Goal: Task Accomplishment & Management: Manage account settings

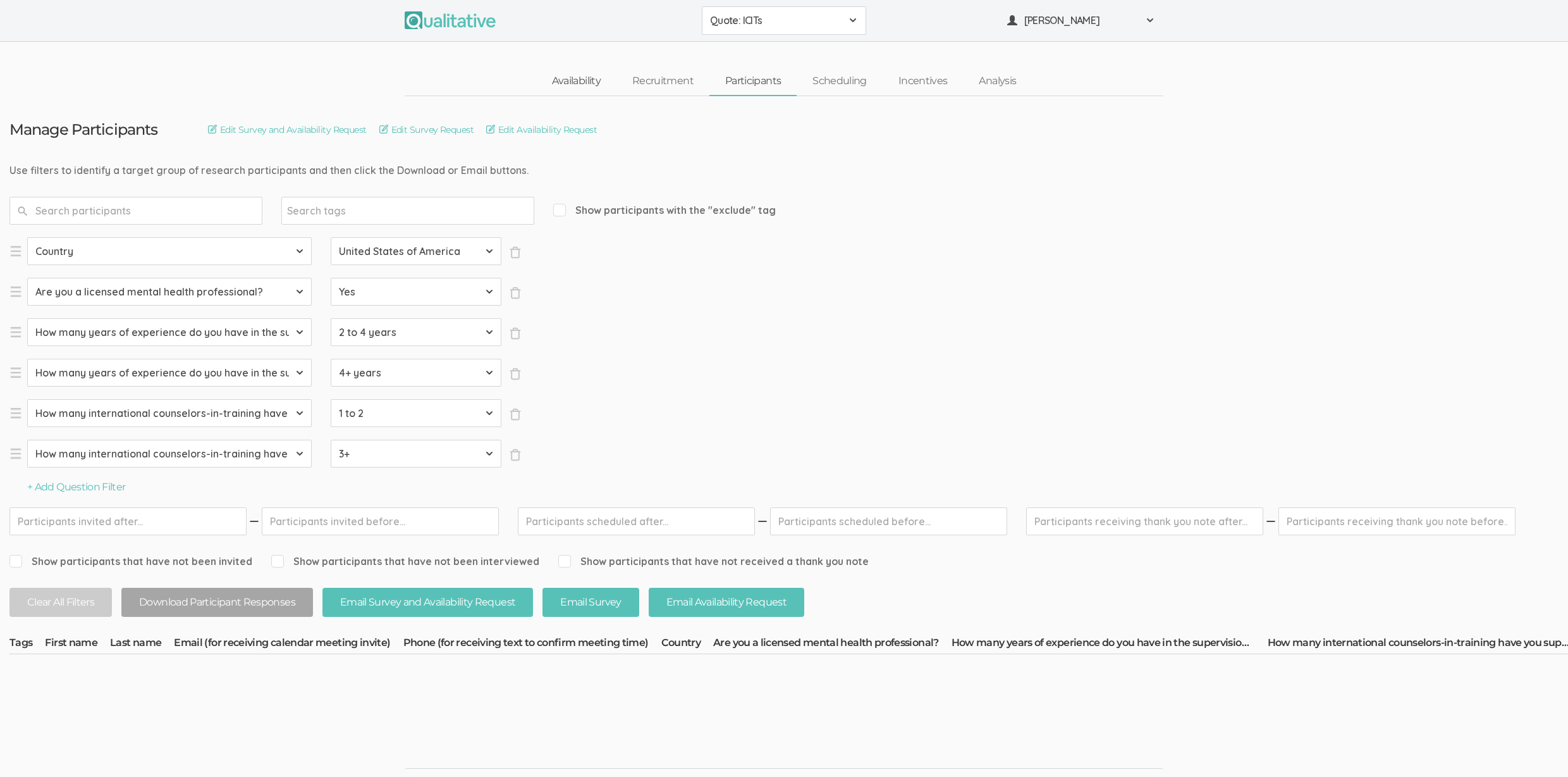
click at [595, 82] on link "Availability" at bounding box center [576, 81] width 80 height 27
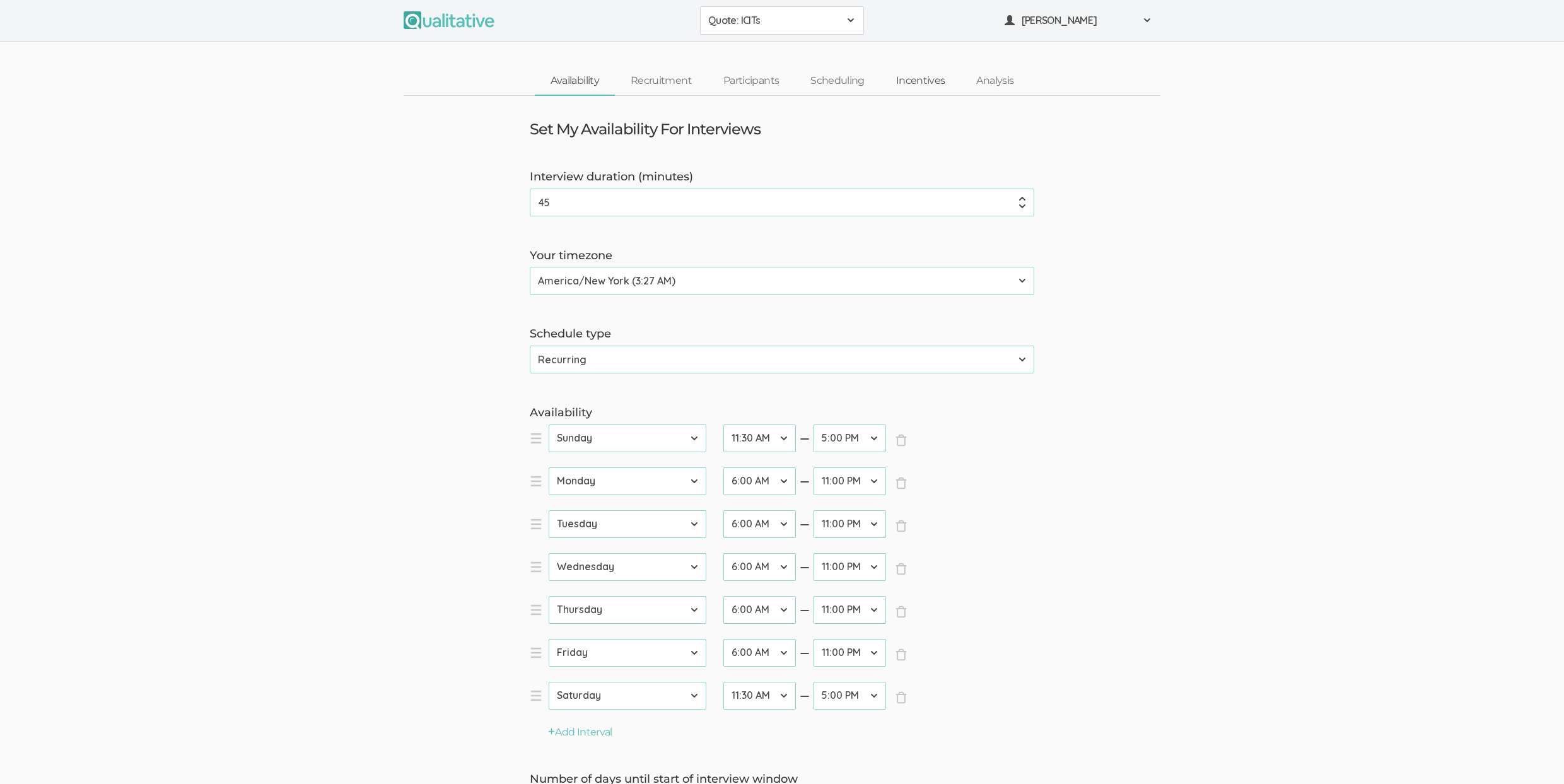
click at [914, 81] on link "Incentives" at bounding box center [920, 81] width 81 height 27
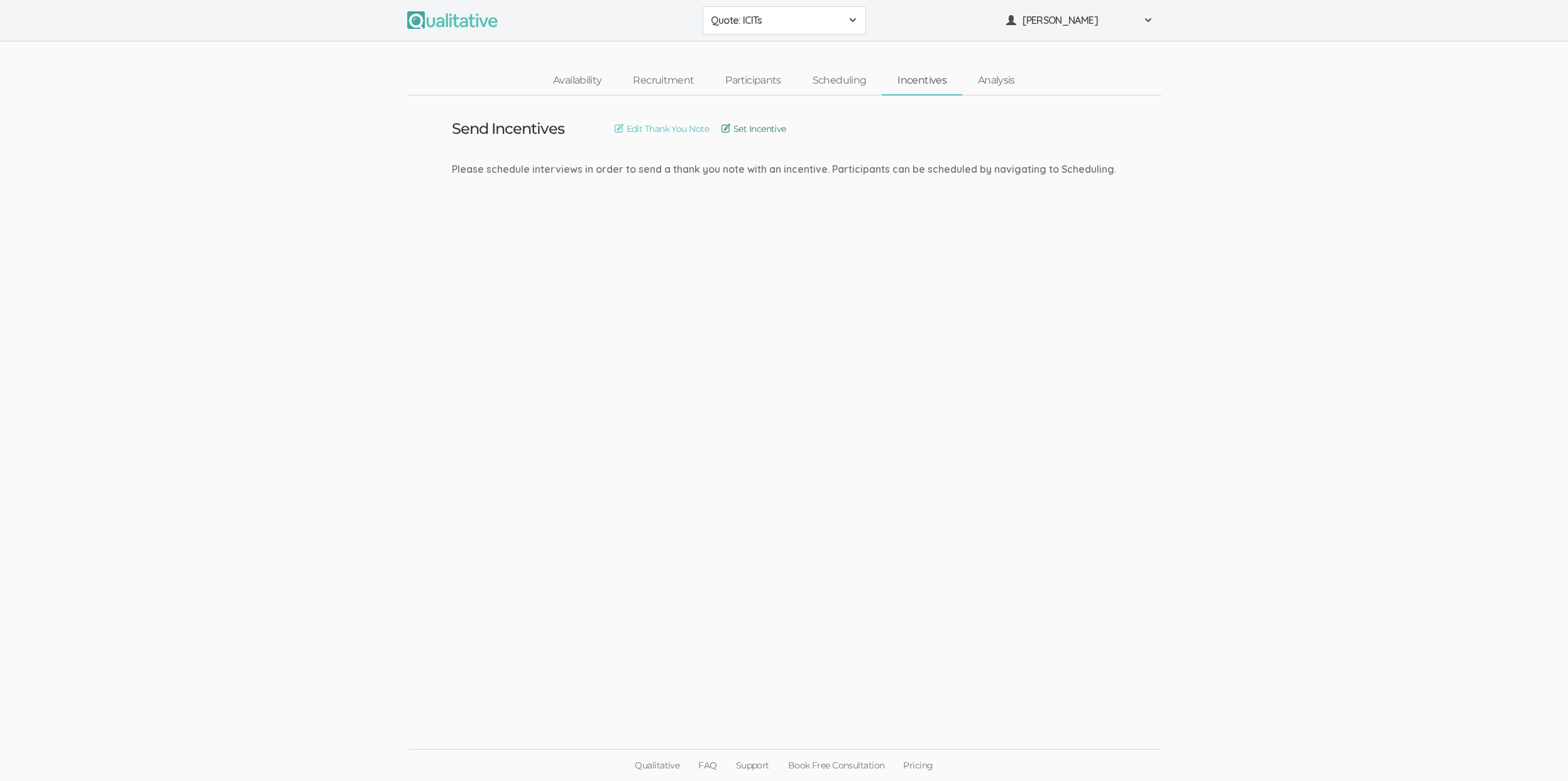
click at [738, 126] on link "Set Incentive" at bounding box center [754, 128] width 65 height 14
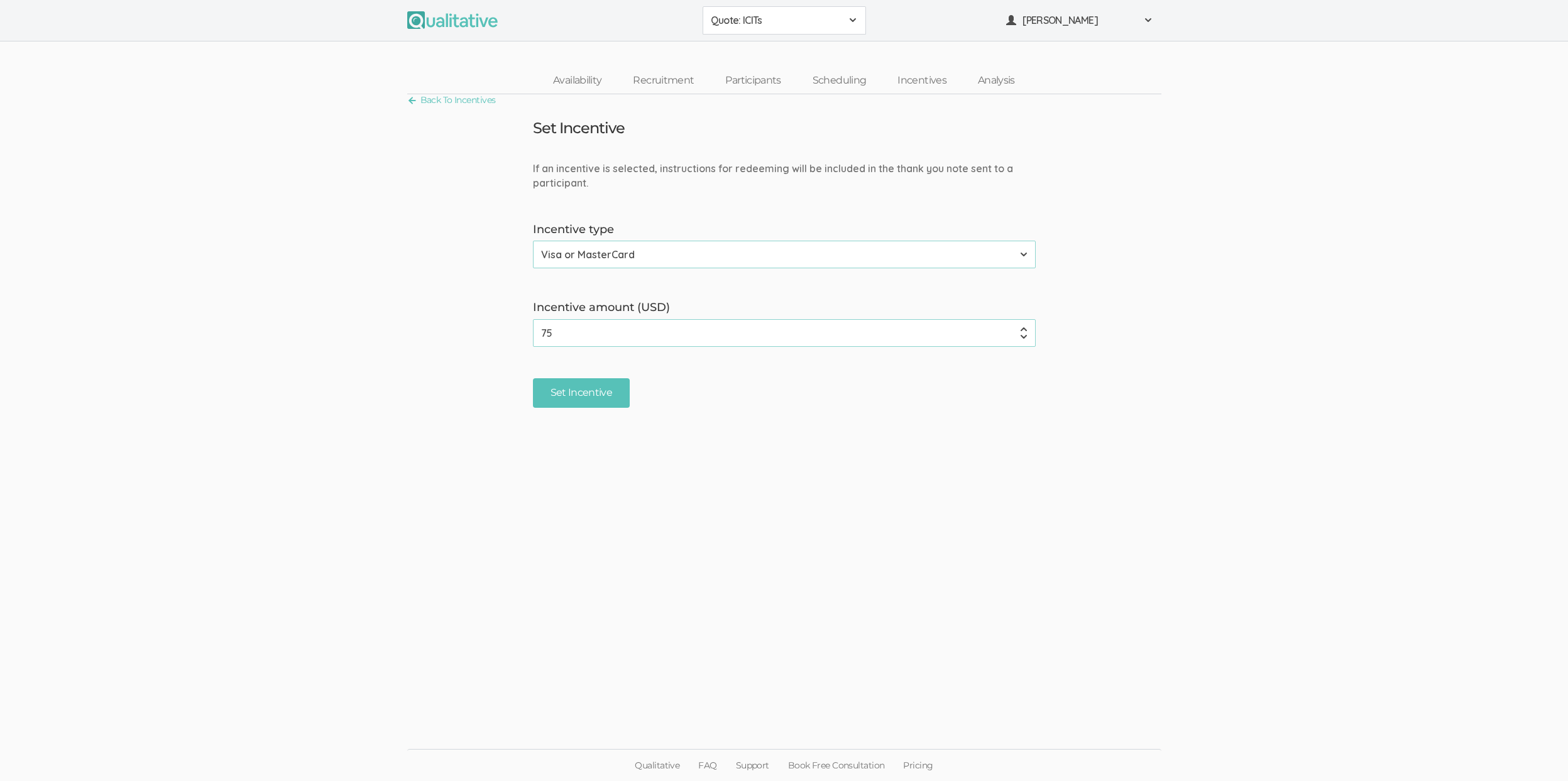
click at [630, 337] on input "75" at bounding box center [784, 333] width 503 height 27
type input "120"
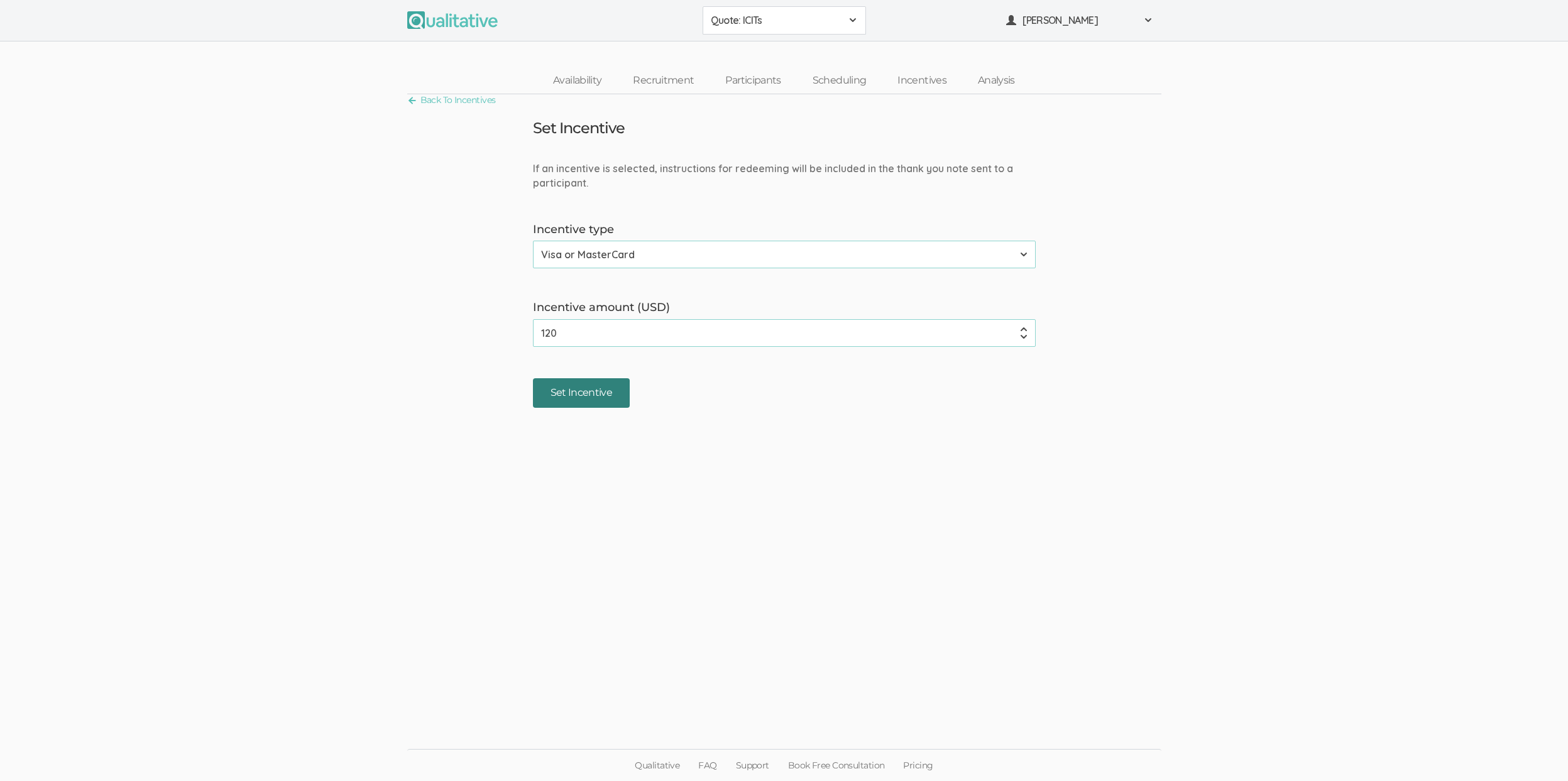
click at [560, 395] on input "Set Incentive" at bounding box center [581, 393] width 97 height 29
click at [707, 25] on button "Quote: ICITs" at bounding box center [784, 20] width 163 height 28
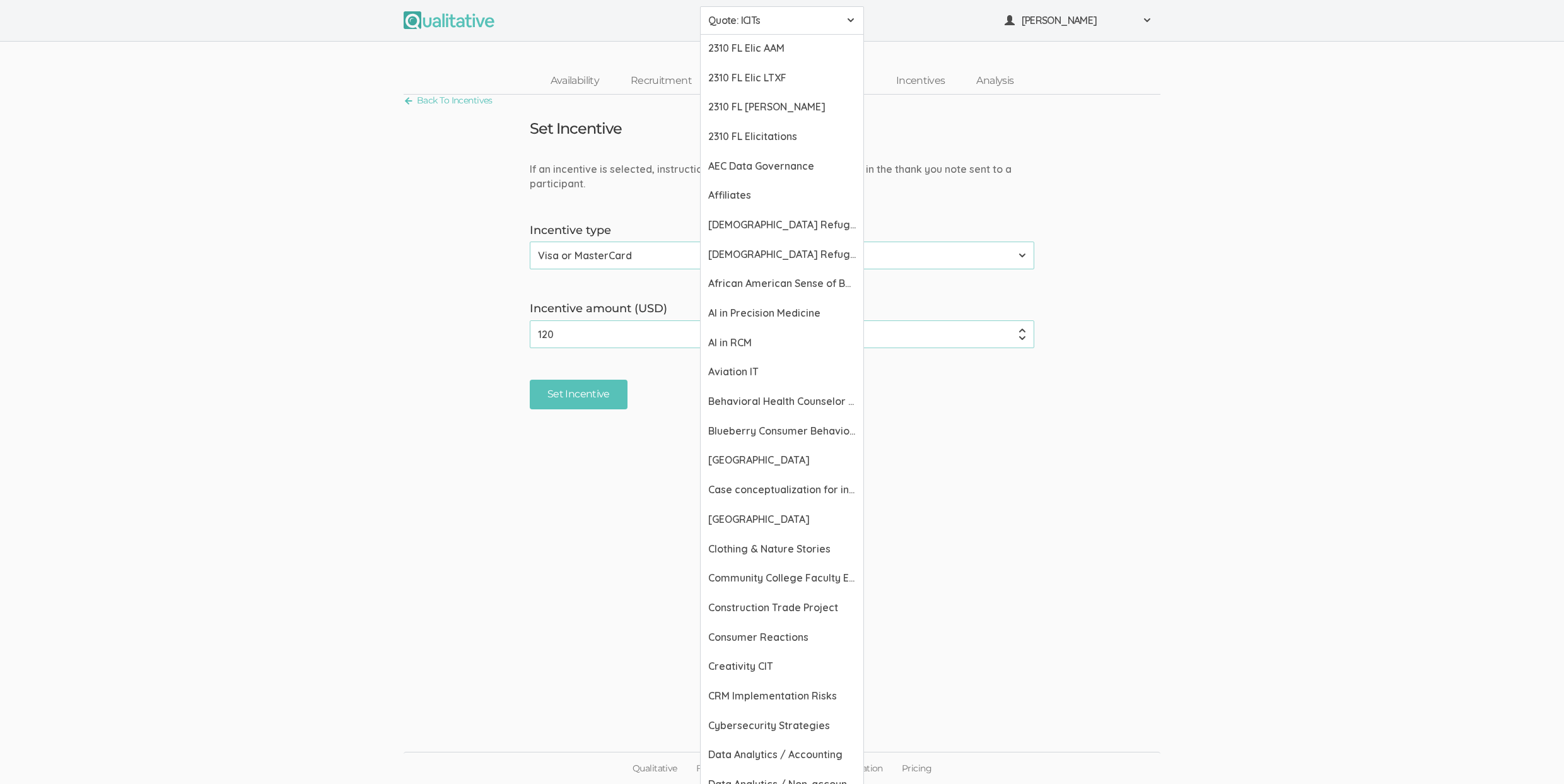
click at [565, 337] on input "120" at bounding box center [781, 334] width 505 height 28
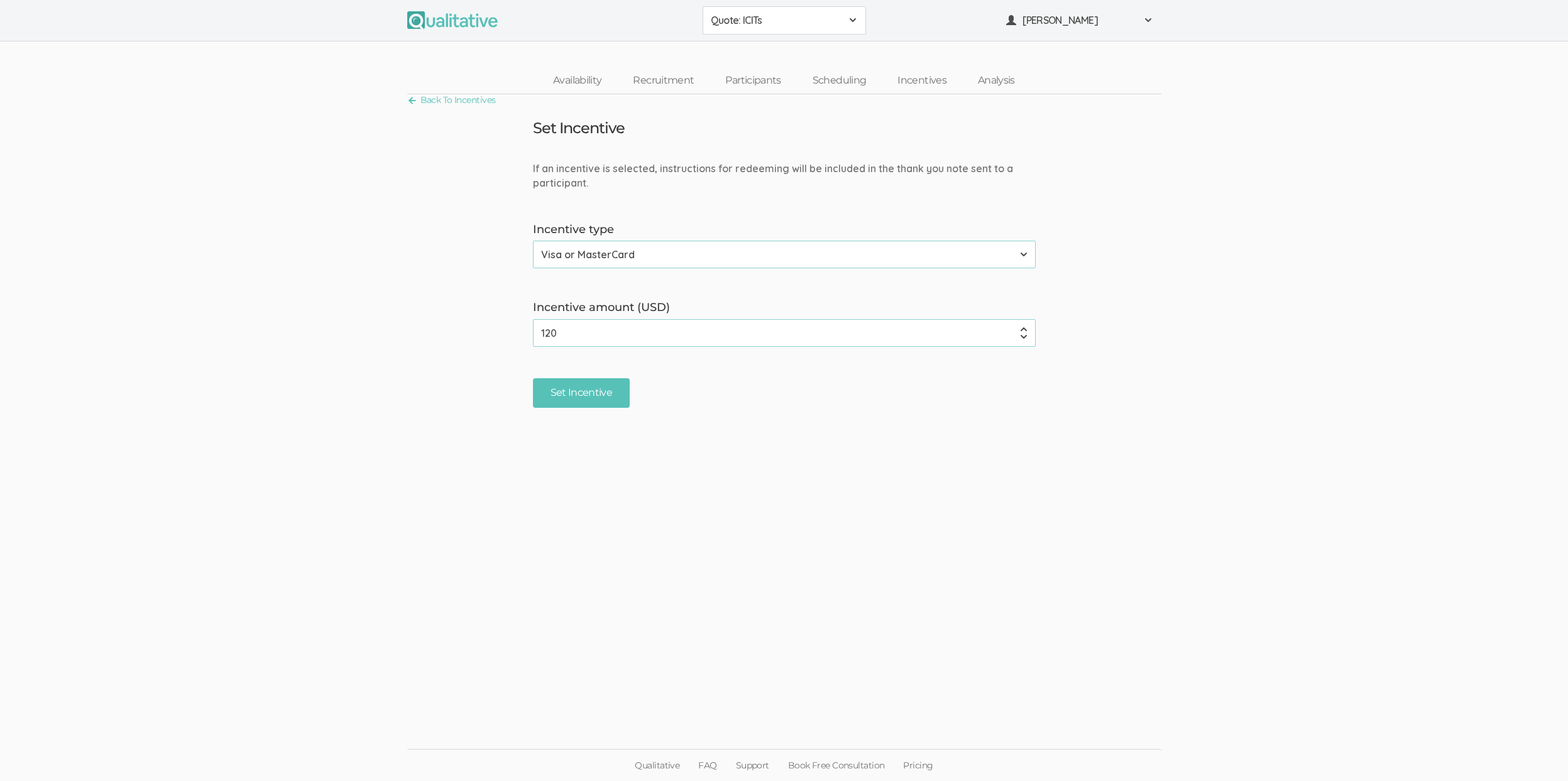
click at [562, 336] on input "120" at bounding box center [784, 333] width 503 height 27
click at [546, 331] on input "120" at bounding box center [784, 333] width 503 height 27
click at [744, 11] on button "Quote: ICITs" at bounding box center [784, 20] width 163 height 28
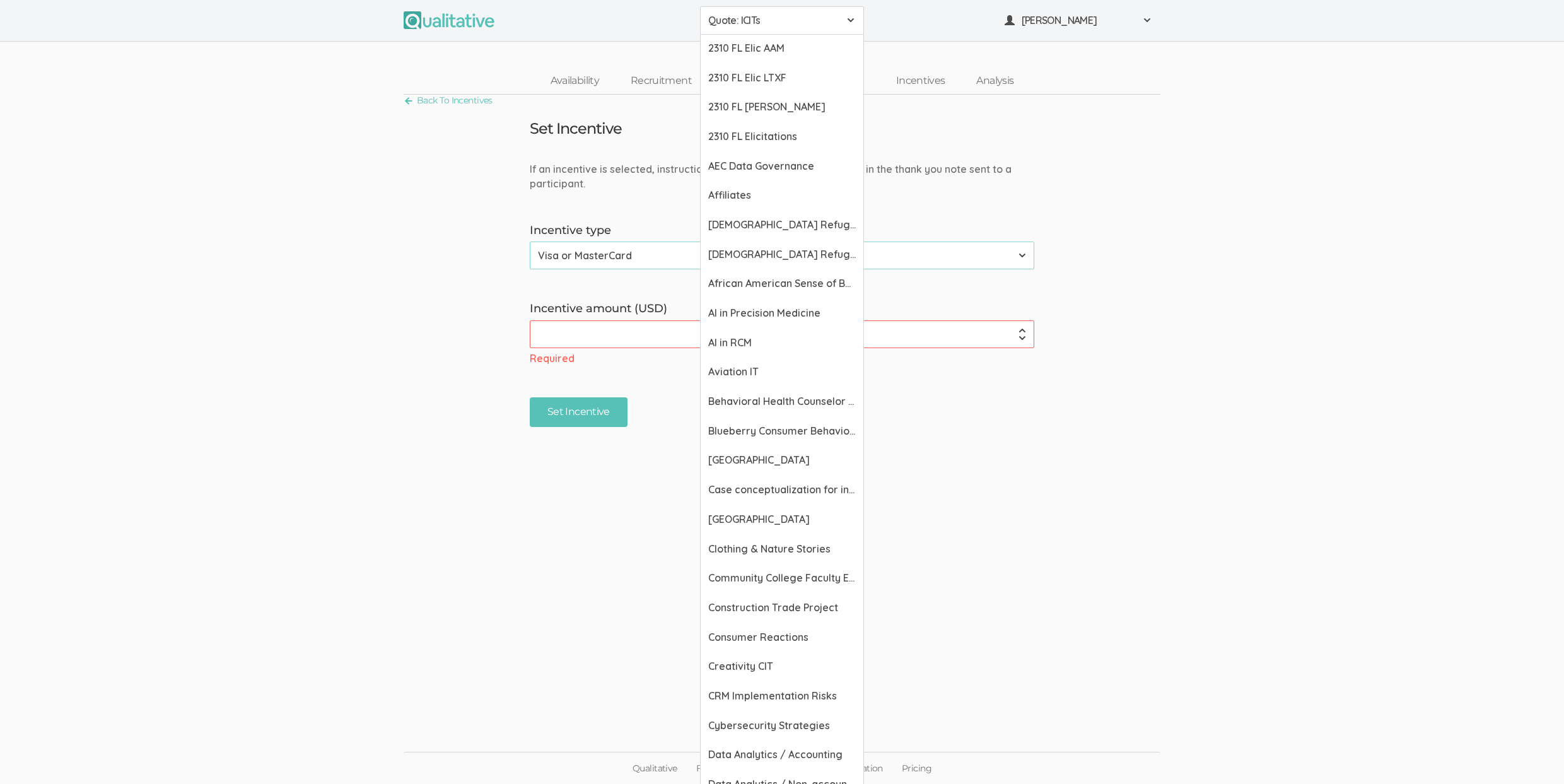
drag, startPoint x: 968, startPoint y: 26, endPoint x: 967, endPoint y: 5, distance: 21.0
click at [968, 26] on ul "Quote: ICITs 2310 FL Elic AAM 2310 FL Elic LTXF 2310 FL Elic WNHF 2310 FL Elici…" at bounding box center [782, 20] width 756 height 28
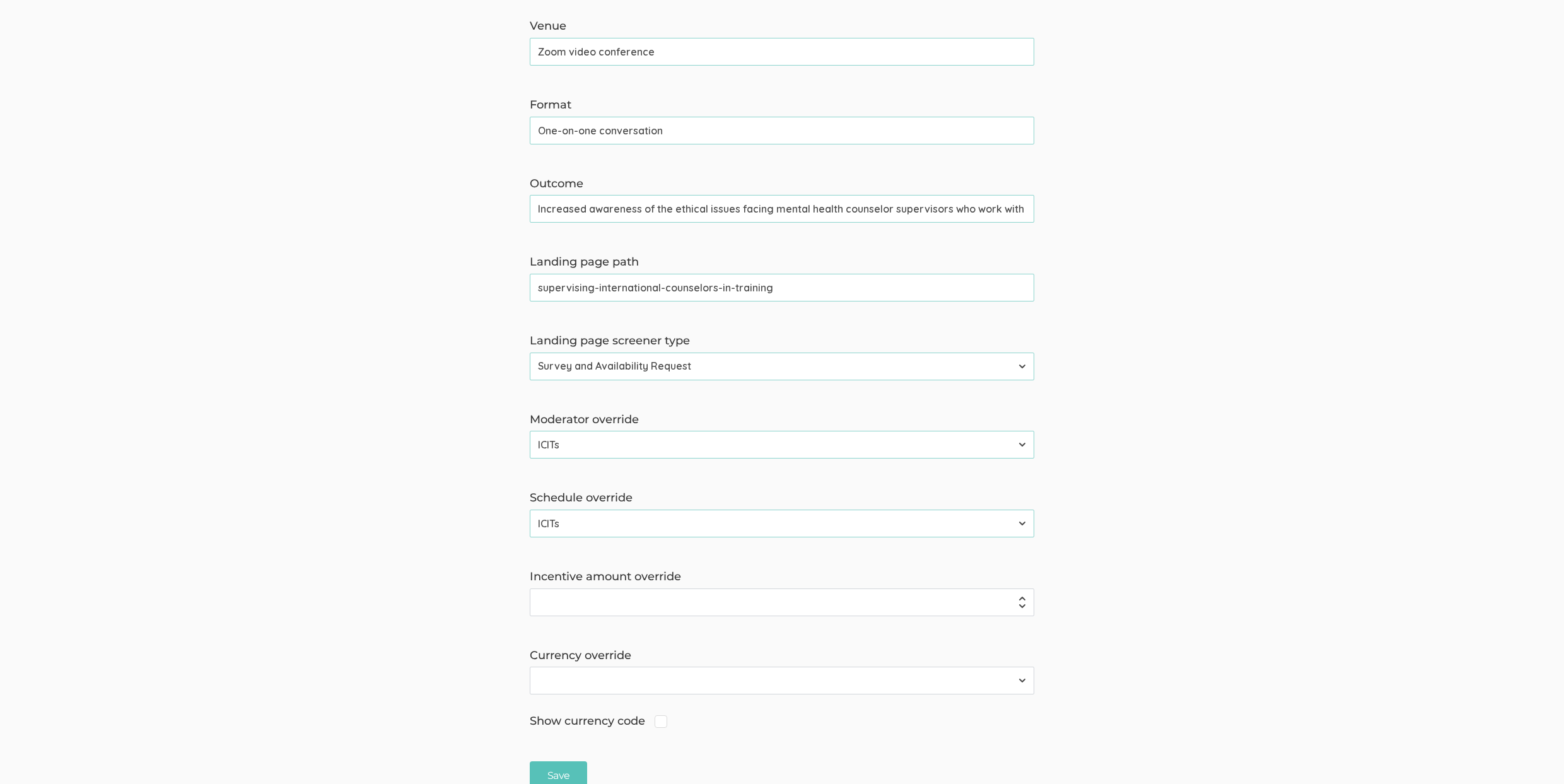
scroll to position [709, 0]
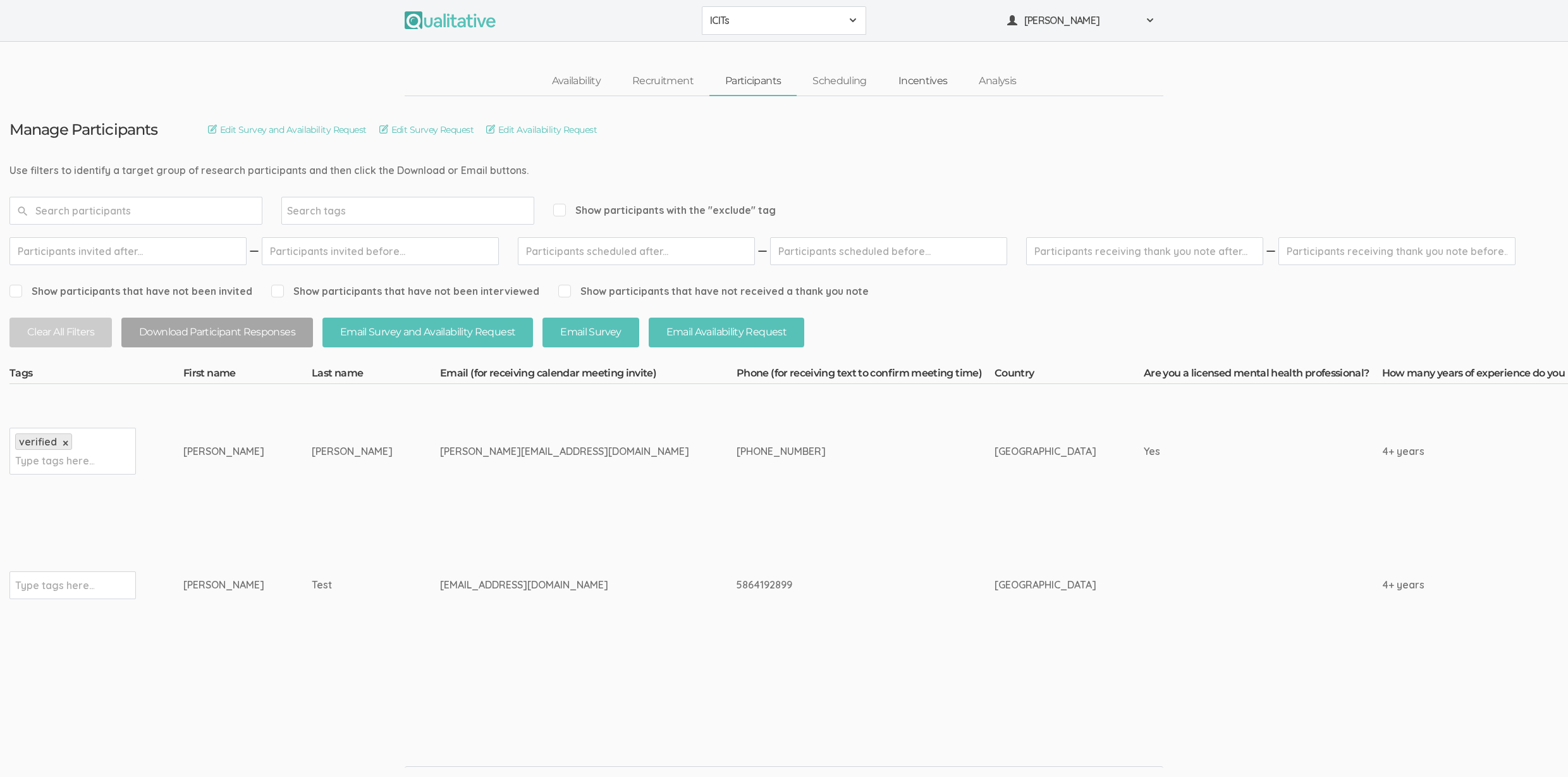
click at [920, 87] on link "Incentives" at bounding box center [923, 81] width 81 height 27
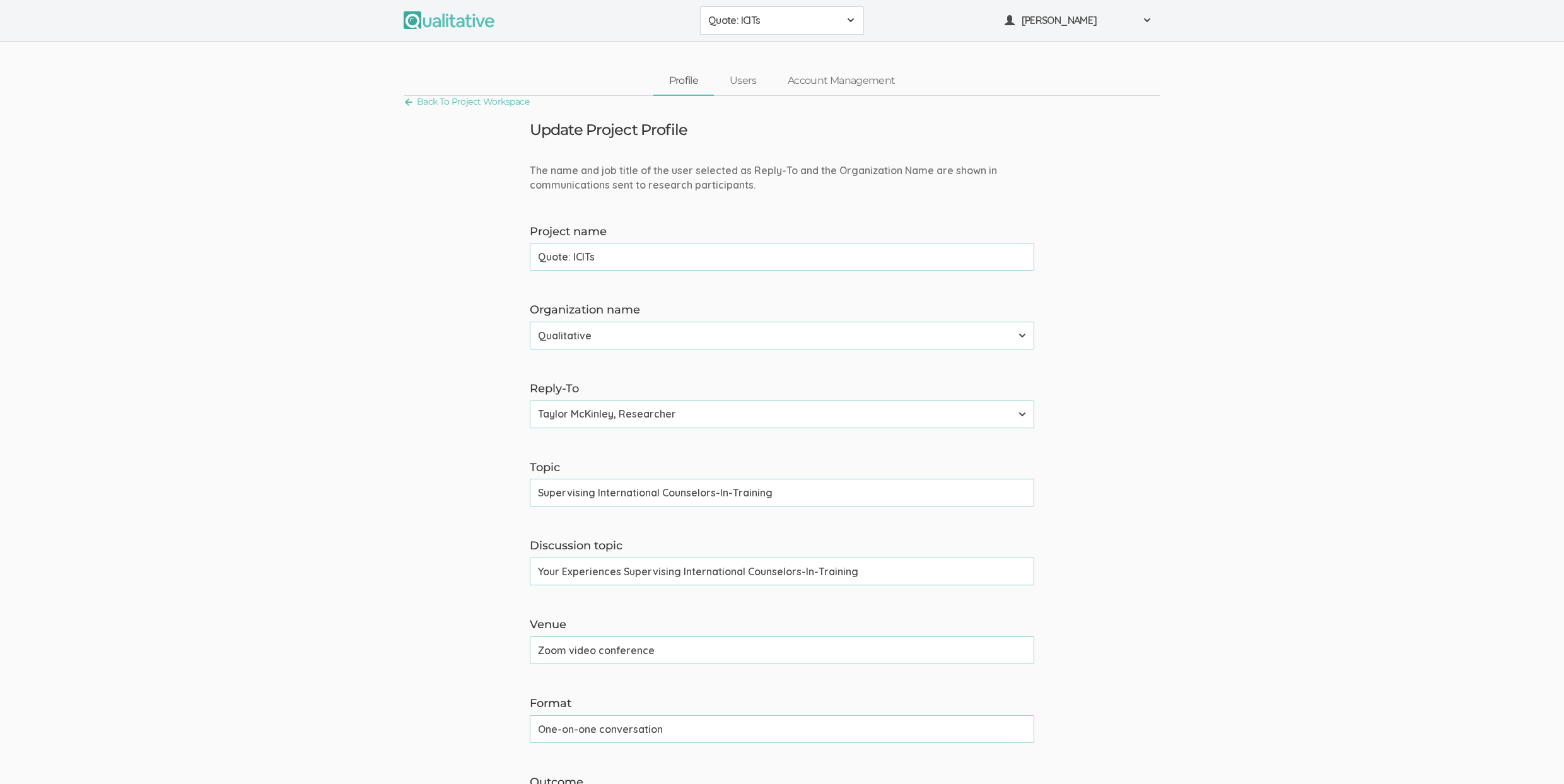
scroll to position [709, 0]
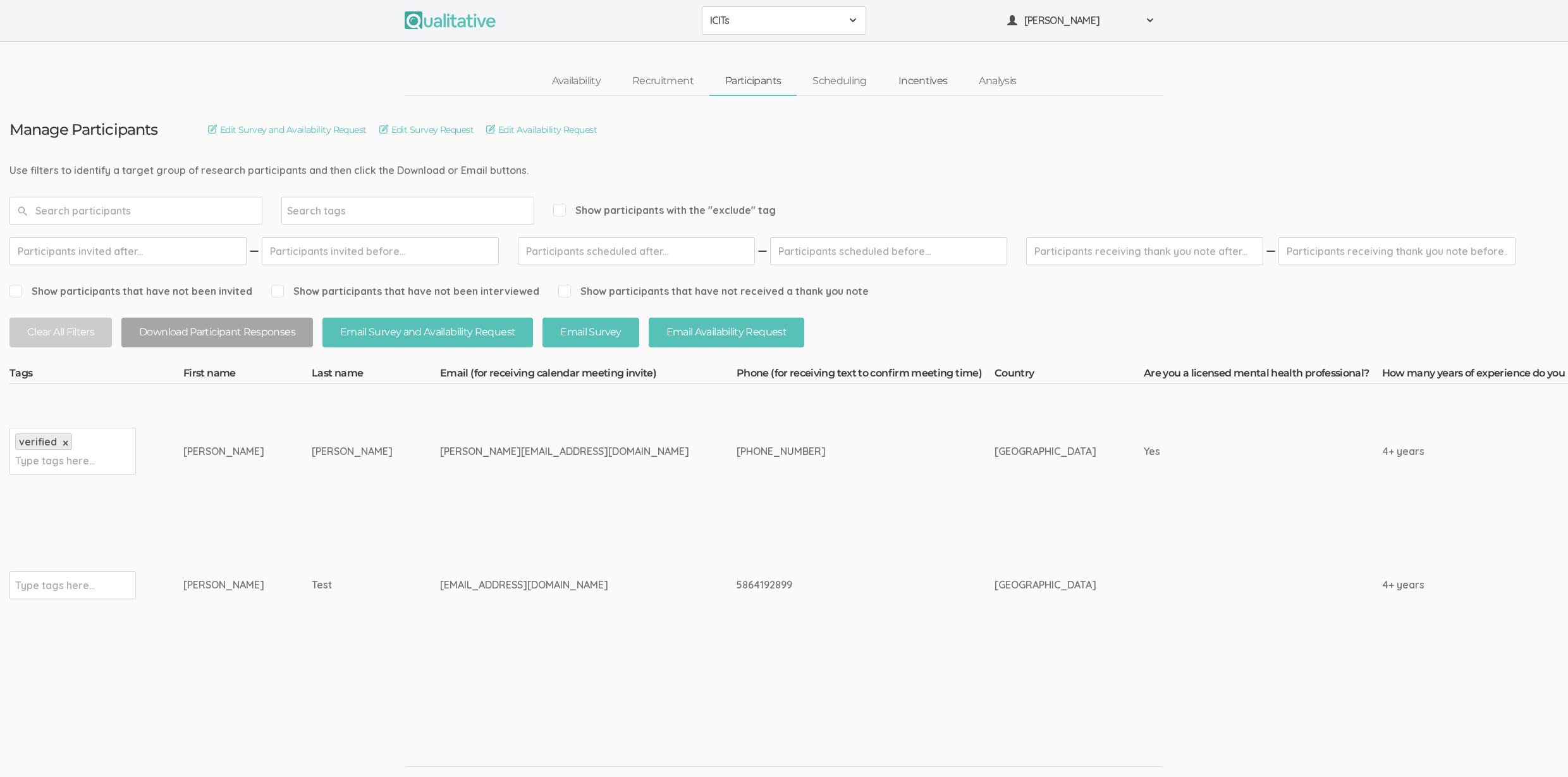
click at [905, 76] on link "Incentives" at bounding box center [923, 81] width 81 height 27
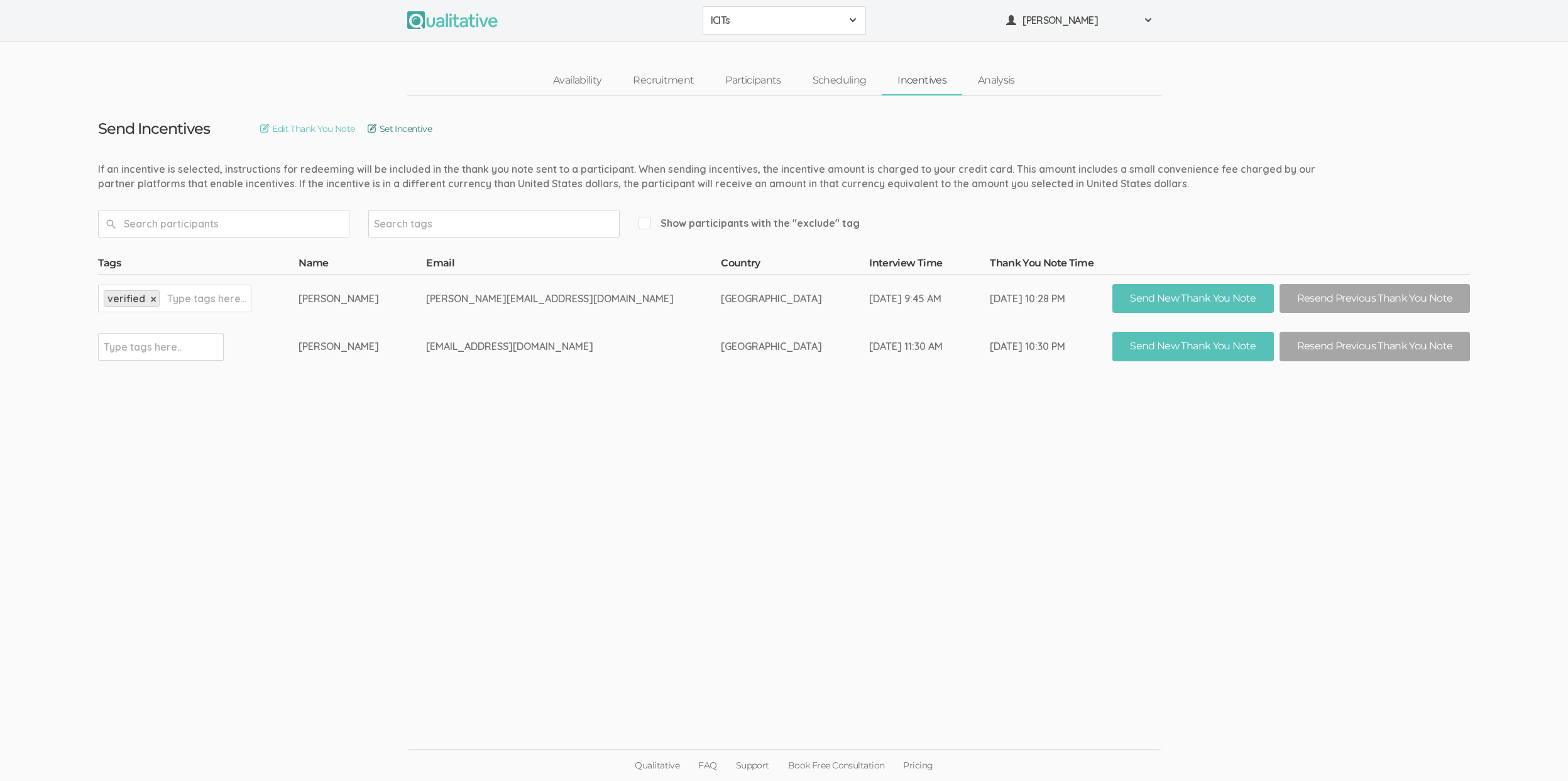
click at [433, 131] on link "Set Incentive" at bounding box center [400, 128] width 65 height 14
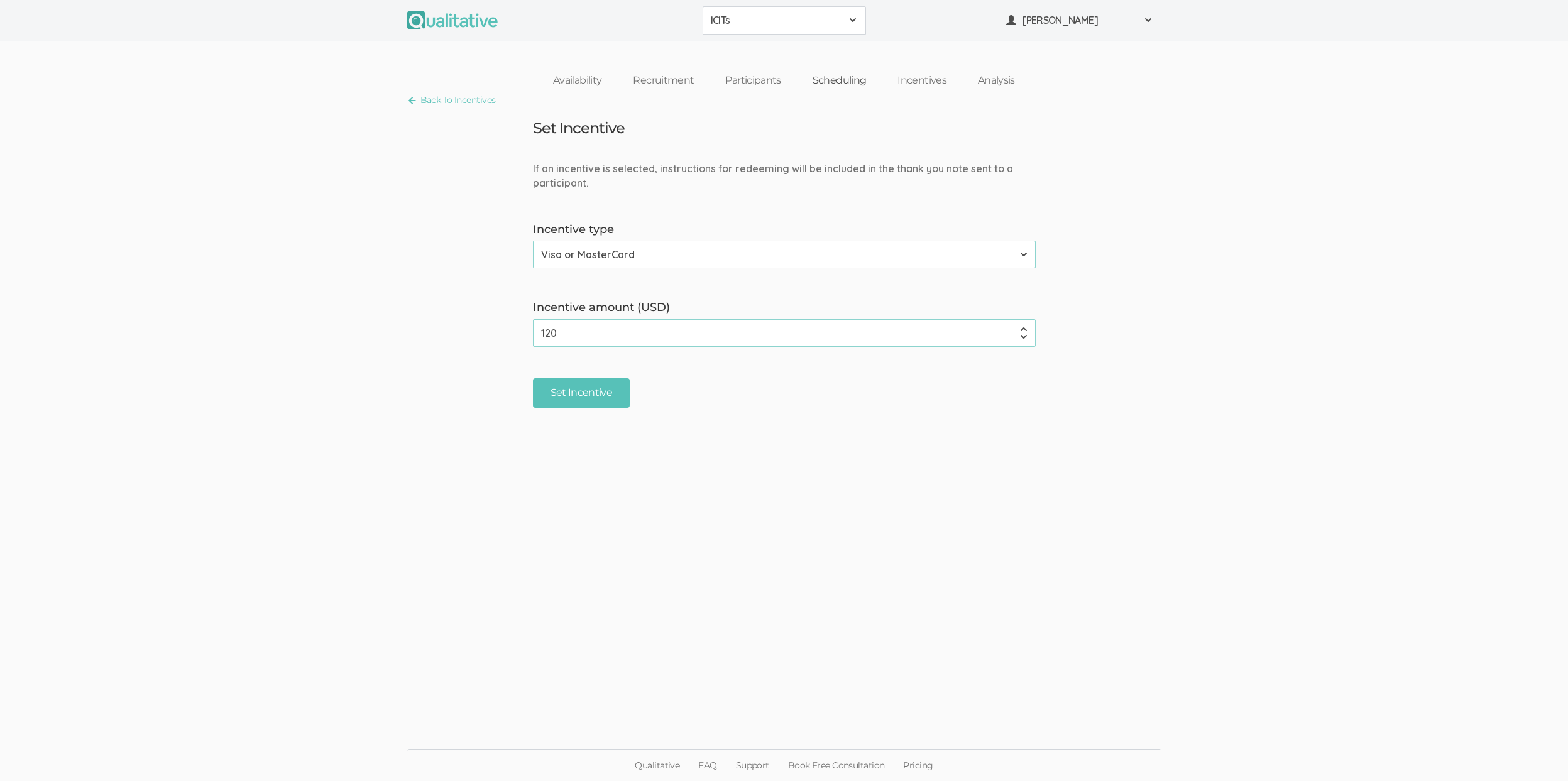
click at [832, 76] on link "Scheduling" at bounding box center [840, 80] width 86 height 27
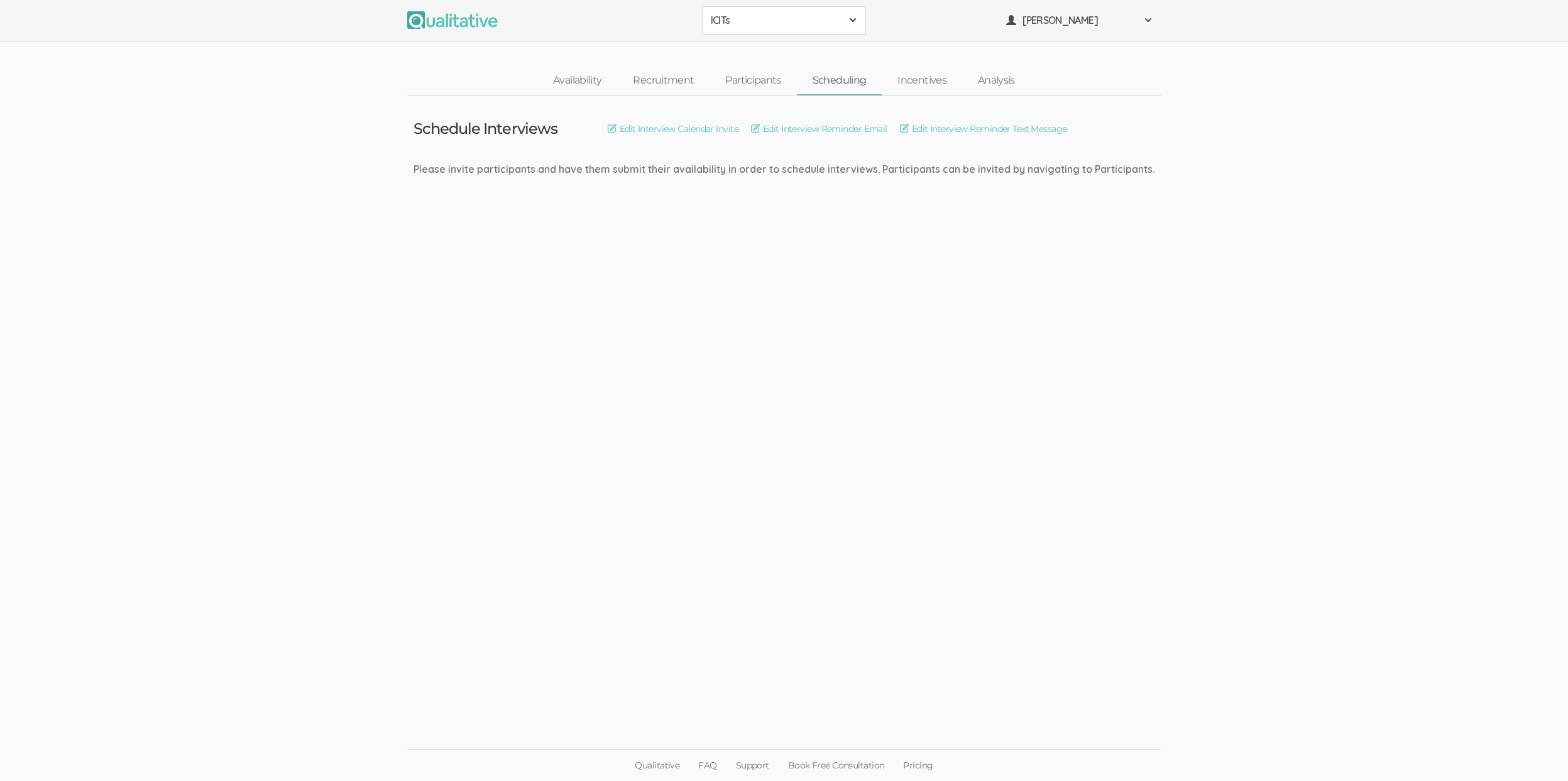
click at [485, 319] on ui-view "Schedule Interviews Edit Interview Calendar Invite Edit Interview Reminder Emai…" at bounding box center [784, 391] width 1568 height 590
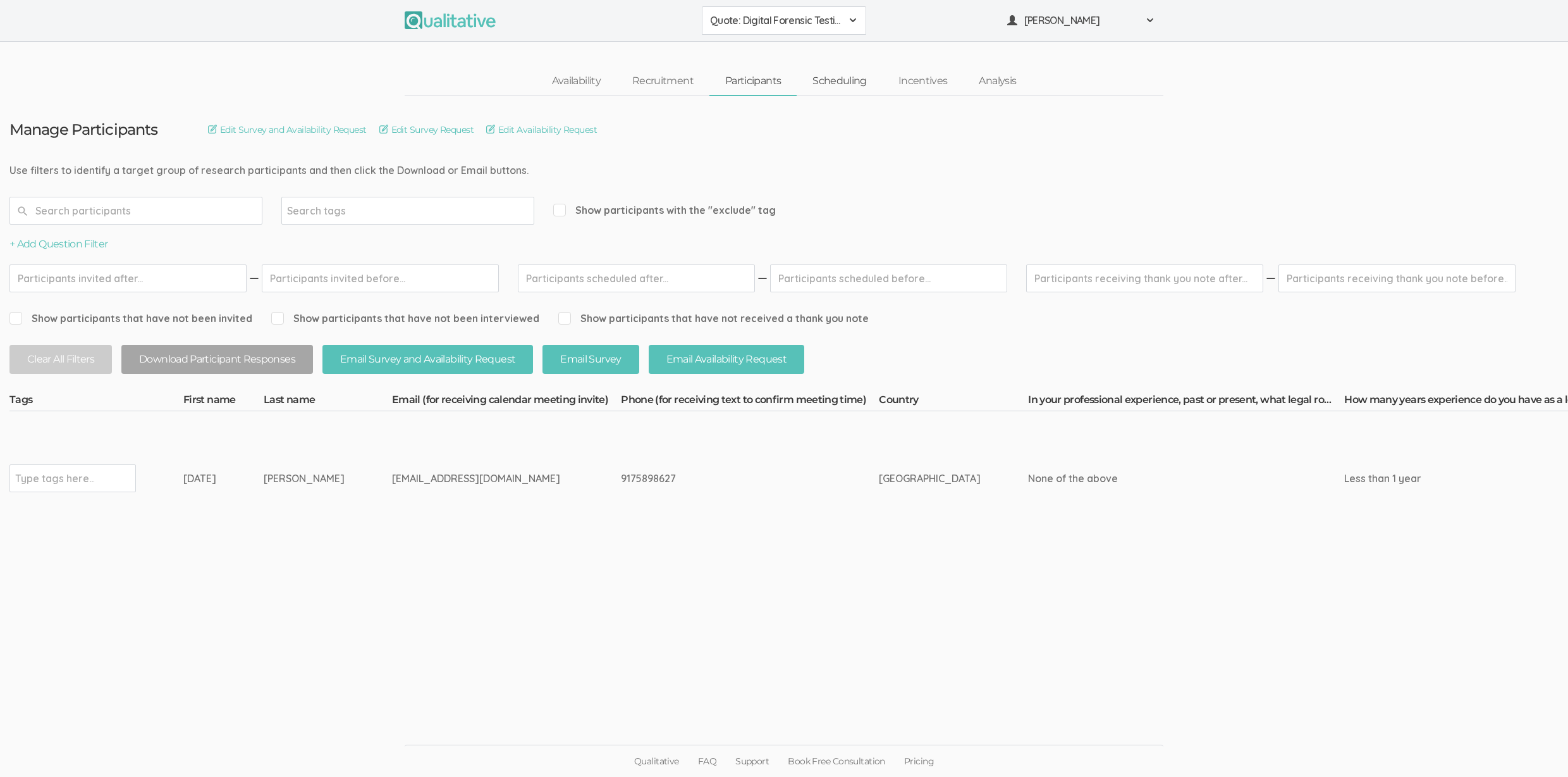
click at [829, 88] on link "Scheduling" at bounding box center [840, 81] width 86 height 27
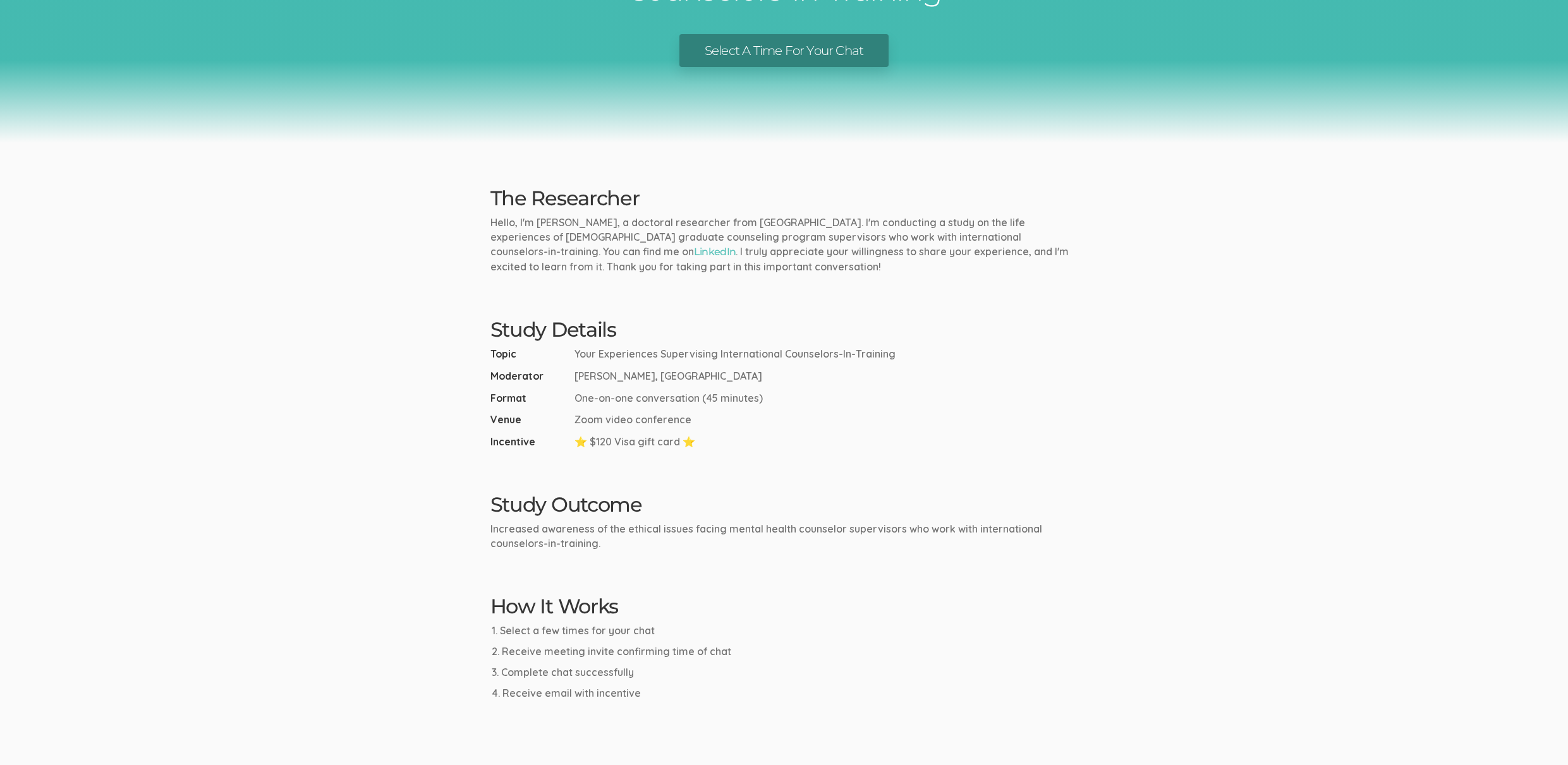
scroll to position [415, 0]
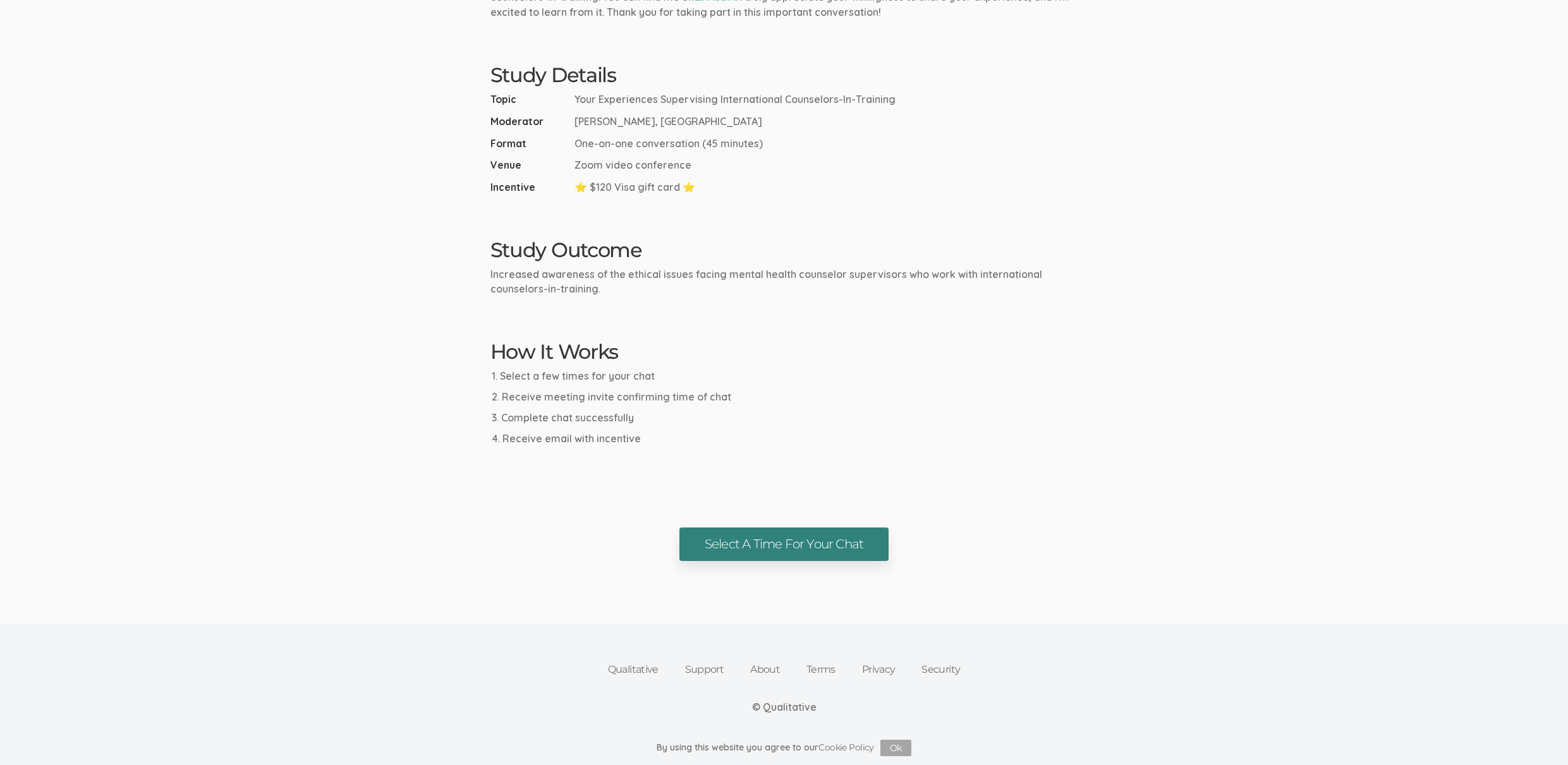
click at [705, 542] on link "Select A Time For Your Chat" at bounding box center [784, 544] width 209 height 34
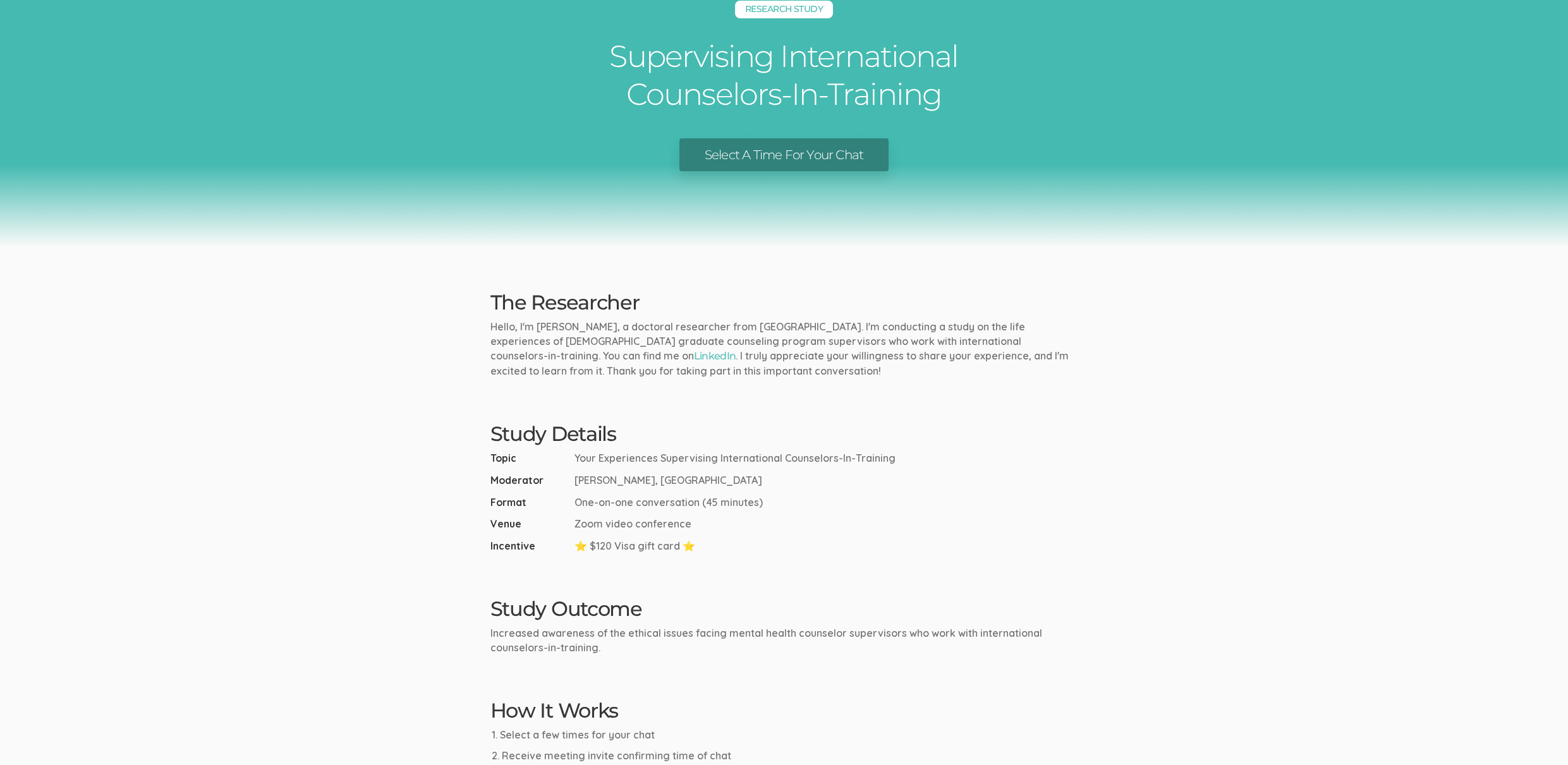
scroll to position [0, 0]
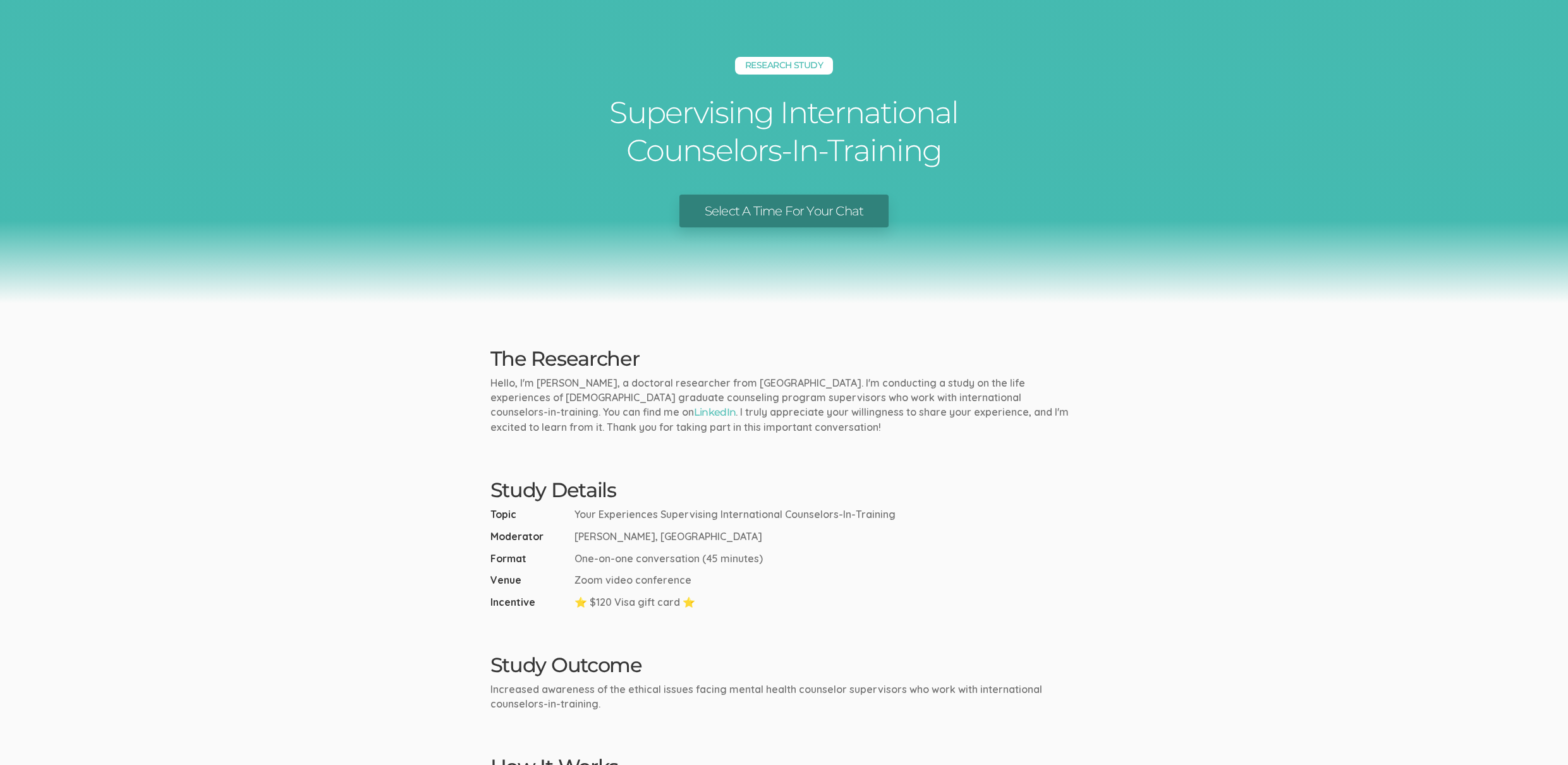
click at [1072, 182] on div "Research Study Supervising International Counselors-In-Training Select A Time F…" at bounding box center [784, 151] width 1568 height 303
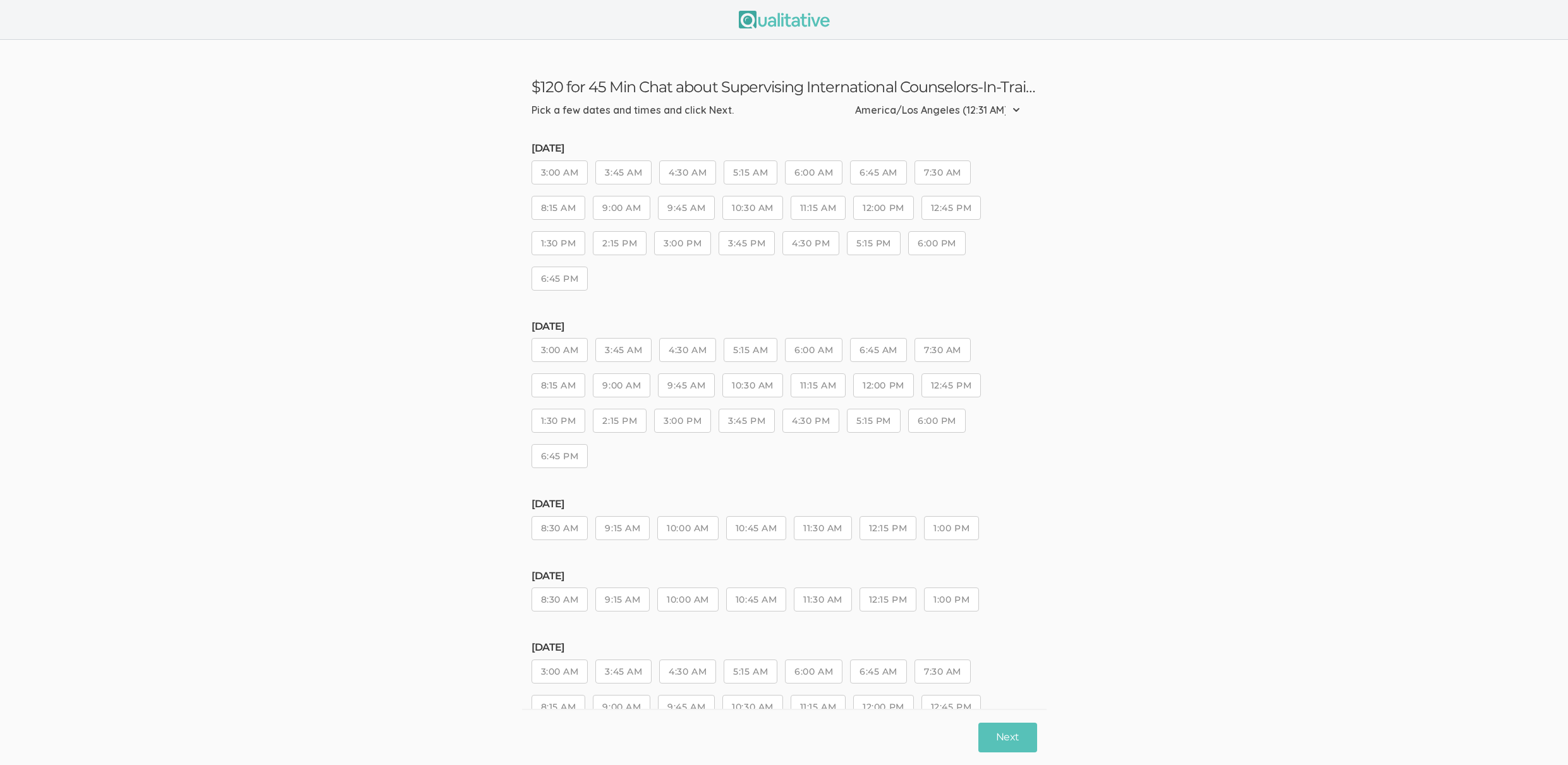
drag, startPoint x: 809, startPoint y: 240, endPoint x: 876, endPoint y: 252, distance: 68.1
click at [811, 242] on button "4:30 PM" at bounding box center [811, 244] width 57 height 24
click at [880, 252] on button "5:15 PM" at bounding box center [874, 244] width 54 height 24
click at [1023, 738] on button "Next" at bounding box center [1007, 737] width 58 height 30
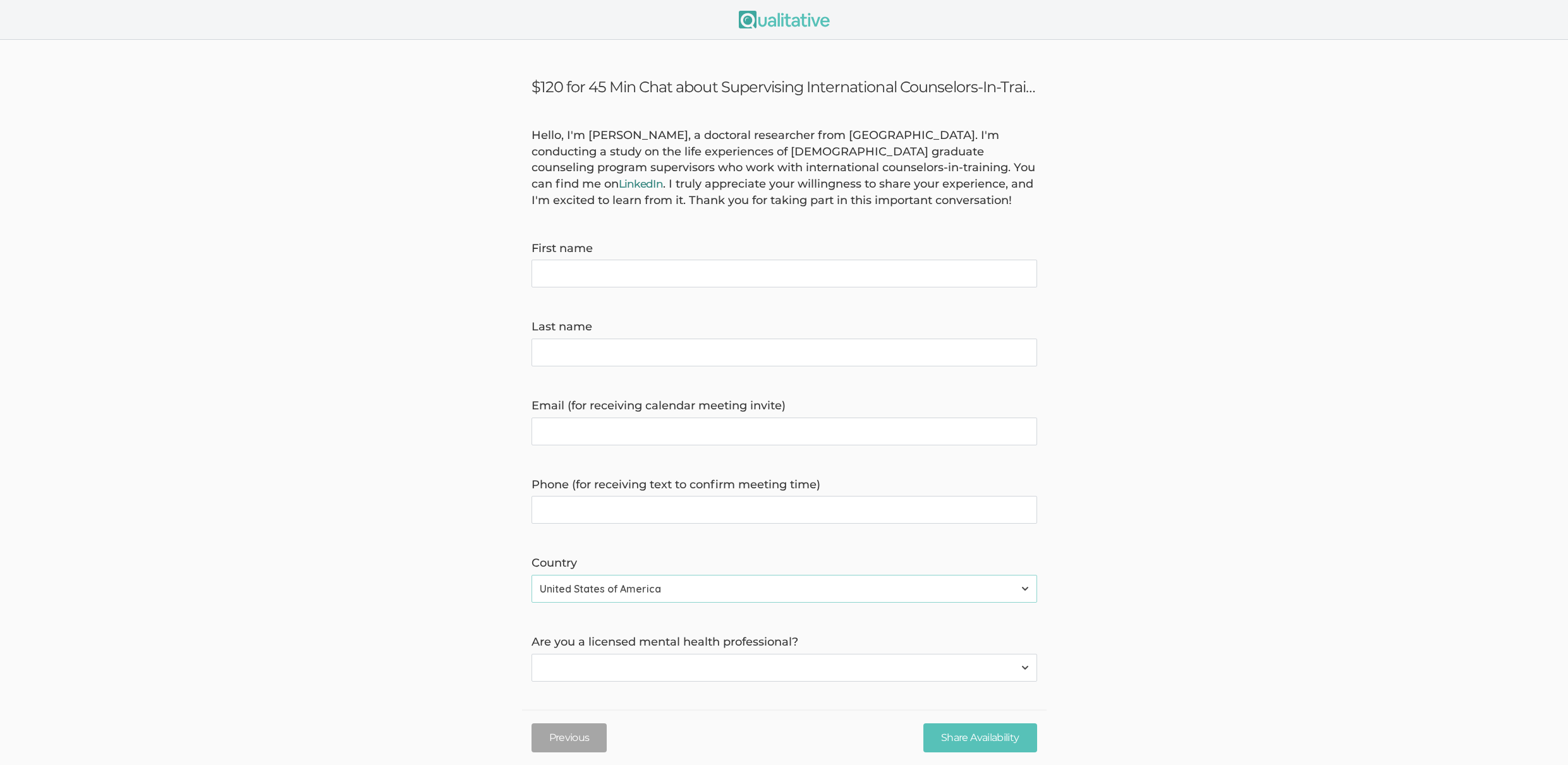
click at [664, 178] on link "LinkedIn" at bounding box center [641, 184] width 45 height 13
click at [411, 385] on form "Hello, I'm Keith Godsey, a doctoral researcher from Capella University. I'm con…" at bounding box center [784, 519] width 1568 height 782
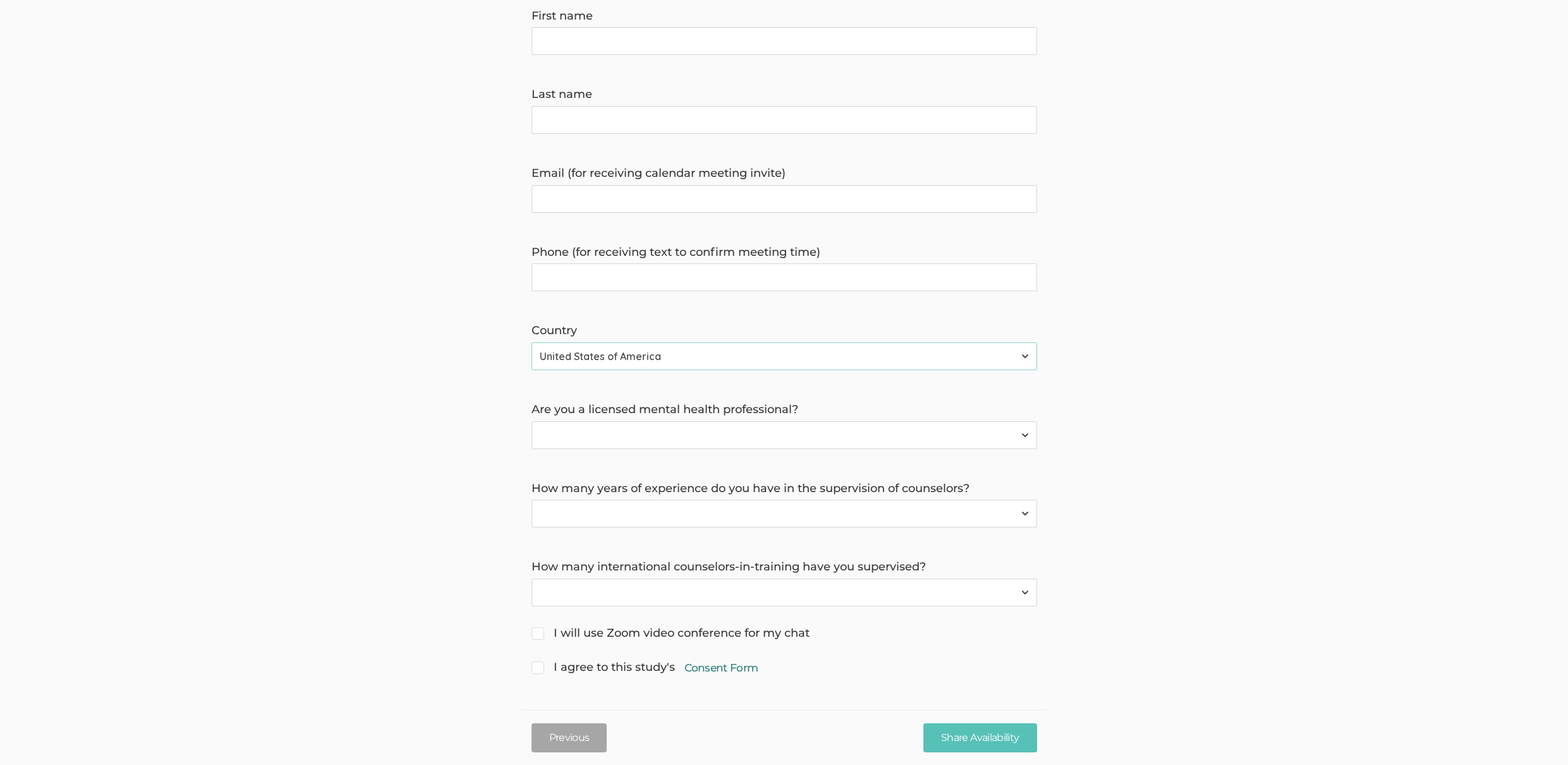
click at [705, 665] on link "Consent Form" at bounding box center [722, 667] width 74 height 15
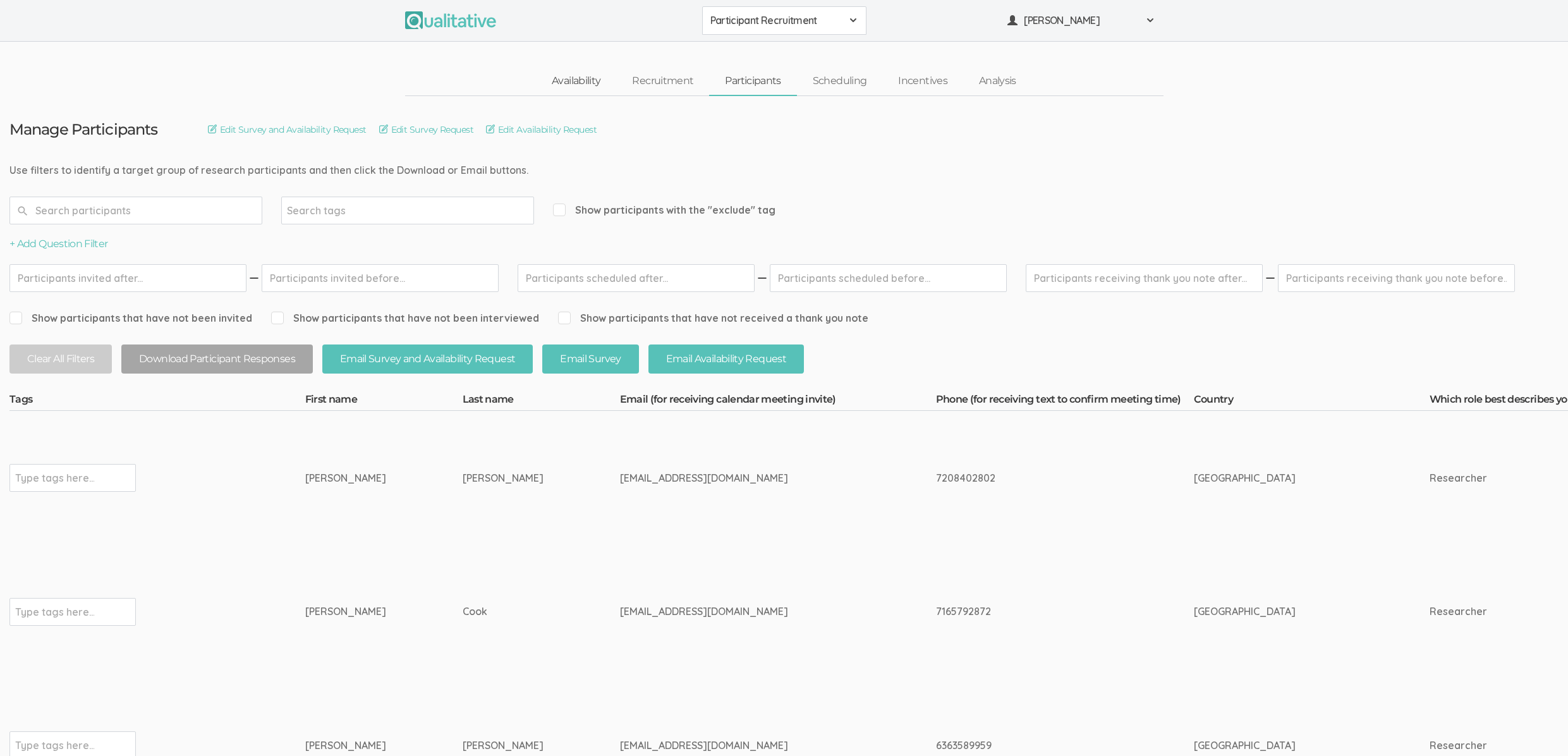
click at [574, 85] on link "Availability" at bounding box center [576, 81] width 80 height 27
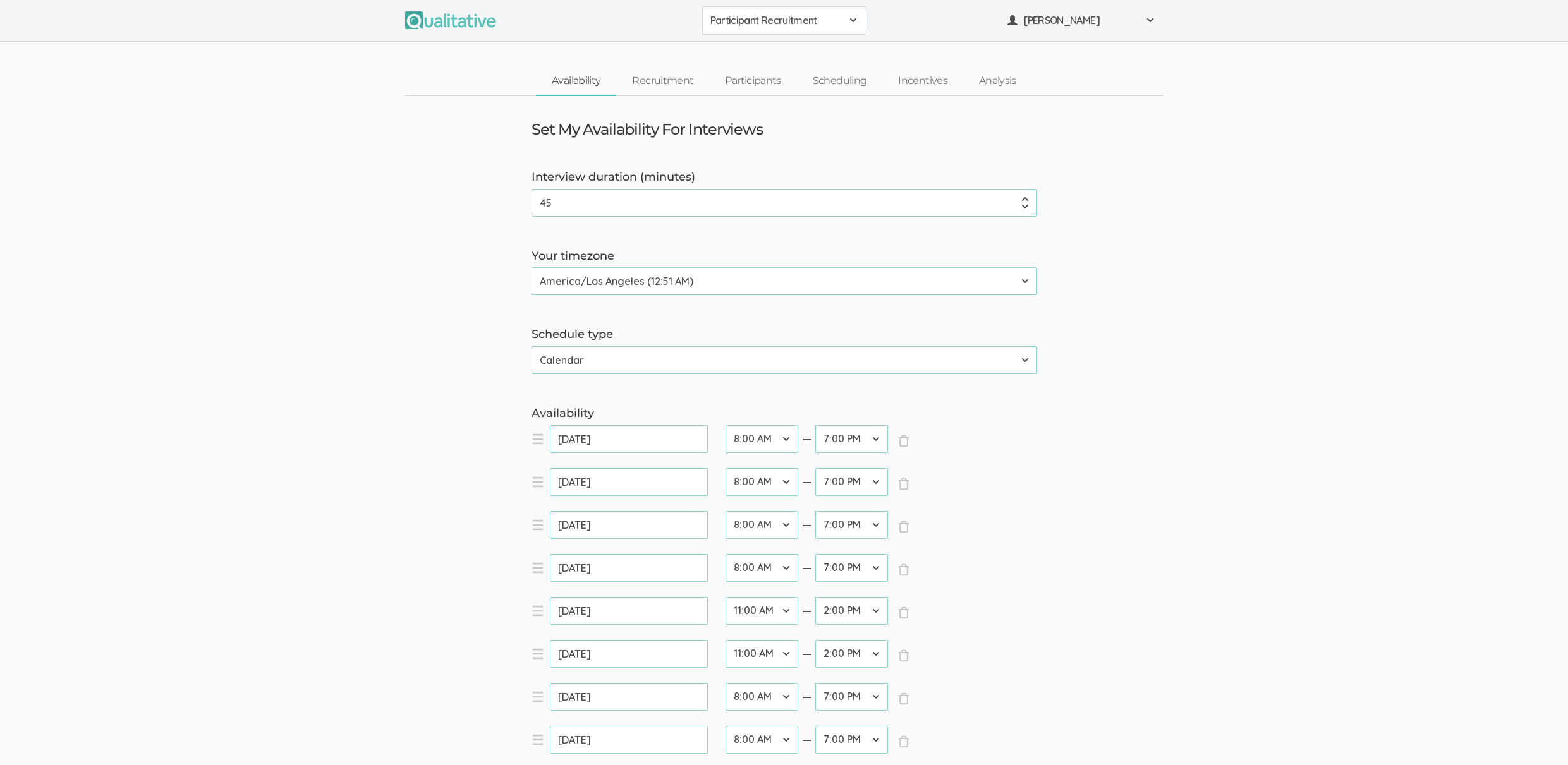
scroll to position [194, 0]
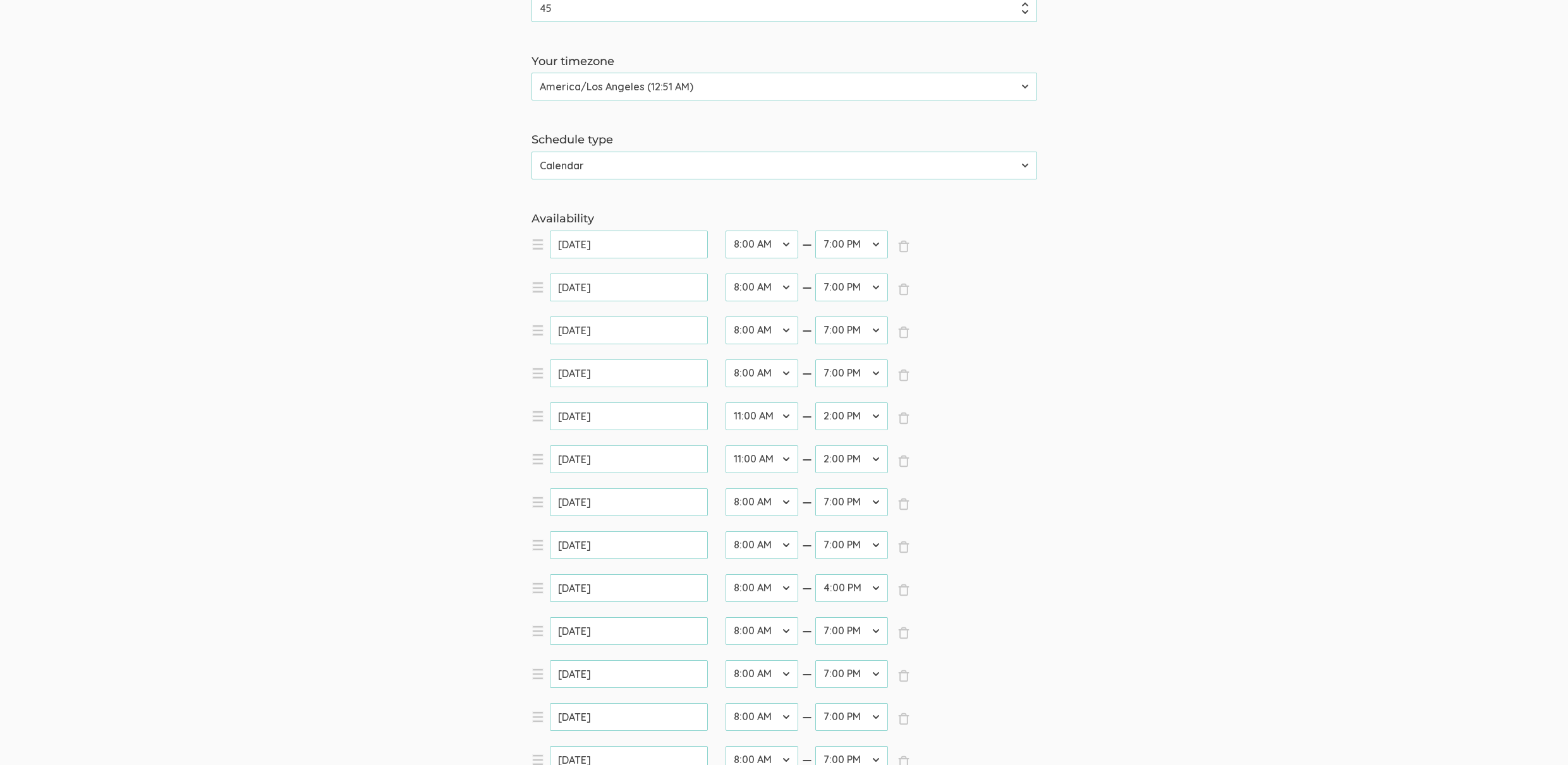
click at [850, 546] on select "12:00 AM 12:30 AM 1:00 AM 1:30 AM 2:00 AM 2:30 AM 3:00 AM 3:30 AM 4:00 AM 4:30 …" at bounding box center [852, 544] width 73 height 28
select select "26"
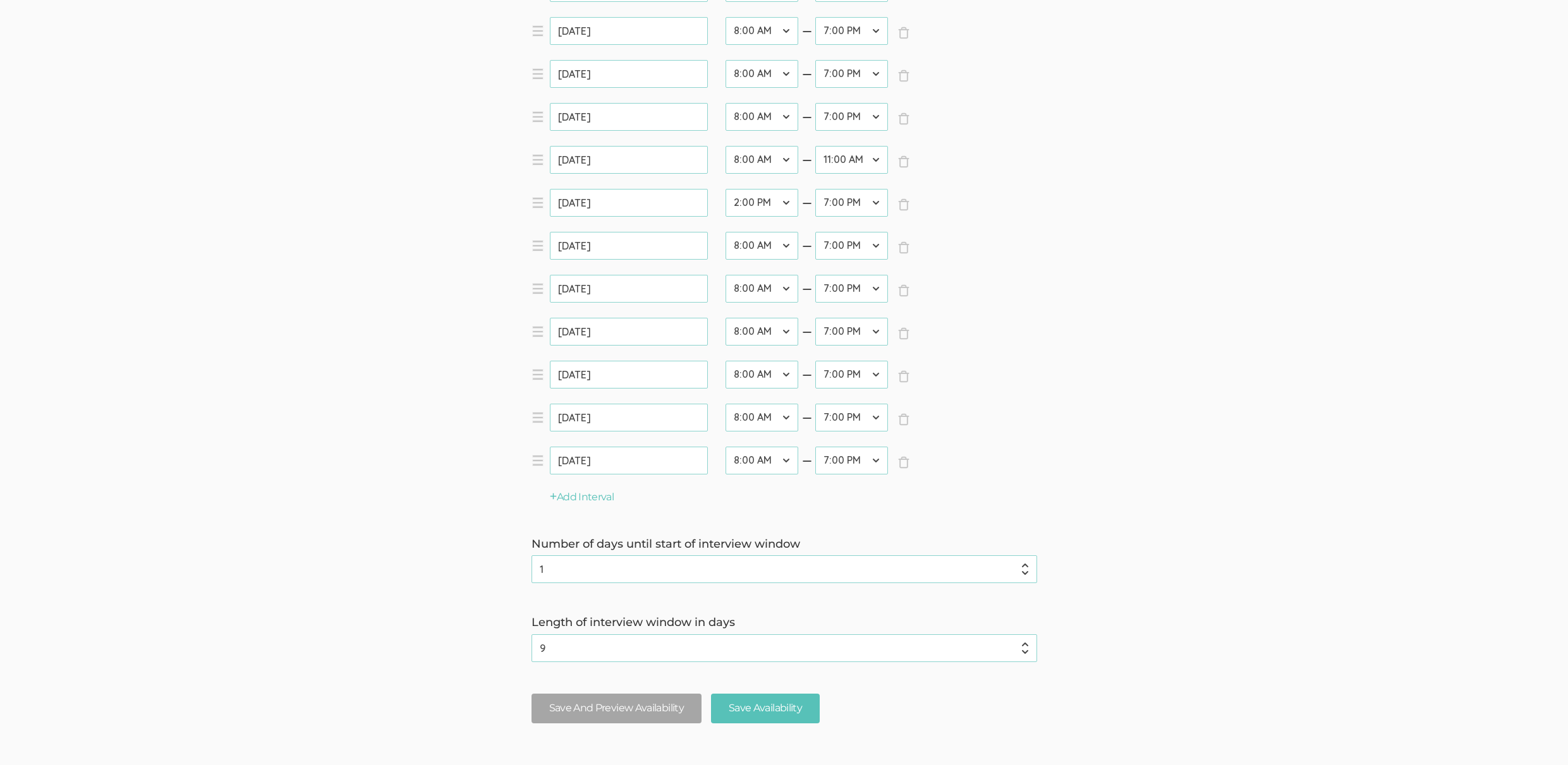
scroll to position [906, 0]
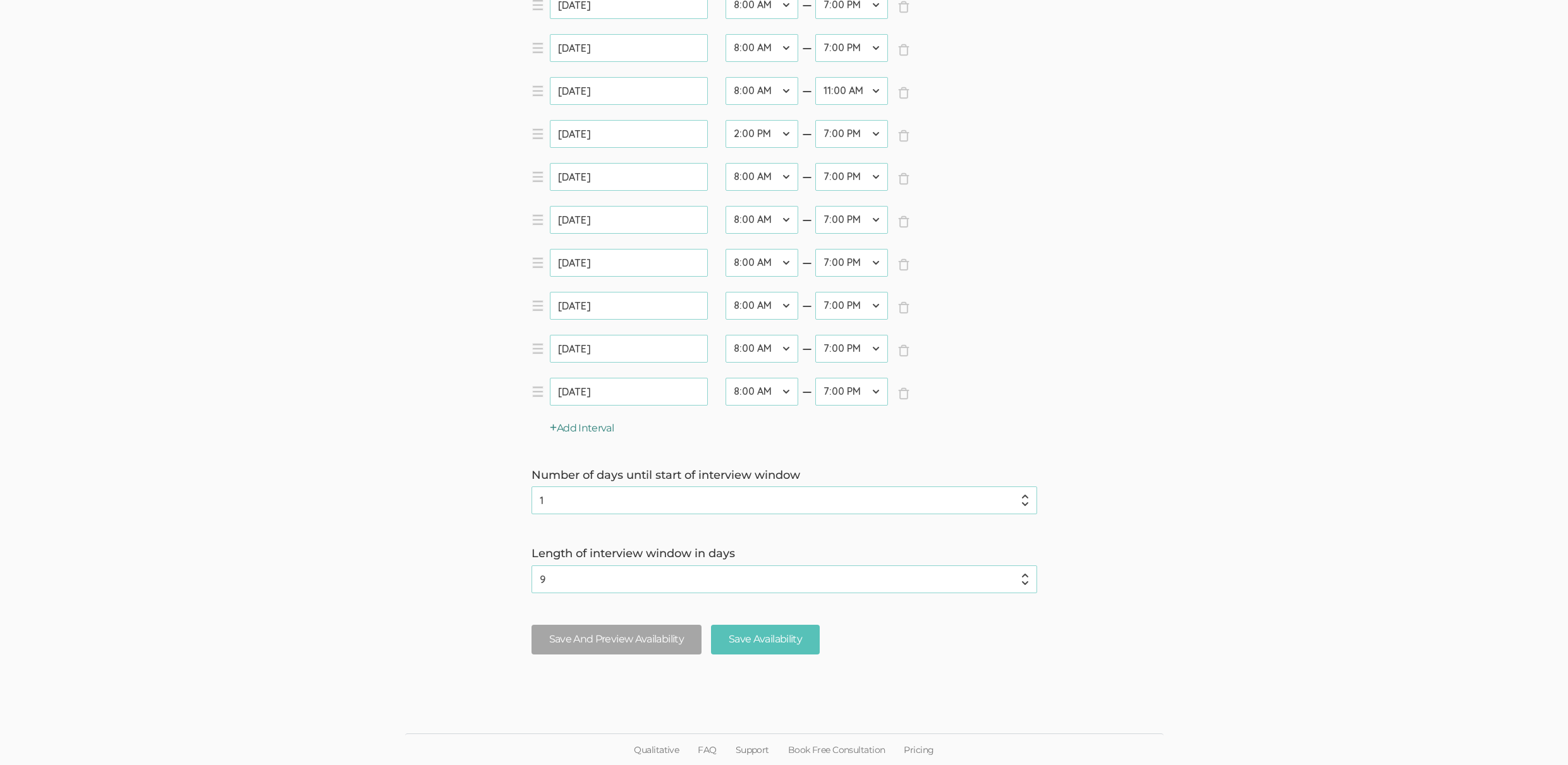
click at [602, 428] on button "Add Interval" at bounding box center [582, 429] width 65 height 15
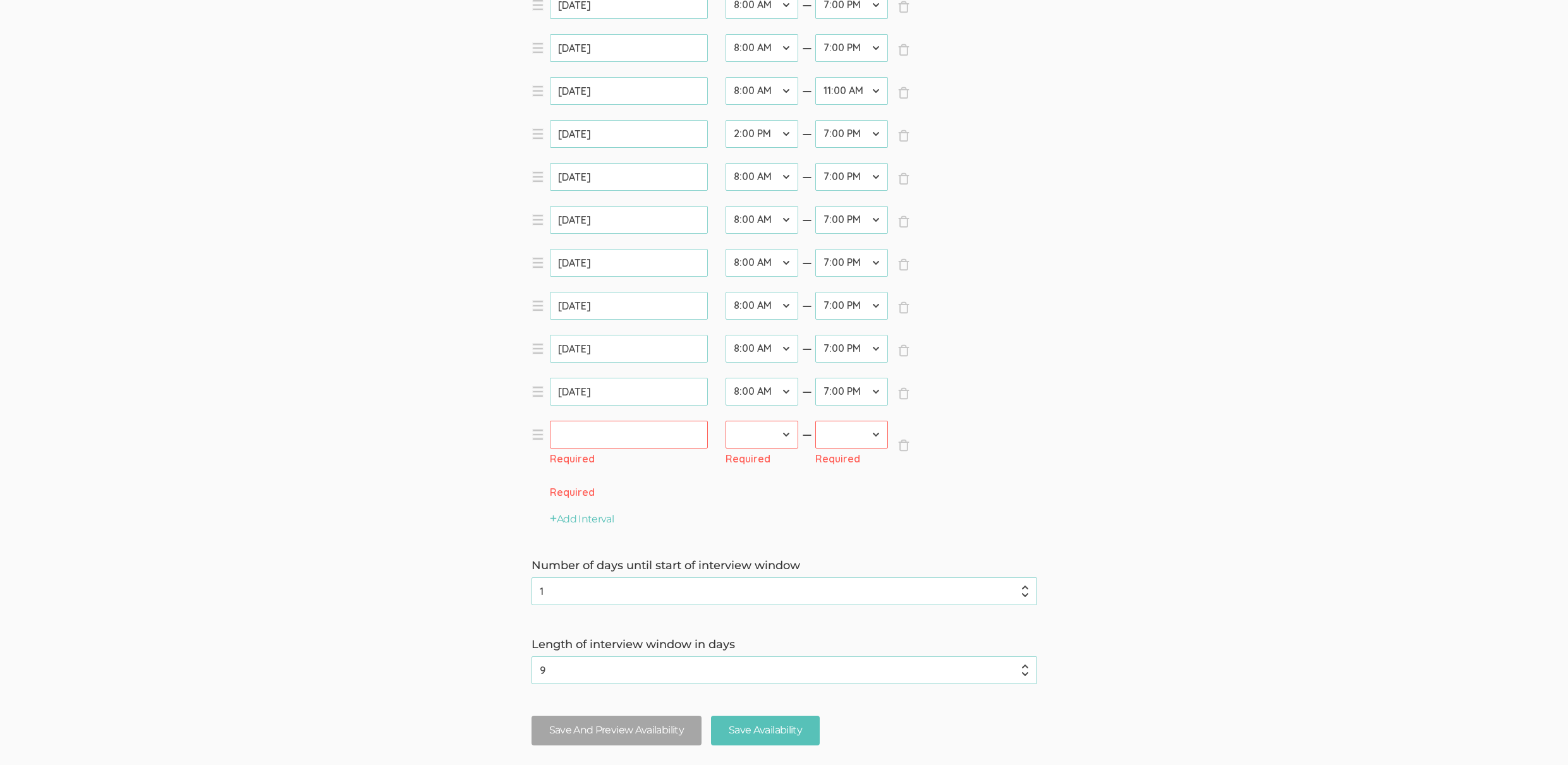
click at [606, 443] on input "text" at bounding box center [629, 434] width 158 height 28
click at [662, 567] on link "21" at bounding box center [662, 564] width 22 height 17
type input "Aug 21, 2025"
click at [751, 421] on select "12:00 AM 12:30 AM 1:00 AM 1:30 AM 2:00 AM 2:30 AM 3:00 AM 3:30 AM 4:00 AM 4:30 …" at bounding box center [762, 434] width 73 height 28
select select "31"
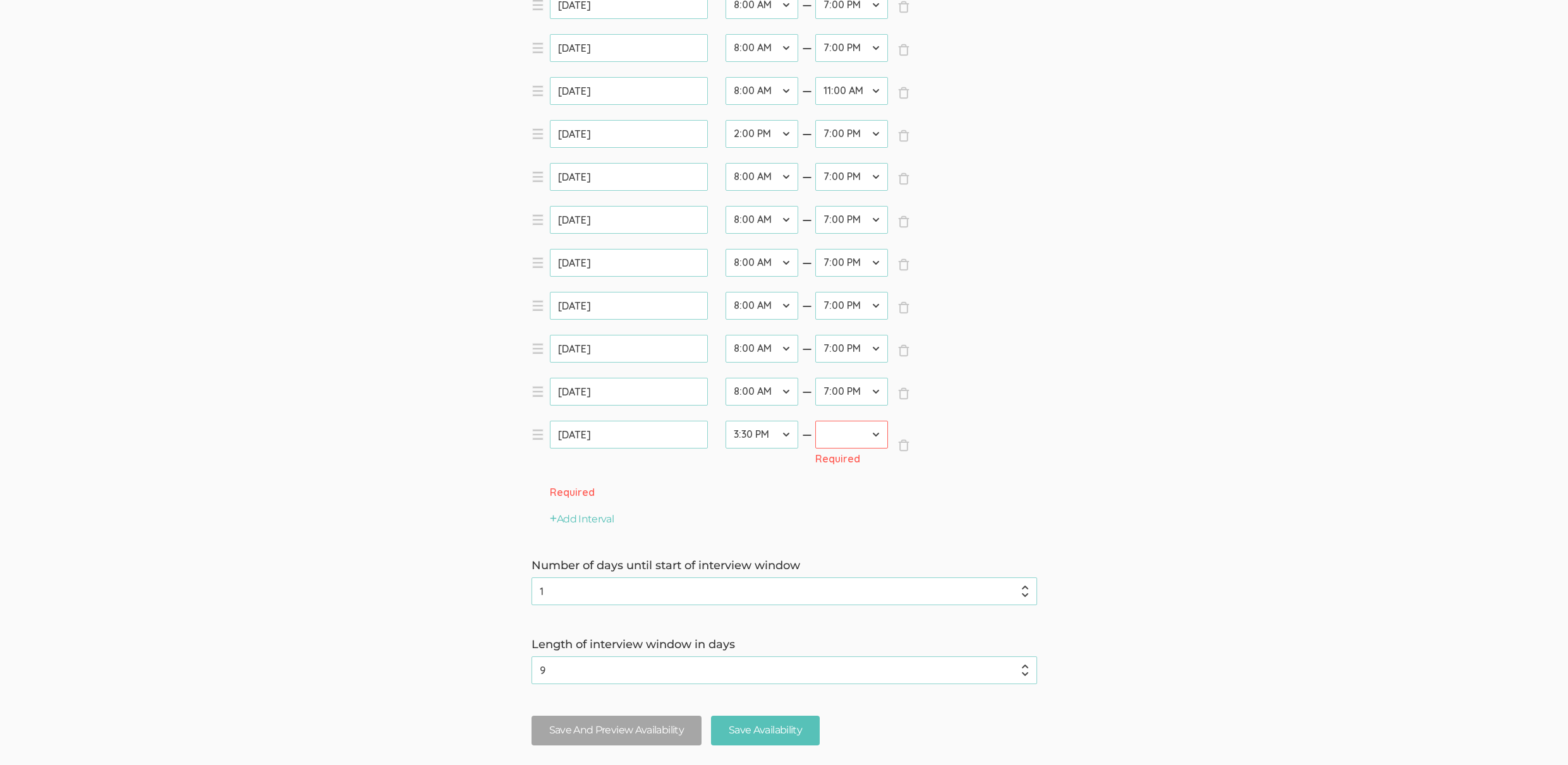
click at [827, 431] on select "12:00 AM 12:30 AM 1:00 AM 1:30 AM 2:00 AM 2:30 AM 3:00 AM 3:30 AM 4:00 AM 4:30 …" at bounding box center [852, 434] width 73 height 28
select select "38"
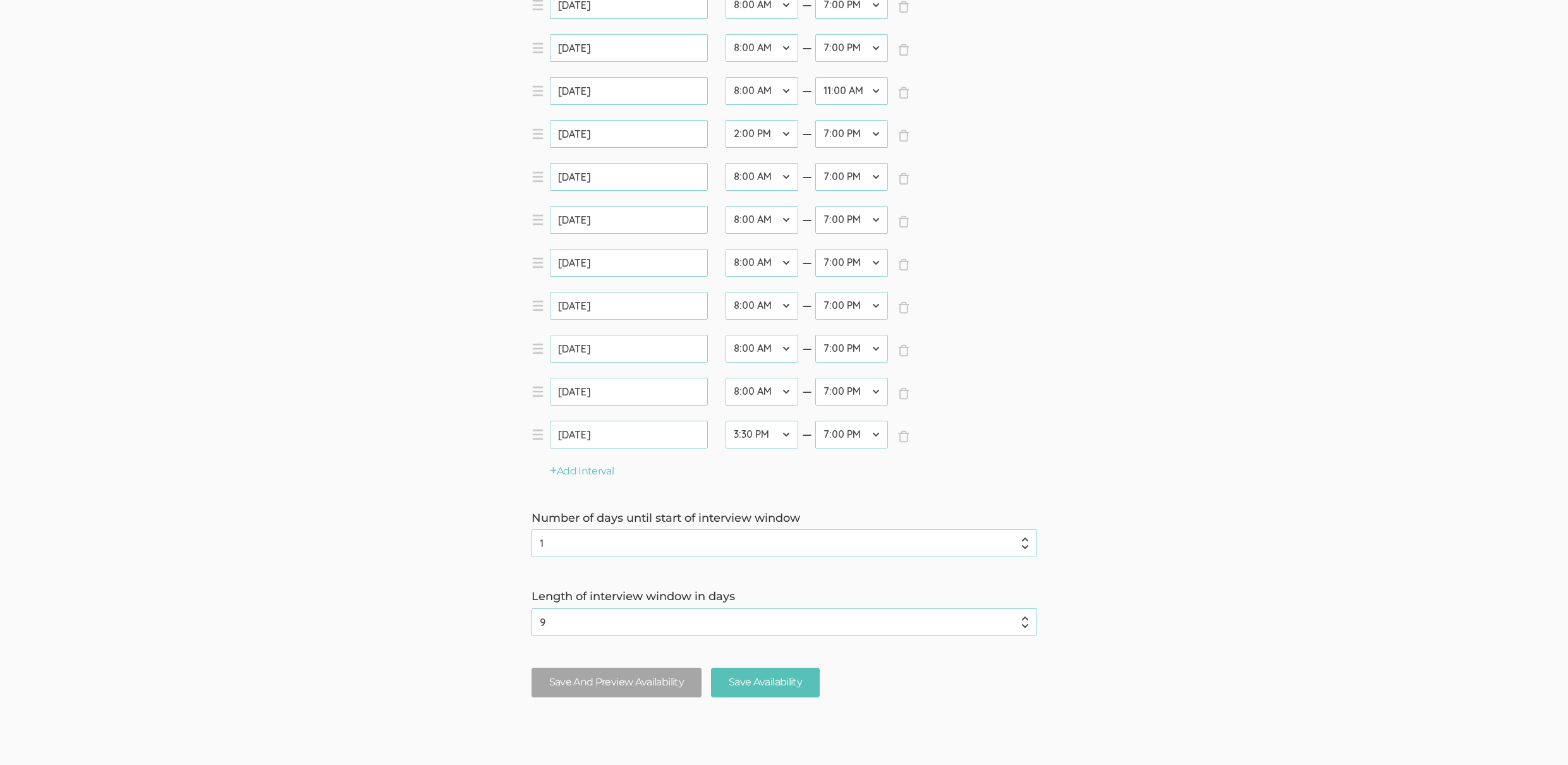
click at [788, 726] on ui-view "Qualitative FAQ Support Book Free Consultation Pricing" at bounding box center [784, 761] width 1568 height 96
click at [782, 692] on input "Save Availability" at bounding box center [765, 682] width 108 height 30
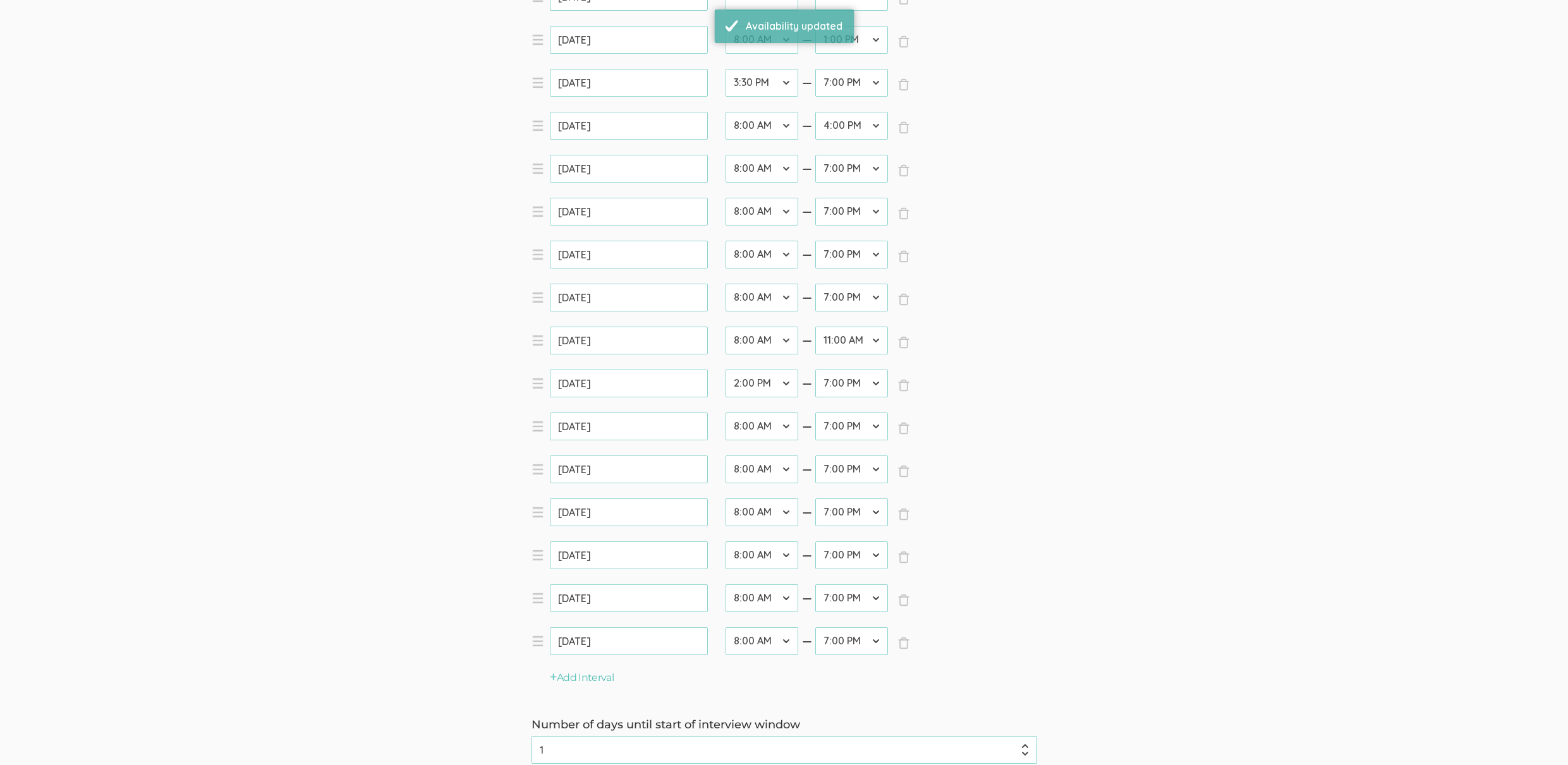
scroll to position [949, 0]
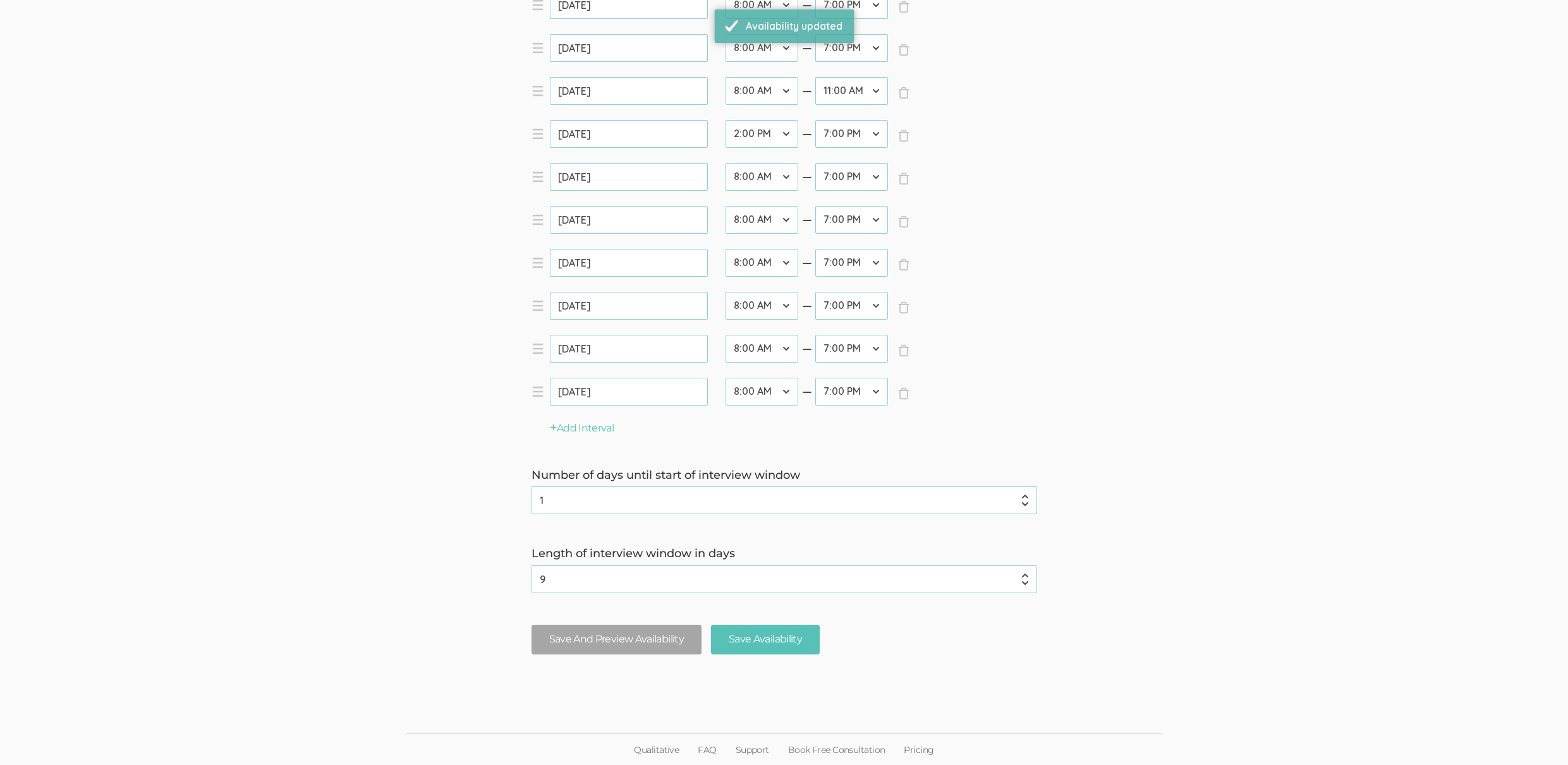
click at [582, 633] on button "Save And Preview Availability" at bounding box center [616, 639] width 170 height 30
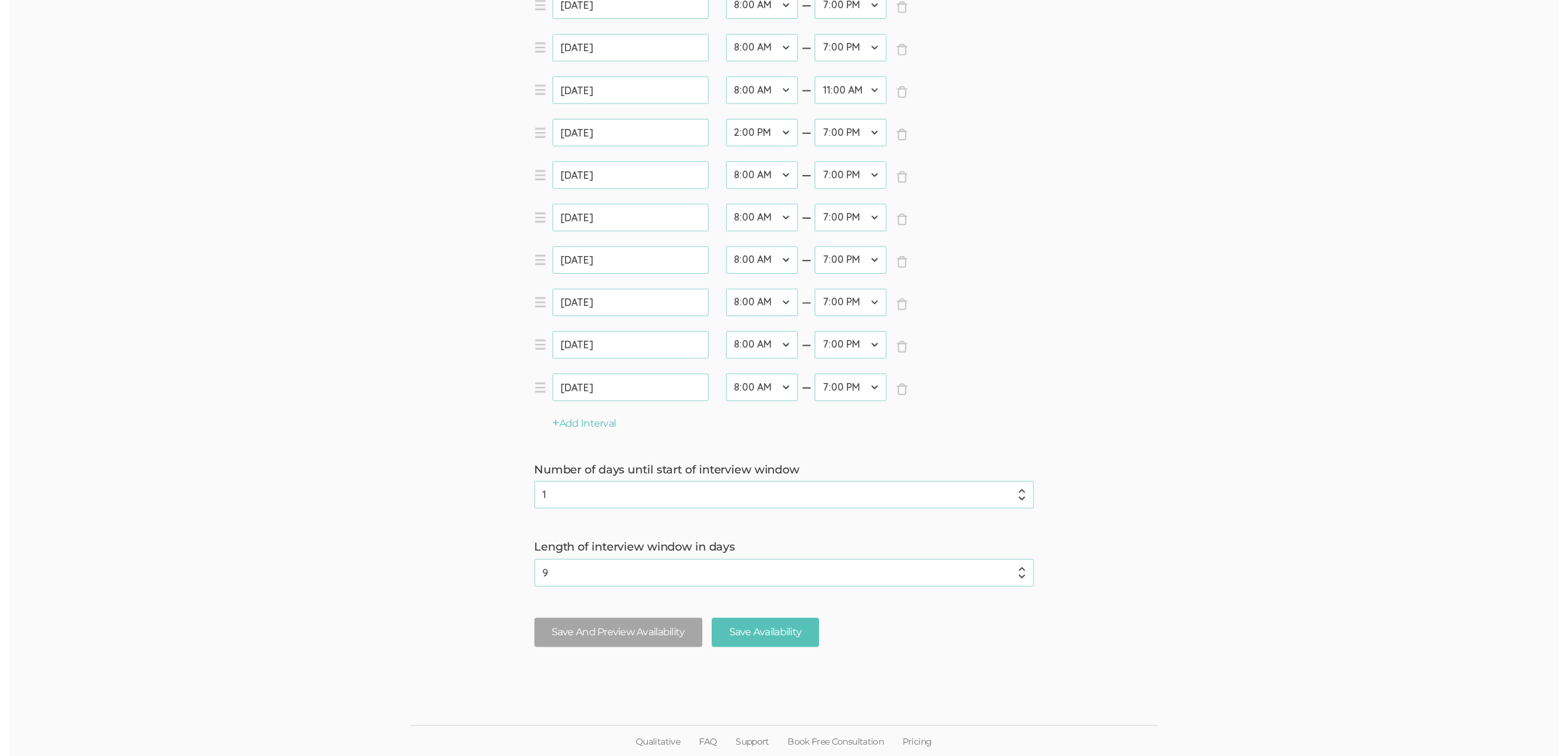
scroll to position [0, 0]
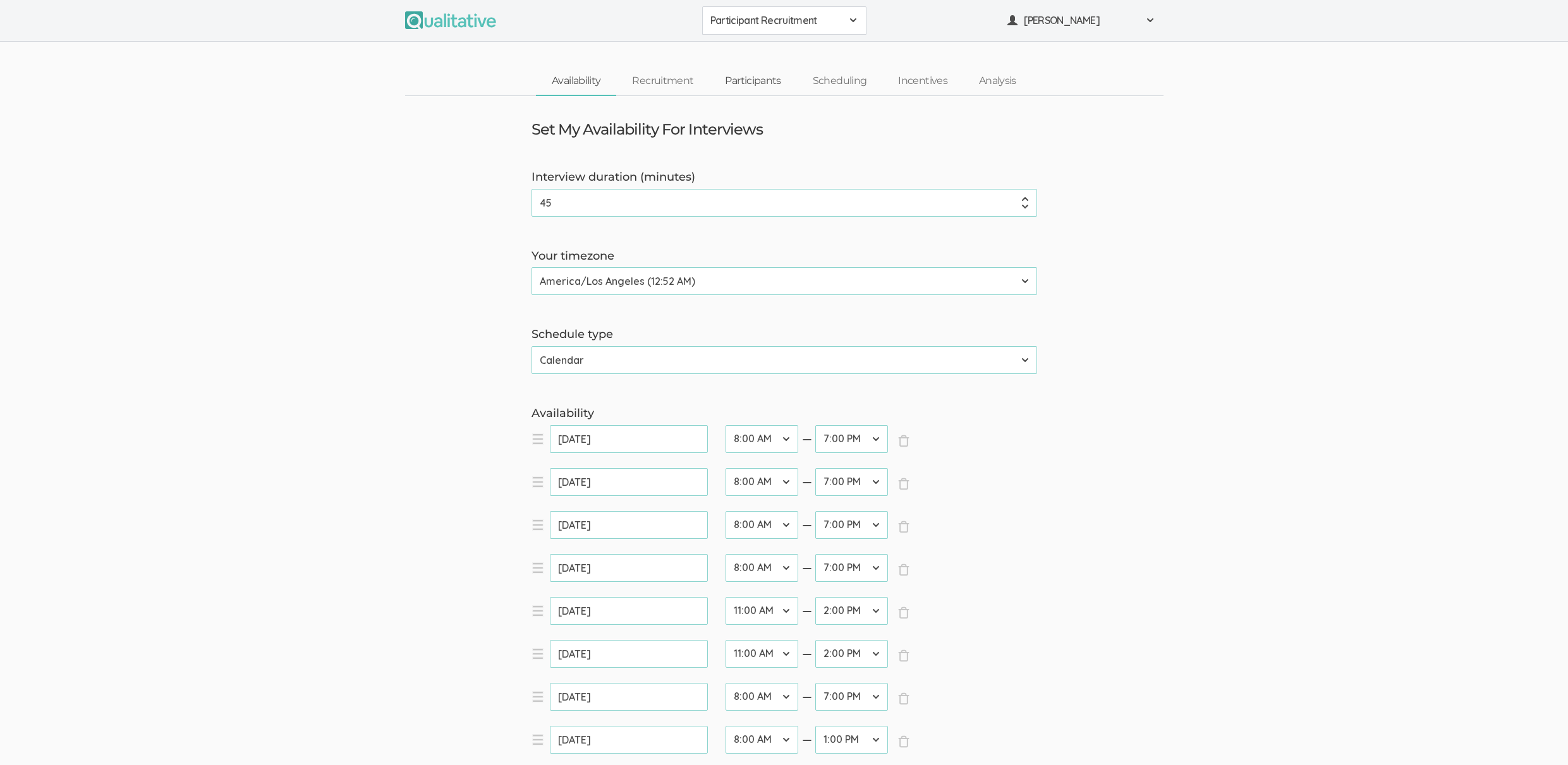
click at [761, 83] on link "Participants" at bounding box center [753, 81] width 88 height 27
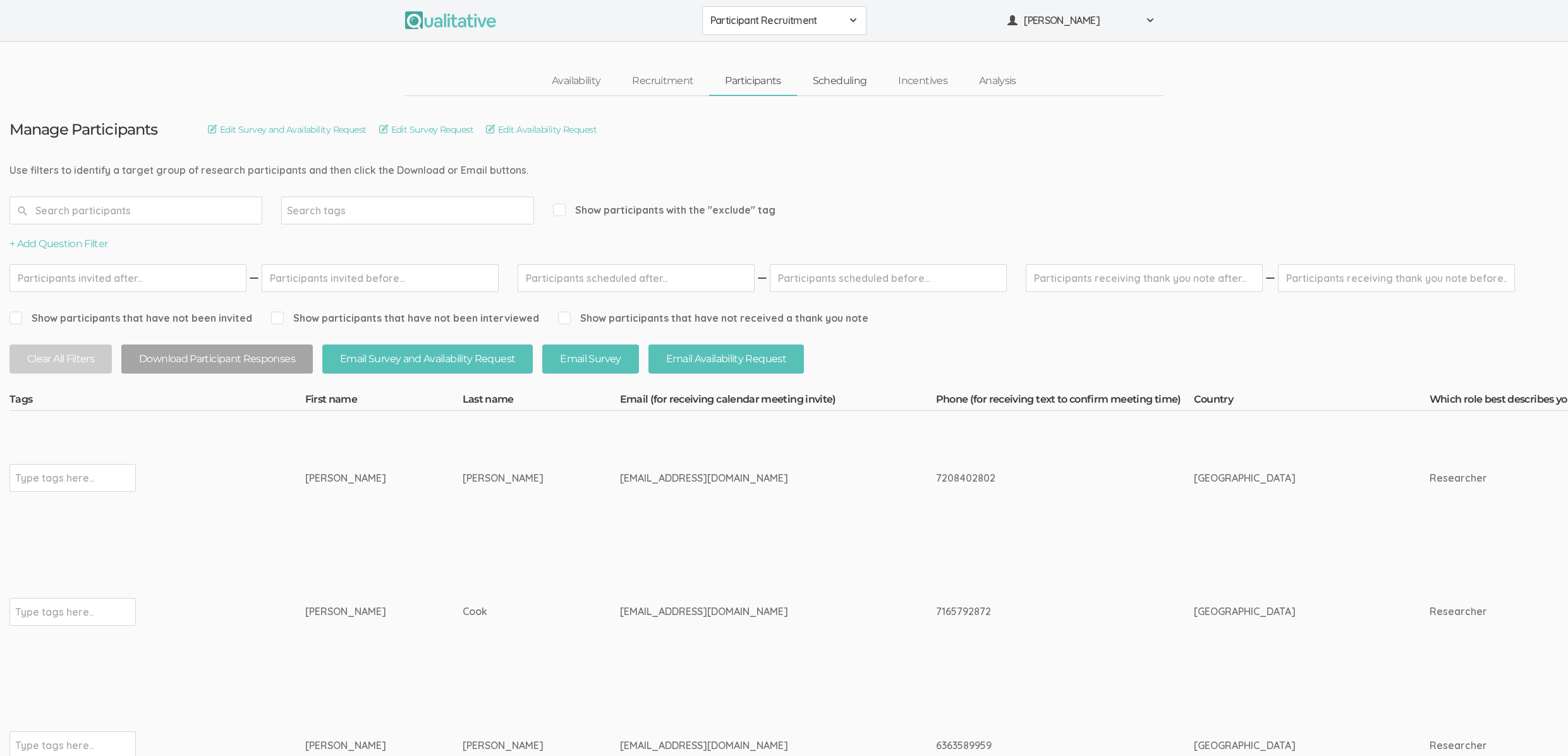
click at [831, 88] on link "Scheduling" at bounding box center [840, 81] width 86 height 27
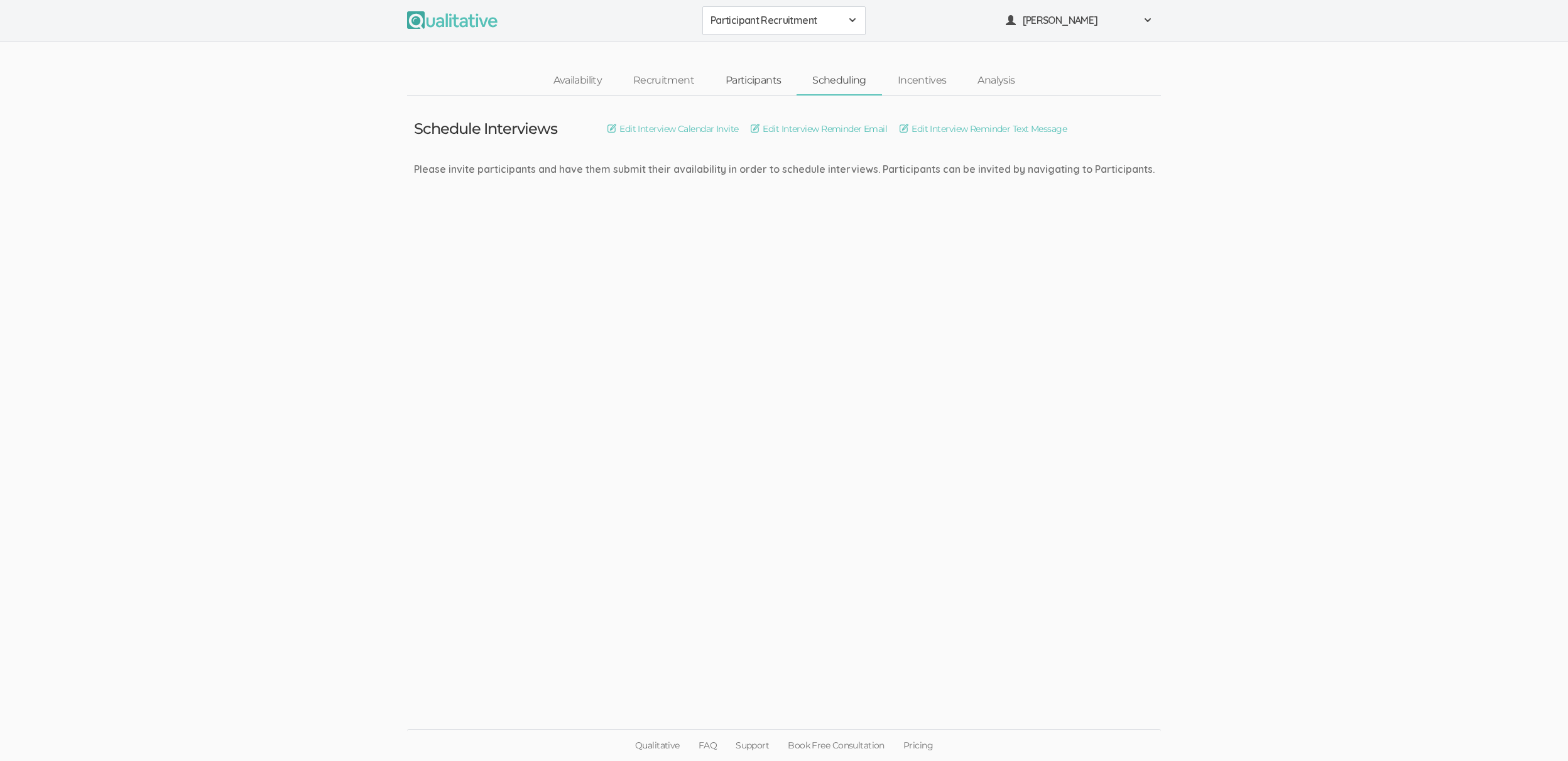
click at [763, 74] on link "Participants" at bounding box center [754, 80] width 87 height 27
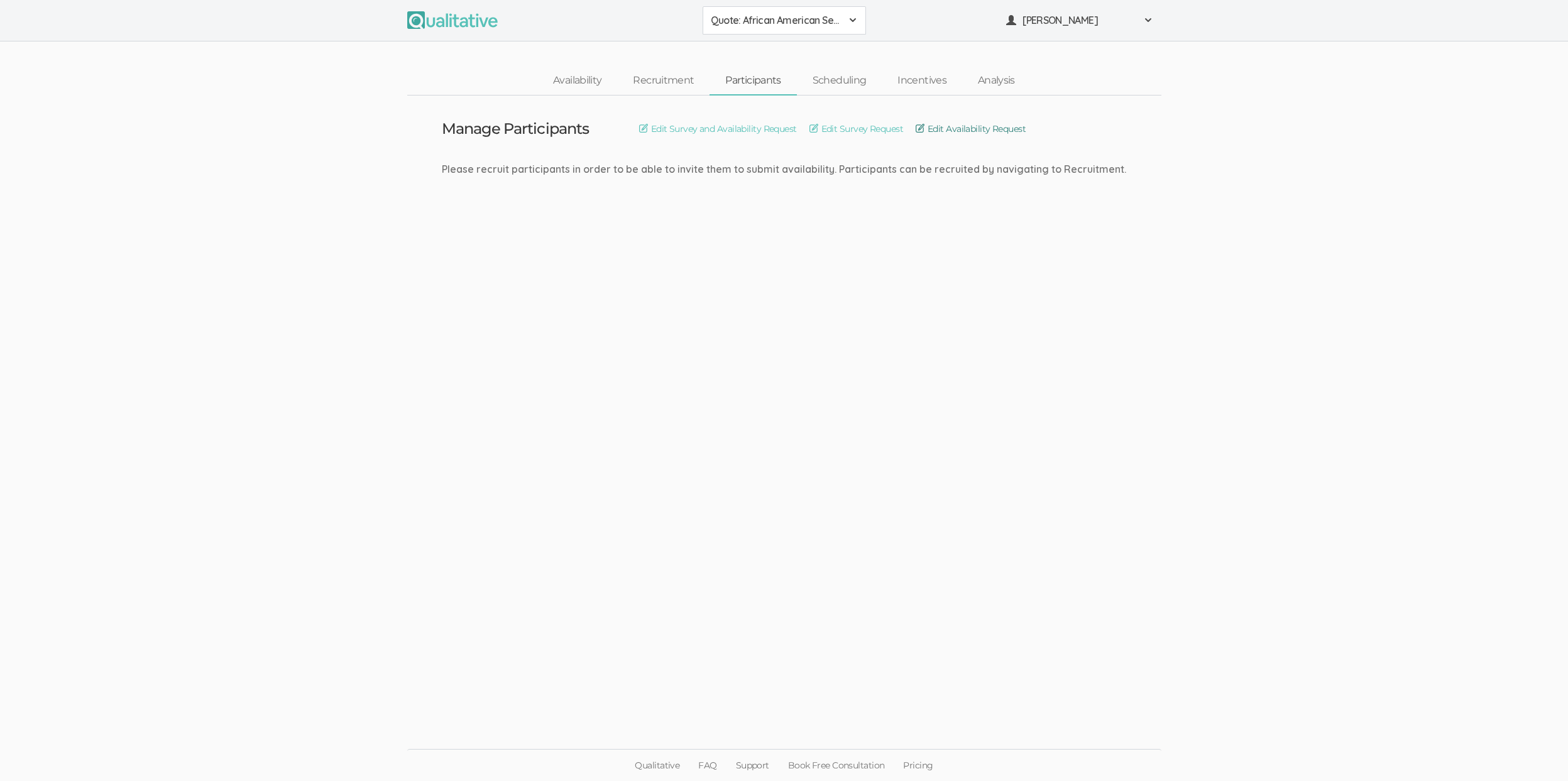
click at [953, 130] on link "Edit Availability Request" at bounding box center [971, 128] width 110 height 14
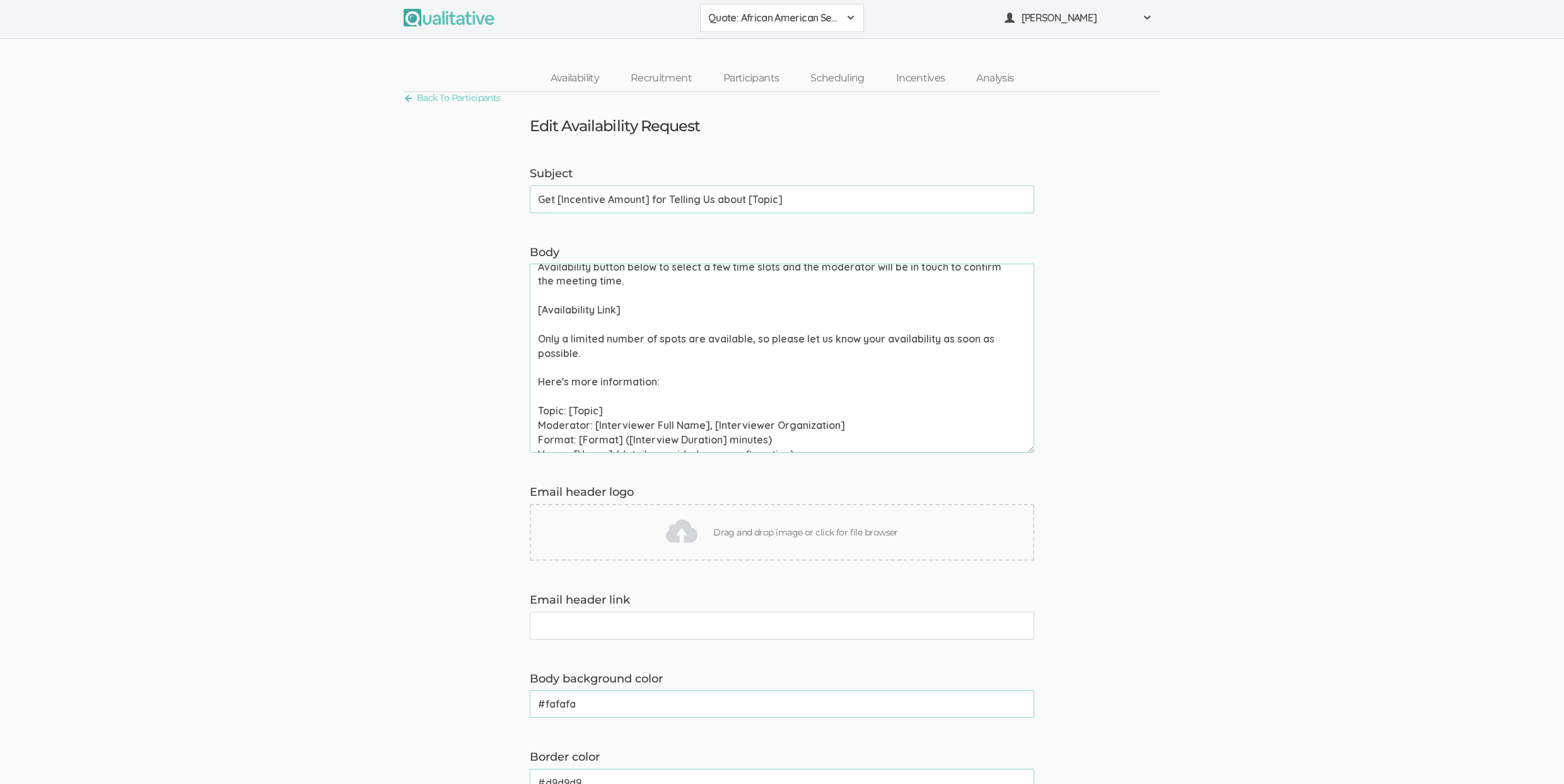
scroll to position [161, 0]
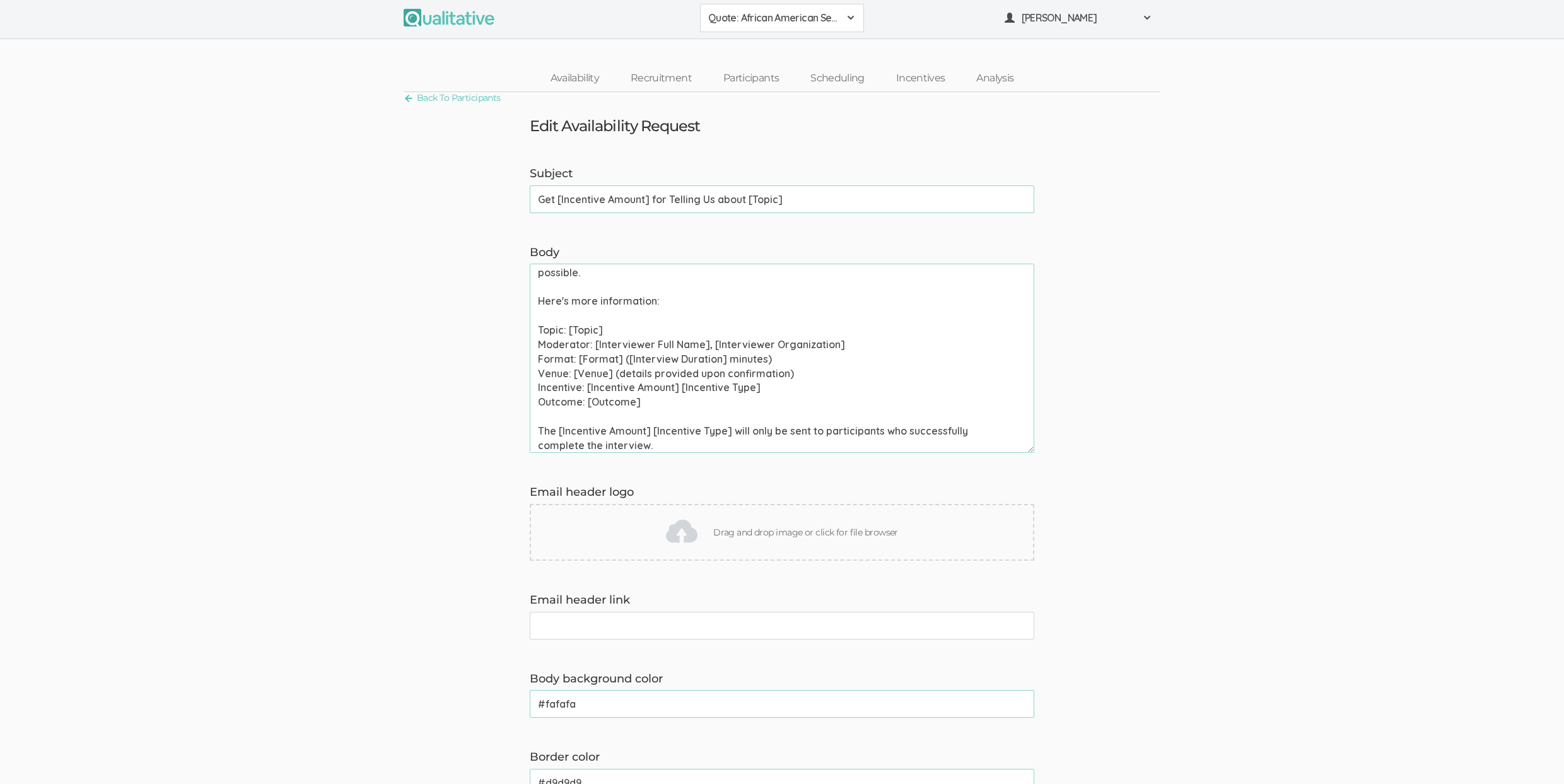
drag, startPoint x: 621, startPoint y: 360, endPoint x: 896, endPoint y: 347, distance: 275.3
click at [781, 361] on textarea "Hi [Participant First Name], Thank you for signing up to chat about [Topic]. We…" at bounding box center [781, 358] width 505 height 189
click at [561, 359] on textarea "Hi [Participant First Name], Thank you for signing up to chat about [Topic]. We…" at bounding box center [781, 358] width 505 height 189
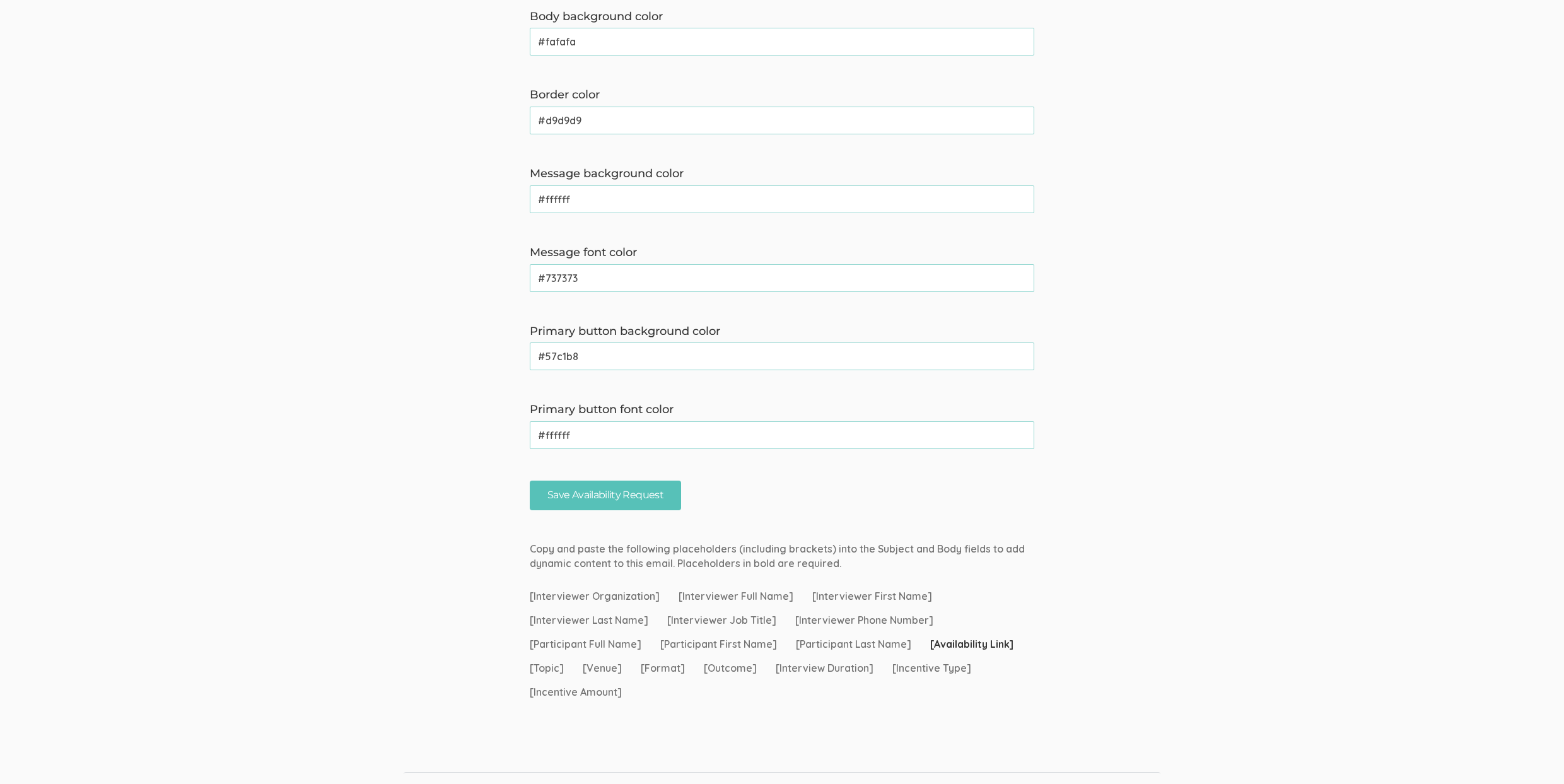
scroll to position [684, 0]
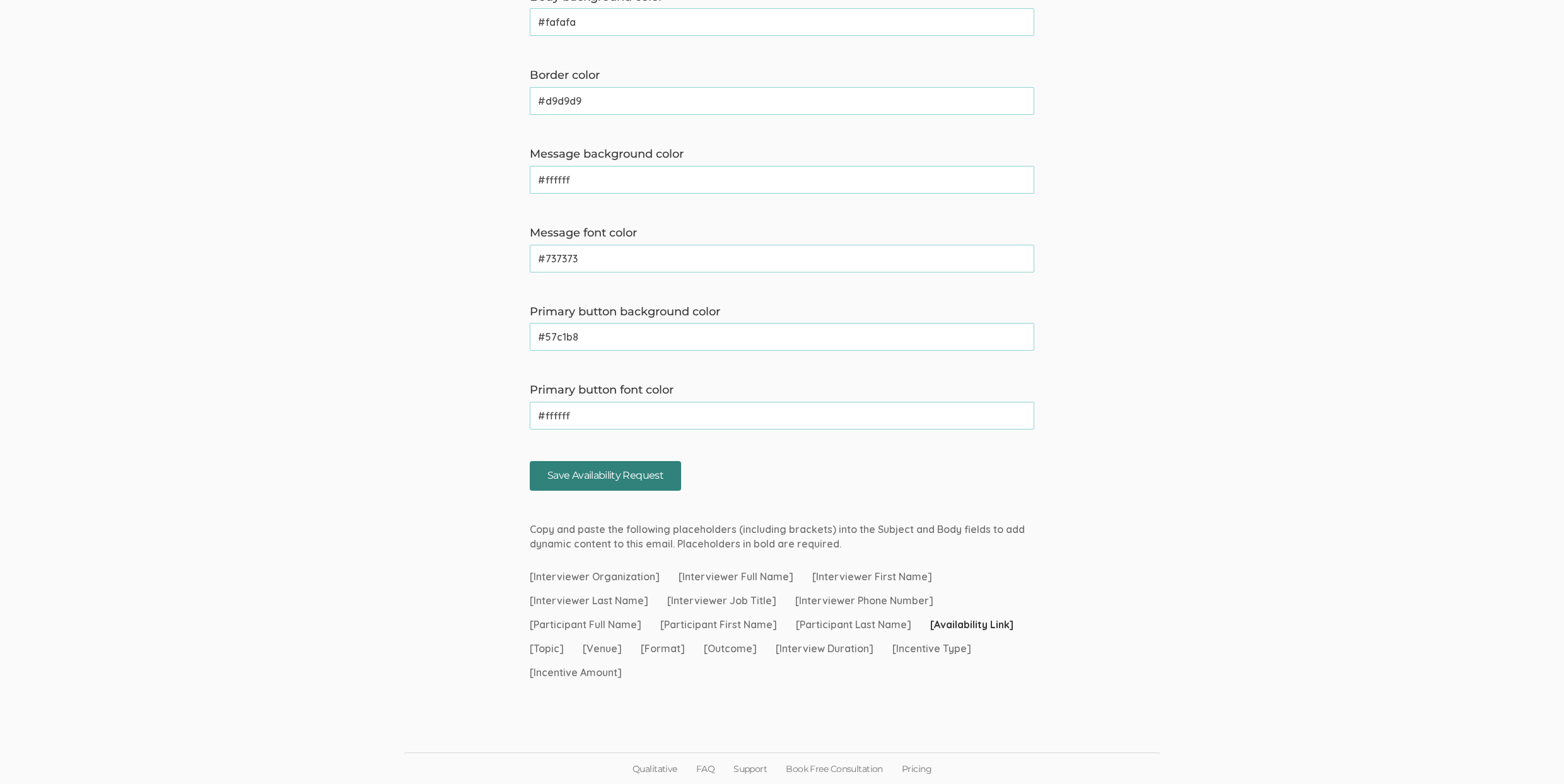
type textarea "Hi [Participant First Name], Thank you for signing up to chat about [Topic]. We…"
click at [595, 473] on input "Save Availability Request" at bounding box center [605, 476] width 151 height 30
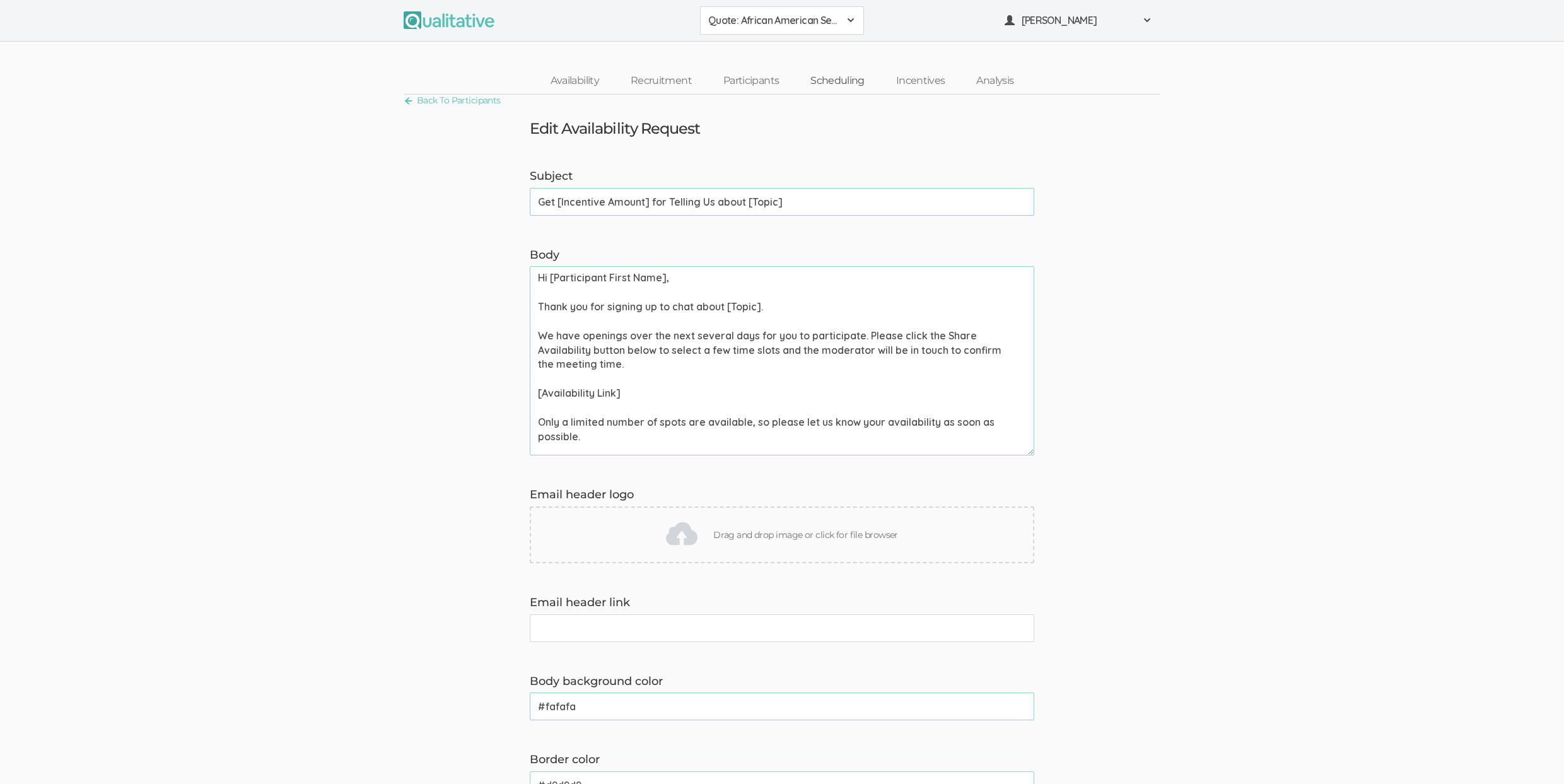
click at [832, 81] on link "Scheduling" at bounding box center [838, 81] width 86 height 27
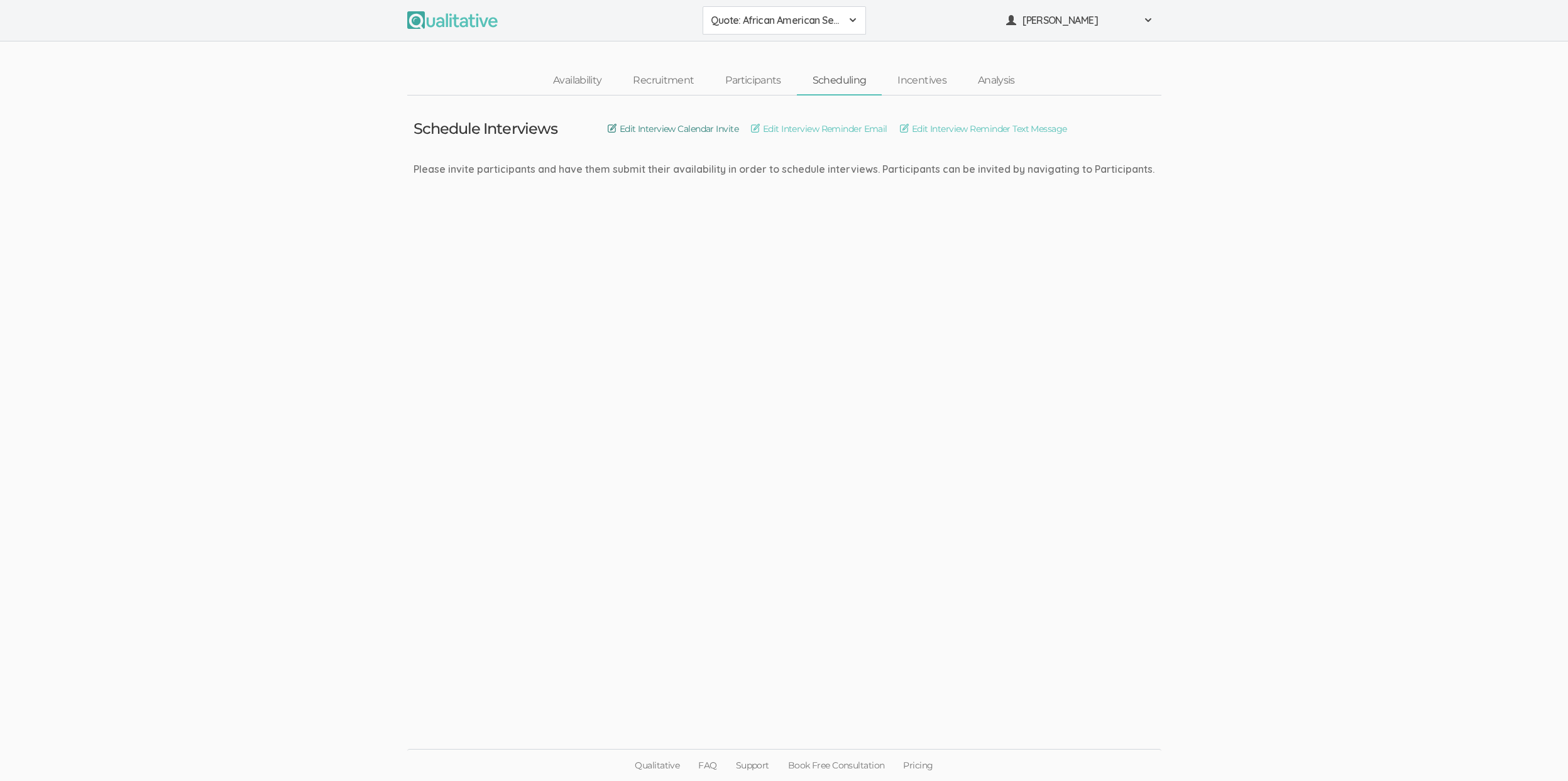
click at [692, 129] on link "Edit Interview Calendar Invite" at bounding box center [673, 128] width 131 height 14
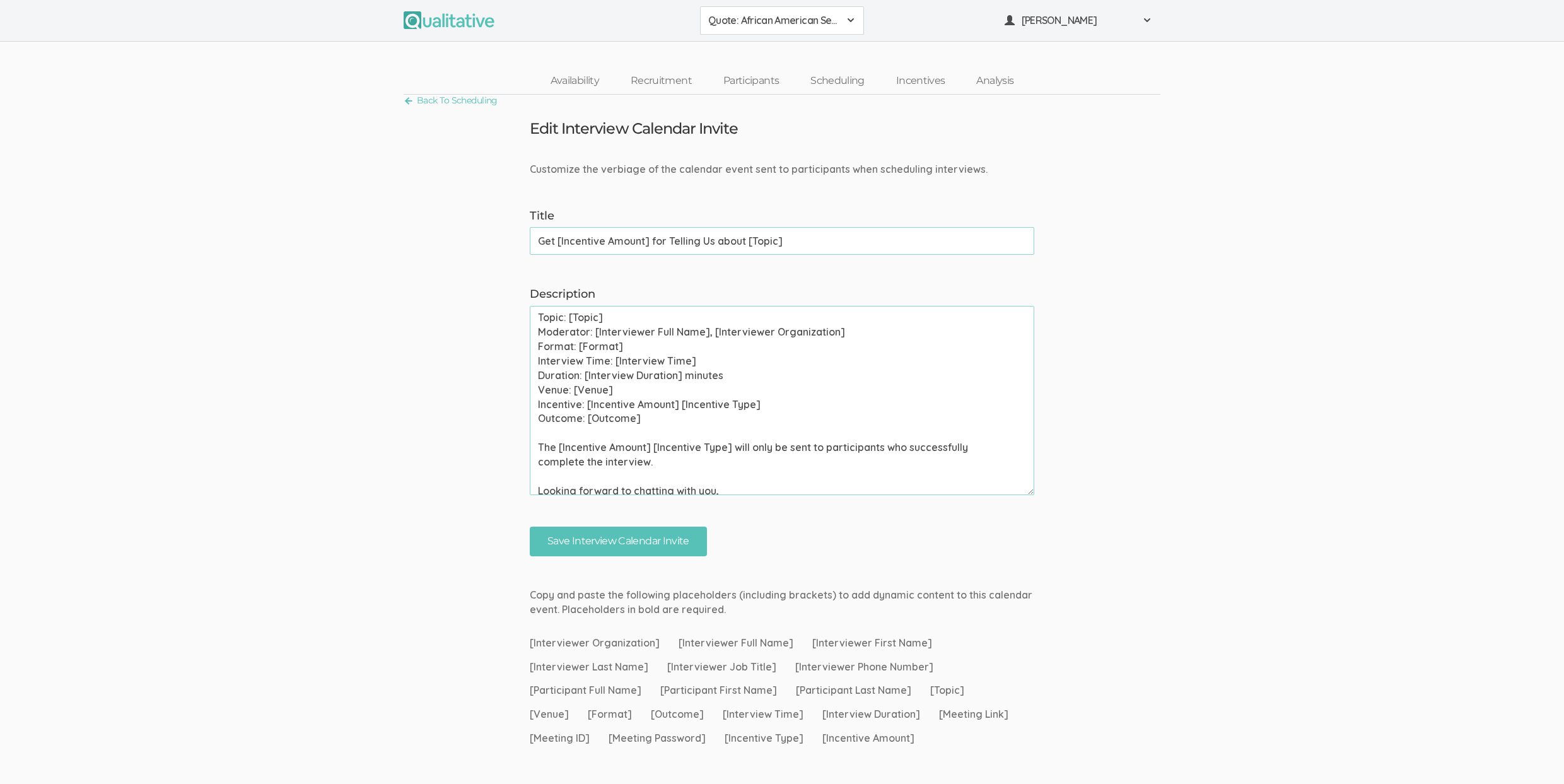
scroll to position [140, 0]
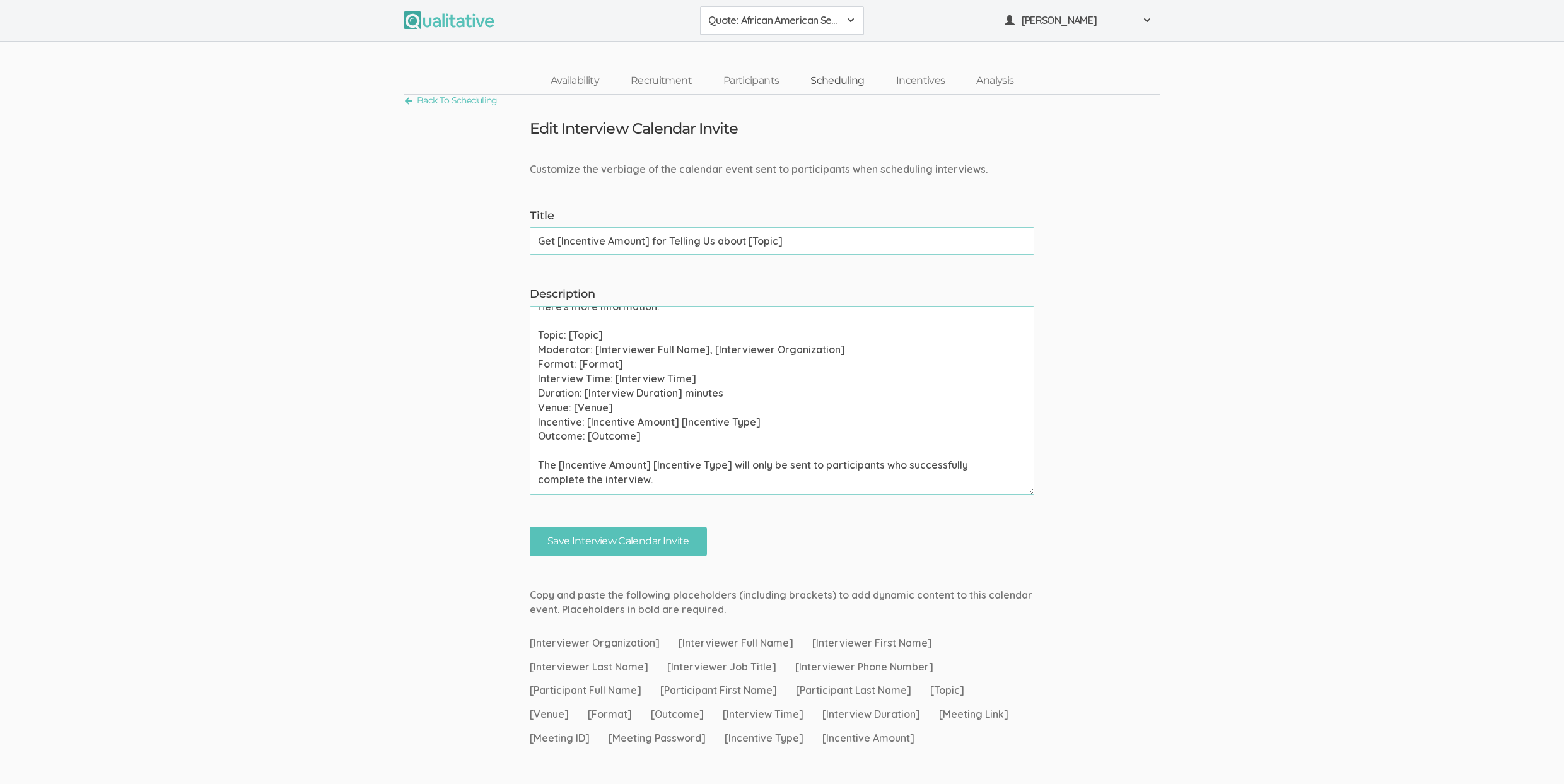
click at [846, 77] on link "Scheduling" at bounding box center [838, 81] width 86 height 27
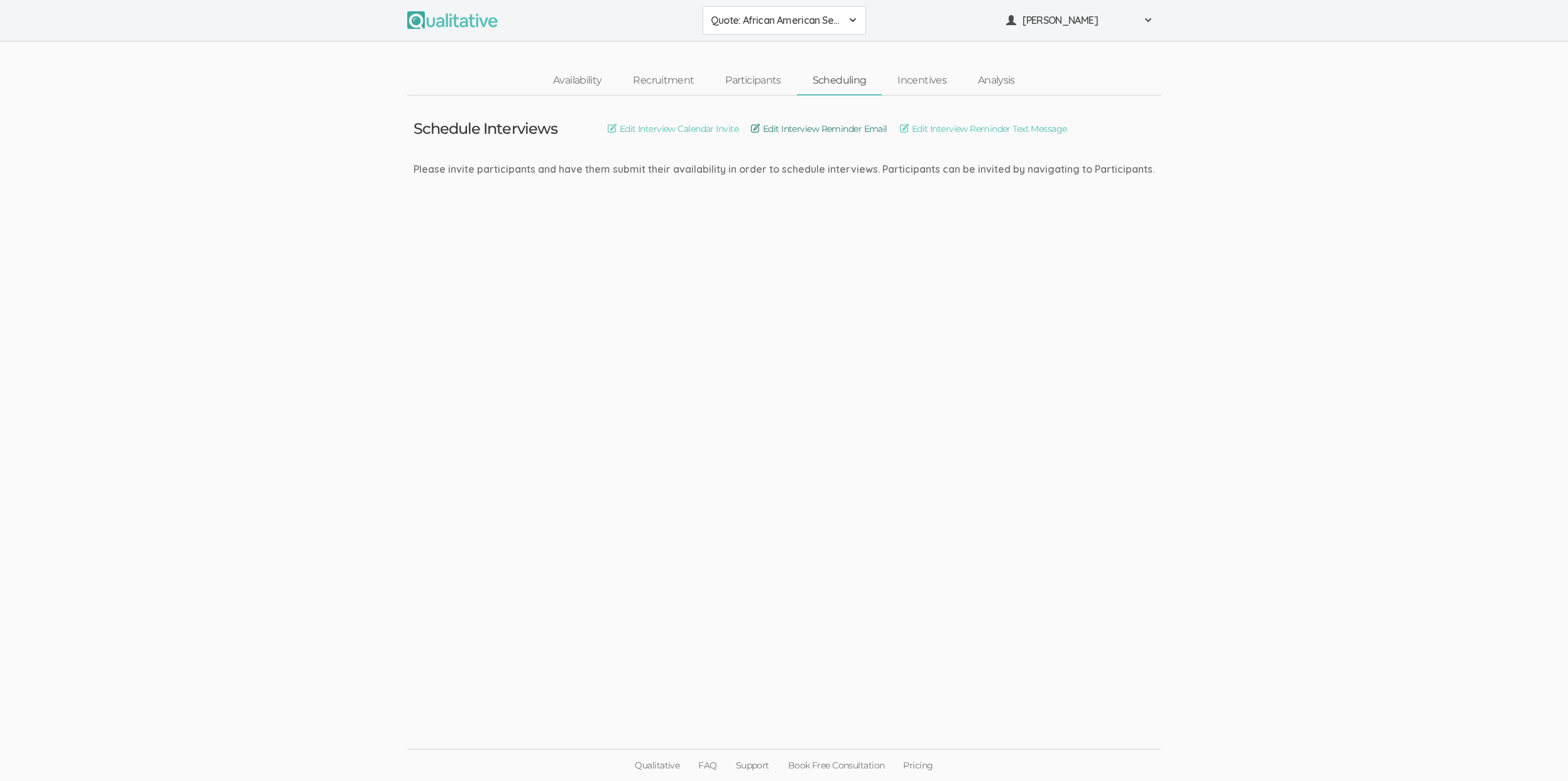
click at [880, 123] on link "Edit Interview Reminder Email" at bounding box center [819, 128] width 137 height 14
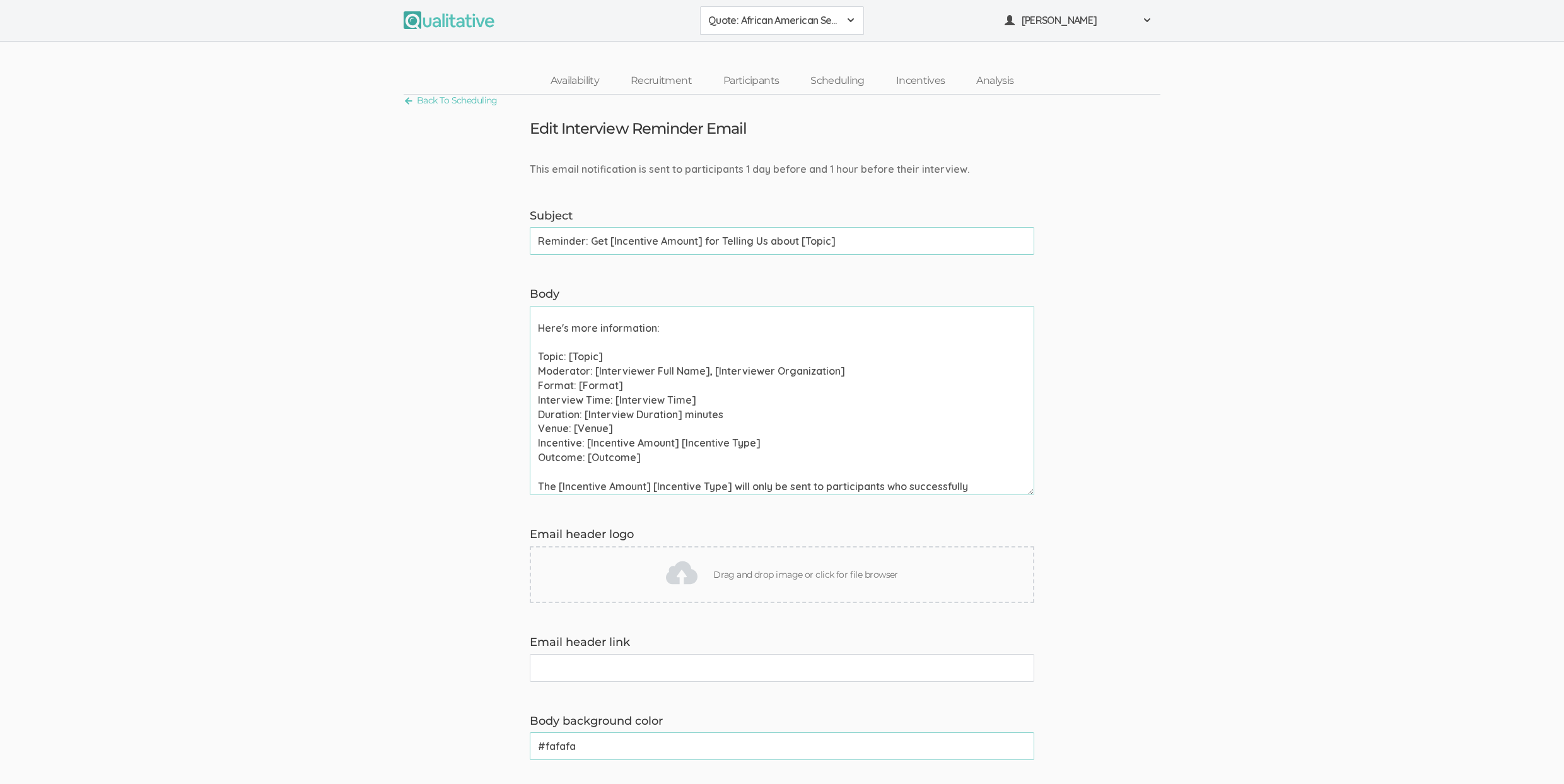
scroll to position [235, 0]
click at [850, 83] on link "Scheduling" at bounding box center [838, 81] width 86 height 27
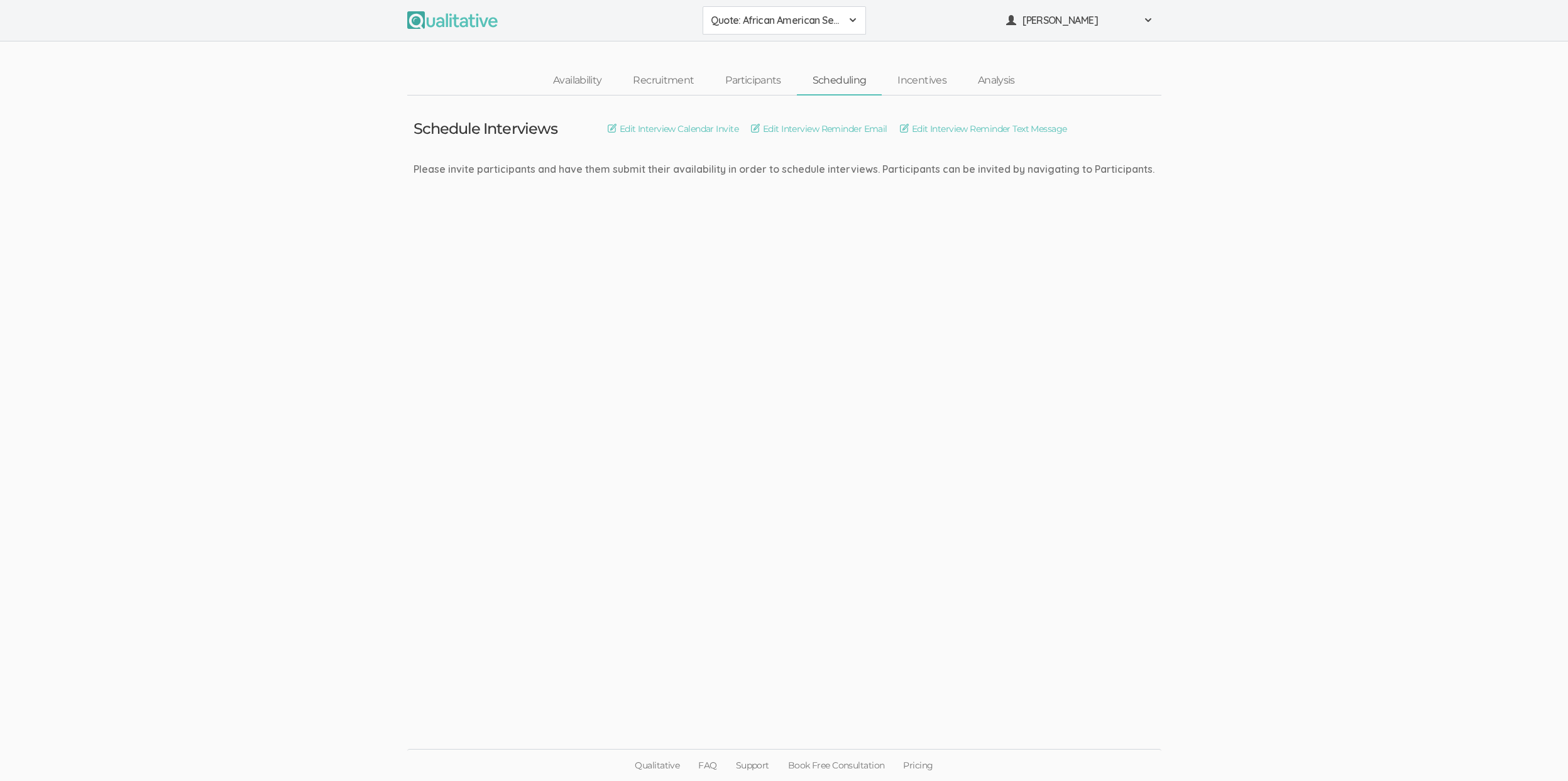
click at [927, 118] on td "Schedule Interviews Edit Interview Calendar Invite Edit Interview Reminder Emai…" at bounding box center [784, 136] width 760 height 81
click at [932, 129] on link "Edit Interview Reminder Text Message" at bounding box center [984, 128] width 167 height 14
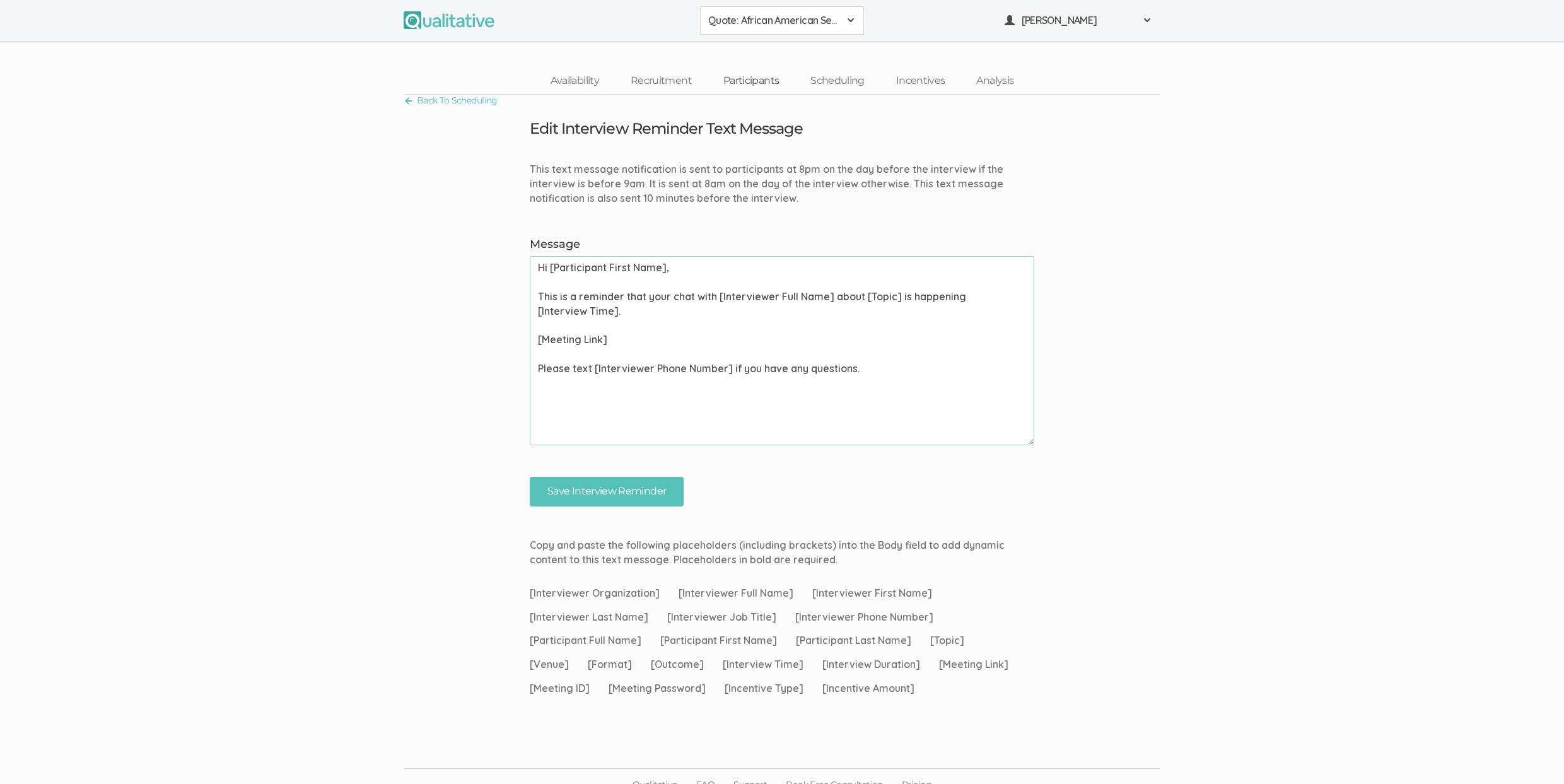
click at [745, 88] on link "Participants" at bounding box center [751, 81] width 87 height 27
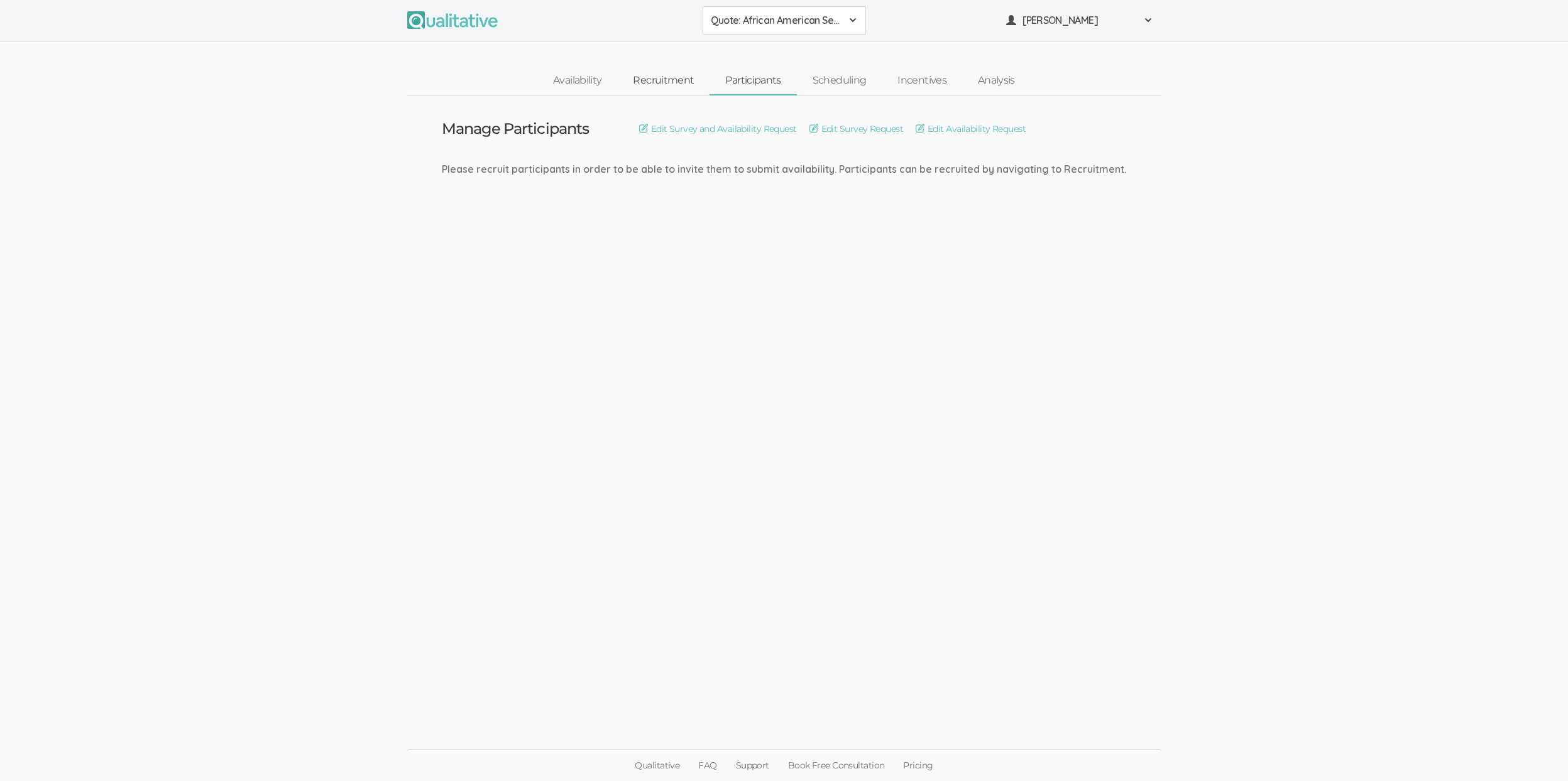
click at [656, 78] on link "Recruitment" at bounding box center [663, 80] width 92 height 27
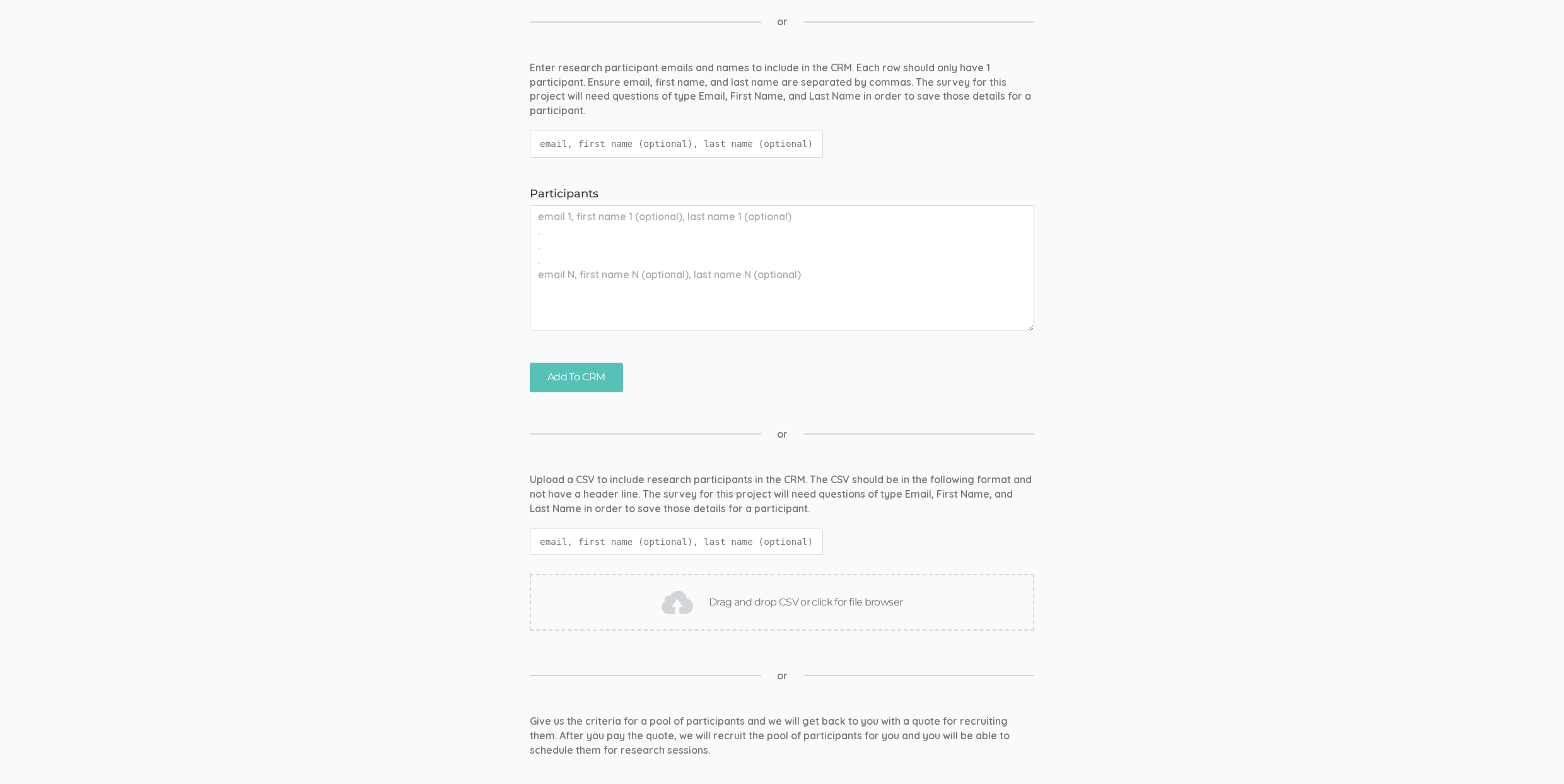
scroll to position [582, 0]
click at [708, 247] on textarea "Participants" at bounding box center [781, 269] width 505 height 126
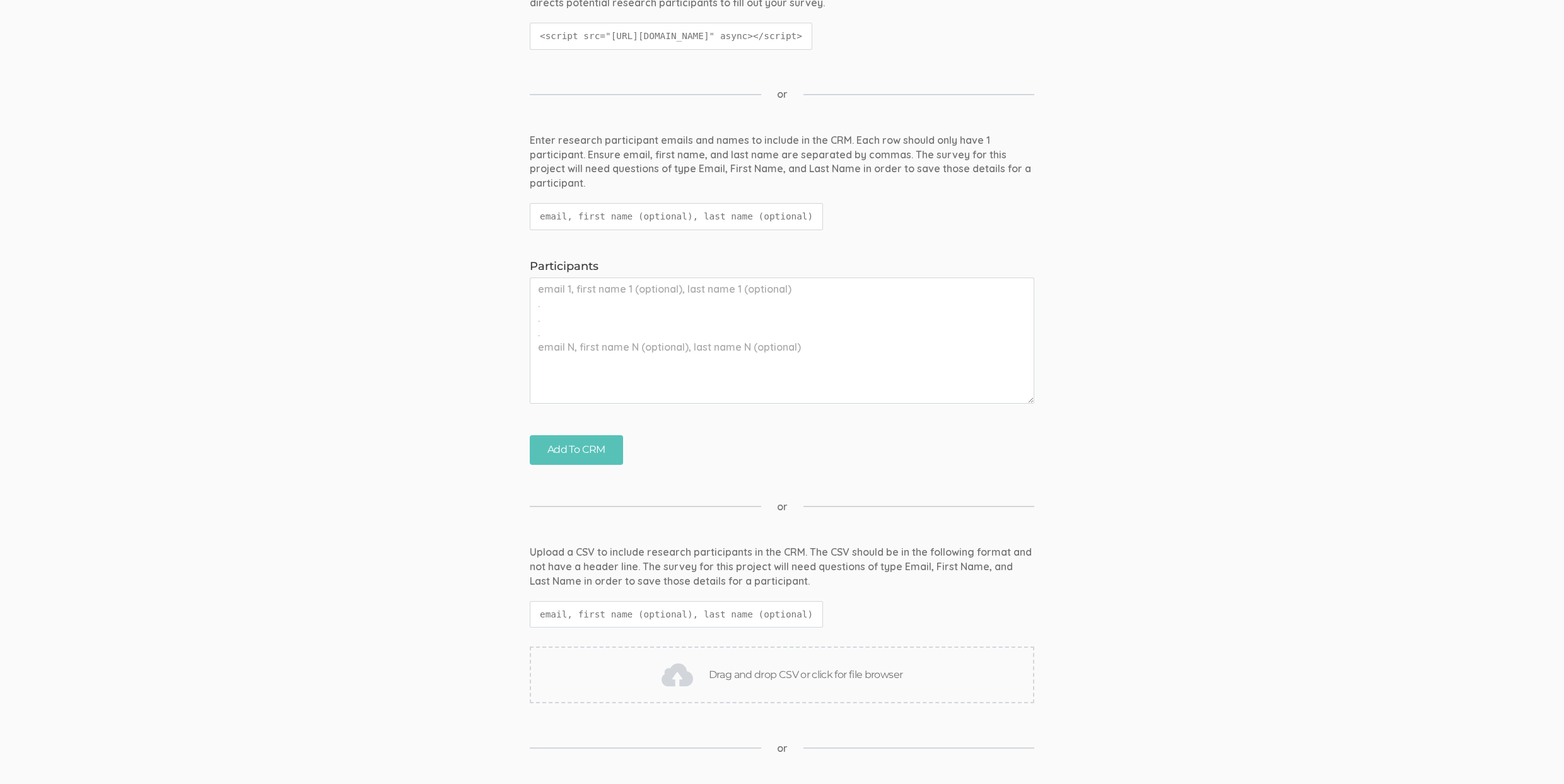
scroll to position [514, 0]
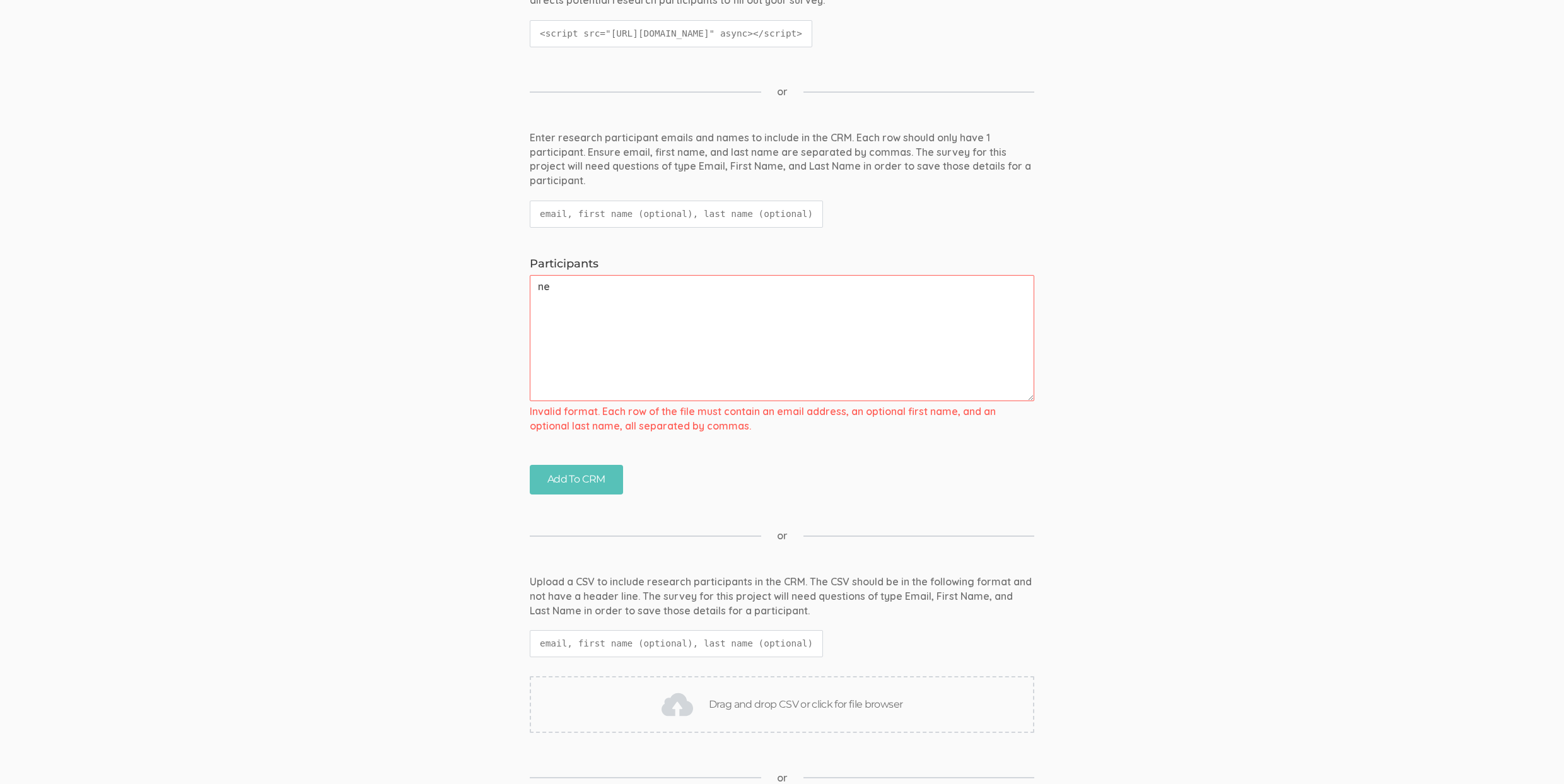
type textarea "n"
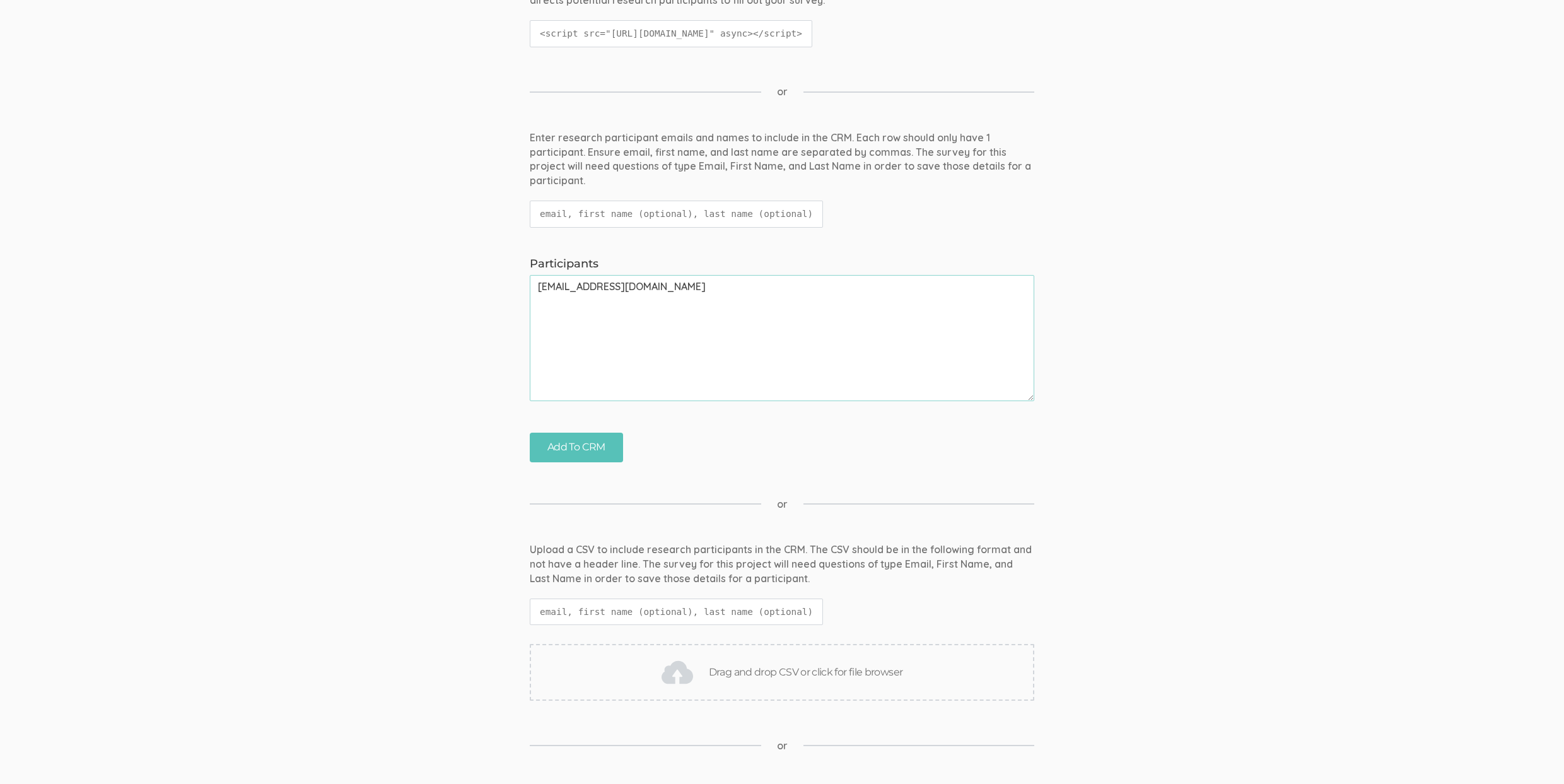
type textarea "rsamarak@gmail.com"
click at [529, 433] on input "Add To CRM" at bounding box center [576, 447] width 93 height 30
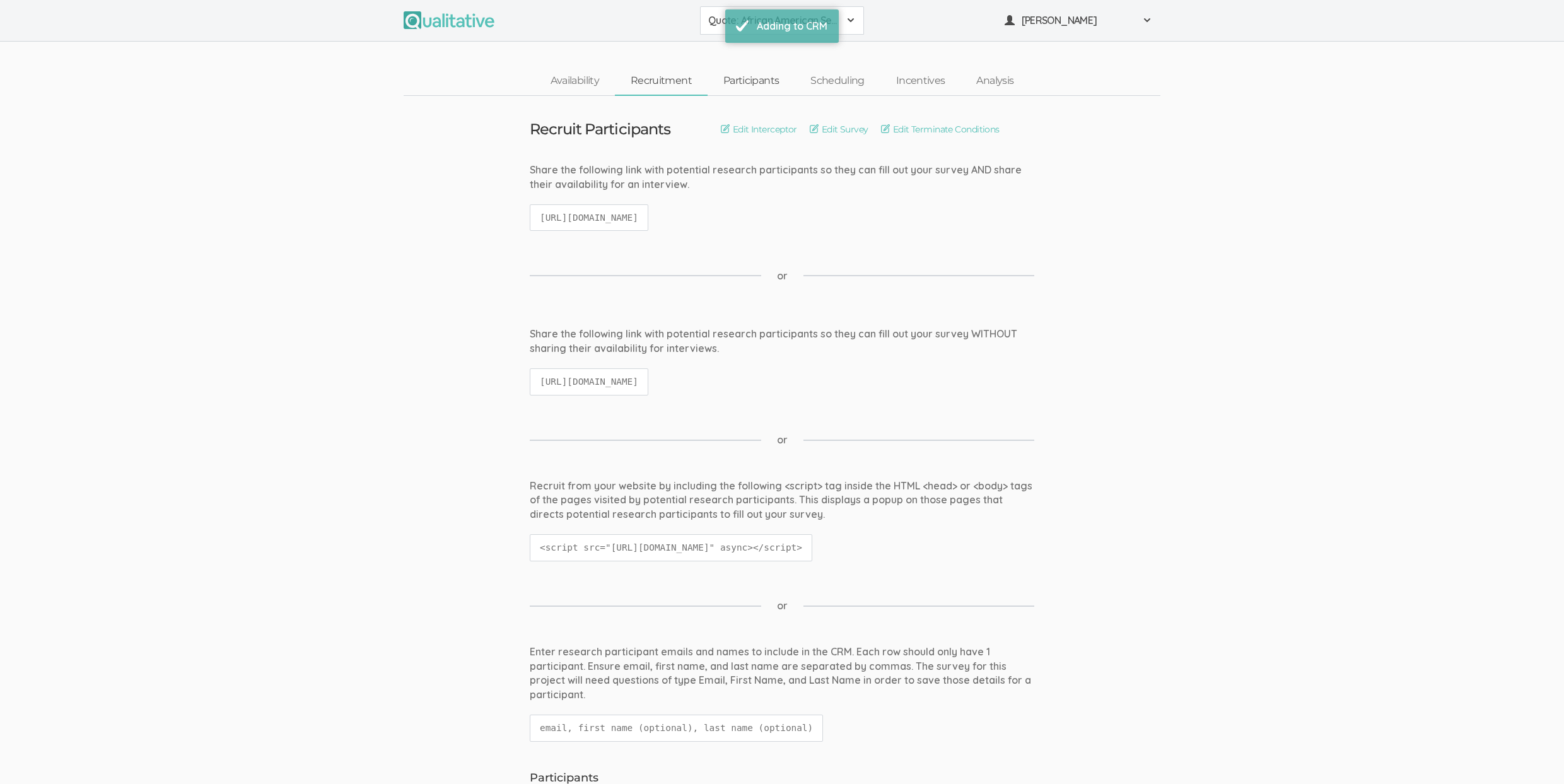
click at [746, 90] on link "Participants" at bounding box center [751, 81] width 87 height 27
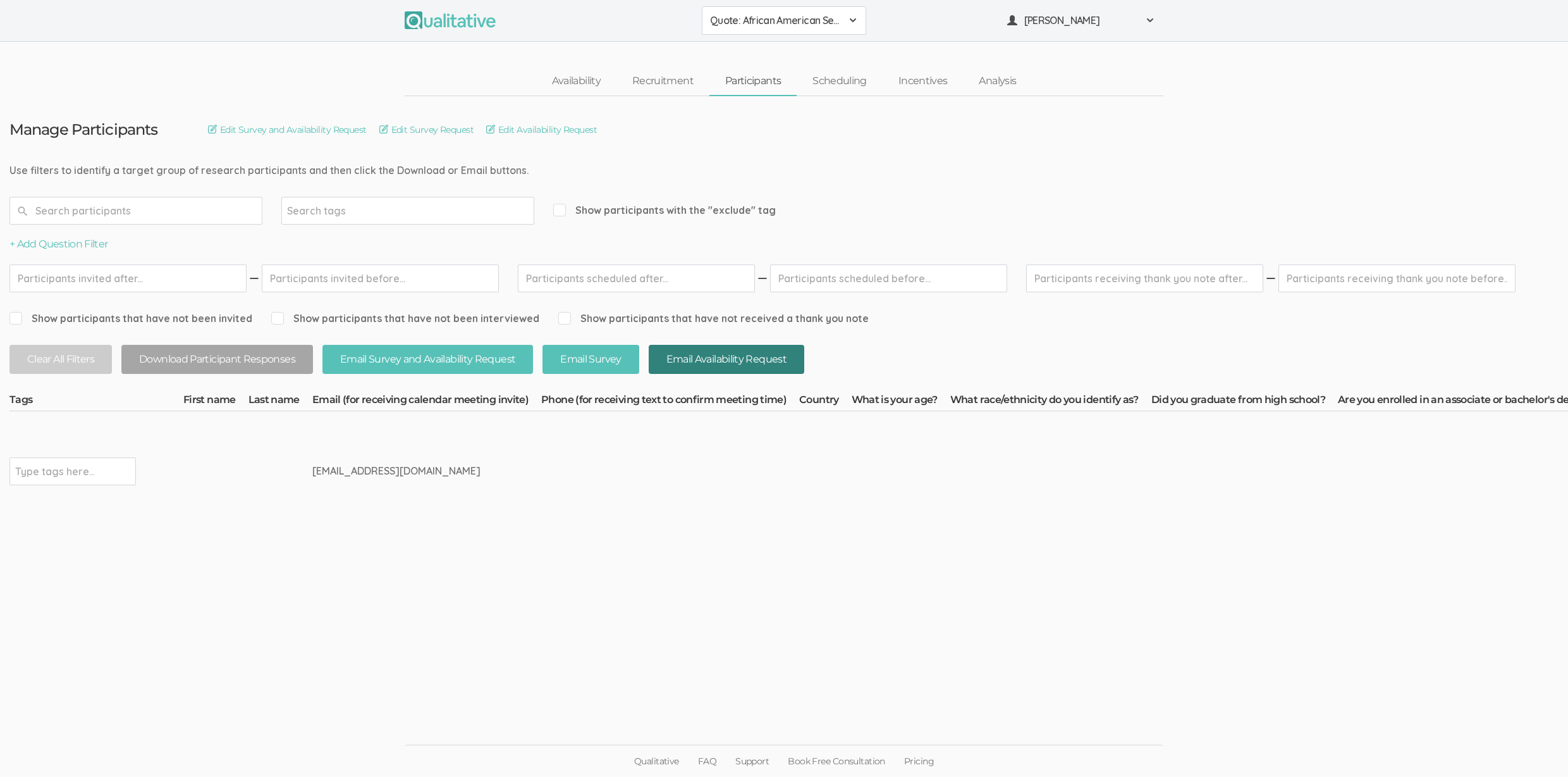
click at [775, 363] on button "Email Availability Request" at bounding box center [726, 360] width 156 height 30
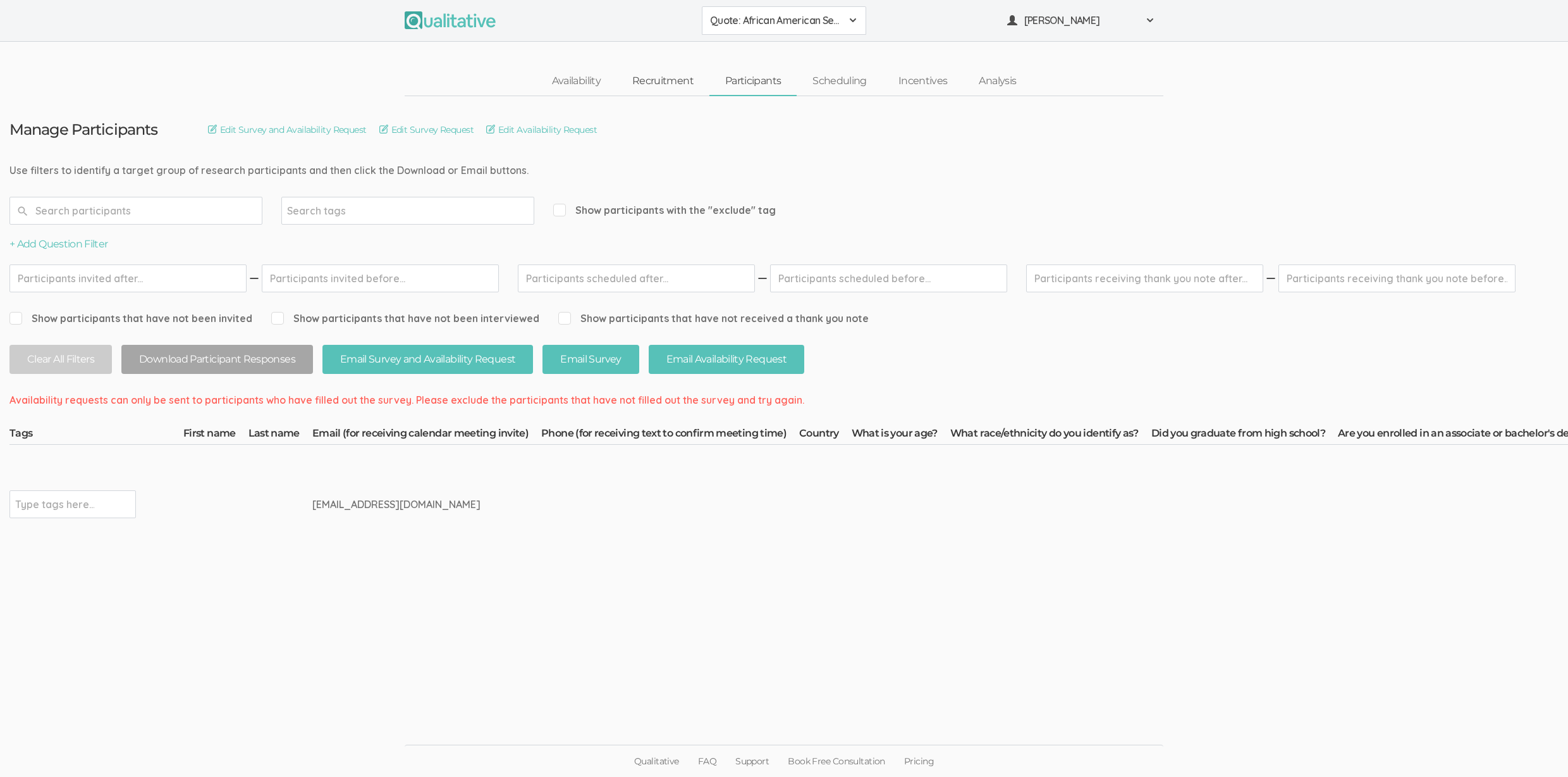
click at [648, 80] on link "Recruitment" at bounding box center [663, 81] width 93 height 27
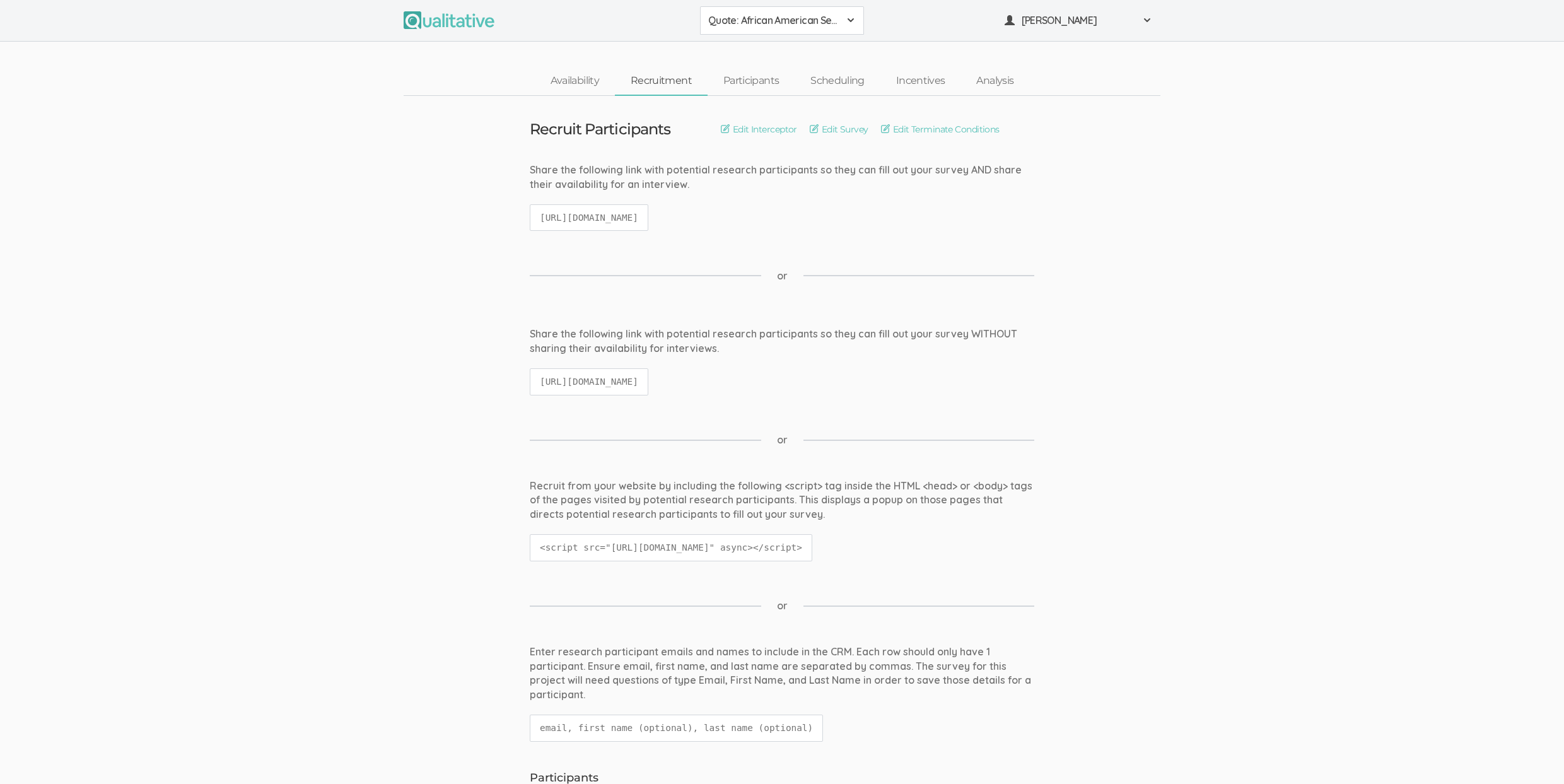
click at [601, 220] on code "https://qualitative.io/screener/68a2e3339f335cd3cccc000f" at bounding box center [589, 218] width 118 height 27
copy ui-view "https://qualitative.io/screener/68a2e3339f335cd3cccc000f"
click at [648, 377] on code "https://qualitative.io/survey/68a2e3339f335cd3cccc000f/questions" at bounding box center [589, 382] width 118 height 27
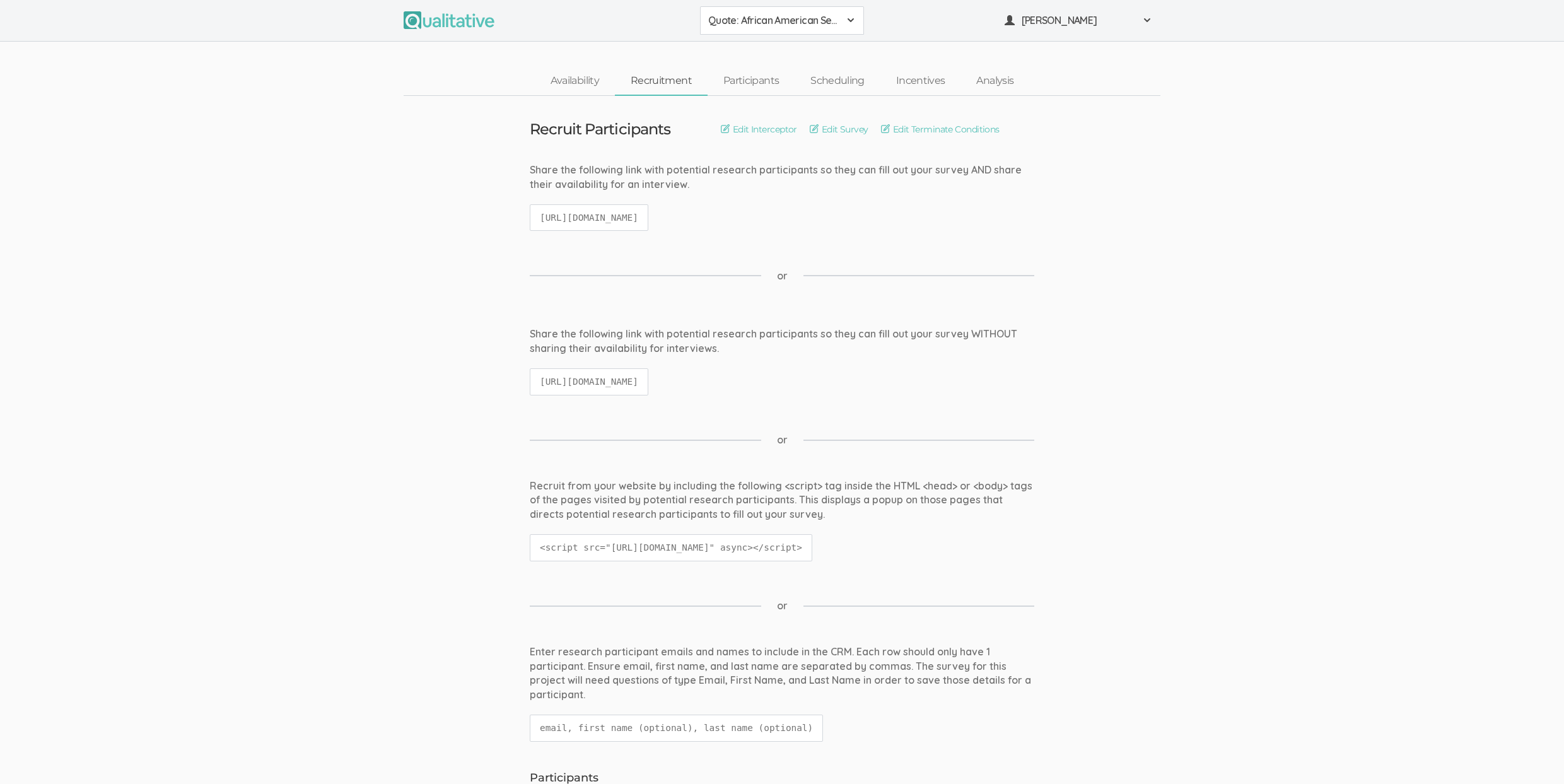
click at [648, 377] on code "https://qualitative.io/survey/68a2e3339f335cd3cccc000f/questions" at bounding box center [589, 382] width 118 height 27
copy ui-view "https://qualitative.io/survey/68a2e3339f335cd3cccc000f/questions"
click at [343, 500] on ui-view "Recruit from your website by including the following <script> tag inside the HT…" at bounding box center [782, 526] width 1564 height 95
click at [746, 77] on link "Participants" at bounding box center [751, 81] width 87 height 27
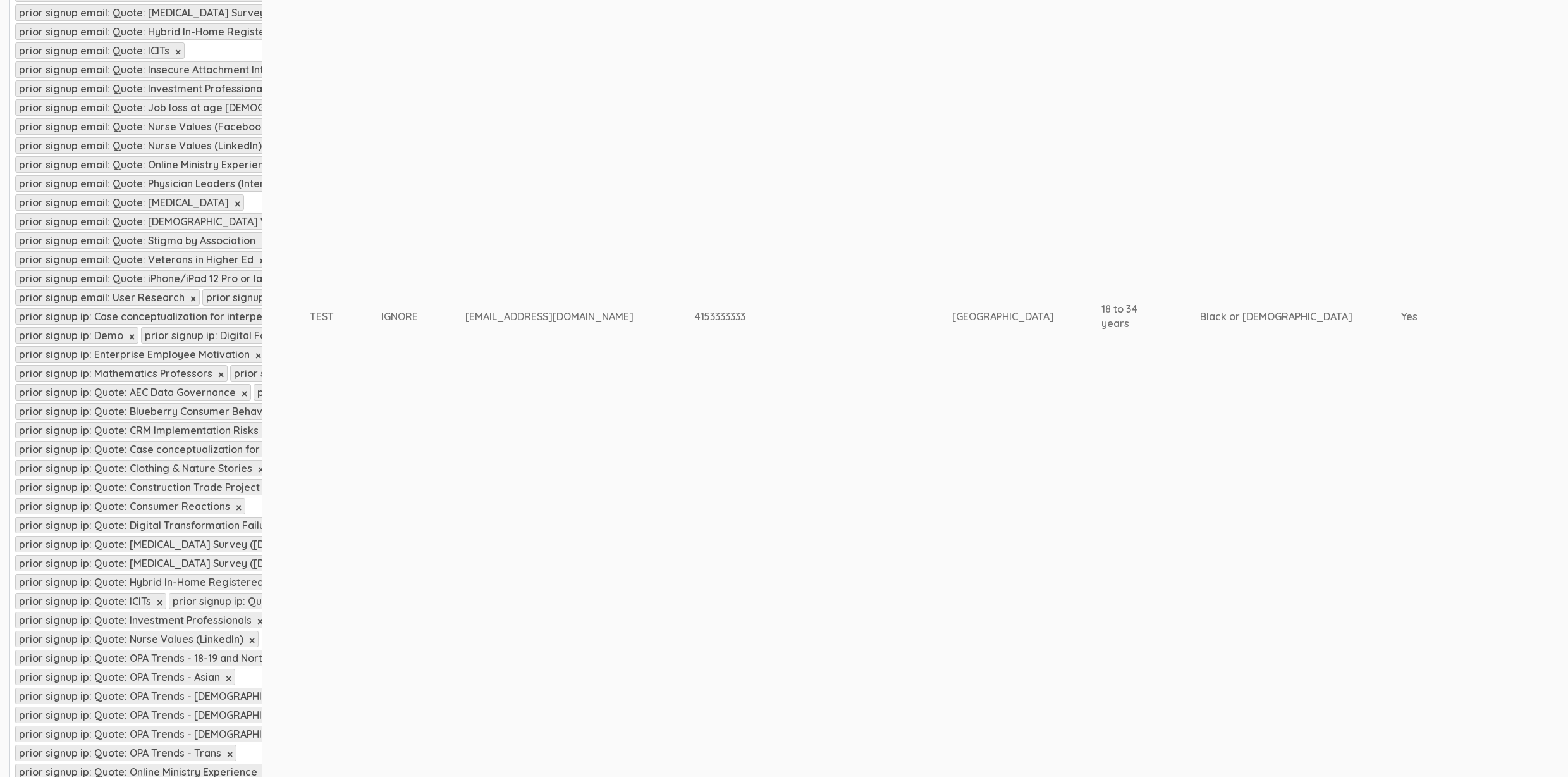
scroll to position [1032, 0]
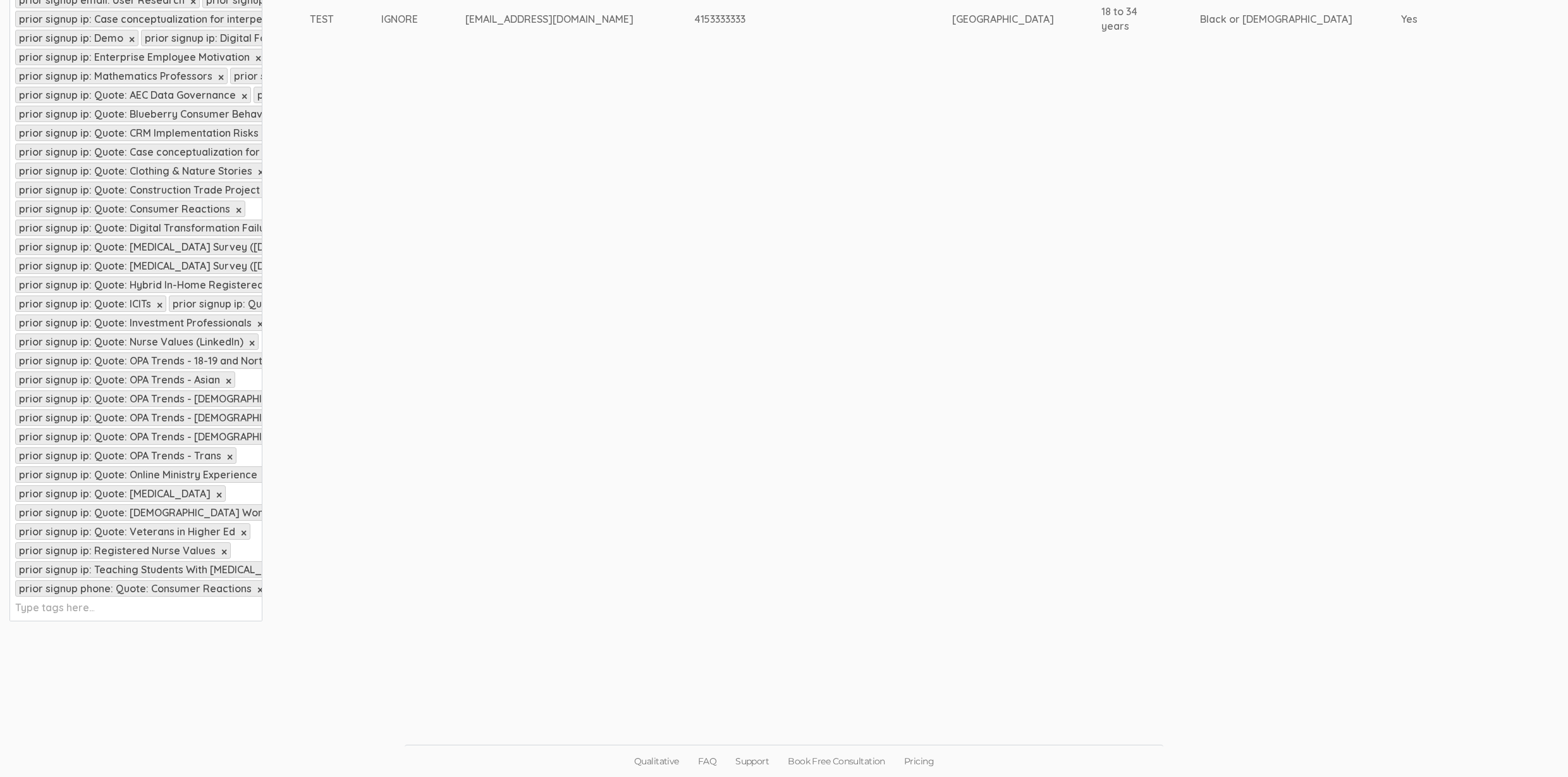
click at [165, 600] on div "prior signup × prior signup email: Affiliates × prior signup email: Default × p…" at bounding box center [135, 19] width 253 height 1204
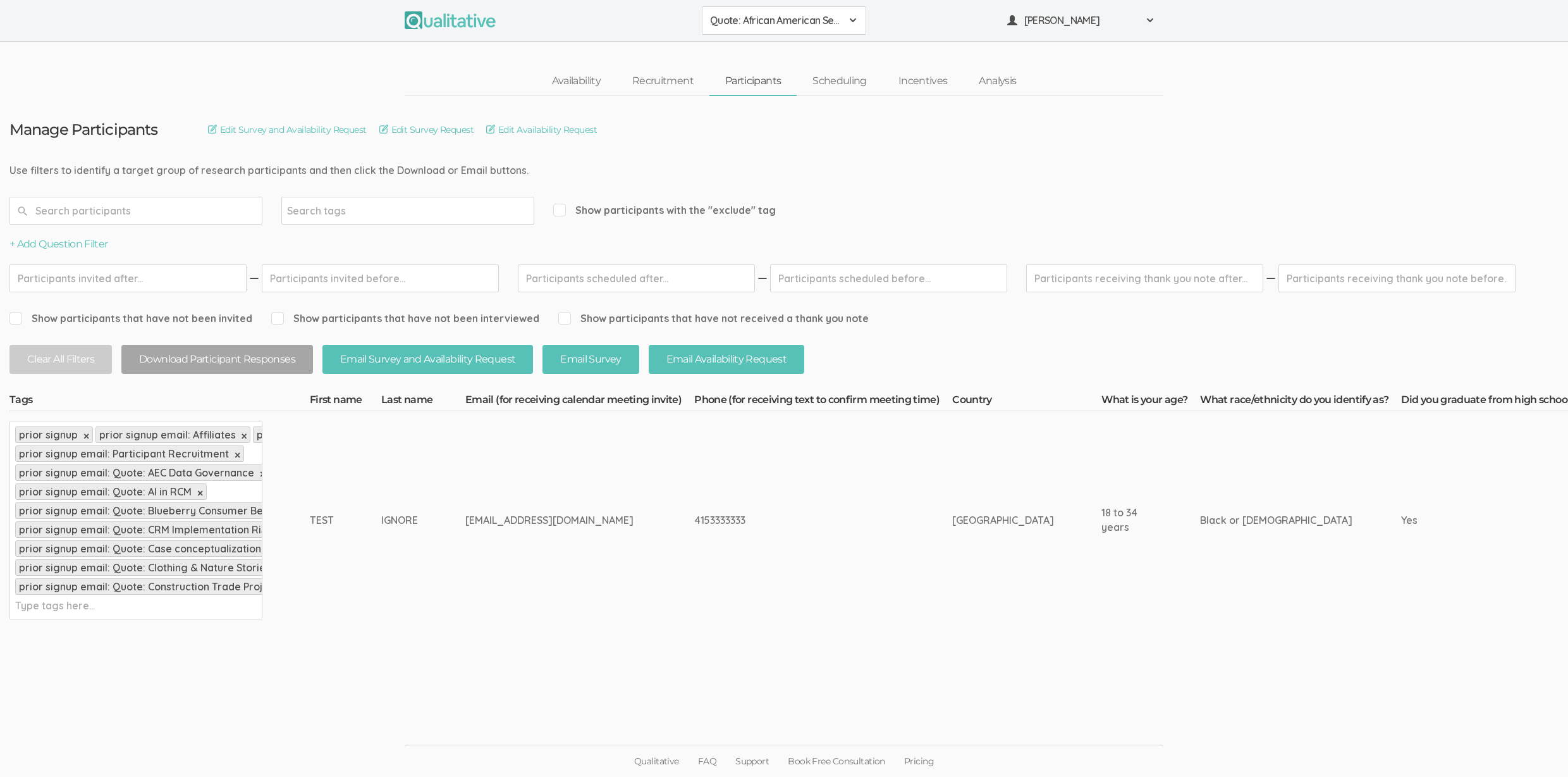
scroll to position [9, 0]
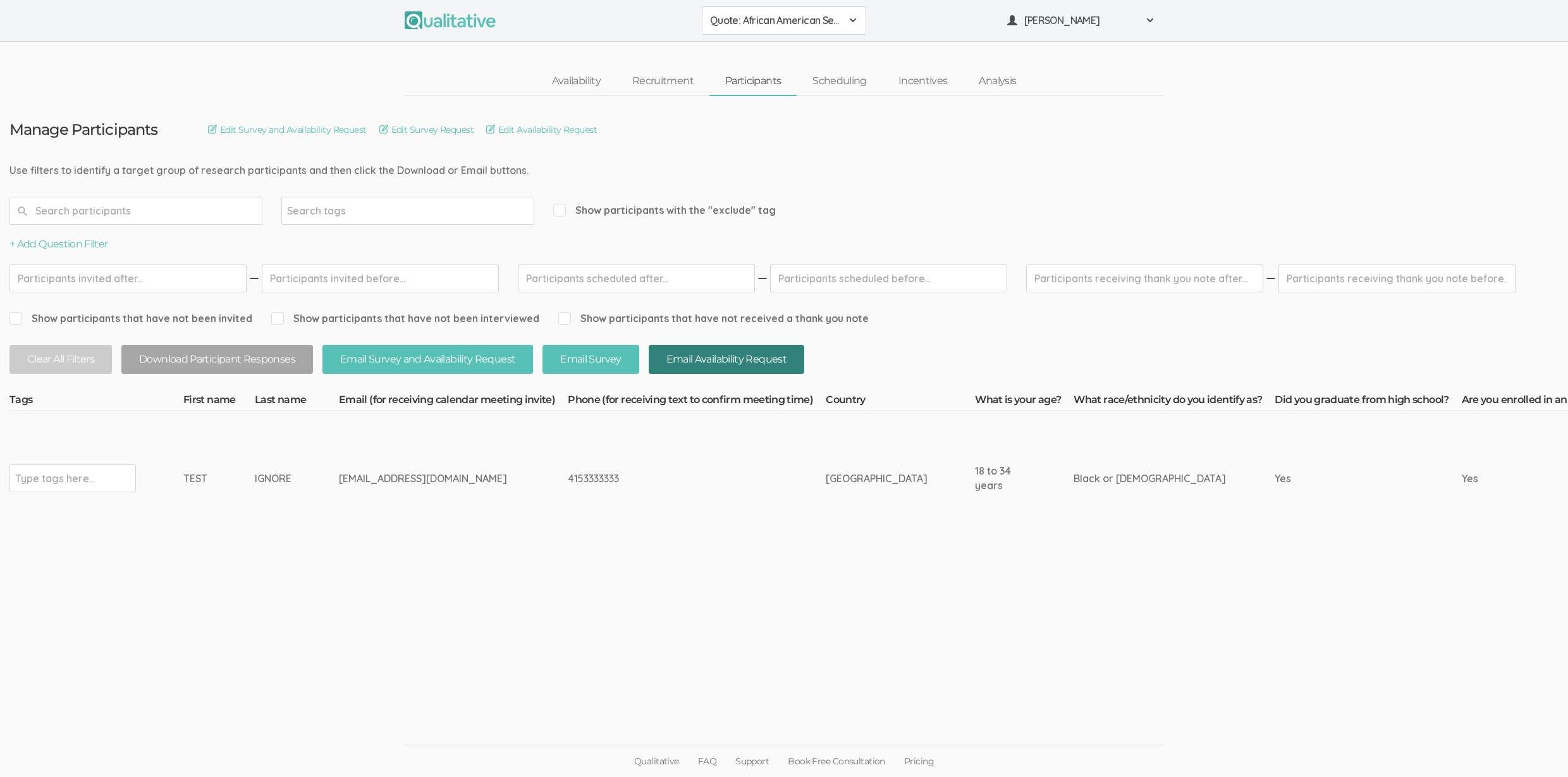
click at [712, 360] on button "Email Availability Request" at bounding box center [726, 360] width 156 height 30
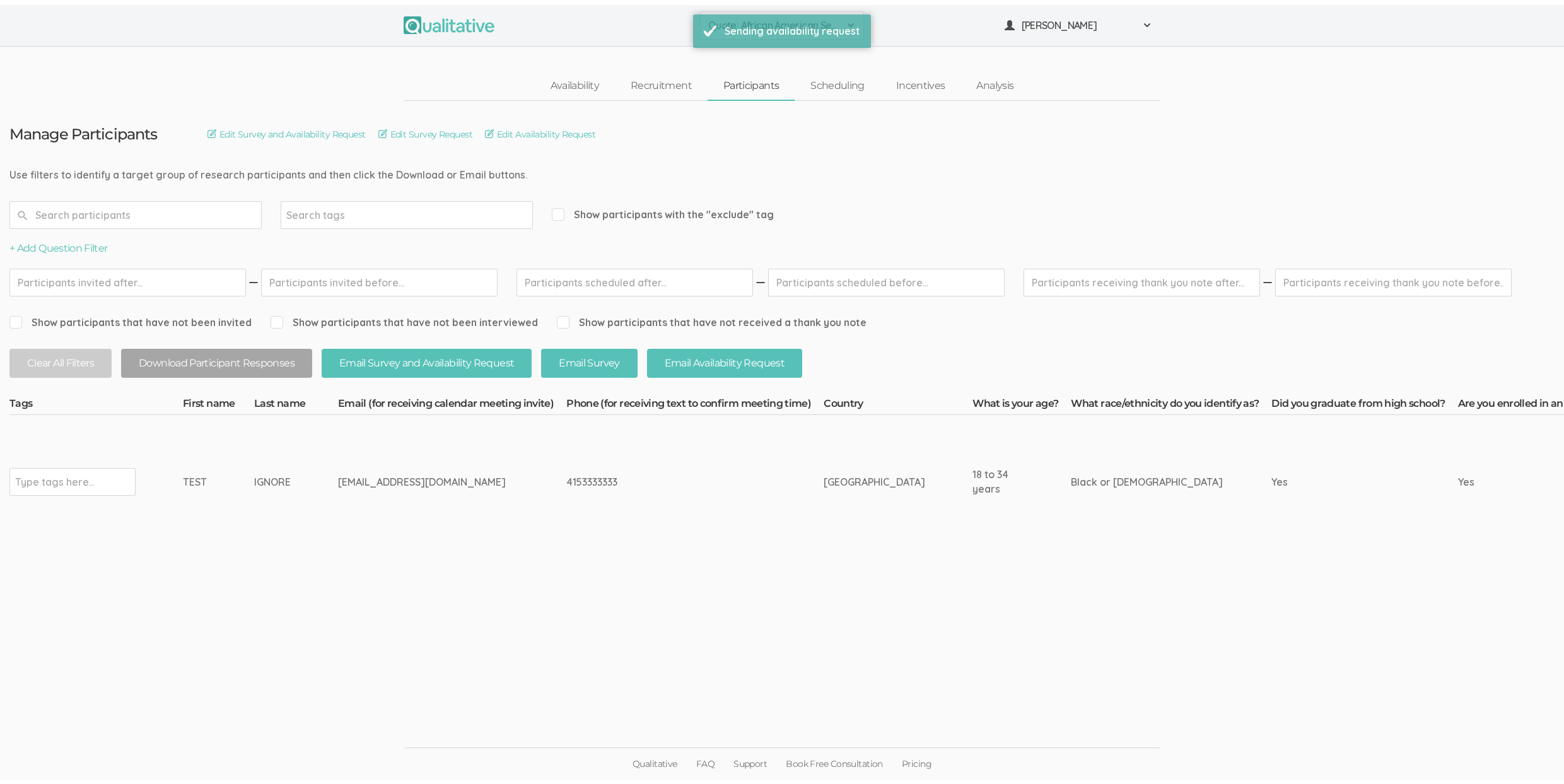
scroll to position [0, 0]
click at [833, 76] on link "Scheduling" at bounding box center [838, 81] width 86 height 27
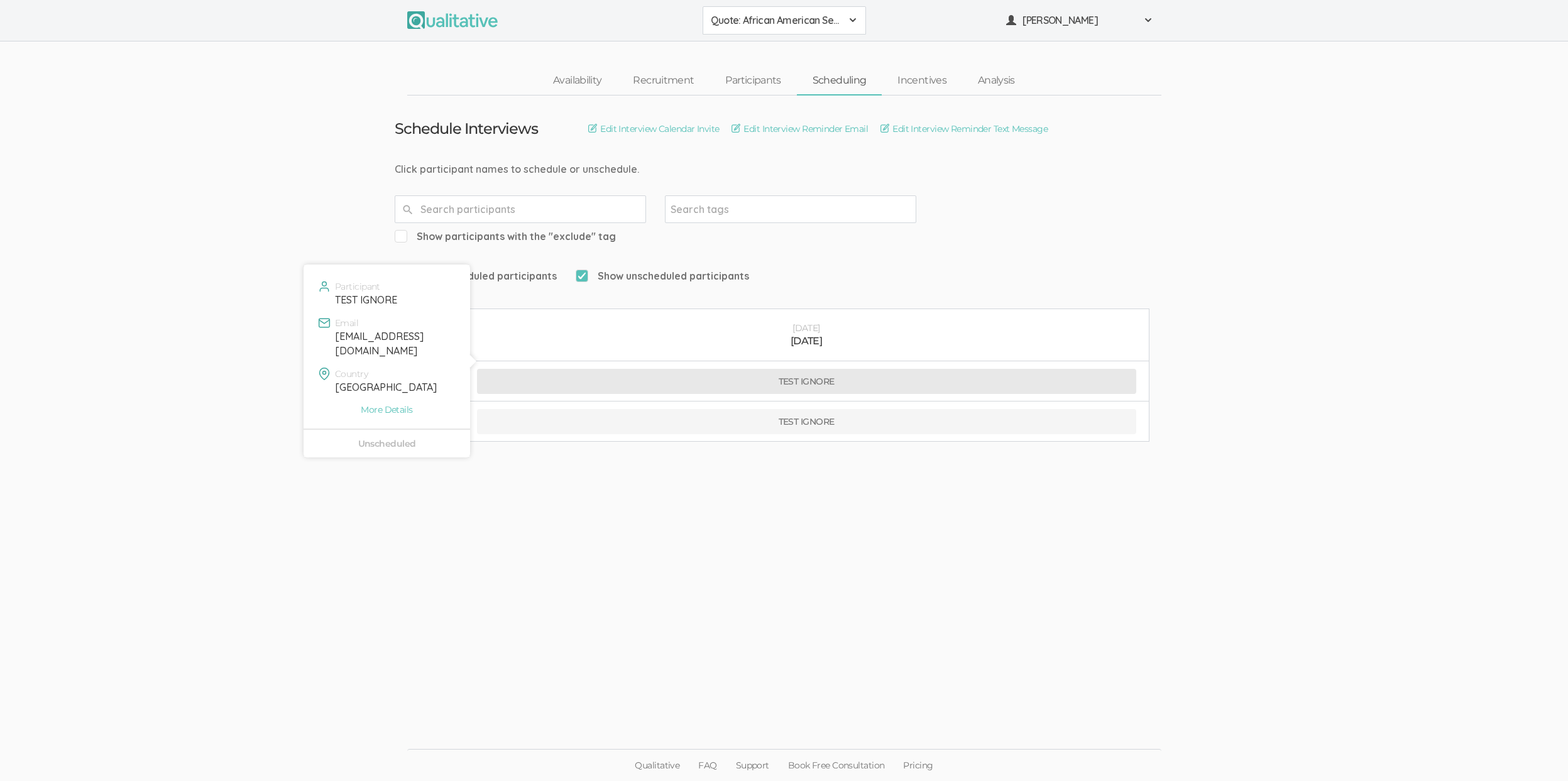
click at [572, 369] on button "TEST IGNORE" at bounding box center [806, 381] width 659 height 25
click at [552, 369] on button "TEST IGNORE" at bounding box center [806, 381] width 659 height 25
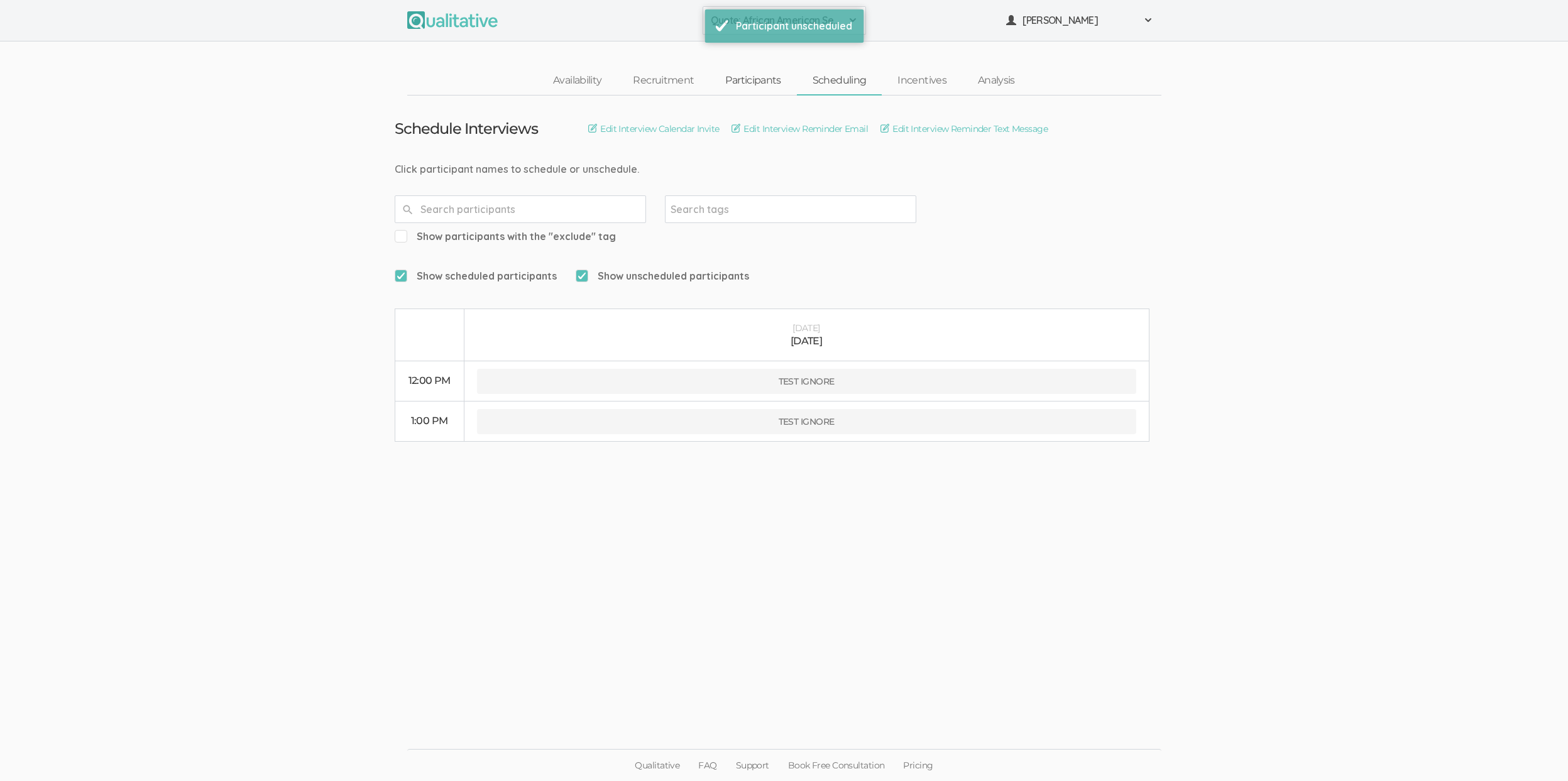
click at [769, 84] on link "Participants" at bounding box center [753, 80] width 87 height 27
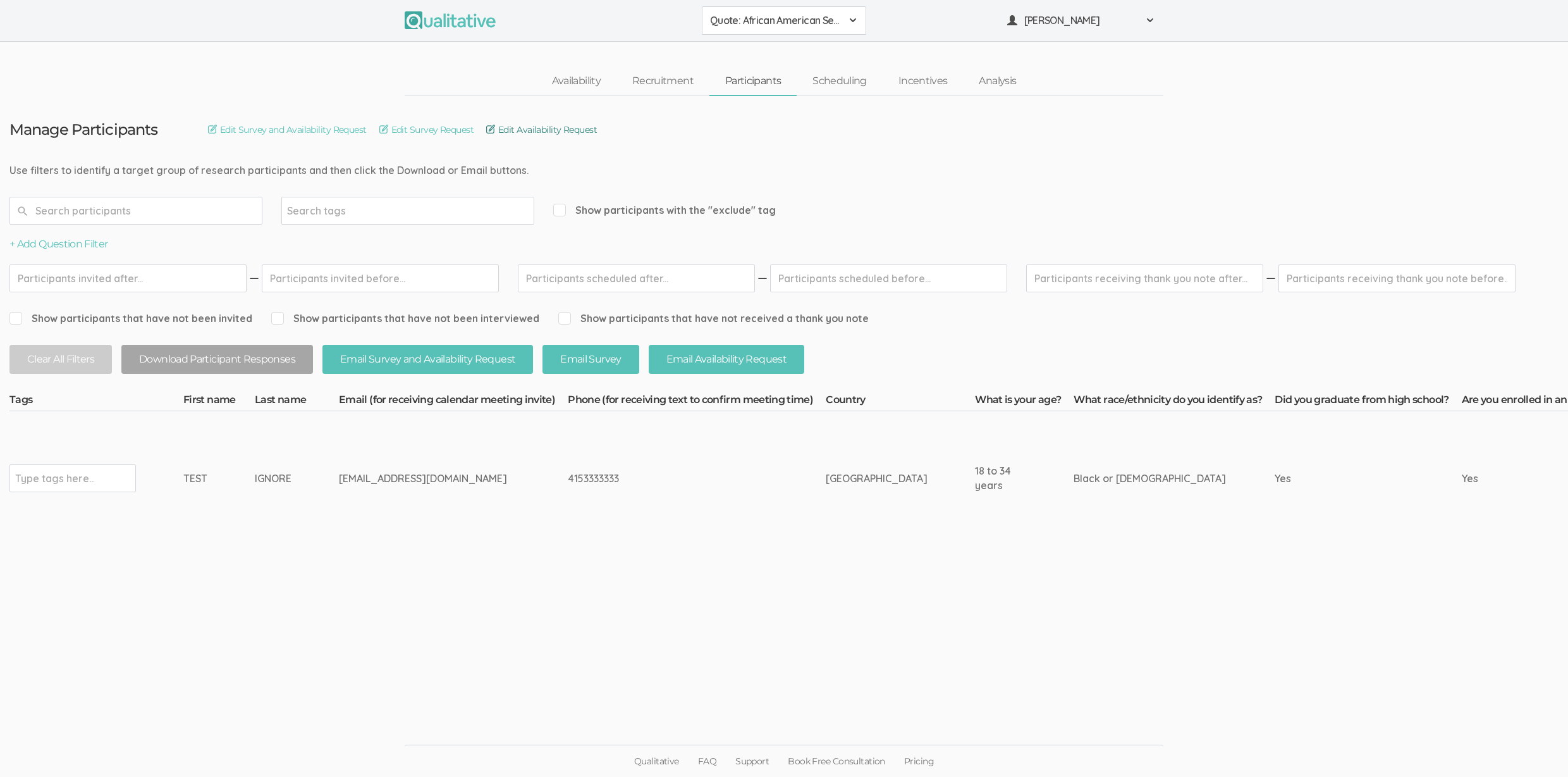
click at [513, 125] on link "Edit Availability Request" at bounding box center [542, 129] width 110 height 14
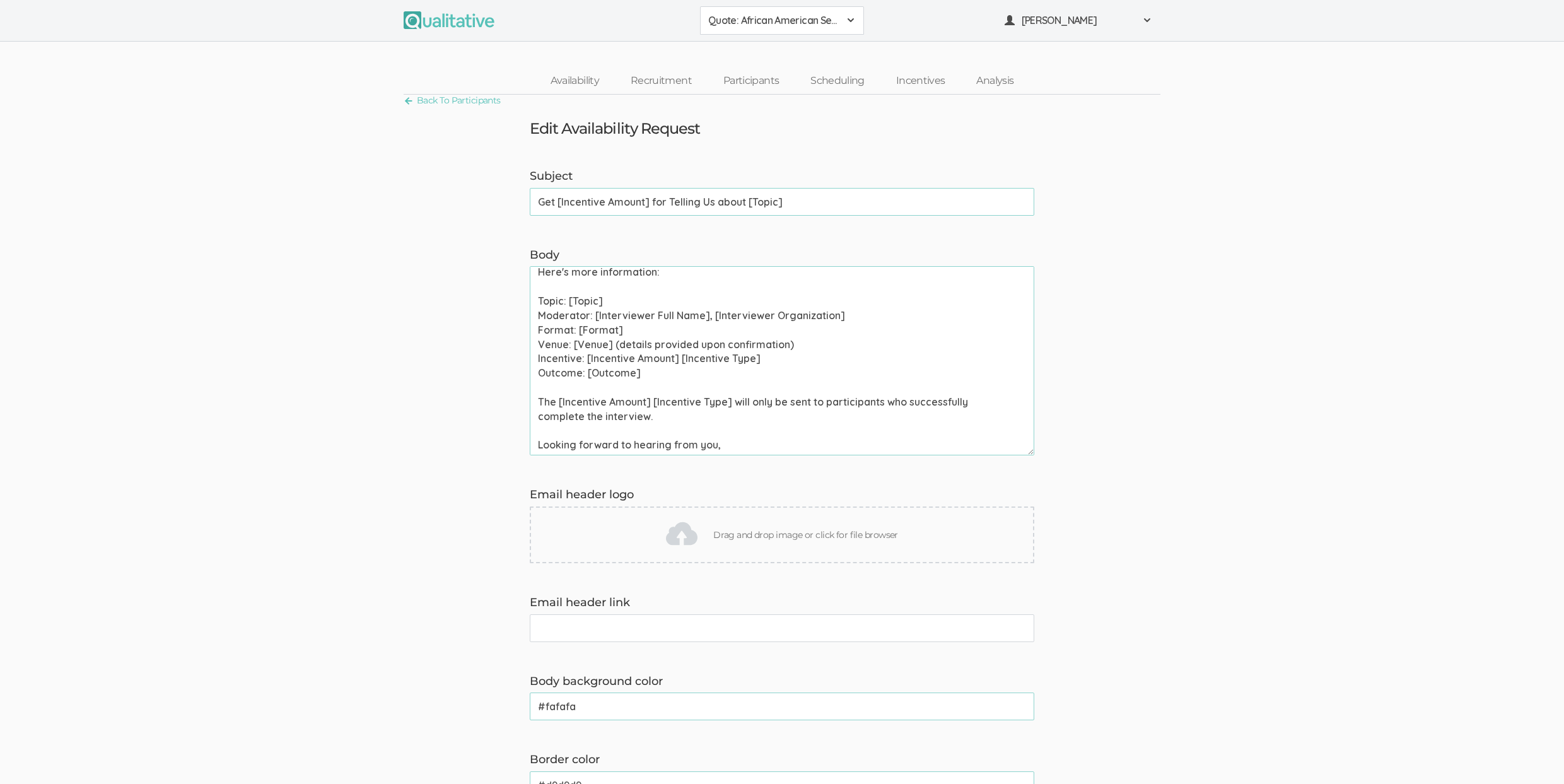
scroll to position [209, 0]
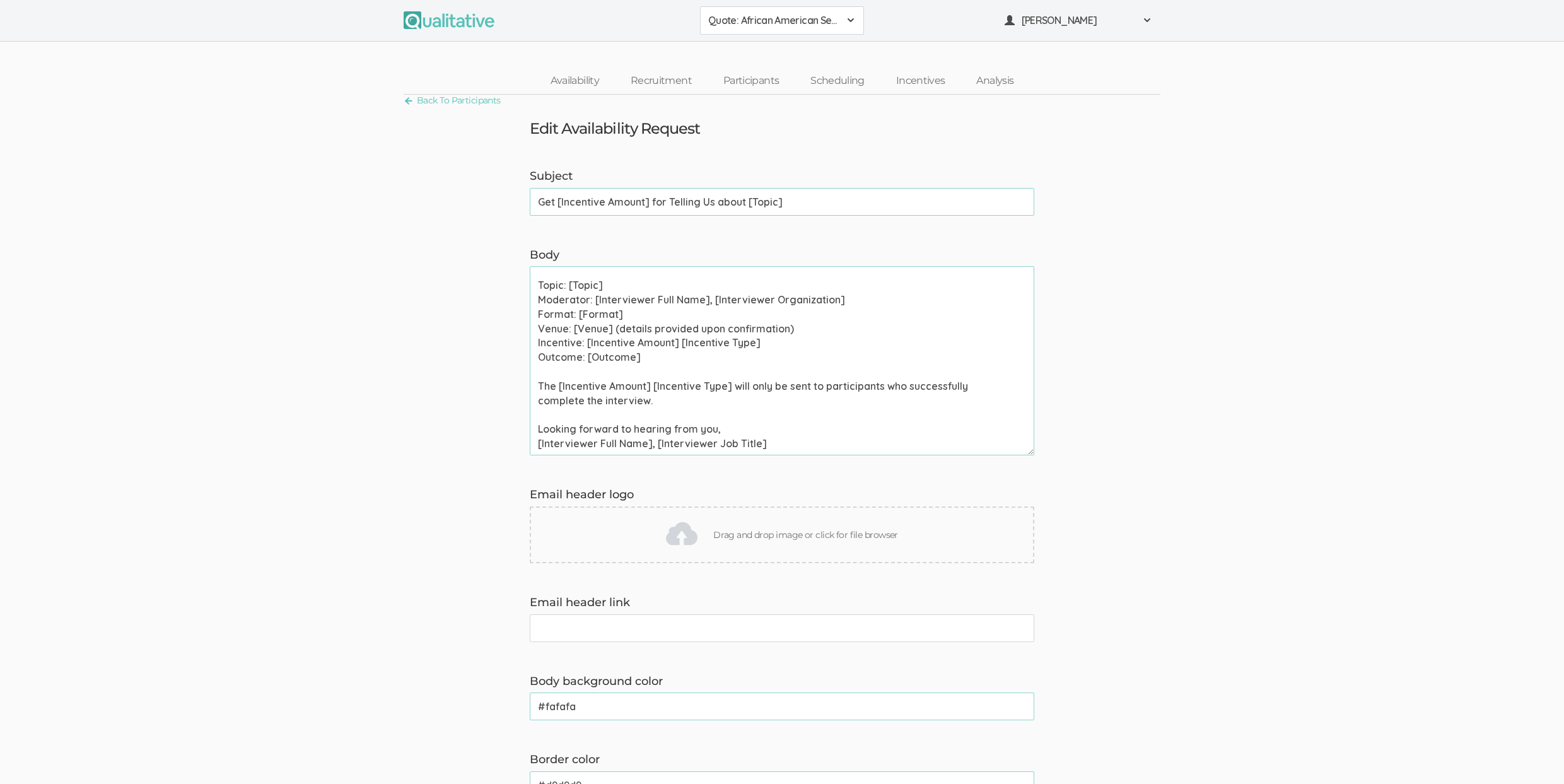
click at [714, 346] on textarea "Hi [Participant First Name], Thank you for signing up to chat about [Topic]. We…" at bounding box center [781, 361] width 505 height 189
paste textarea "One-on-one chat (60 min) Venue: [Venue] (details provided upon confirmation) In…"
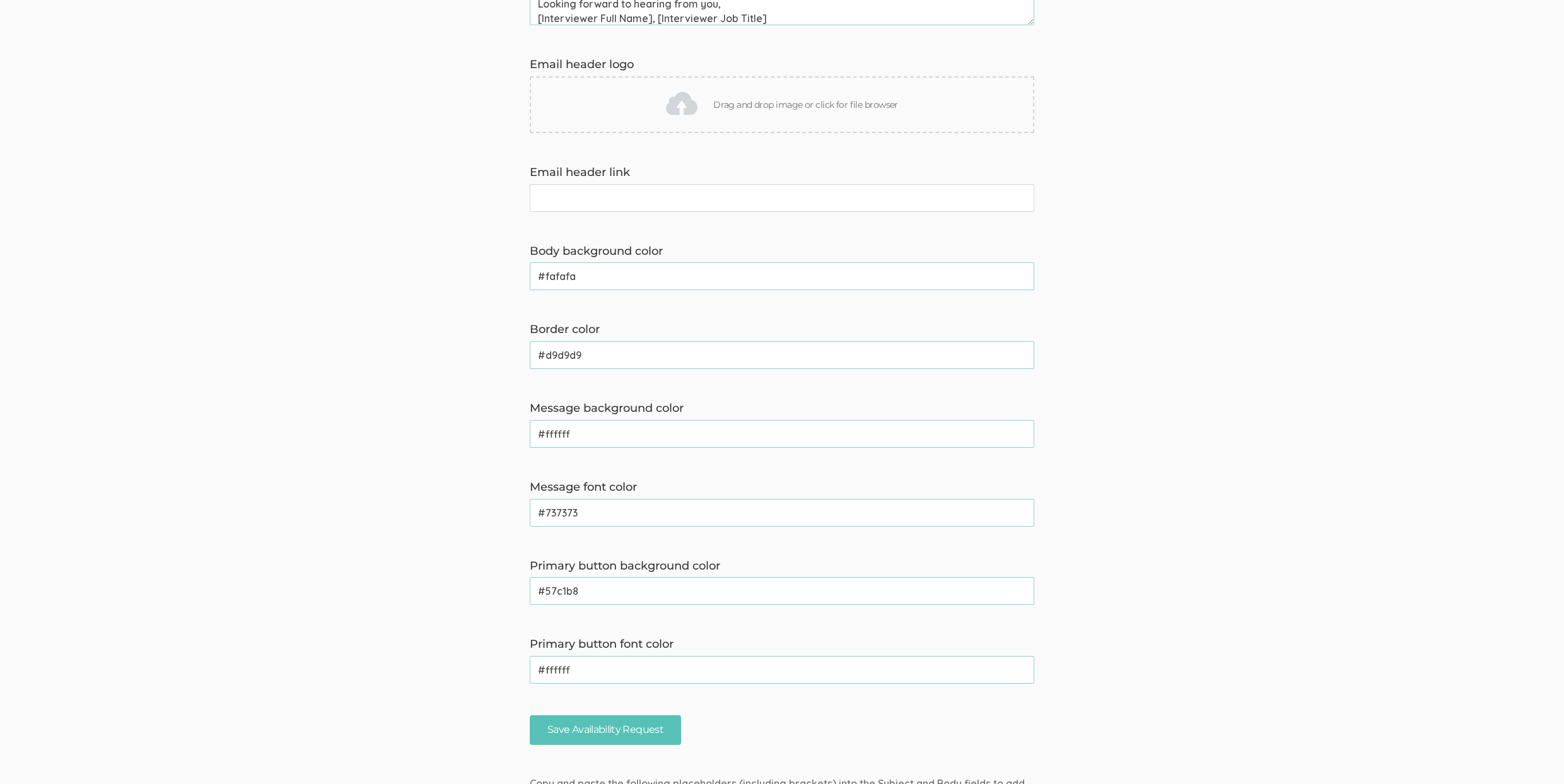
scroll to position [607, 0]
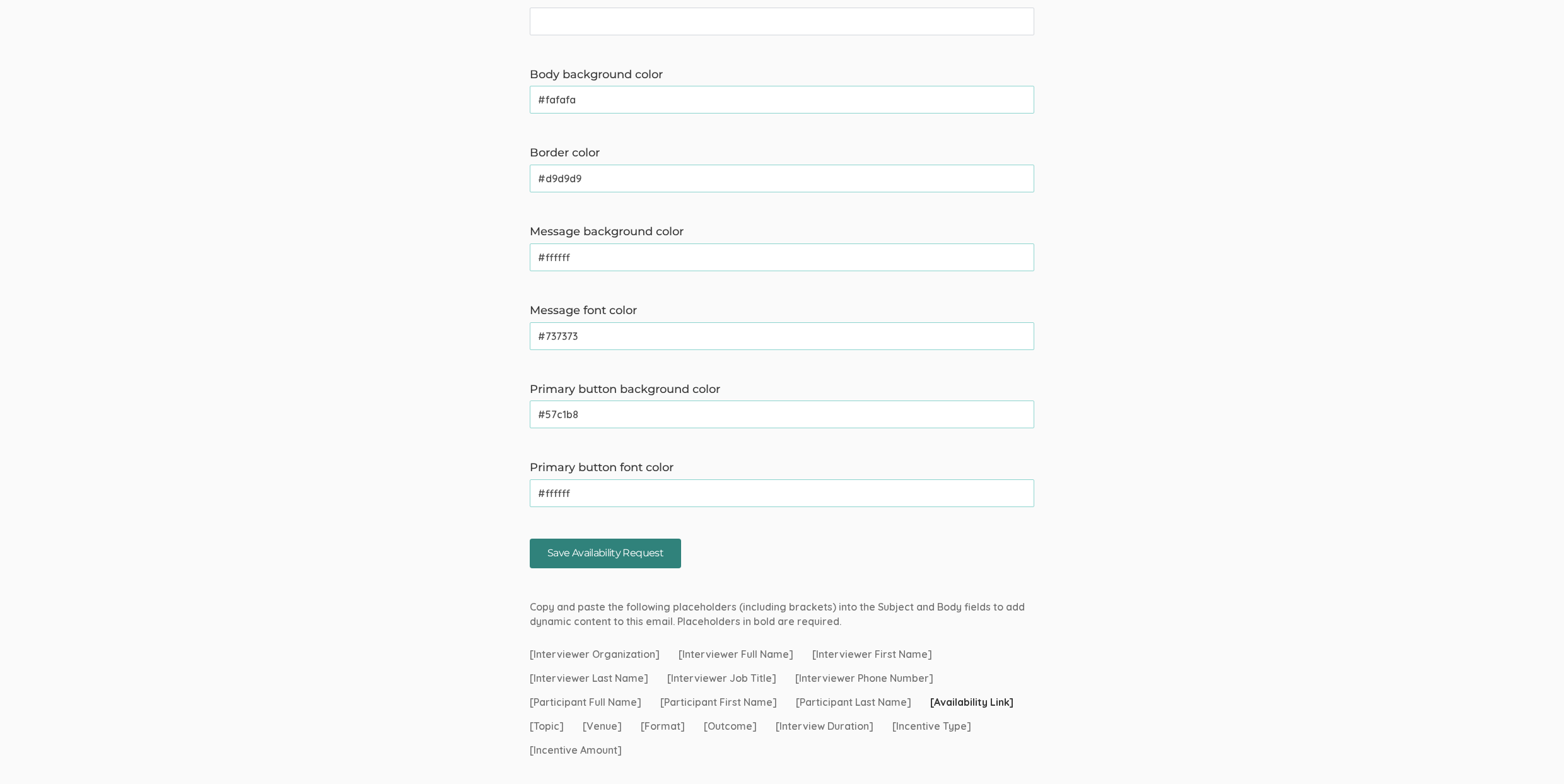
type textarea "Hi [Participant First Name], Thank you for signing up to chat about [Topic]. We…"
click at [601, 551] on input "Save Availability Request" at bounding box center [605, 554] width 151 height 30
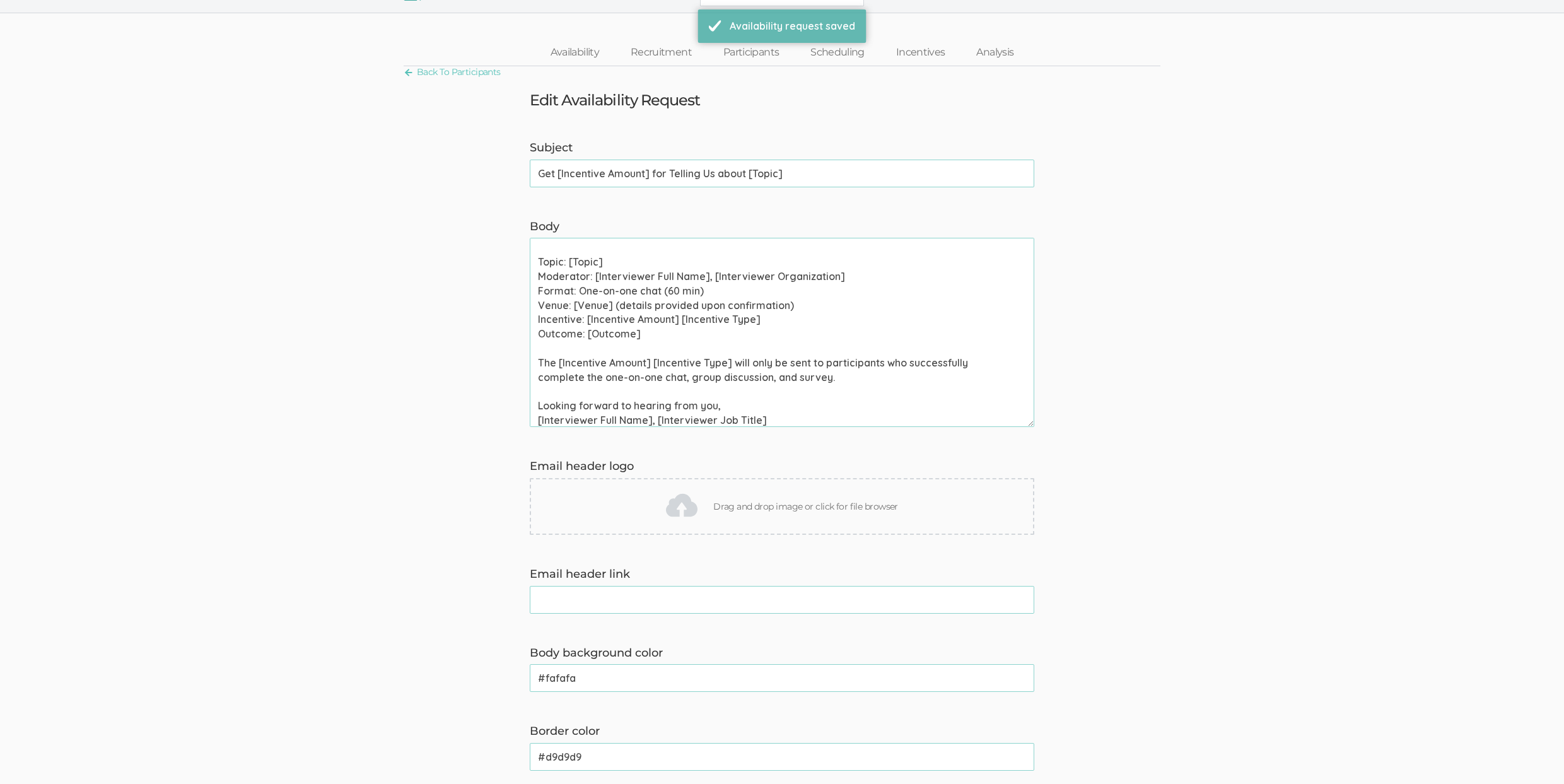
scroll to position [0, 0]
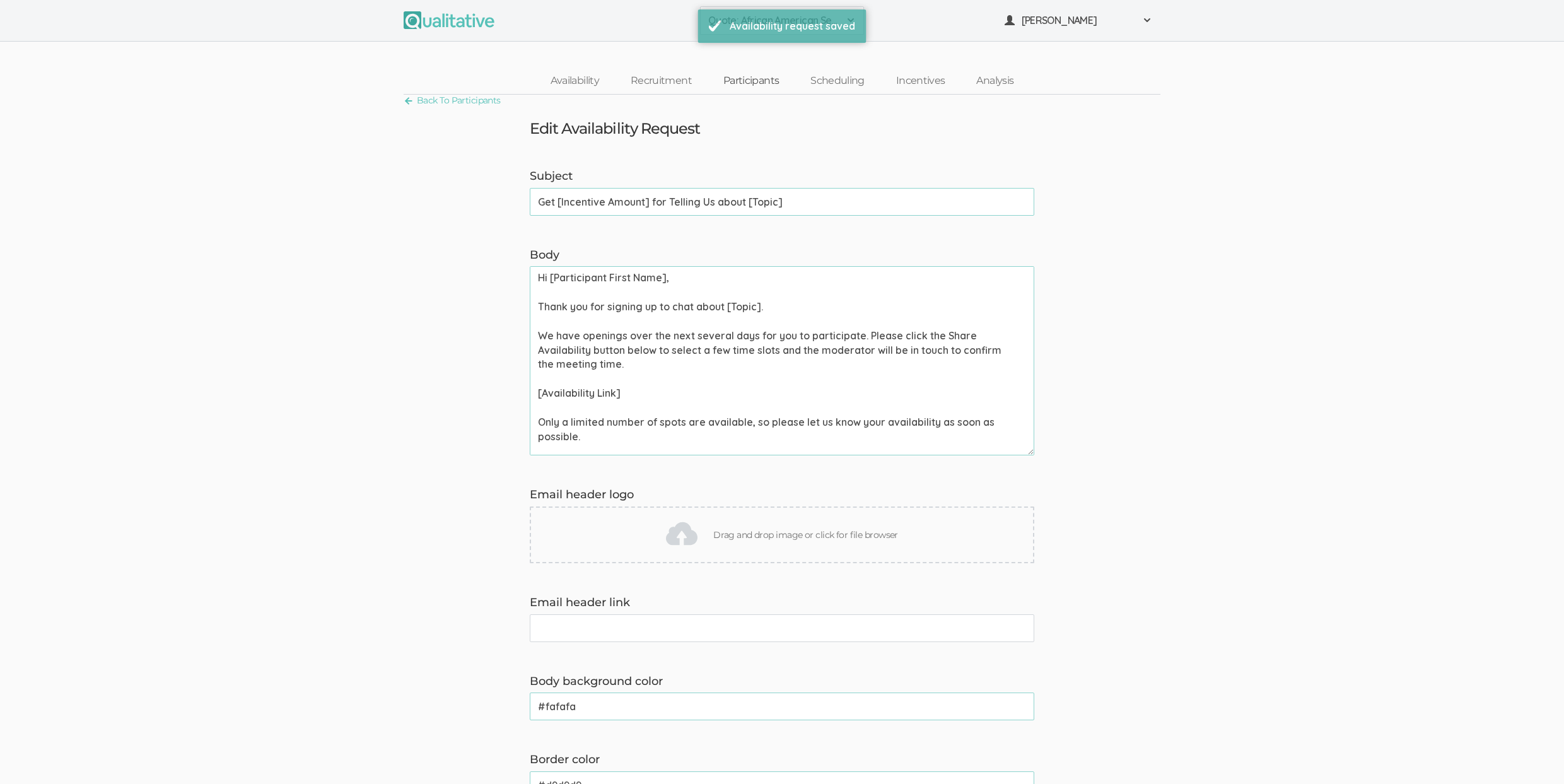
click at [765, 77] on link "Participants" at bounding box center [751, 81] width 87 height 27
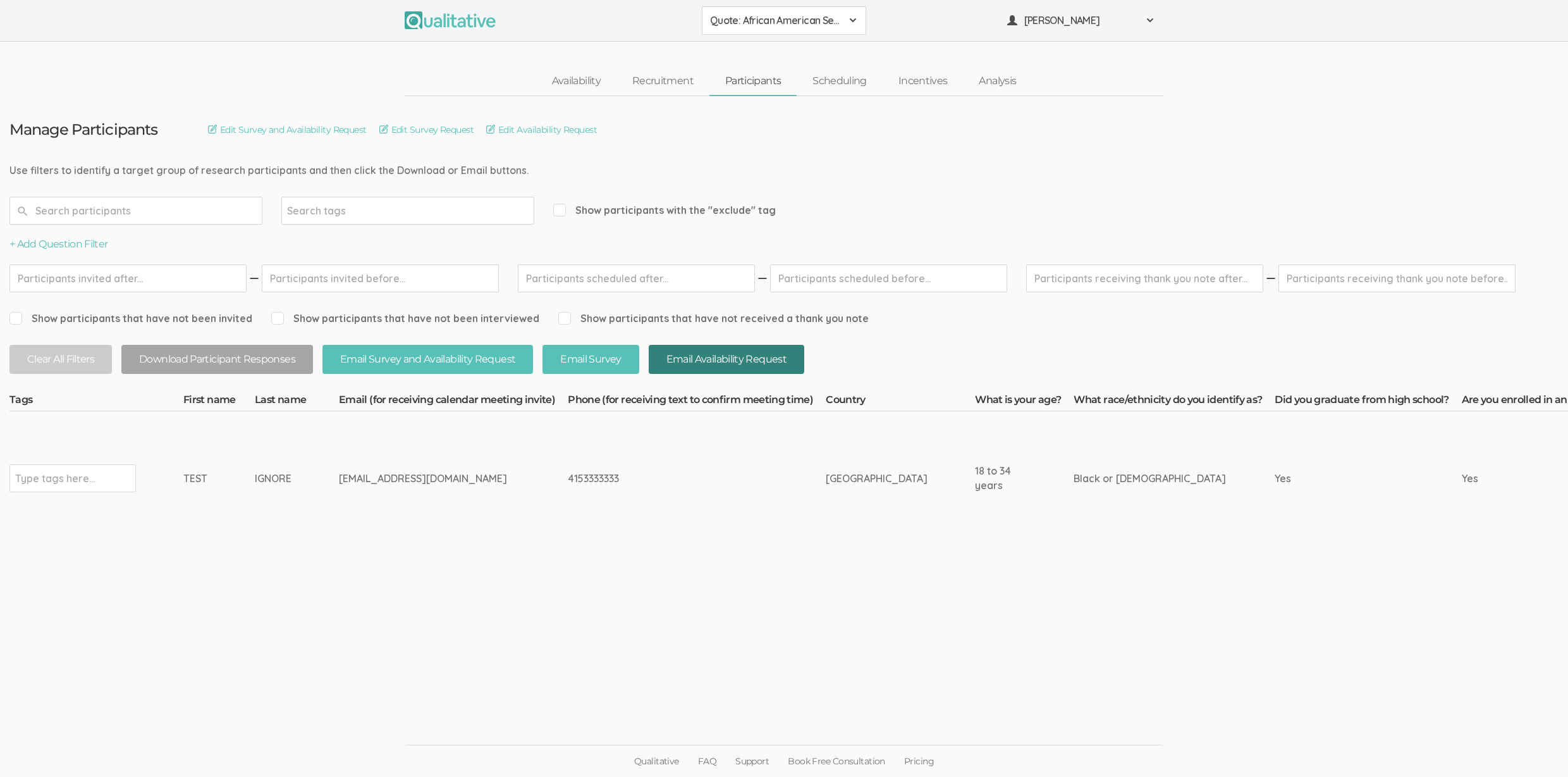
click at [730, 350] on button "Email Availability Request" at bounding box center [726, 360] width 156 height 30
click at [551, 131] on link "Edit Availability Request" at bounding box center [542, 129] width 110 height 14
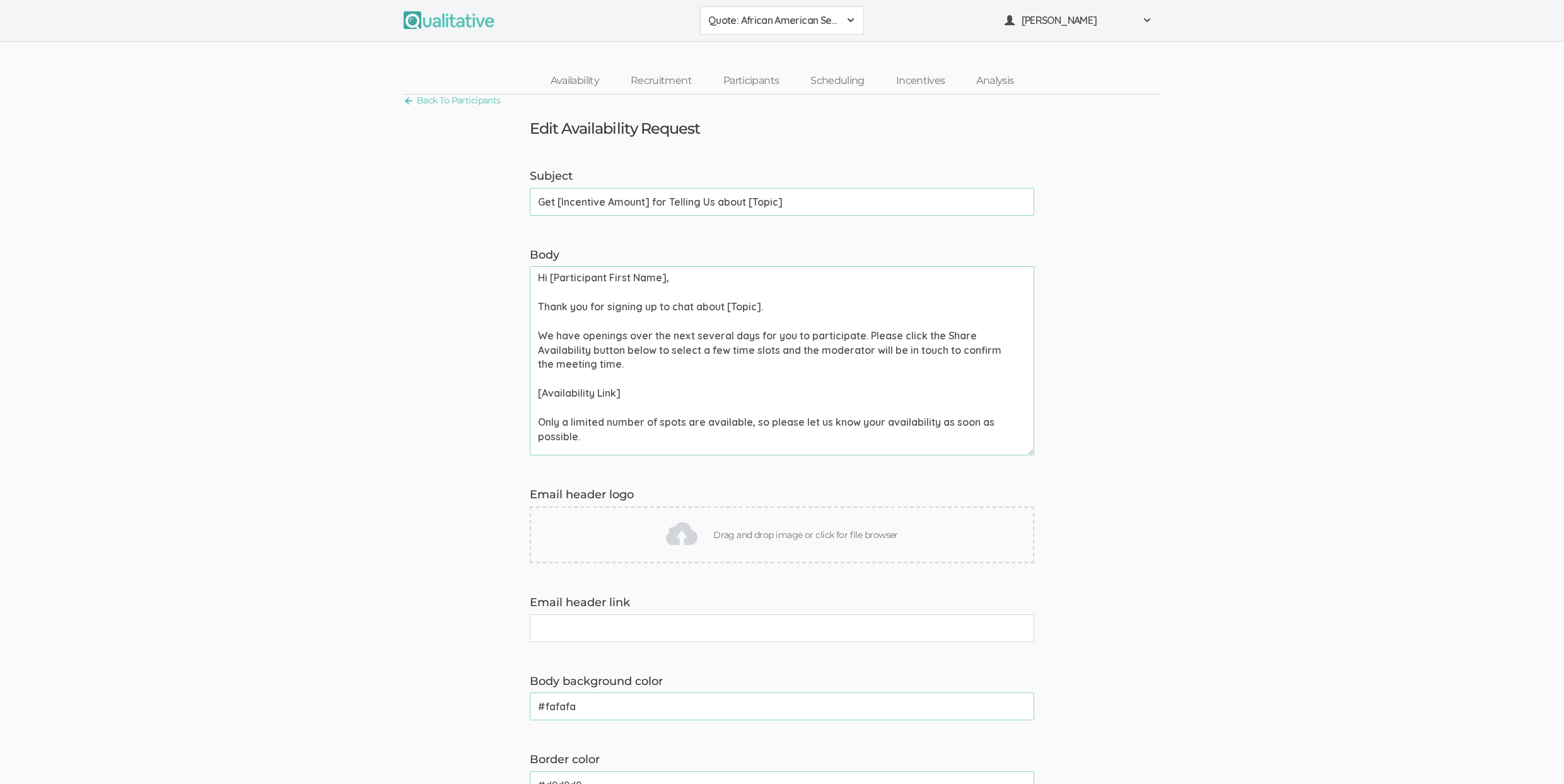
scroll to position [142, 0]
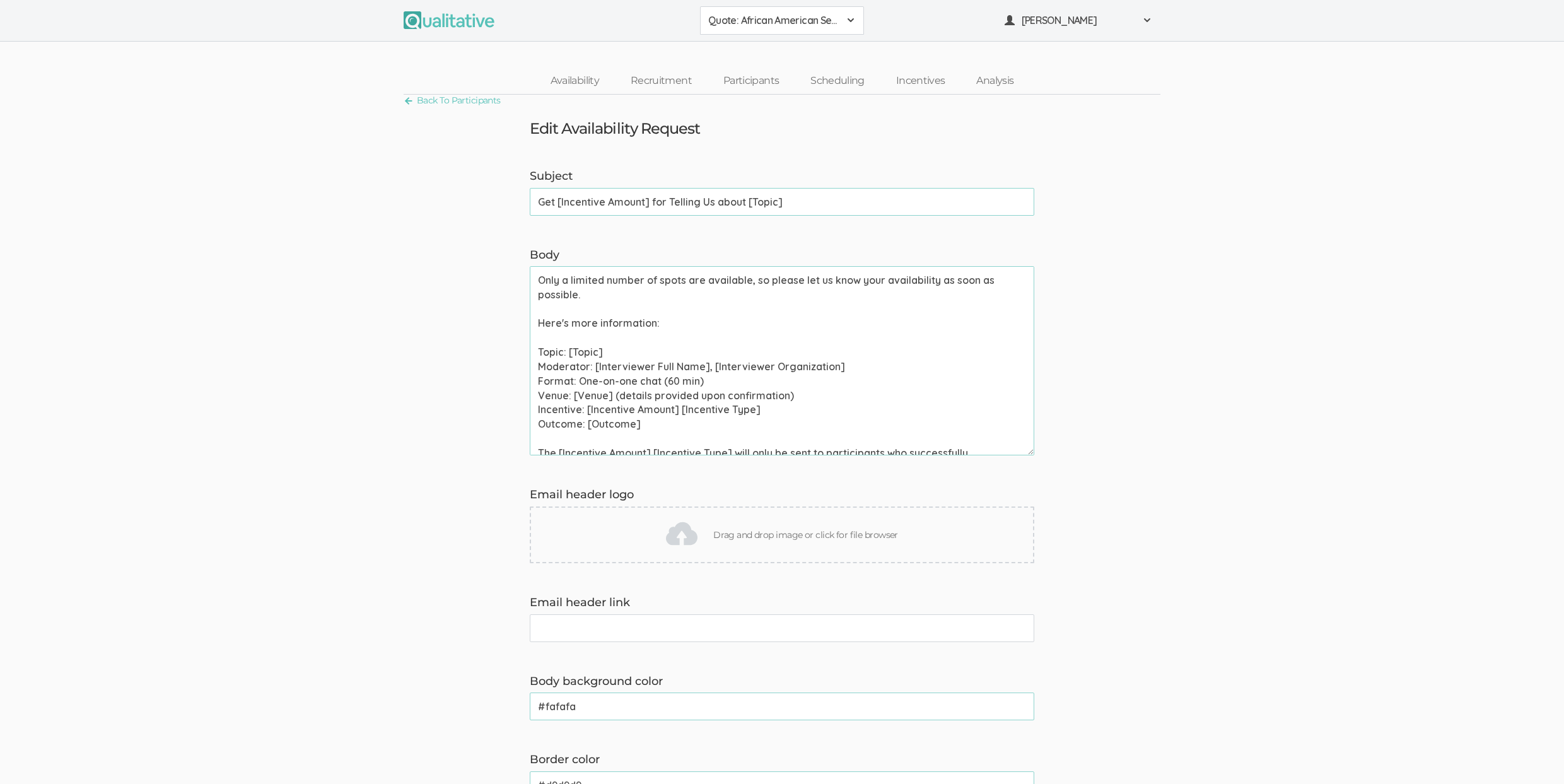
click at [613, 376] on textarea "Hi [Participant First Name], Thank you for signing up to chat about [Topic]. We…" at bounding box center [781, 361] width 505 height 189
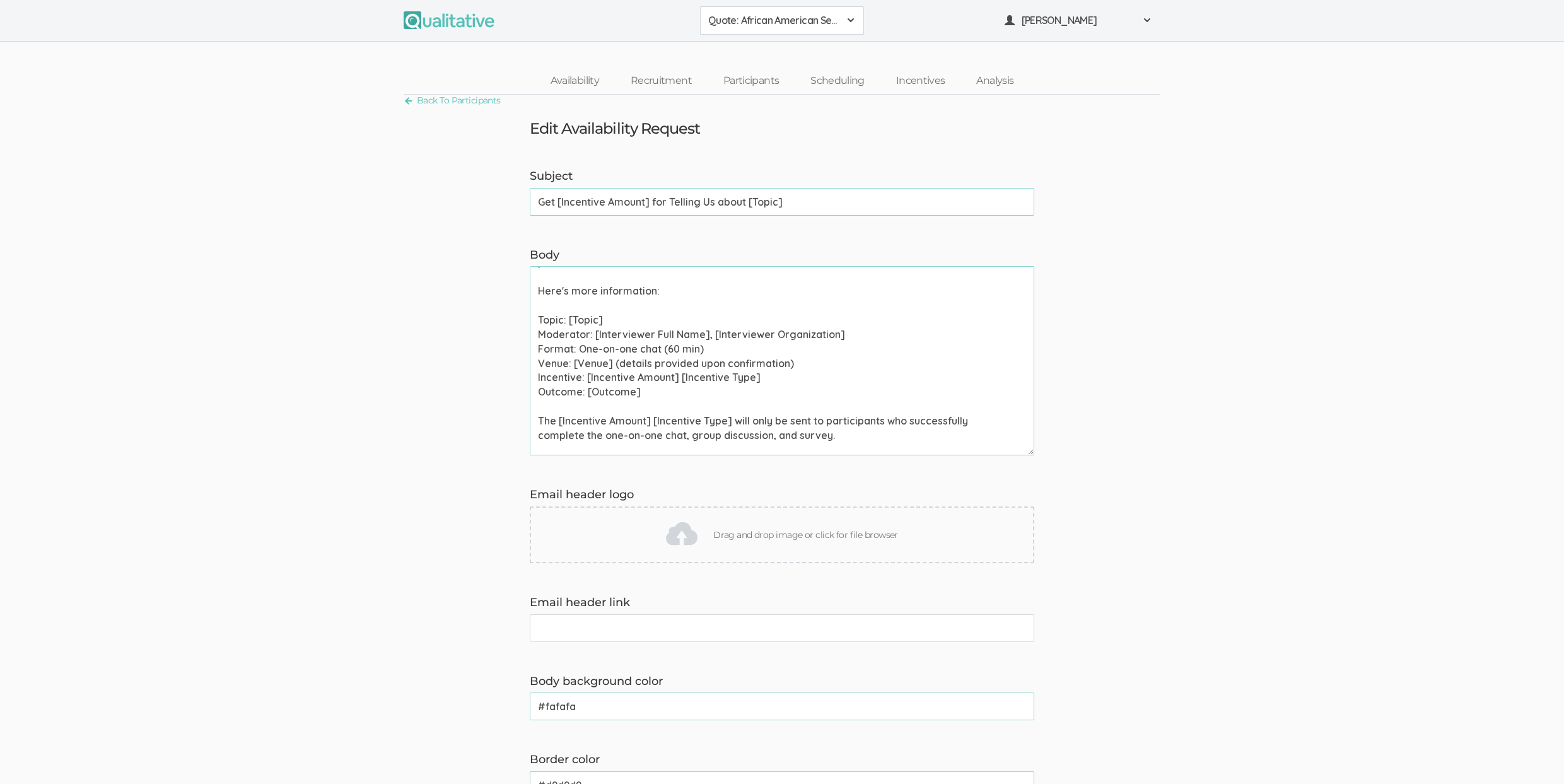
scroll to position [174, 0]
click at [707, 421] on textarea "Hi [Participant First Name], Thank you for signing up to chat about [Topic]. We…" at bounding box center [781, 361] width 505 height 189
click at [308, 433] on form "Subject Get [Incentive Amount] for Telling Us about [Topic] (success) Body Hi […" at bounding box center [782, 672] width 1564 height 1006
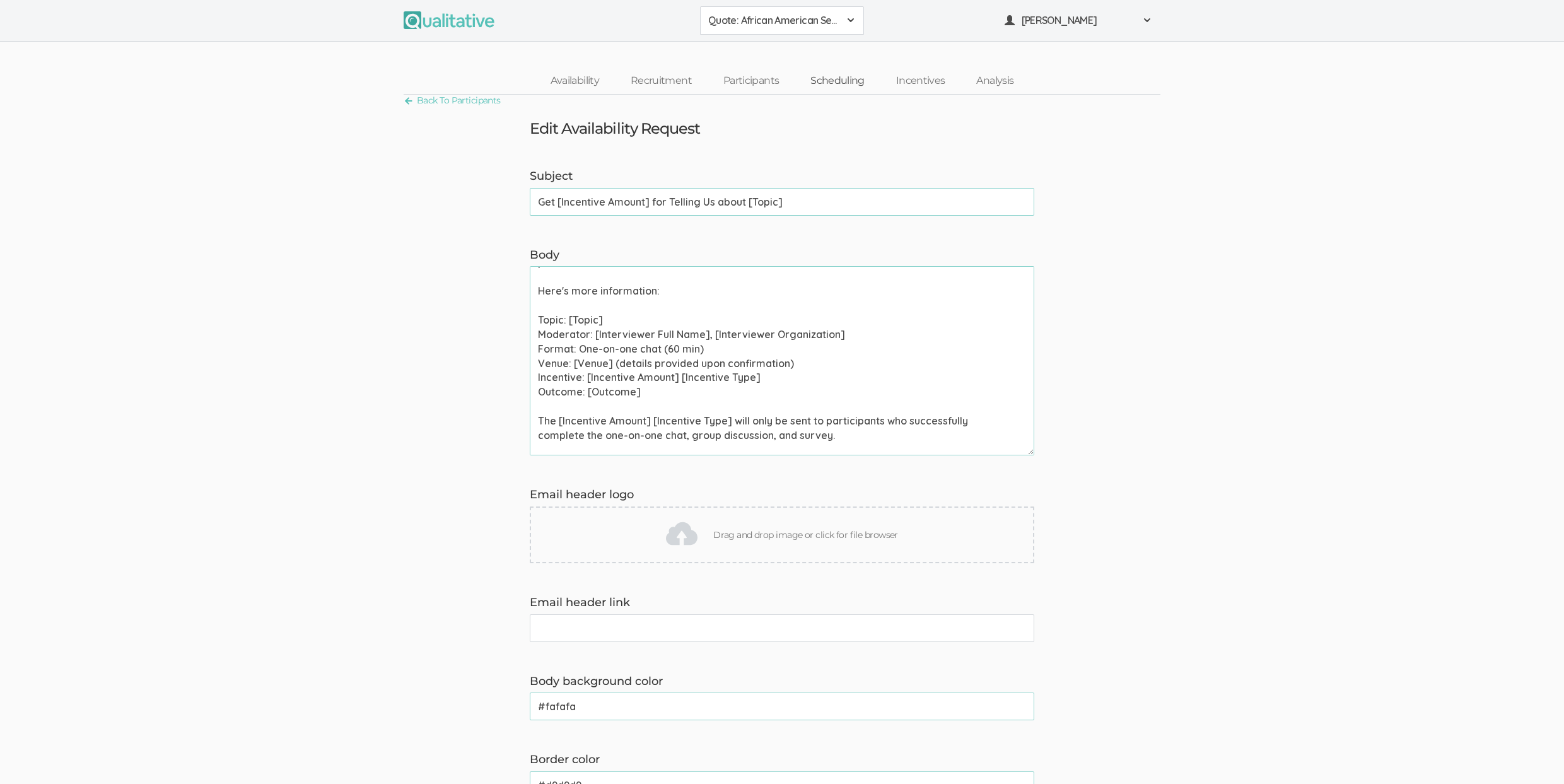
click at [824, 75] on link "Scheduling" at bounding box center [838, 81] width 86 height 27
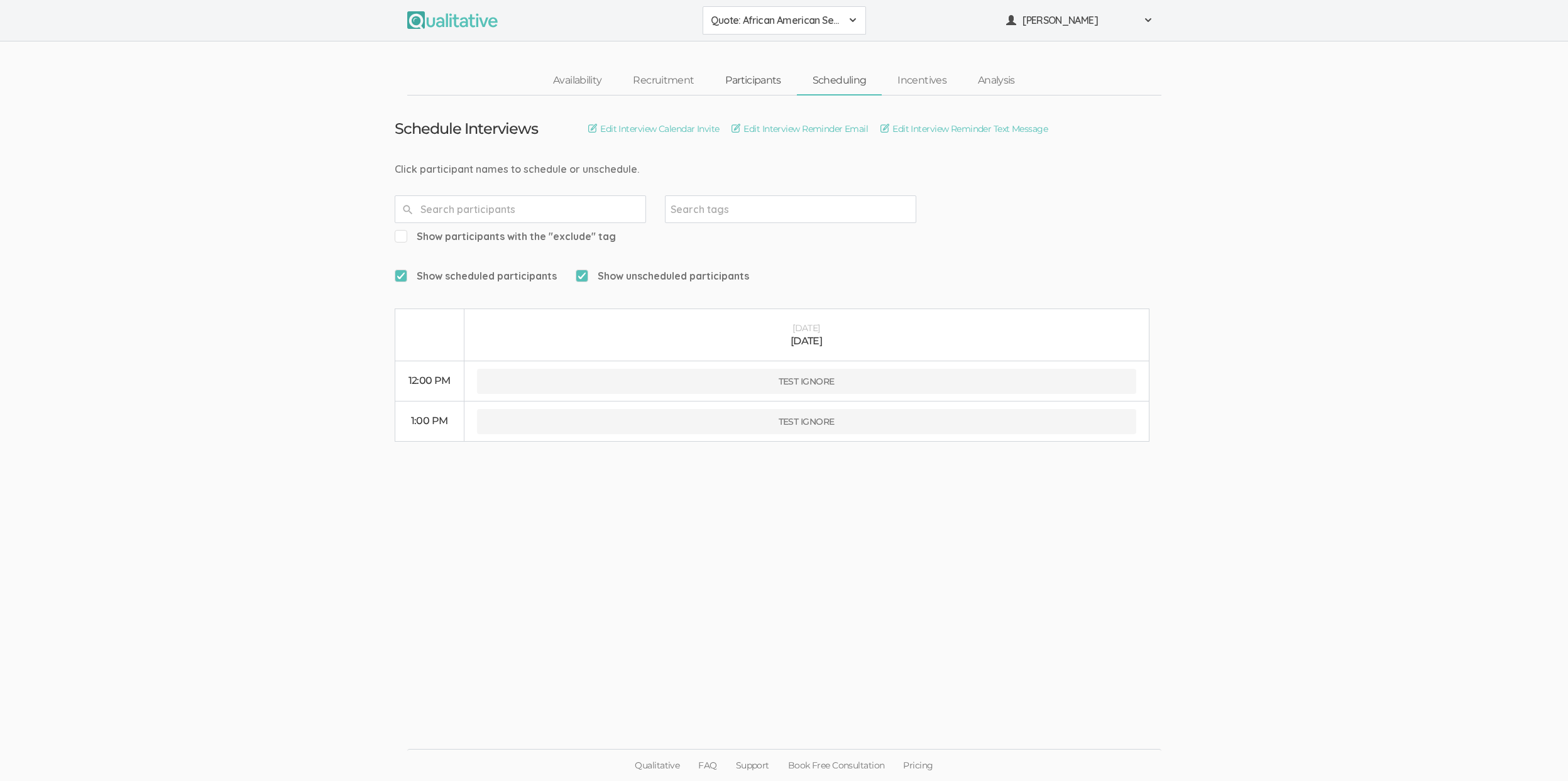
click at [738, 84] on link "Participants" at bounding box center [753, 80] width 87 height 27
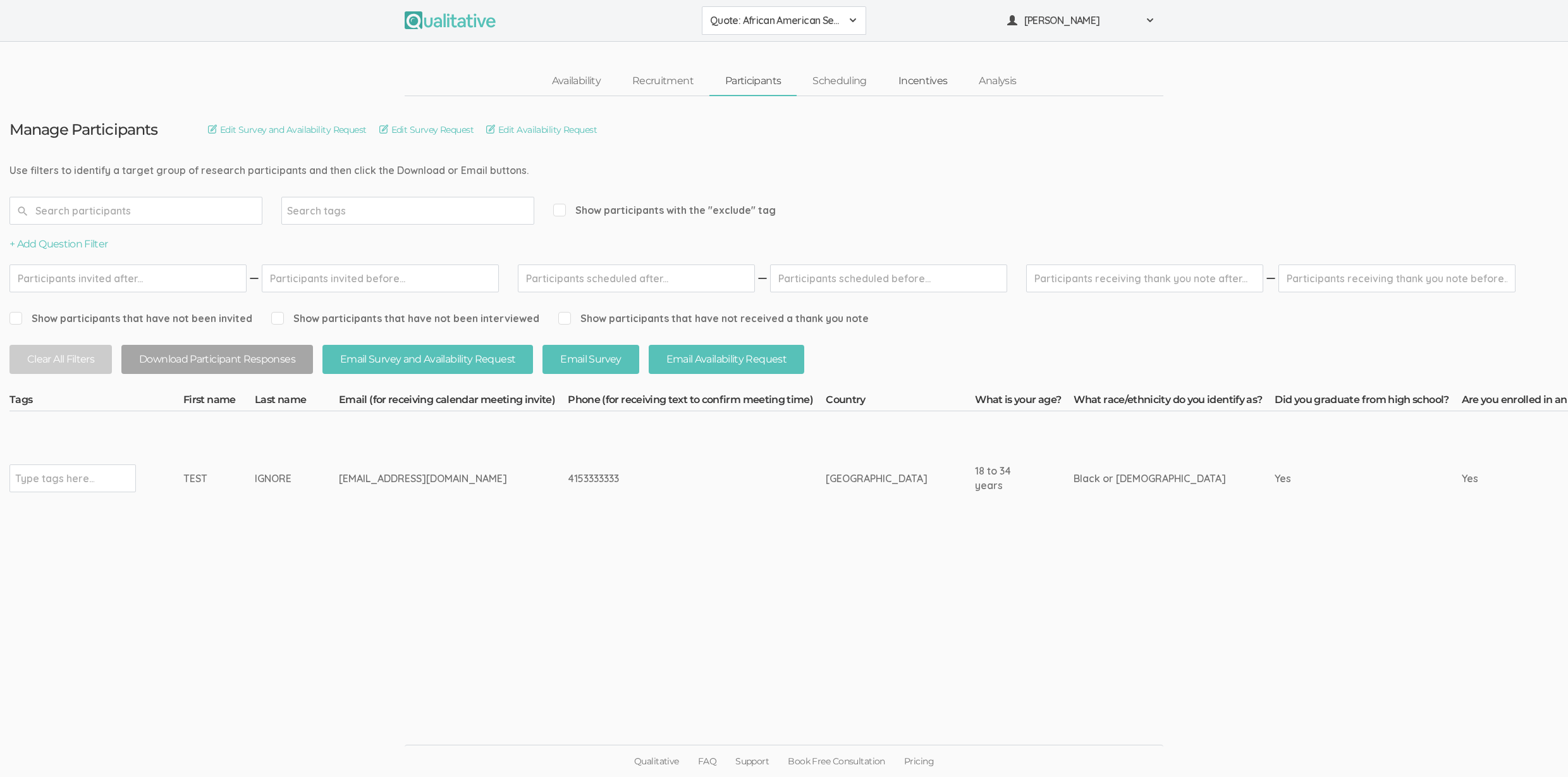
click at [884, 84] on link "Incentives" at bounding box center [923, 81] width 81 height 27
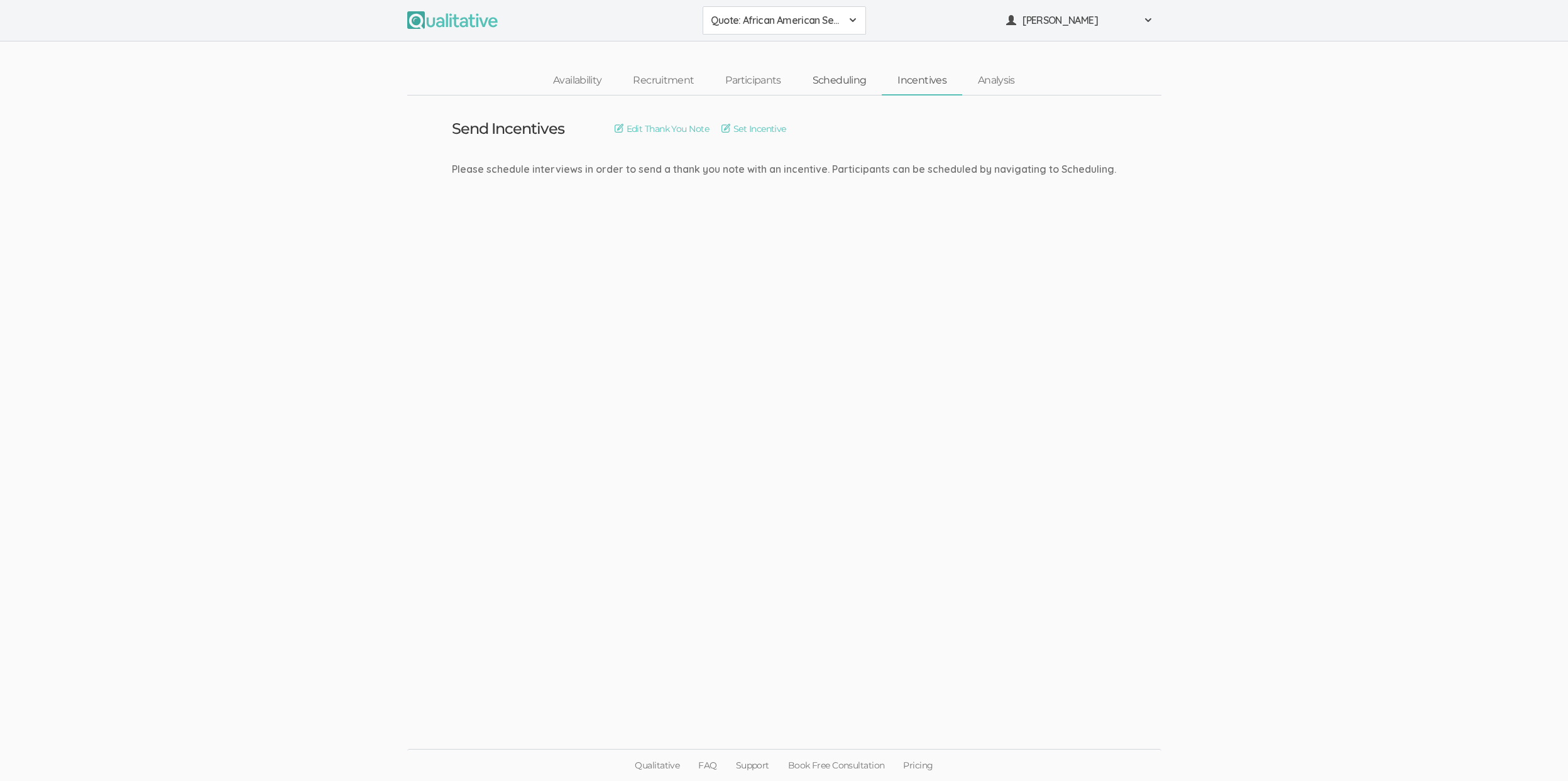
click at [843, 79] on link "Scheduling" at bounding box center [840, 80] width 86 height 27
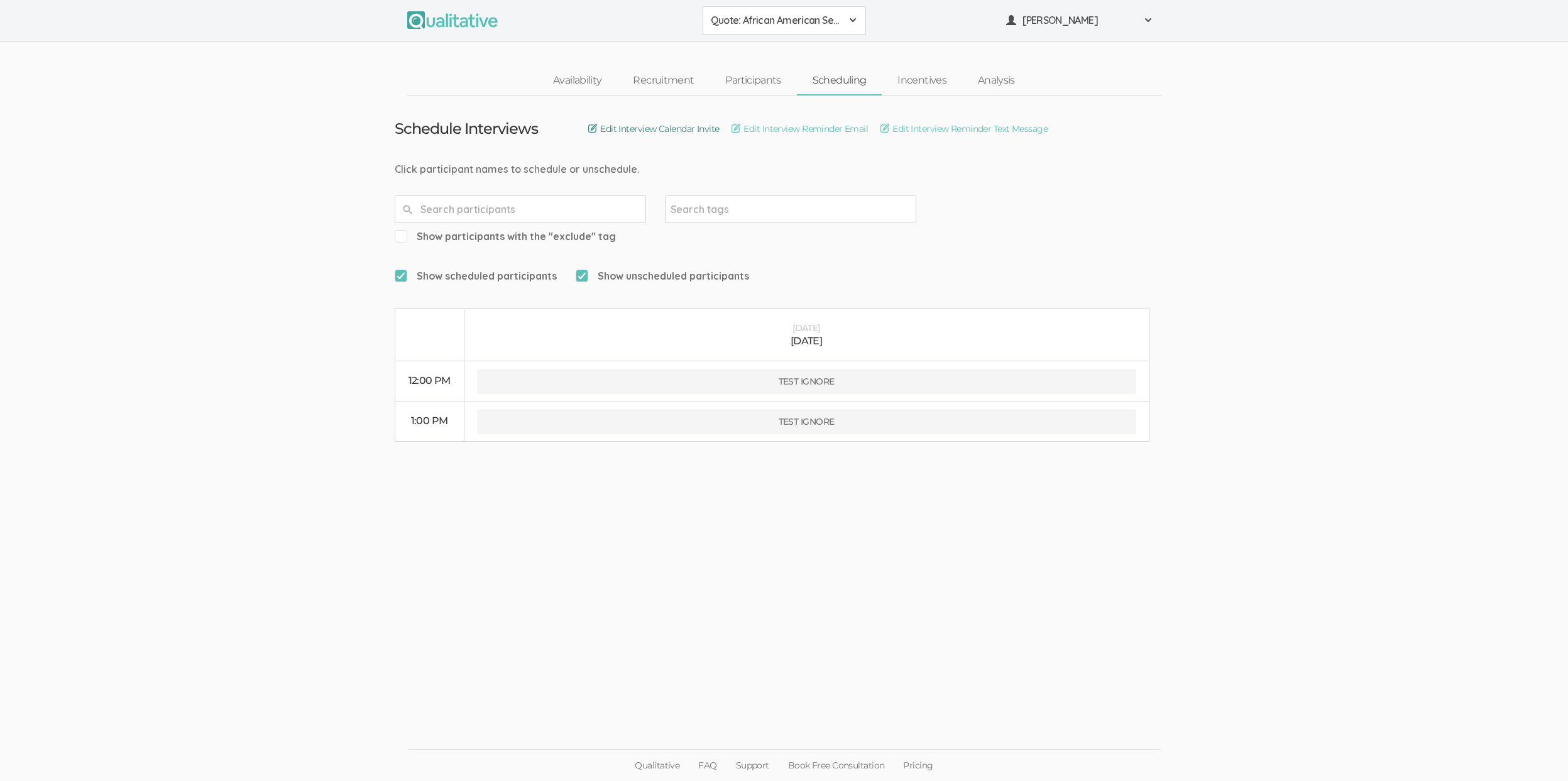
click at [674, 128] on link "Edit Interview Calendar Invite" at bounding box center [653, 128] width 131 height 14
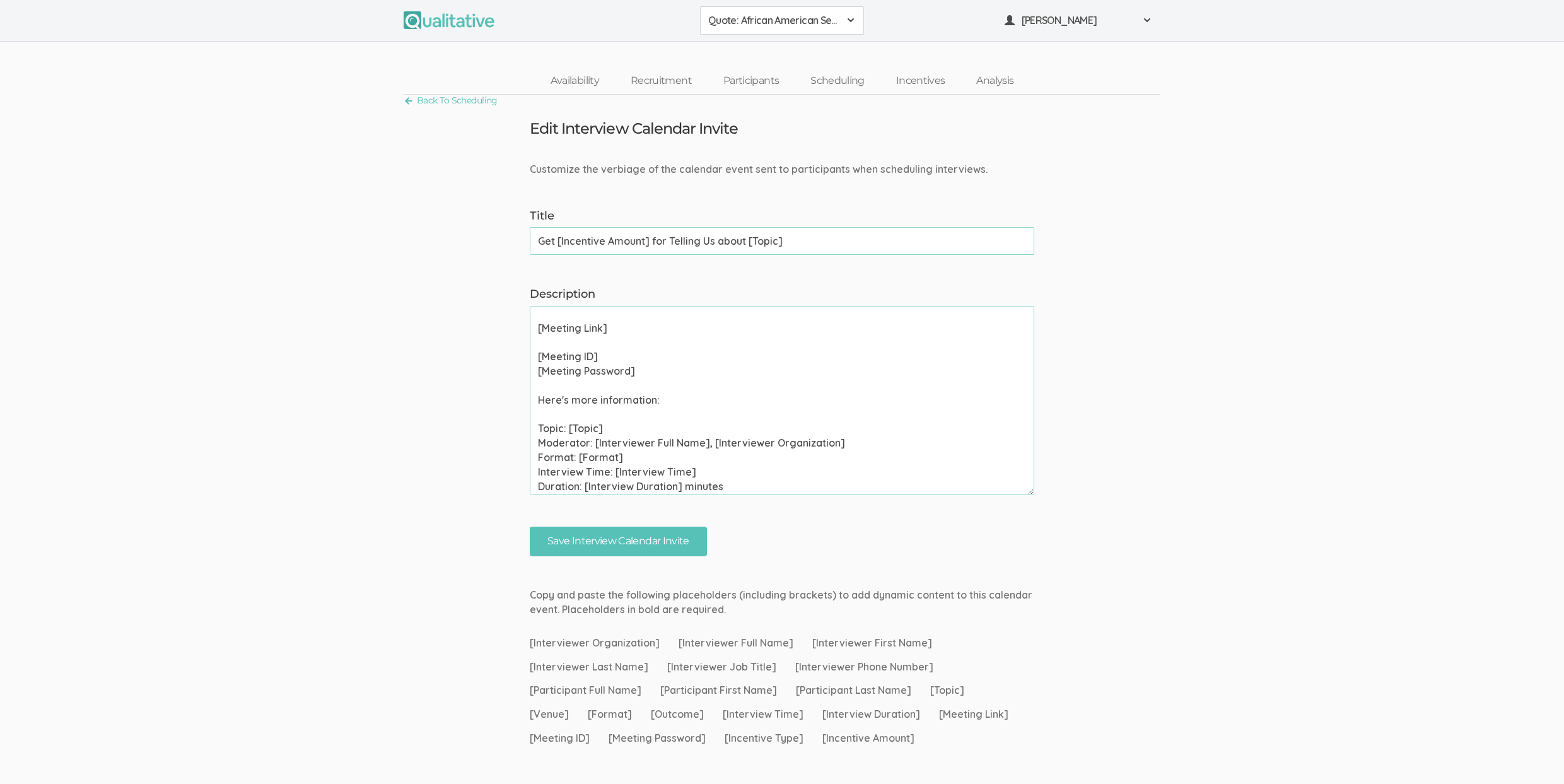
scroll to position [180, 0]
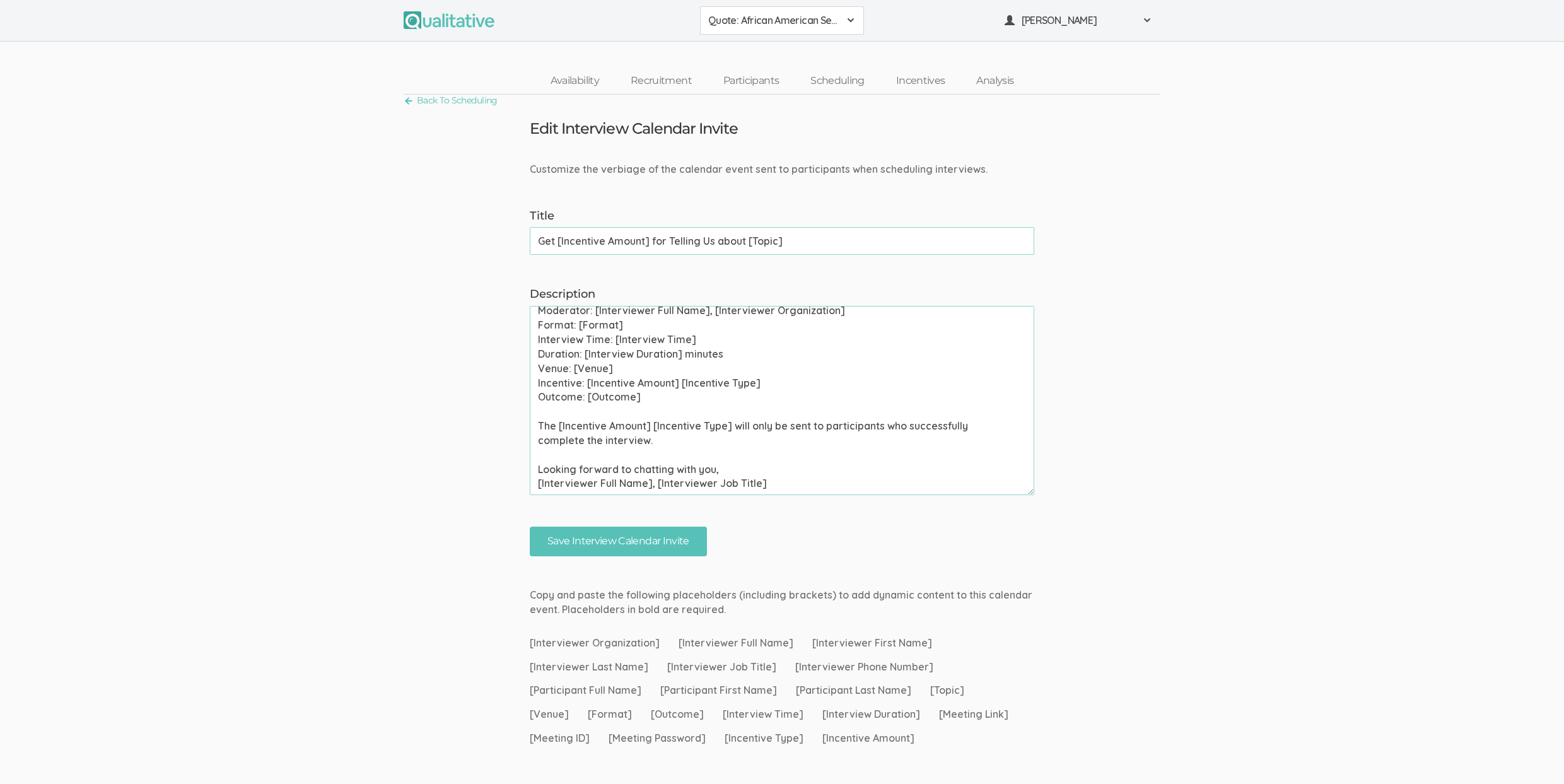
click at [627, 433] on textarea "Please use your calendar application to confirm this meeting invite as soon as …" at bounding box center [781, 400] width 505 height 189
paste textarea "one-on-one chat, group discussion, and survey"
click at [621, 323] on textarea "Please use your calendar application to confirm this meeting invite as soon as …" at bounding box center [781, 400] width 505 height 189
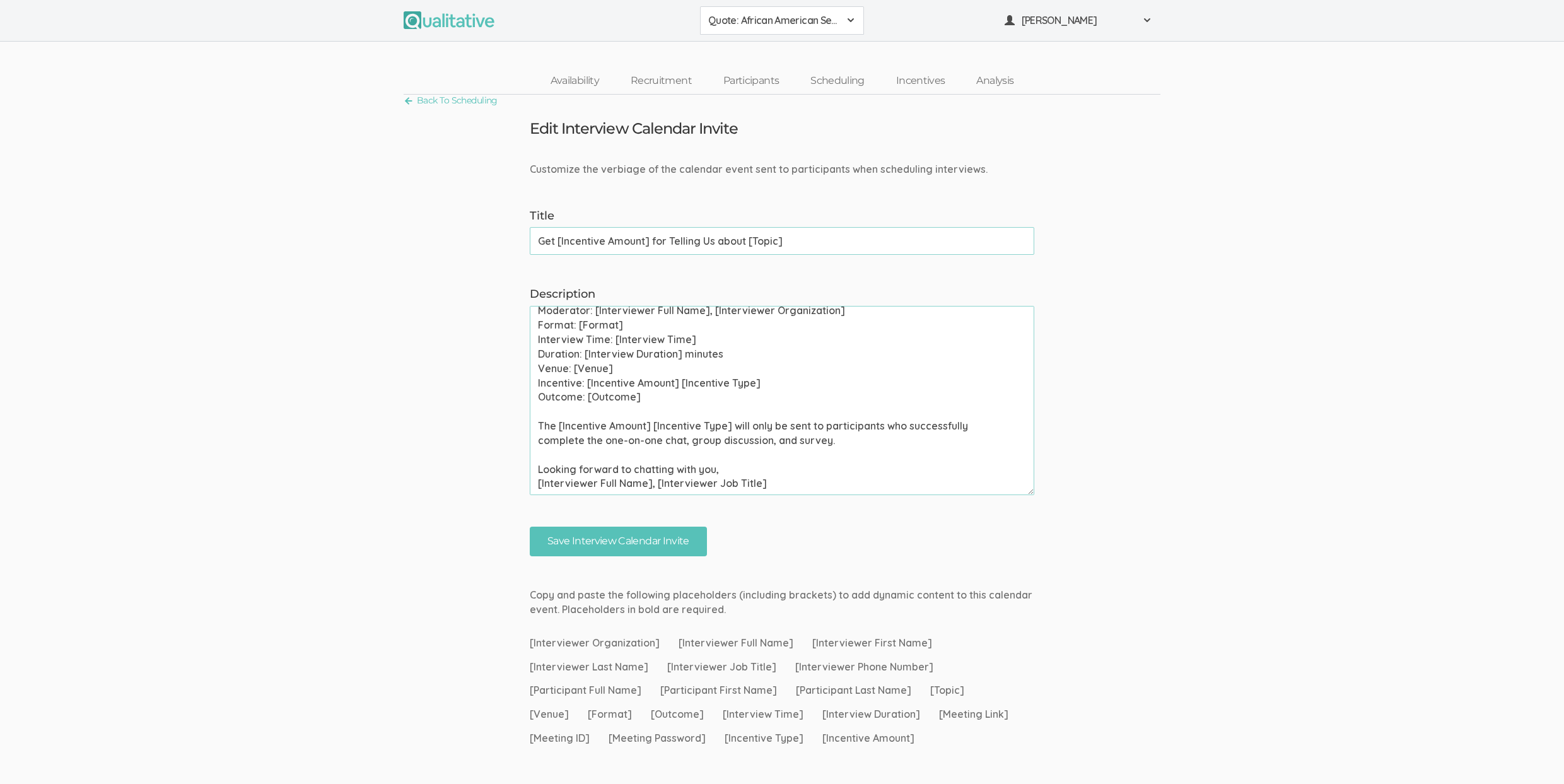
click at [621, 323] on textarea "Please use your calendar application to confirm this meeting invite as soon as …" at bounding box center [781, 400] width 505 height 189
paste textarea "One-on-one chat (60 min)"
type textarea "Please use your calendar application to confirm this meeting invite as soon as …"
click at [574, 545] on input "Save Interview Calendar Invite" at bounding box center [618, 541] width 177 height 30
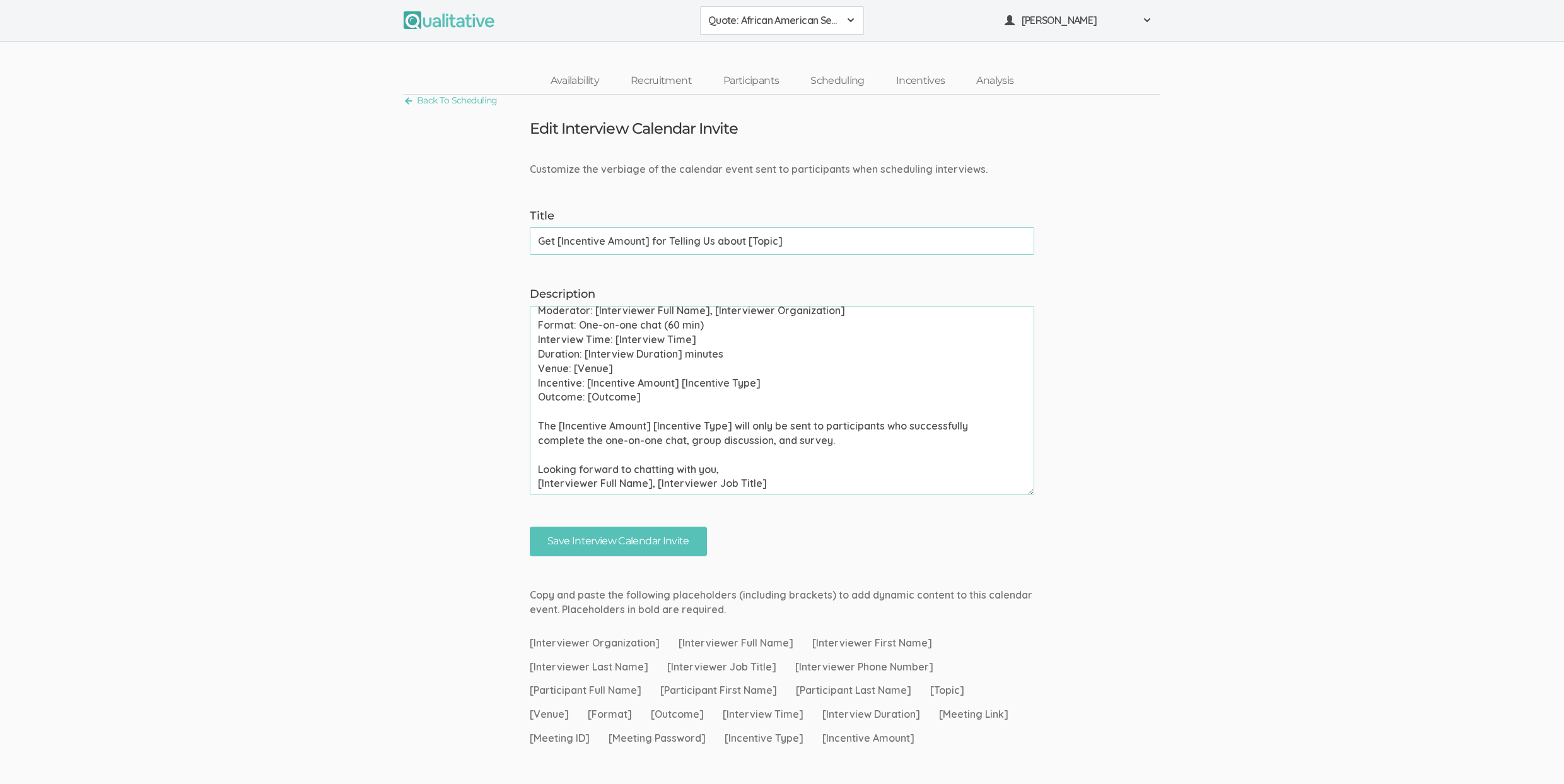
click at [594, 320] on textarea "Please use your calendar application to confirm this meeting invite as soon as …" at bounding box center [781, 400] width 505 height 189
click at [602, 436] on textarea "Please use your calendar application to confirm this meeting invite as soon as …" at bounding box center [781, 400] width 505 height 189
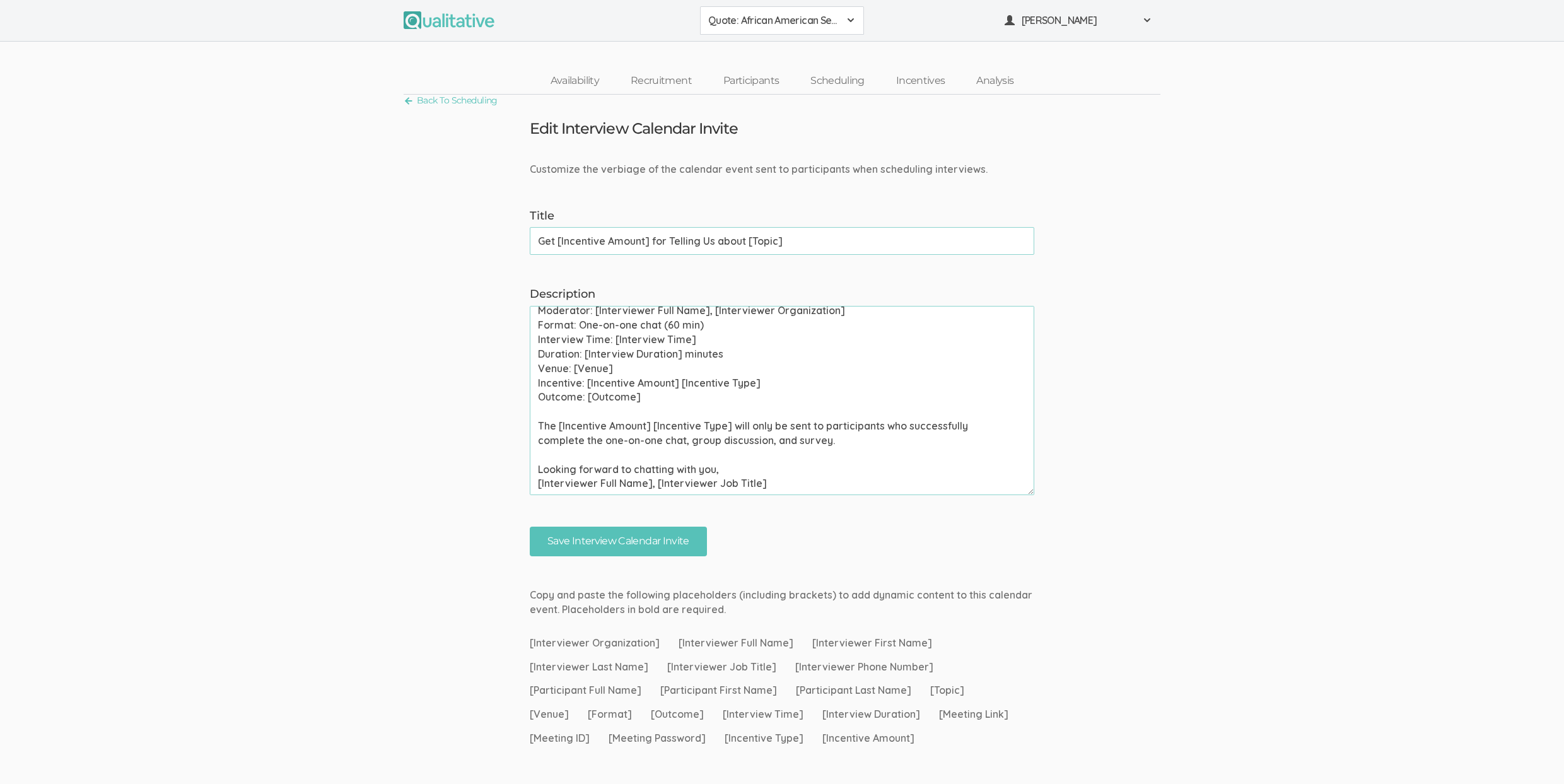
click at [602, 436] on textarea "Please use your calendar application to confirm this meeting invite as soon as …" at bounding box center [781, 400] width 505 height 189
click at [827, 84] on link "Scheduling" at bounding box center [838, 81] width 86 height 27
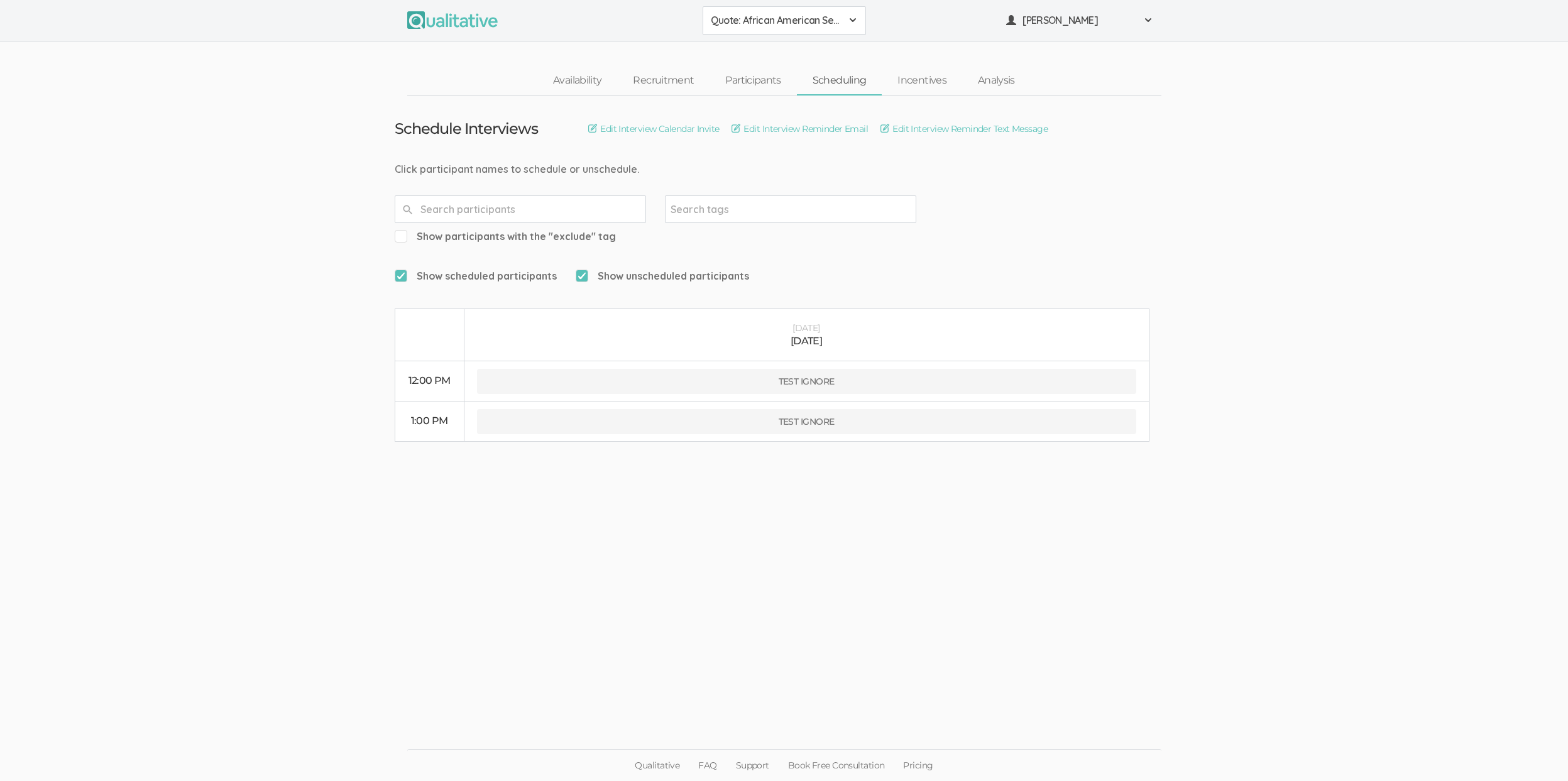
click at [784, 139] on td "Schedule Interviews Edit Interview Calendar Invite Edit Interview Reminder Emai…" at bounding box center [784, 268] width 798 height 346
click at [786, 133] on link "Edit Interview Reminder Email" at bounding box center [800, 128] width 137 height 14
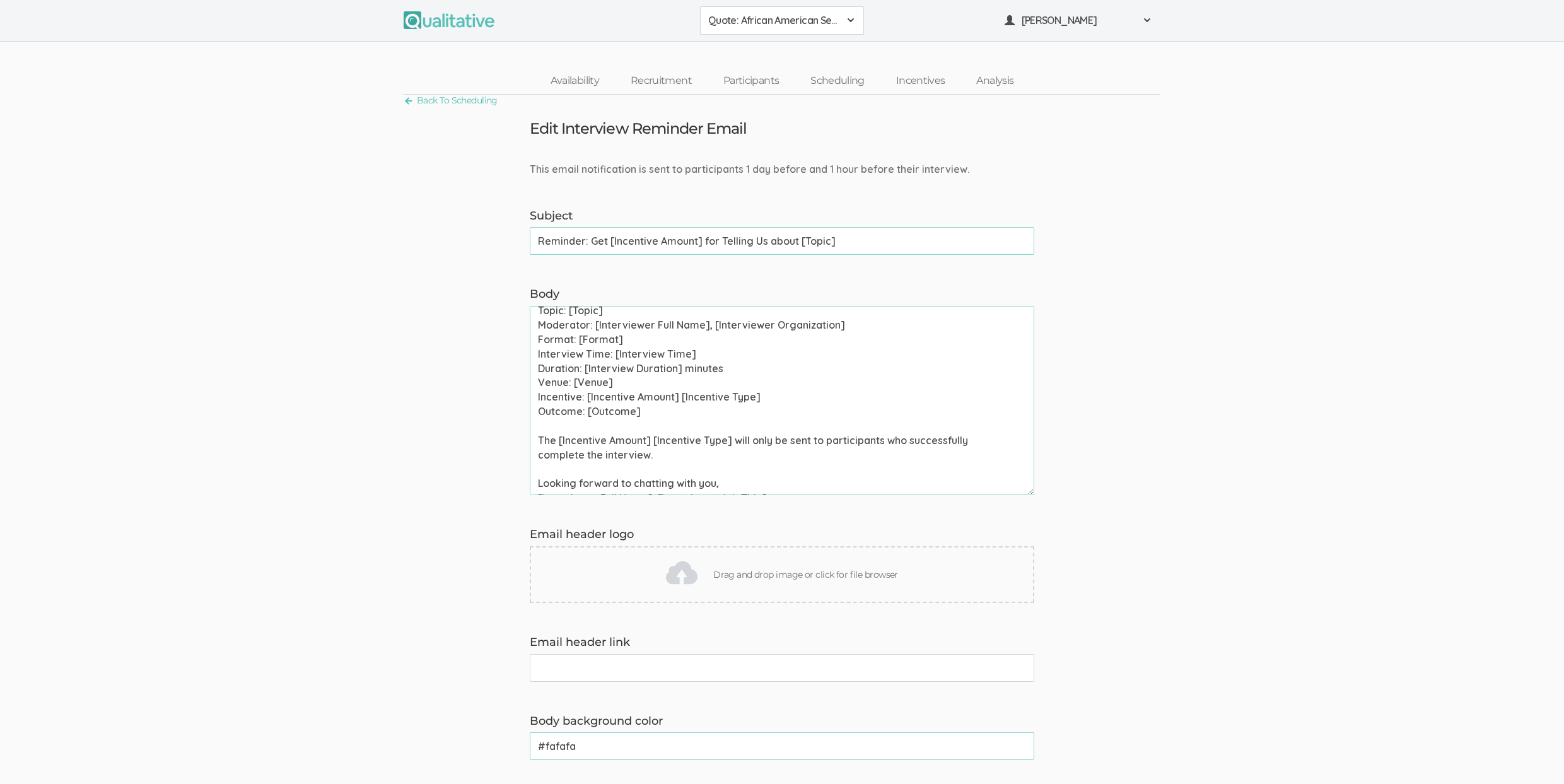
scroll to position [296, 0]
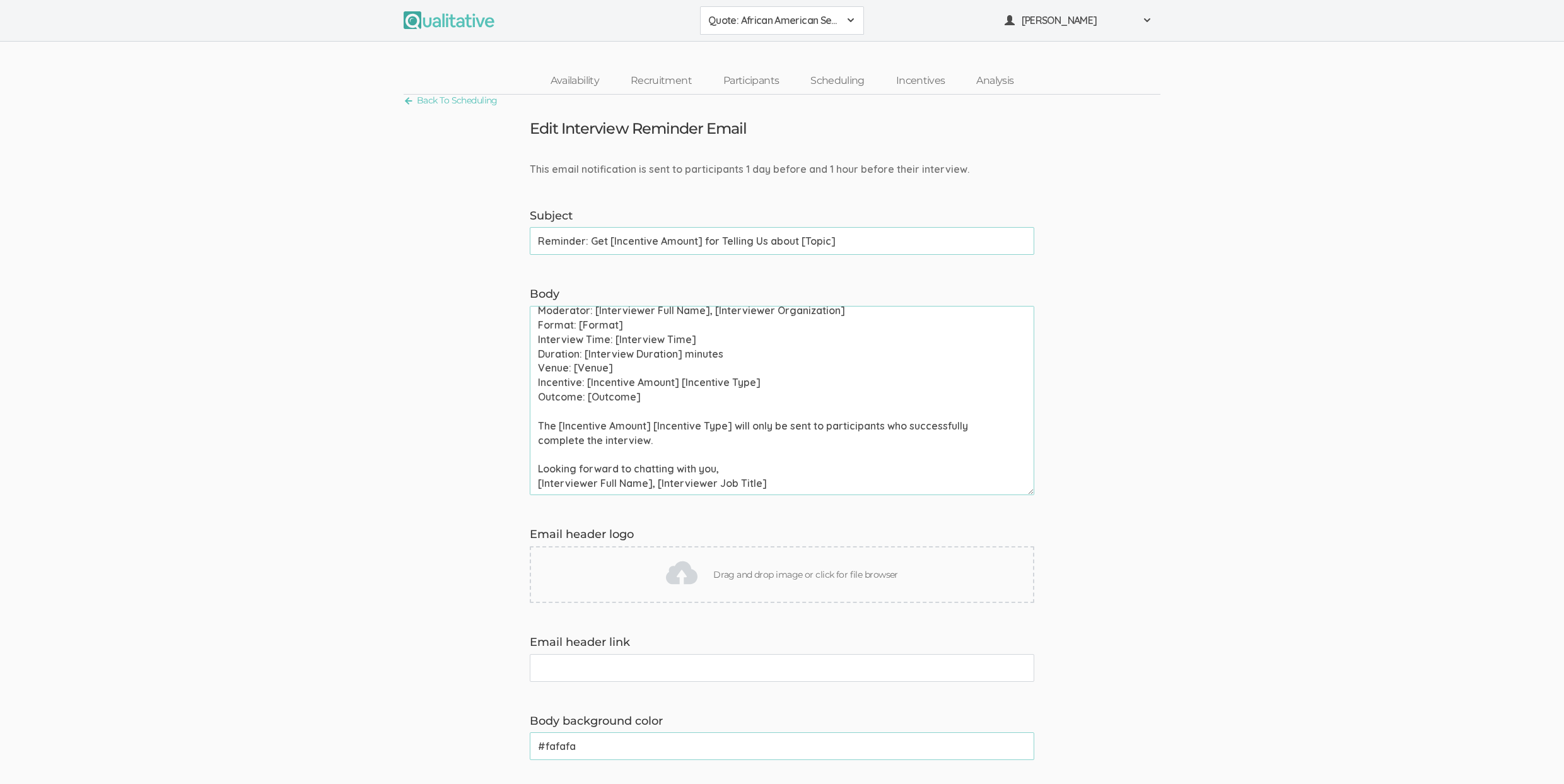
click at [583, 447] on textarea "Hi [Participant First Name], This is a reminder that your chat with [Interviewe…" at bounding box center [781, 400] width 505 height 189
paste textarea "one-on-one chat, group discussion, and survey"
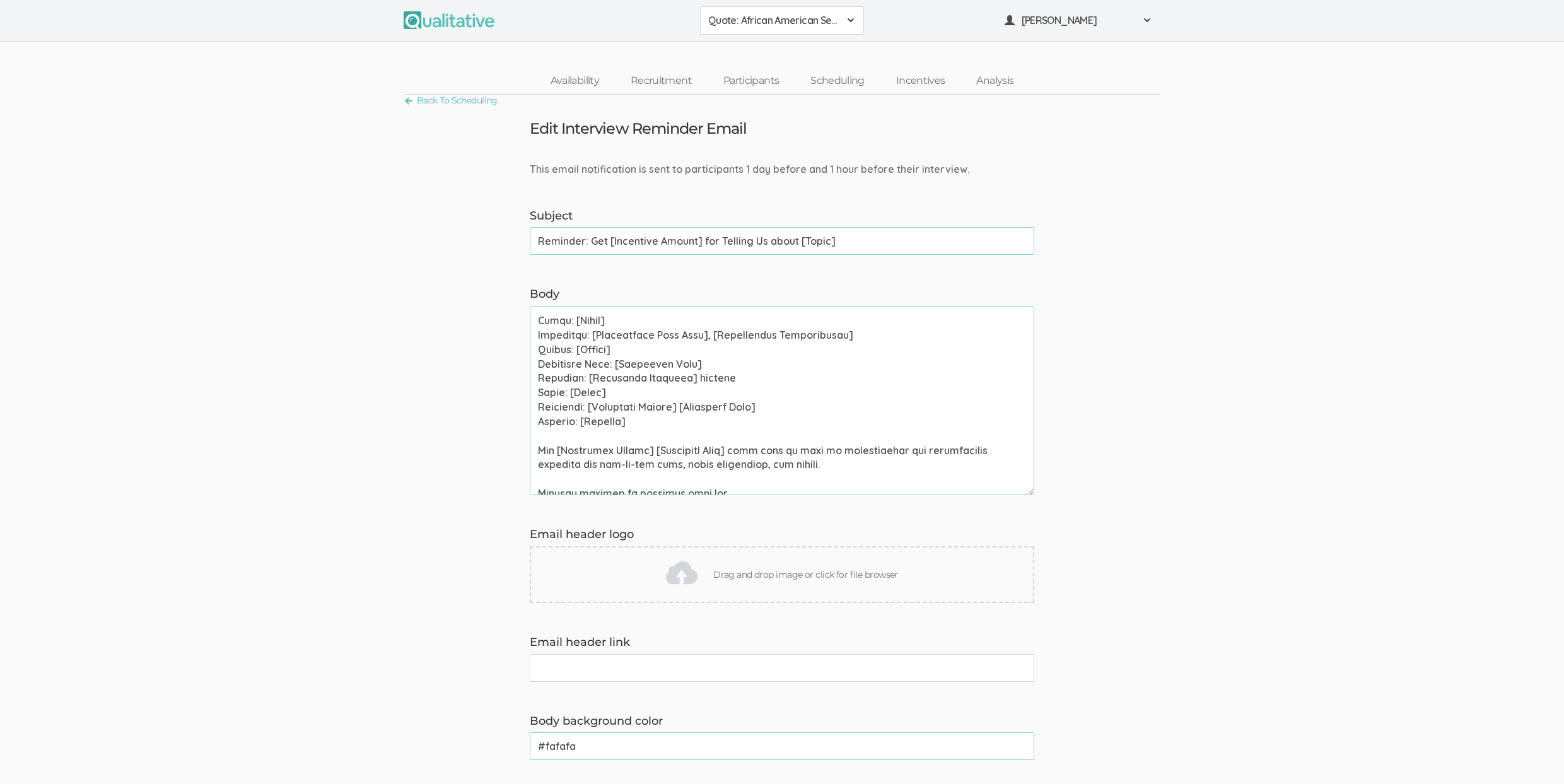
scroll to position [283, 0]
click at [573, 352] on textarea "Body" at bounding box center [781, 400] width 505 height 189
paste textarea "One-on-one chat (60 min)"
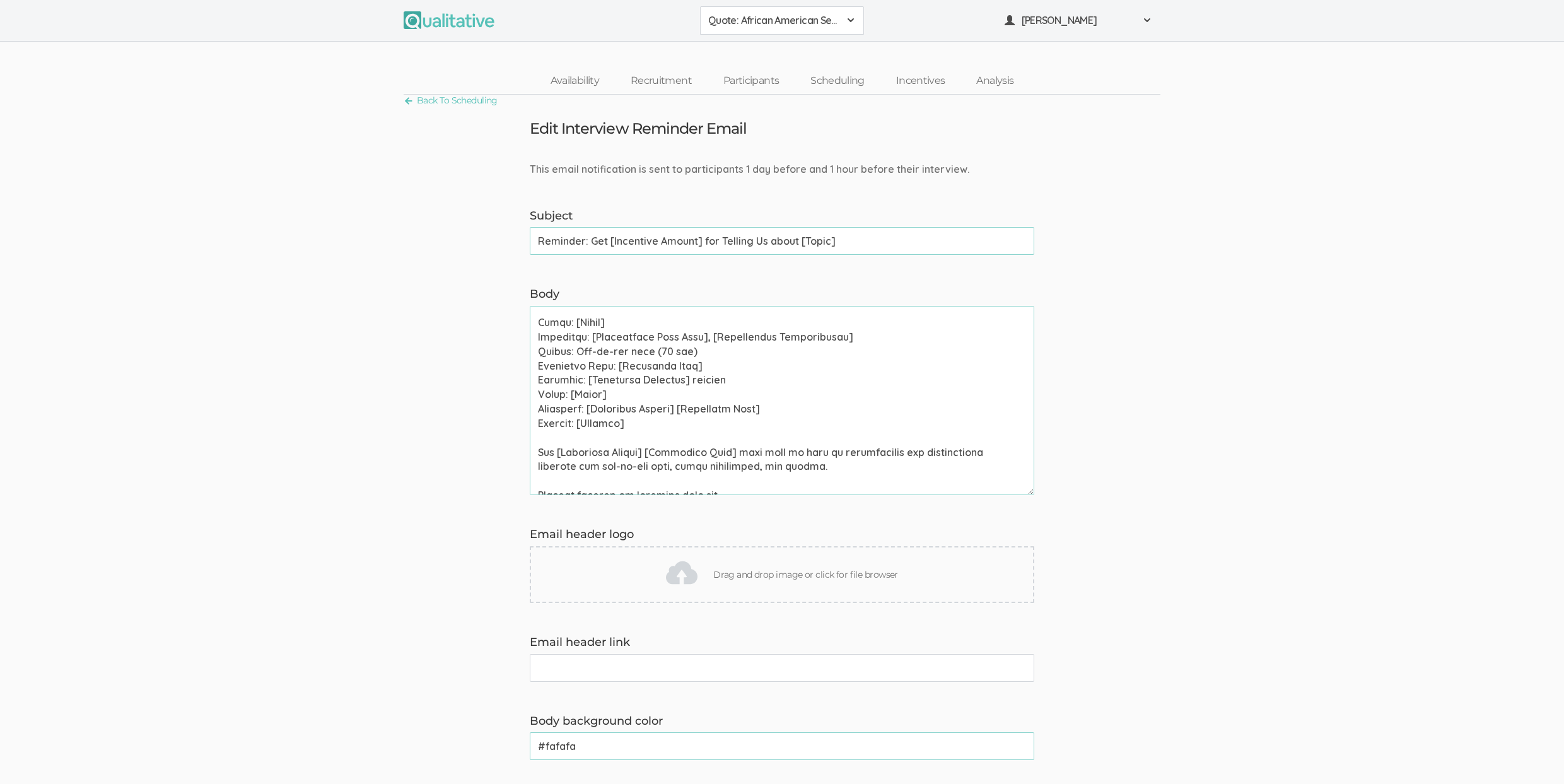
type textarea "Hi [Participant First Name], This is a reminder that your chat with [Interviewe…"
click at [406, 417] on form "This email notification is sent to participants 1 day before and 1 hour before …" at bounding box center [782, 688] width 1564 height 1053
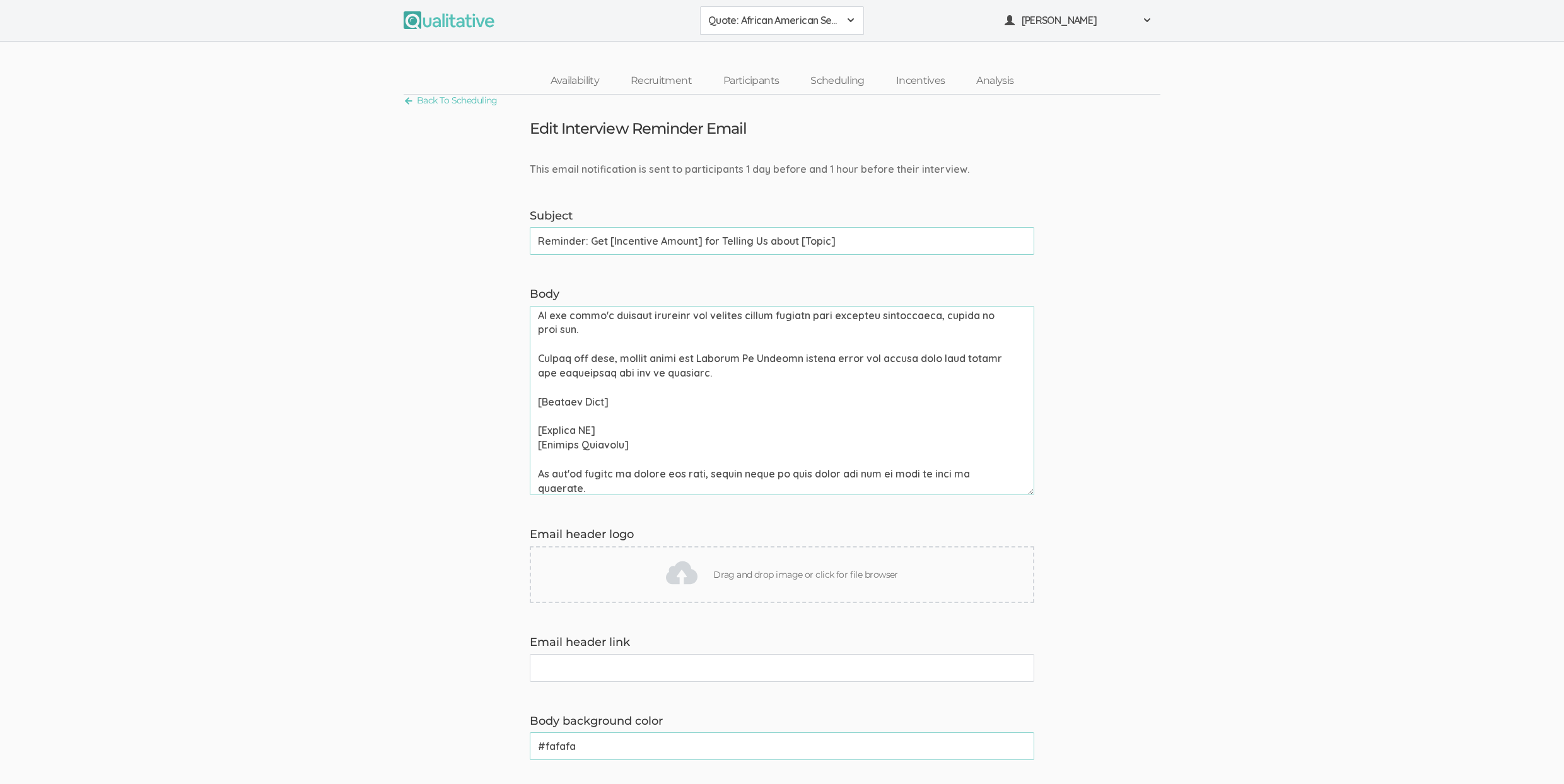
scroll to position [724, 0]
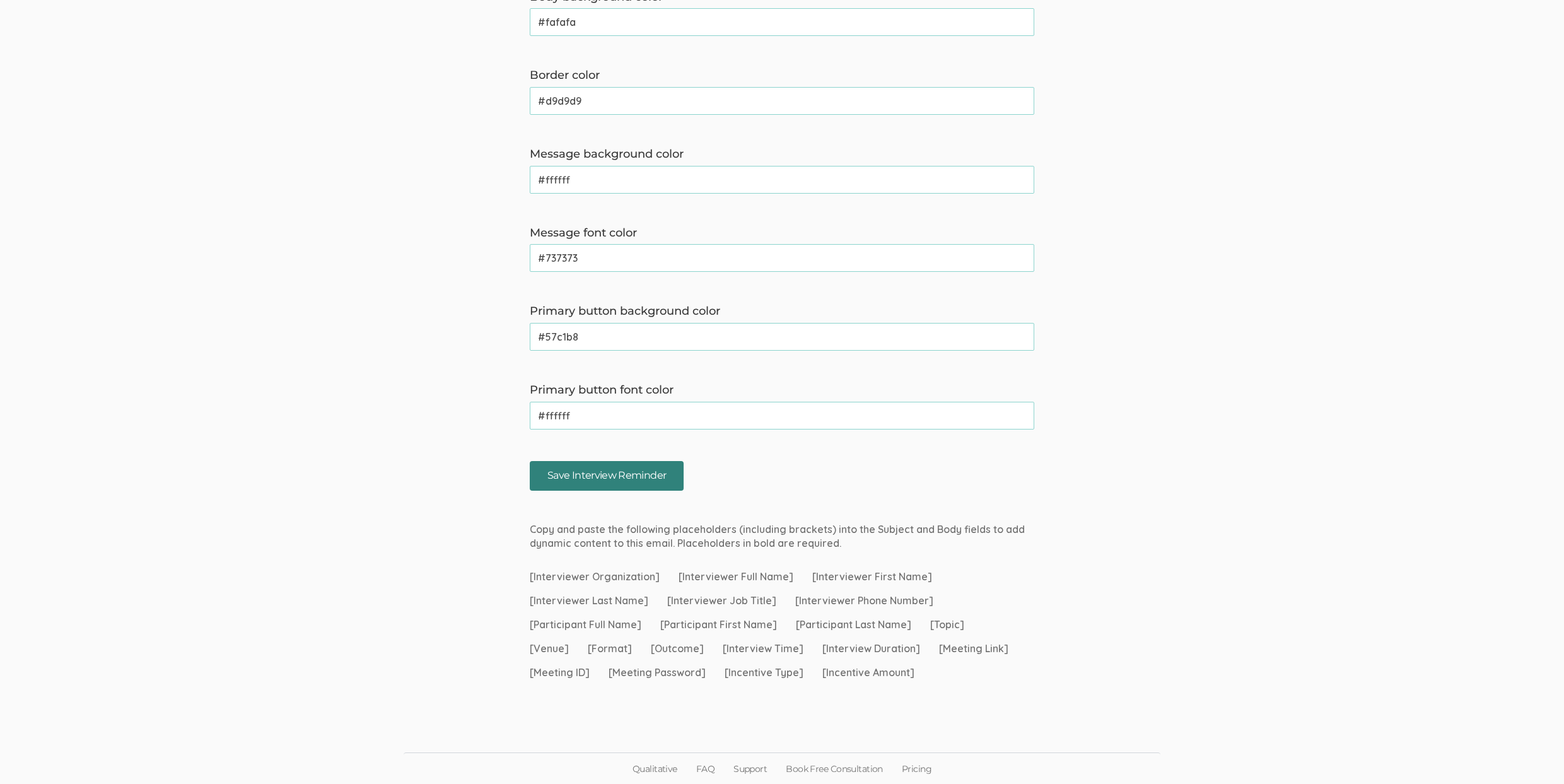
click at [571, 480] on input "Save Interview Reminder" at bounding box center [606, 476] width 154 height 30
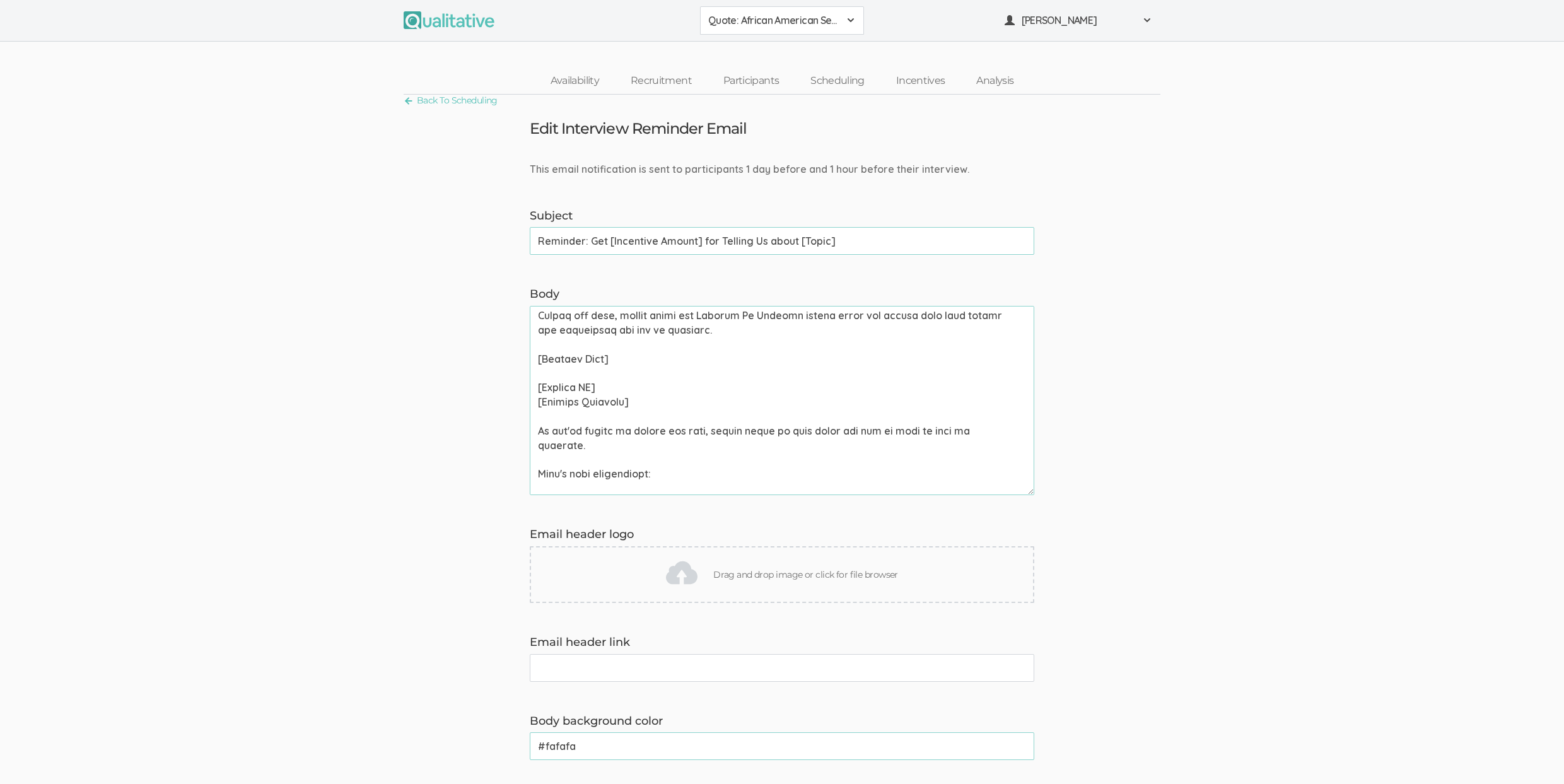
scroll to position [103, 0]
click at [842, 84] on link "Scheduling" at bounding box center [838, 81] width 86 height 27
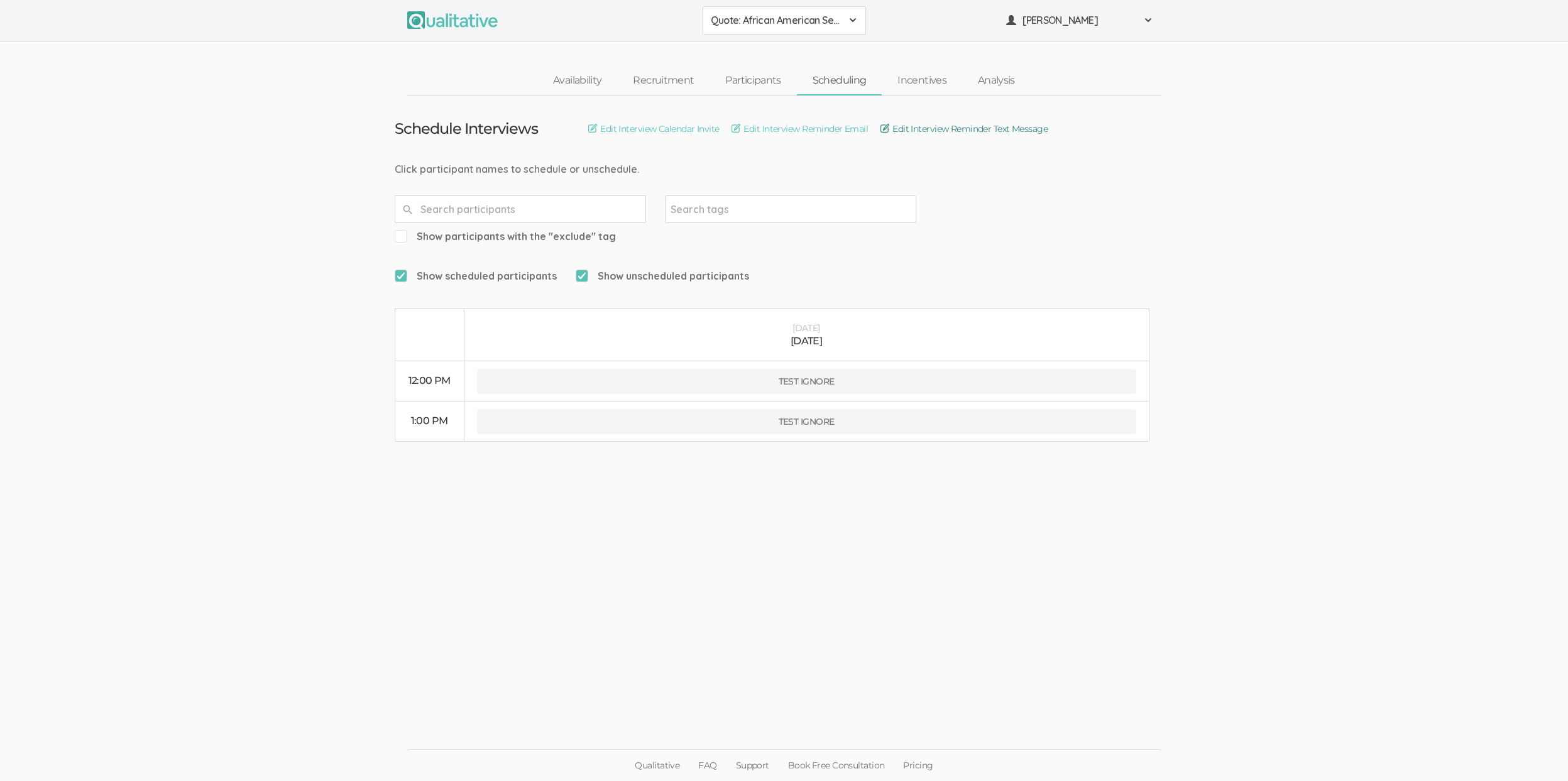
click at [919, 128] on link "Edit Interview Reminder Text Message" at bounding box center [964, 128] width 167 height 14
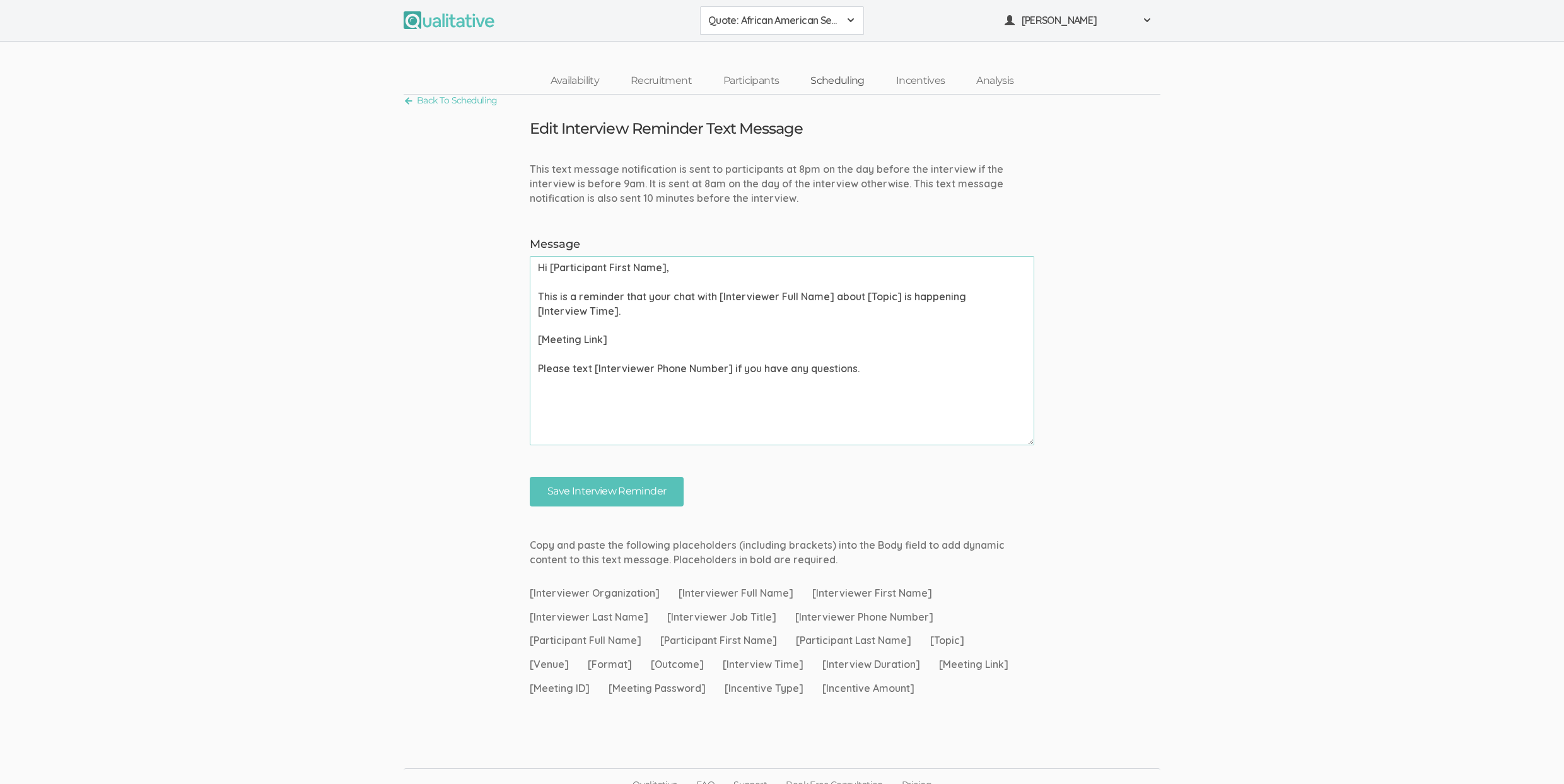
click at [828, 85] on link "Scheduling" at bounding box center [838, 81] width 86 height 27
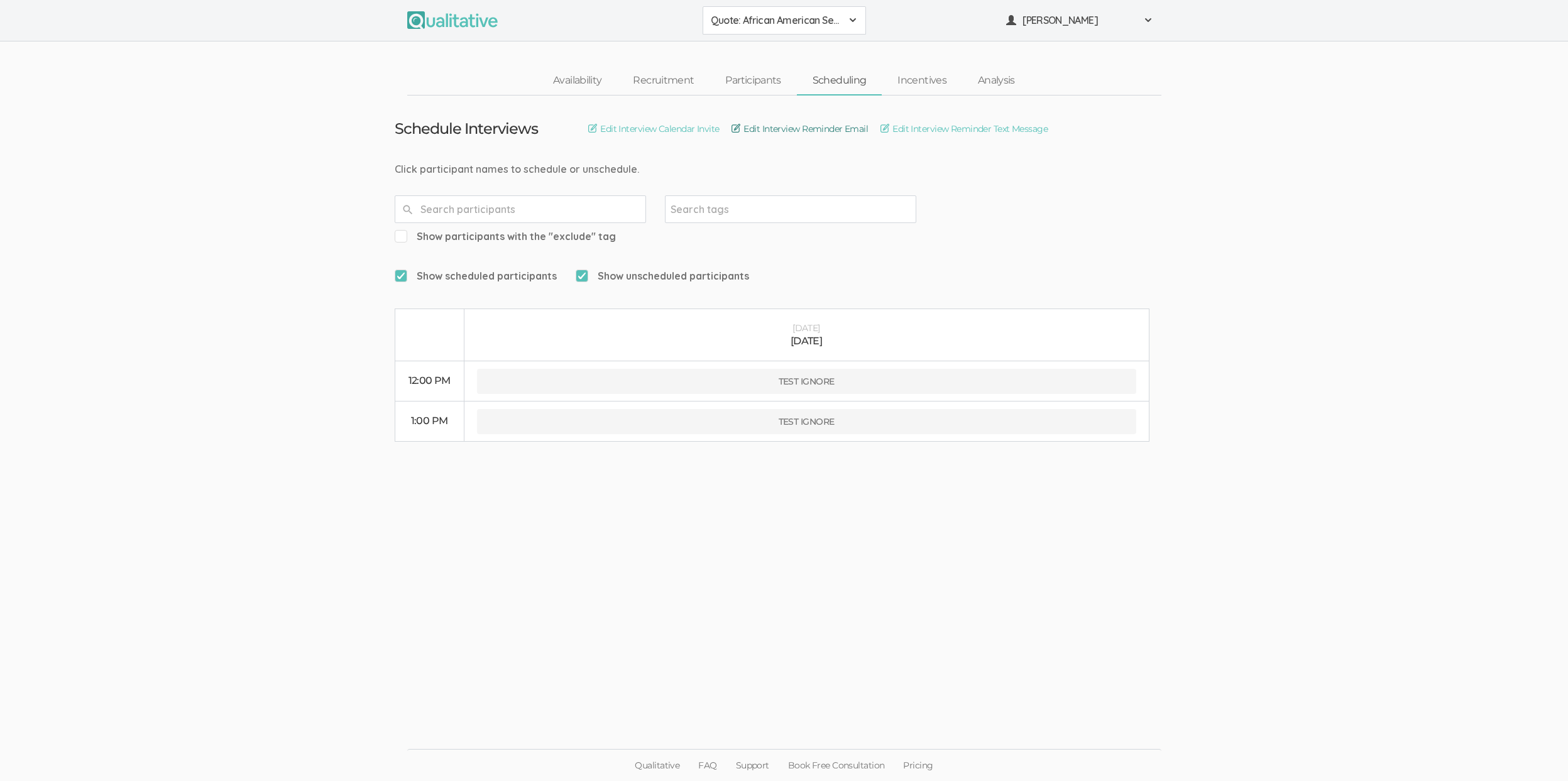
click at [811, 133] on link "Edit Interview Reminder Email" at bounding box center [800, 128] width 137 height 14
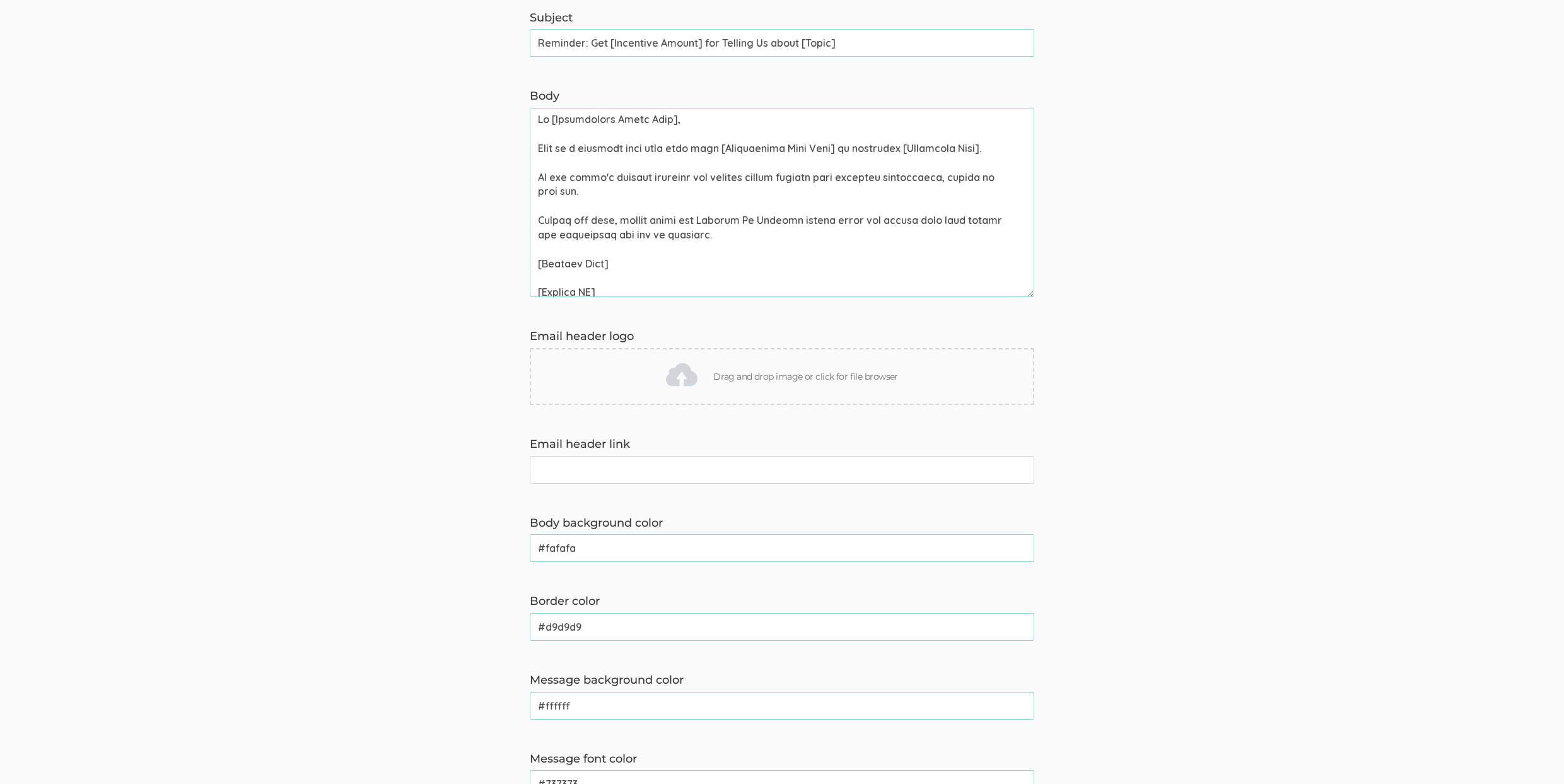
scroll to position [310, 0]
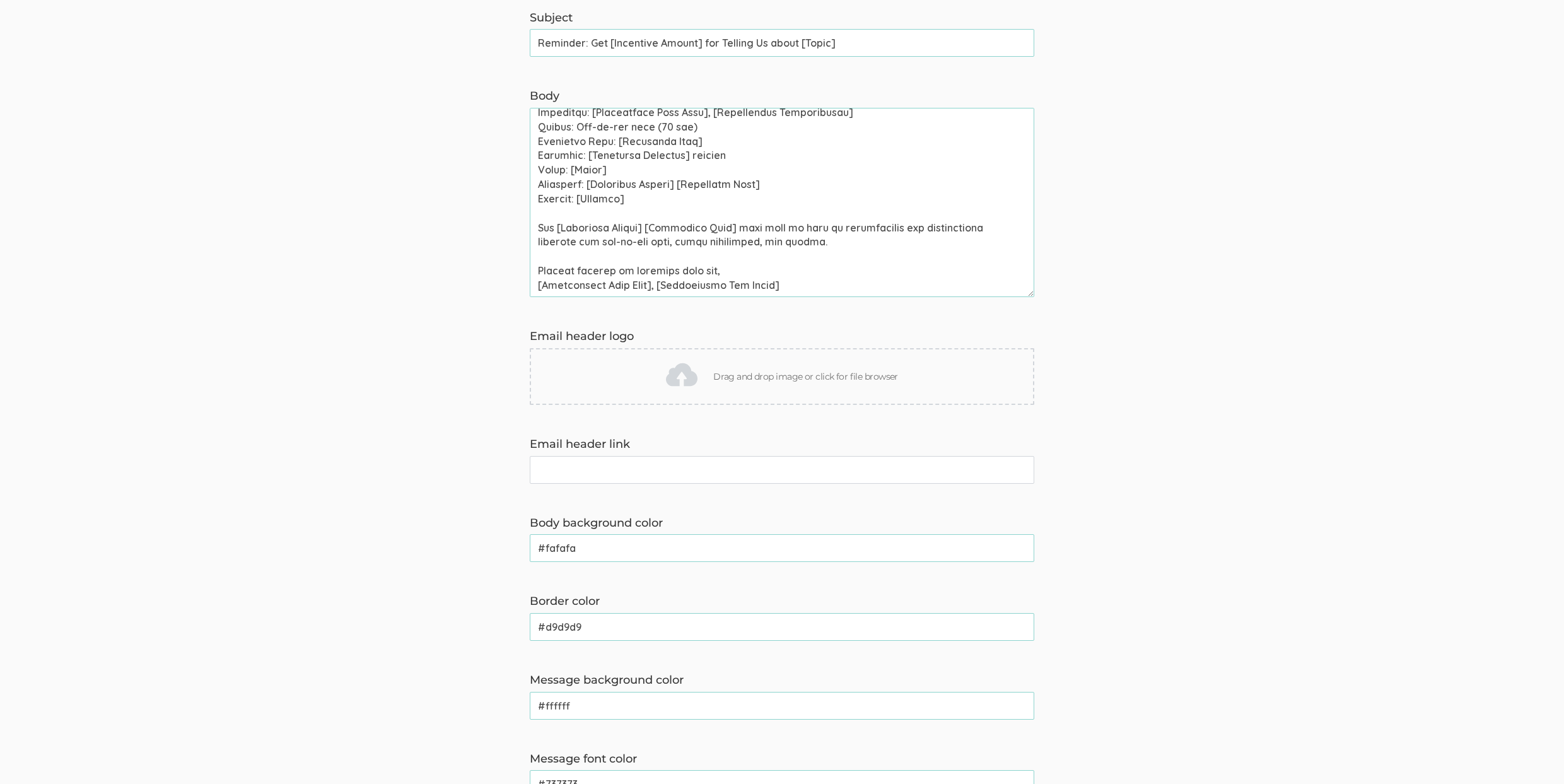
drag, startPoint x: 846, startPoint y: 244, endPoint x: 473, endPoint y: 244, distance: 373.0
click at [473, 244] on form "This email notification is sent to participants 1 day before and 1 hour before …" at bounding box center [782, 490] width 1564 height 1053
click at [697, 240] on textarea "Body" at bounding box center [781, 203] width 505 height 189
drag, startPoint x: 604, startPoint y: 243, endPoint x: 846, endPoint y: 247, distance: 242.0
click at [846, 247] on textarea "Body" at bounding box center [781, 203] width 505 height 189
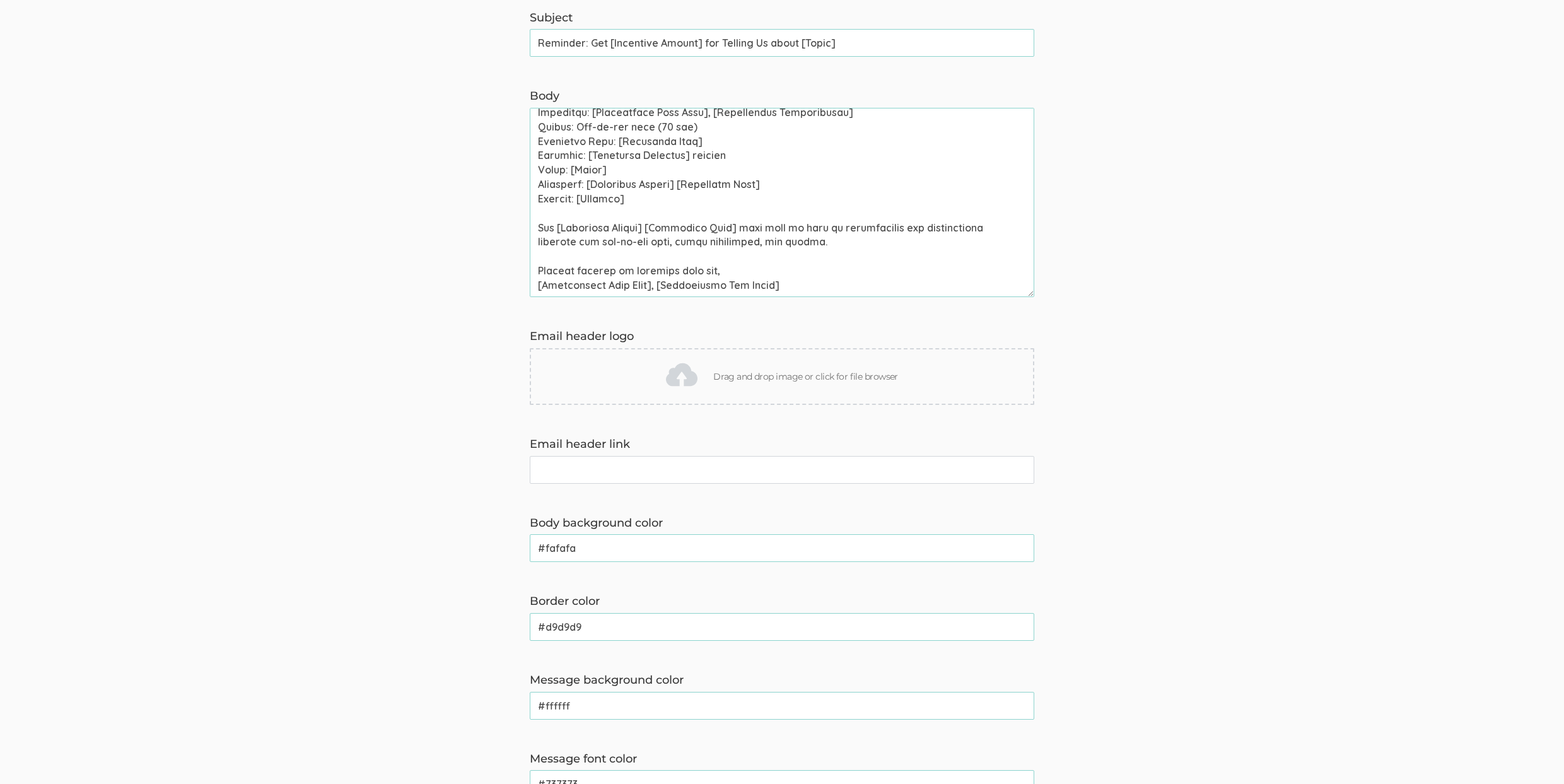
click at [259, 304] on form "This email notification is sent to participants 1 day before and 1 hour before …" at bounding box center [782, 490] width 1564 height 1053
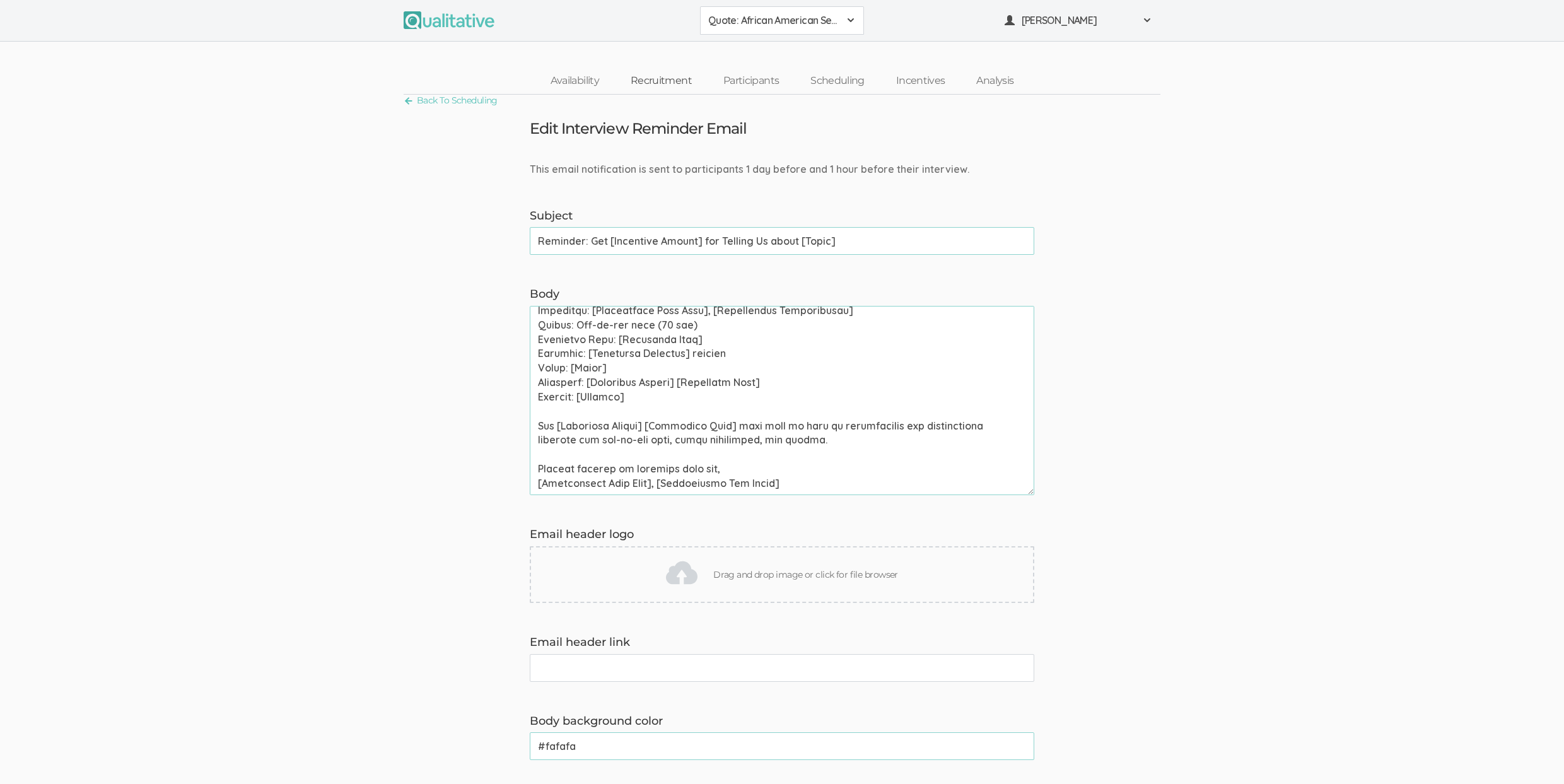
click at [670, 81] on link "Recruitment" at bounding box center [661, 81] width 93 height 27
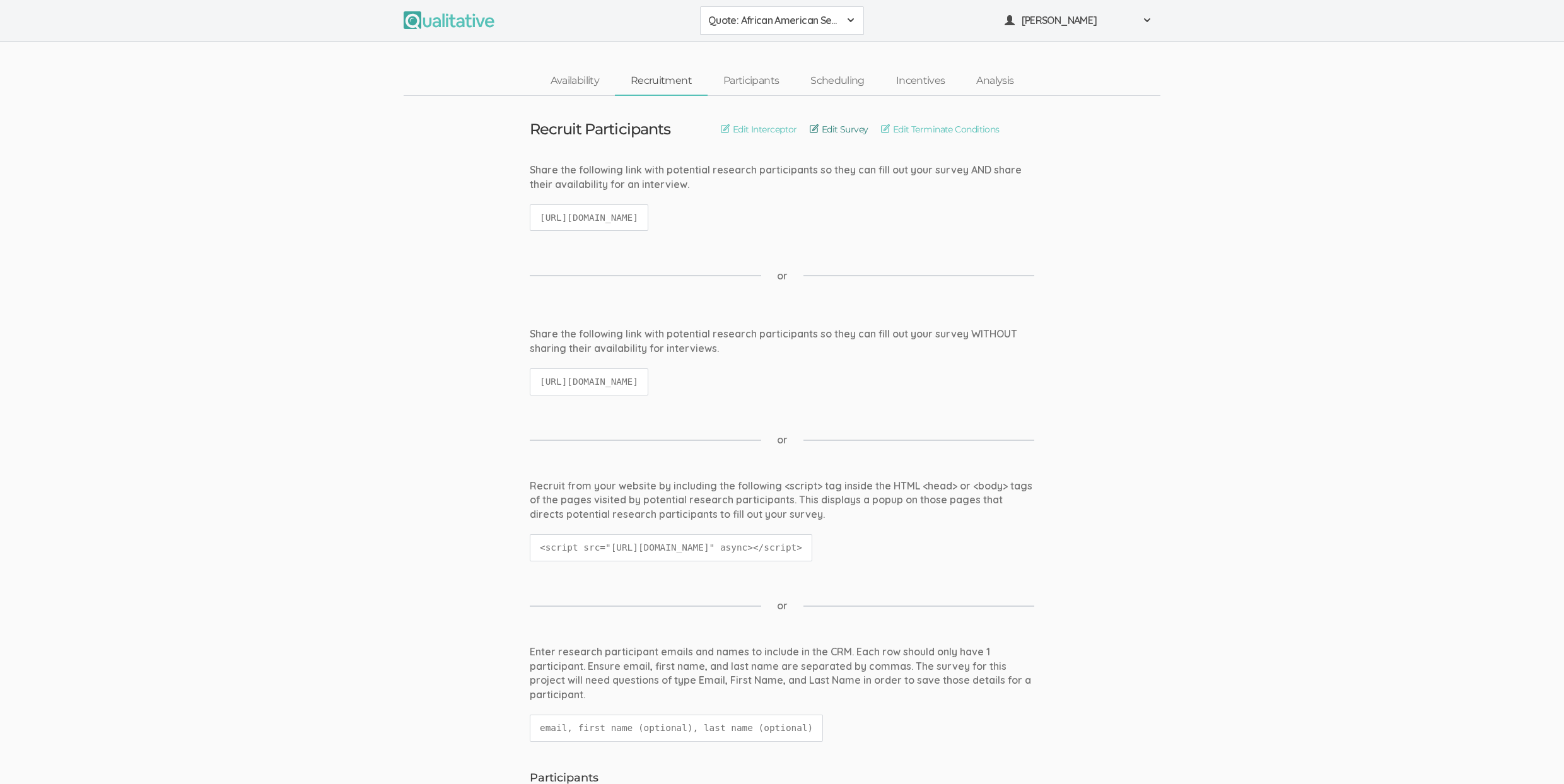
click at [828, 130] on link "Edit Survey" at bounding box center [838, 129] width 58 height 14
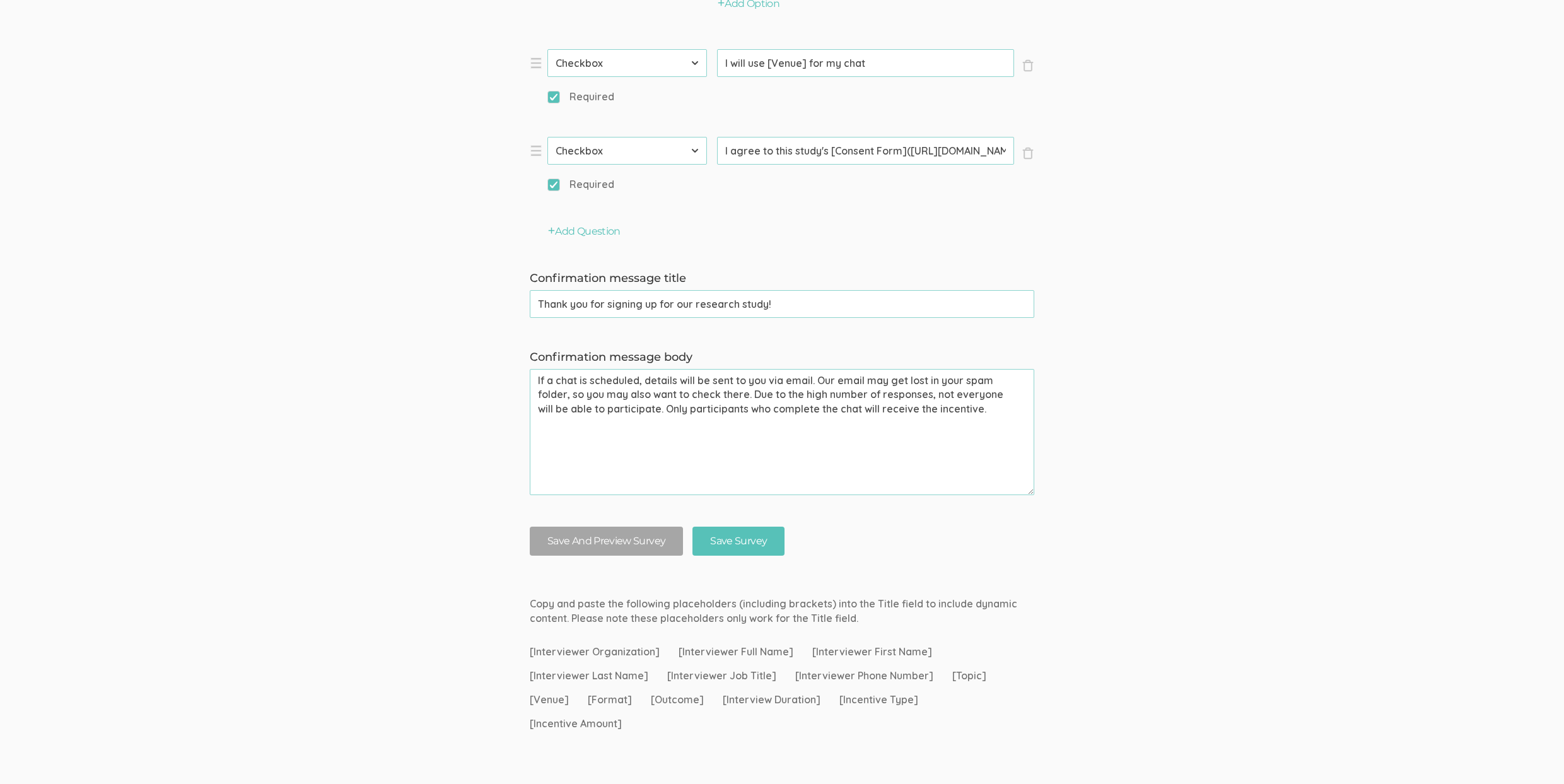
scroll to position [1940, 0]
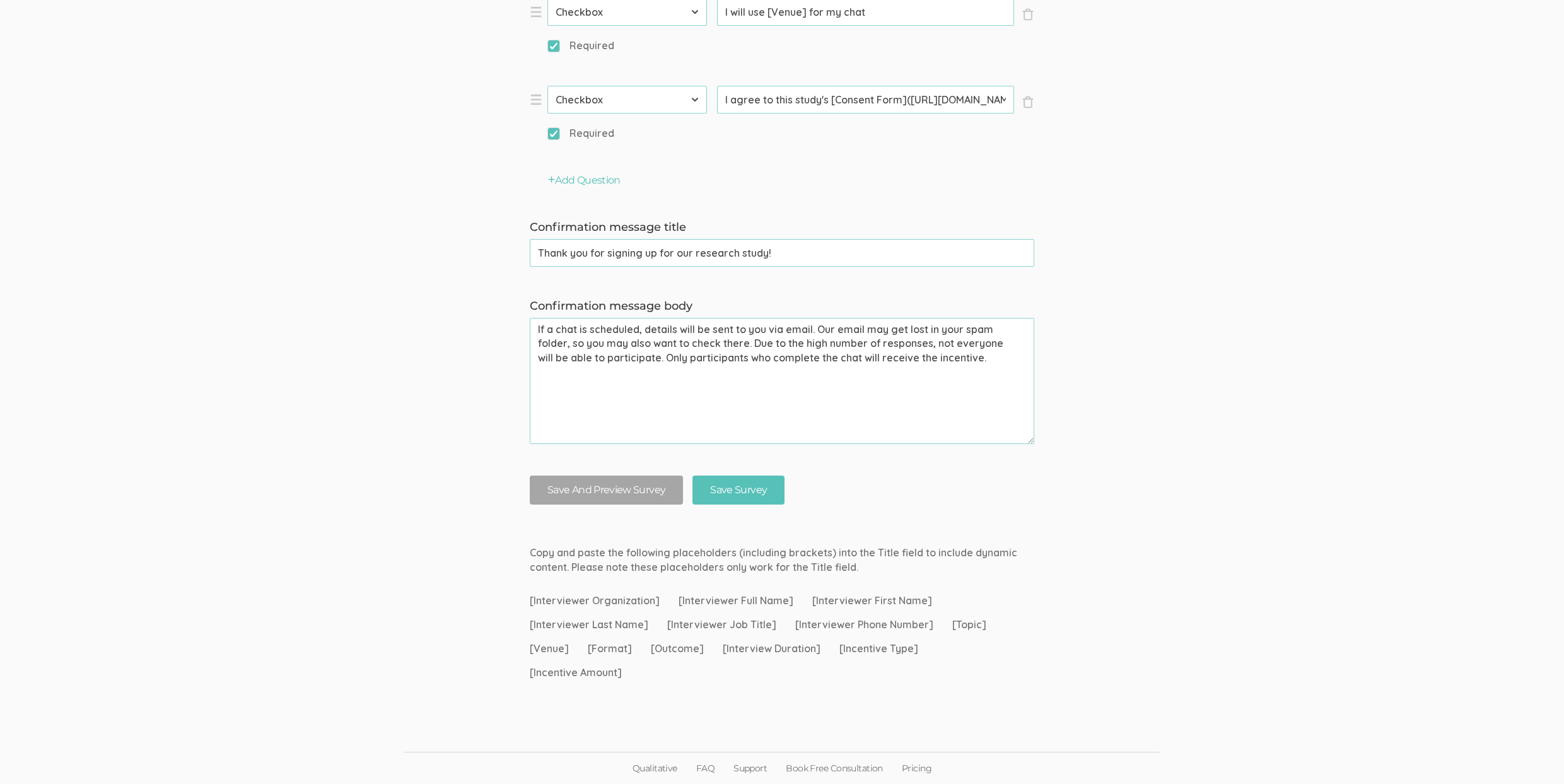
click at [844, 358] on textarea "If a chat is scheduled, details will be sent to you via email. Our email may ge…" at bounding box center [781, 381] width 505 height 126
paste textarea "one-on-one chat, group discussion, and survey."
click at [773, 404] on textarea "If a chat is scheduled, details will be sent to you via email. Our email may ge…" at bounding box center [781, 381] width 505 height 126
type textarea "If a chat is scheduled, details will be sent to you via email. Our email may ge…"
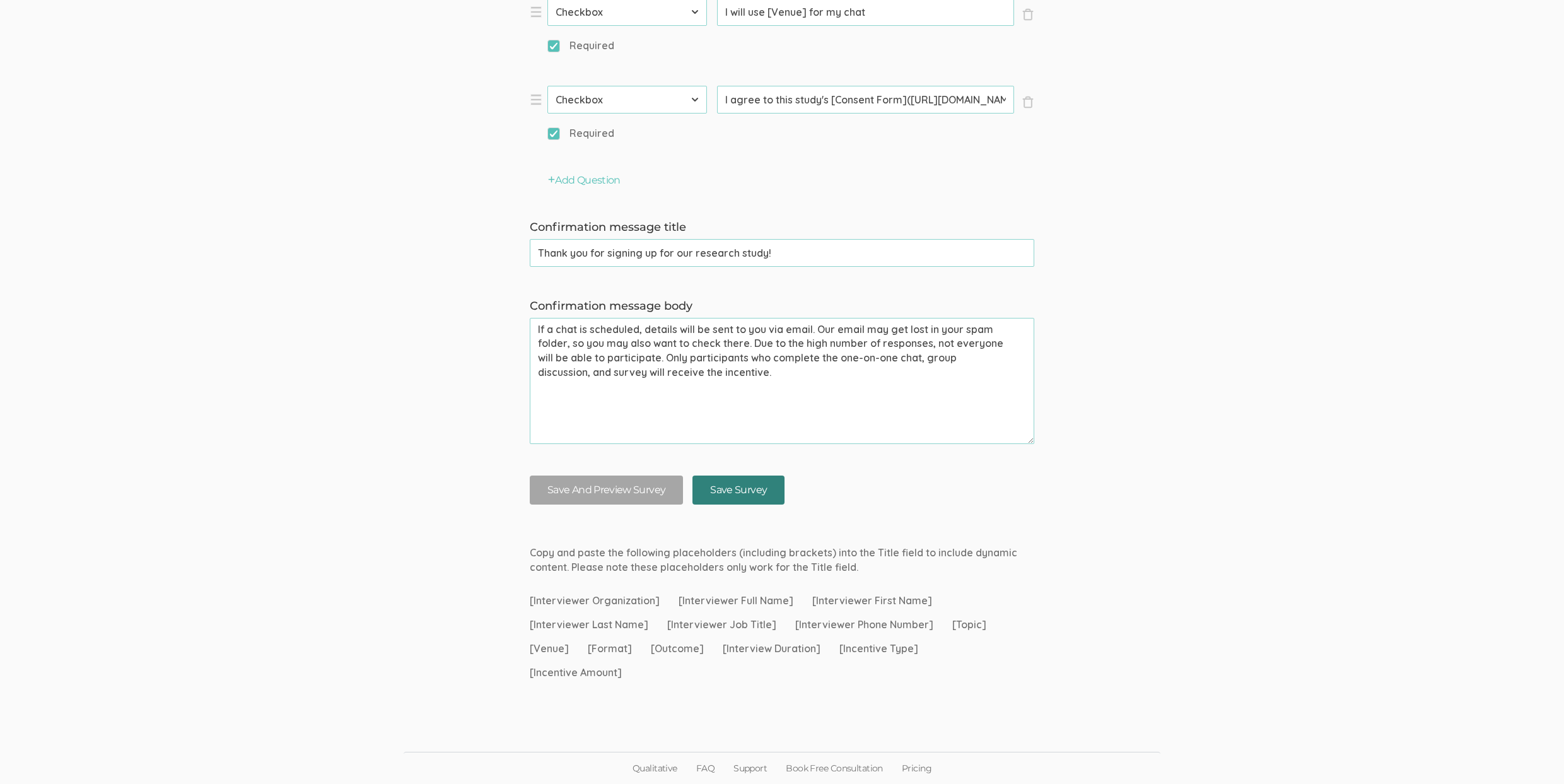
click at [745, 496] on input "Save Survey" at bounding box center [738, 490] width 92 height 30
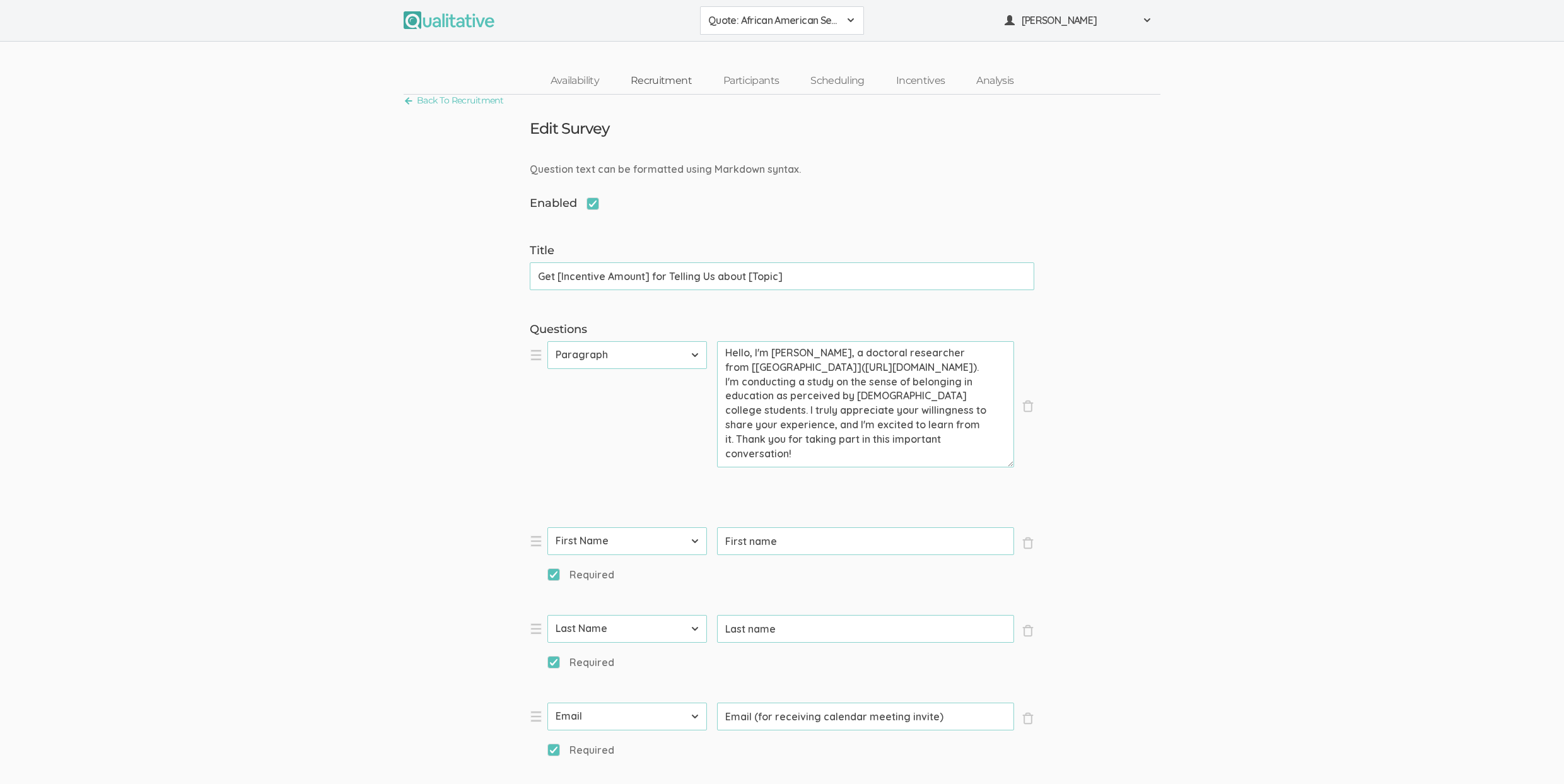
click at [664, 78] on link "Recruitment" at bounding box center [661, 81] width 93 height 27
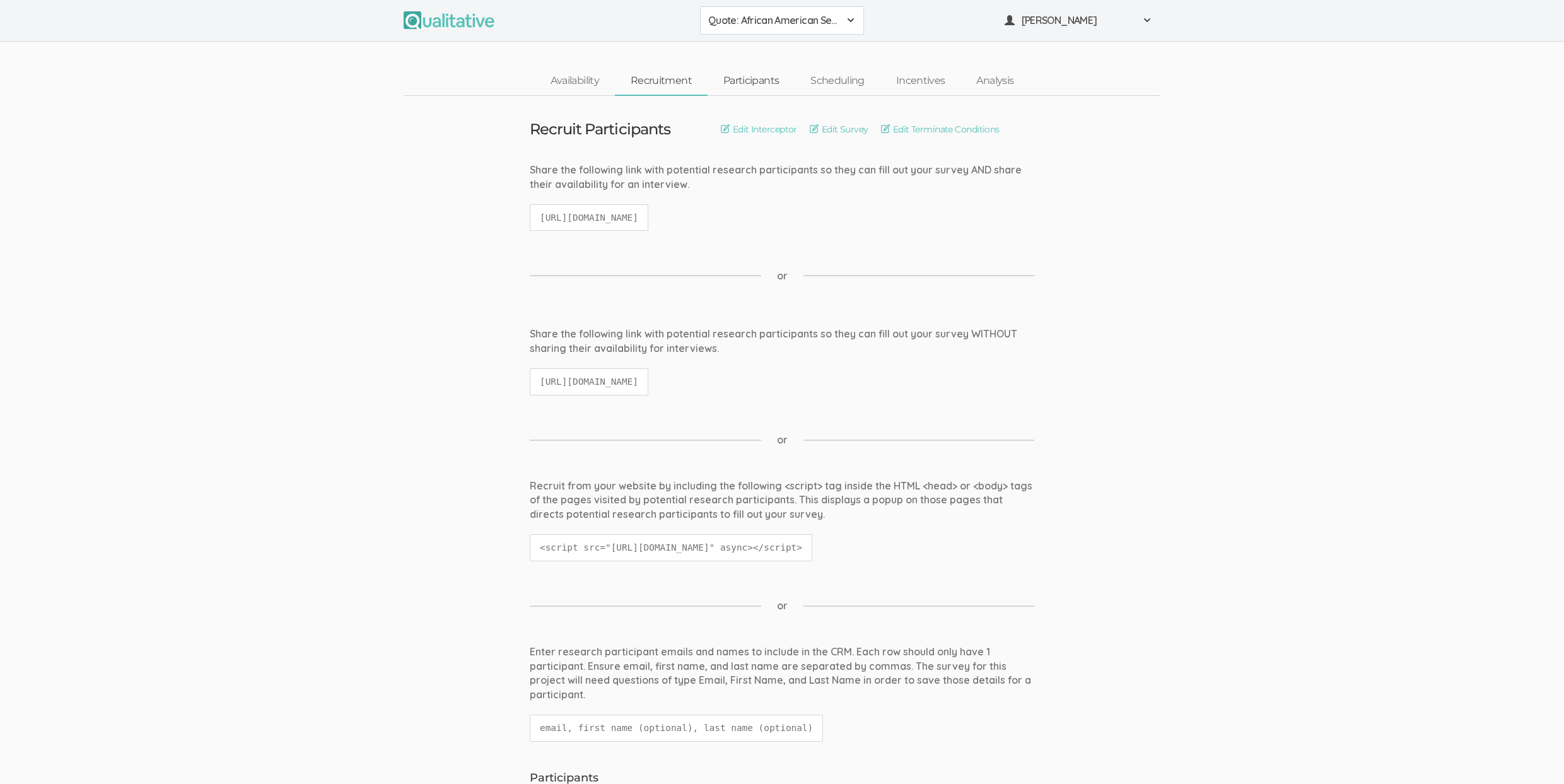
click at [776, 81] on link "Participants" at bounding box center [751, 81] width 87 height 27
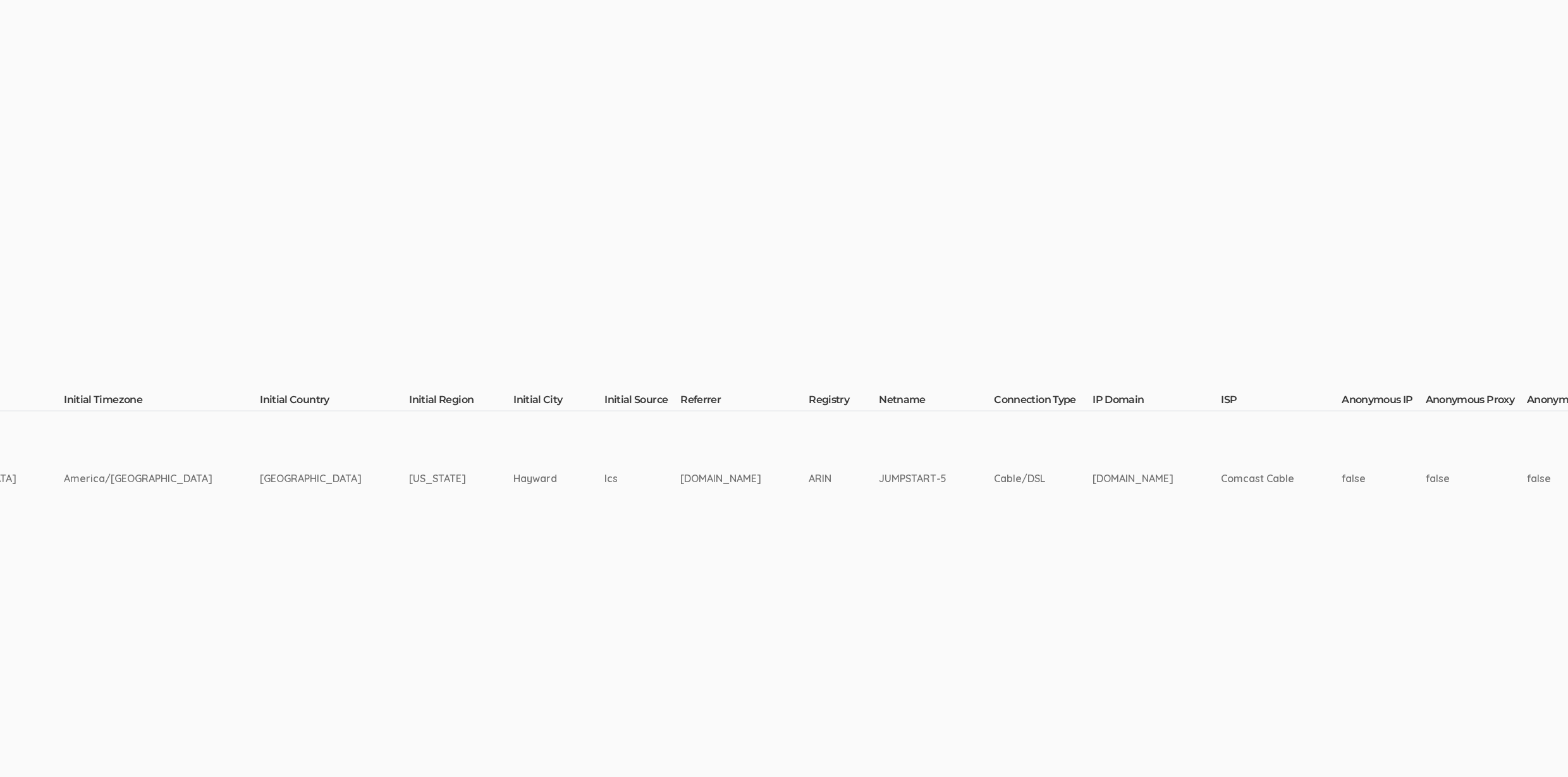
scroll to position [0, 3630]
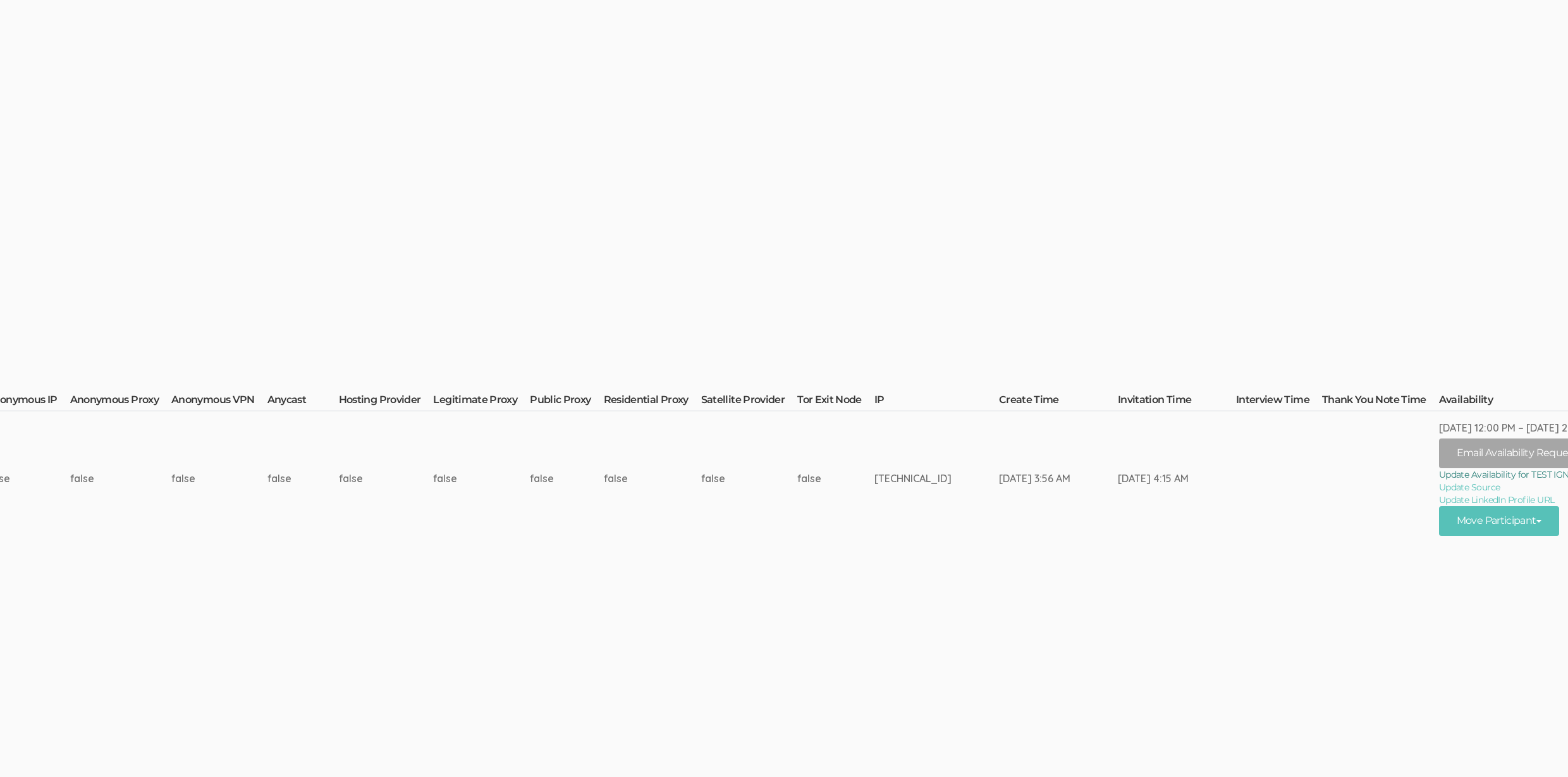
click at [1452, 476] on link "Update Availability for TEST IGNORE" at bounding box center [1518, 474] width 160 height 13
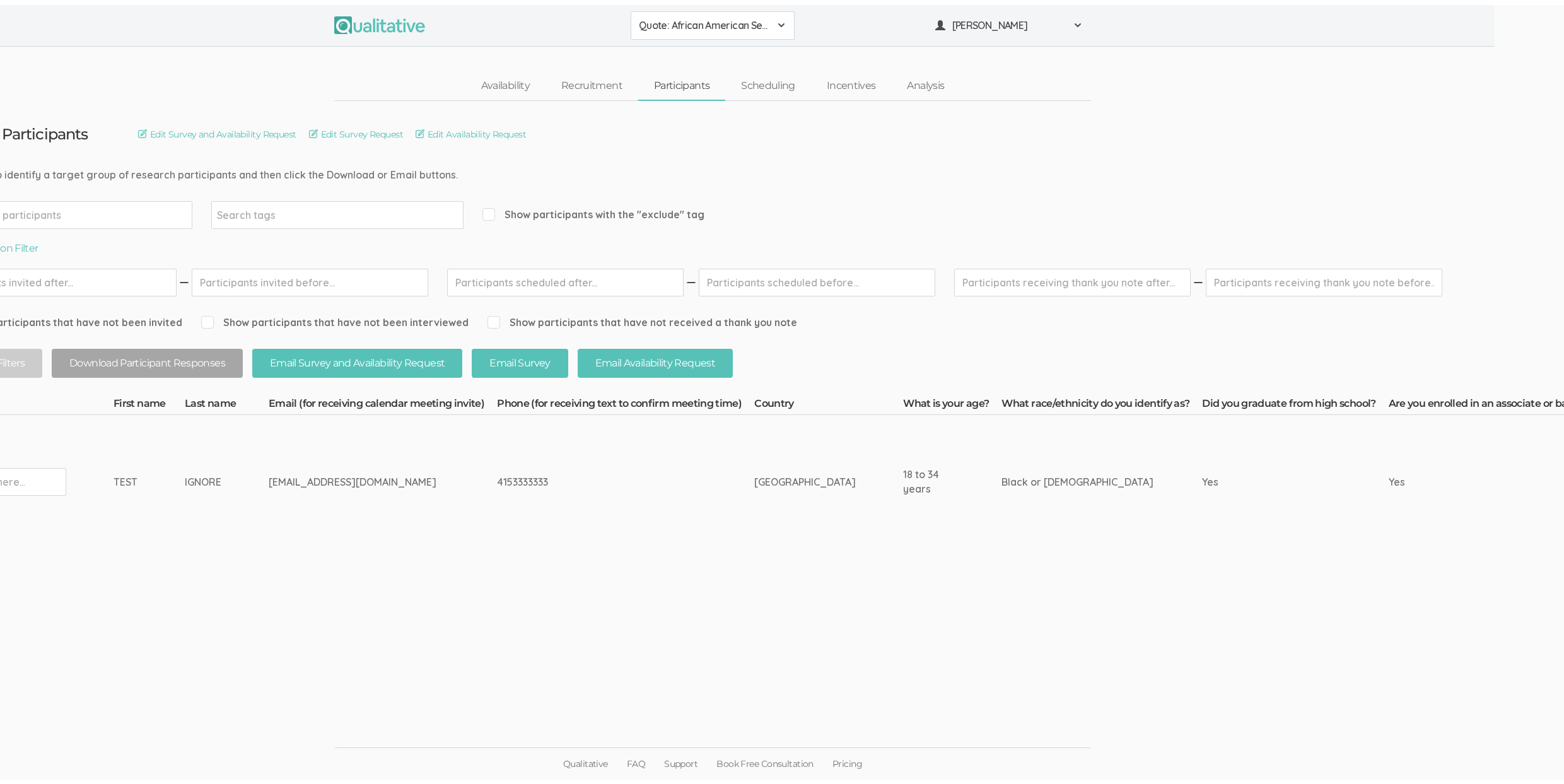
scroll to position [0, 0]
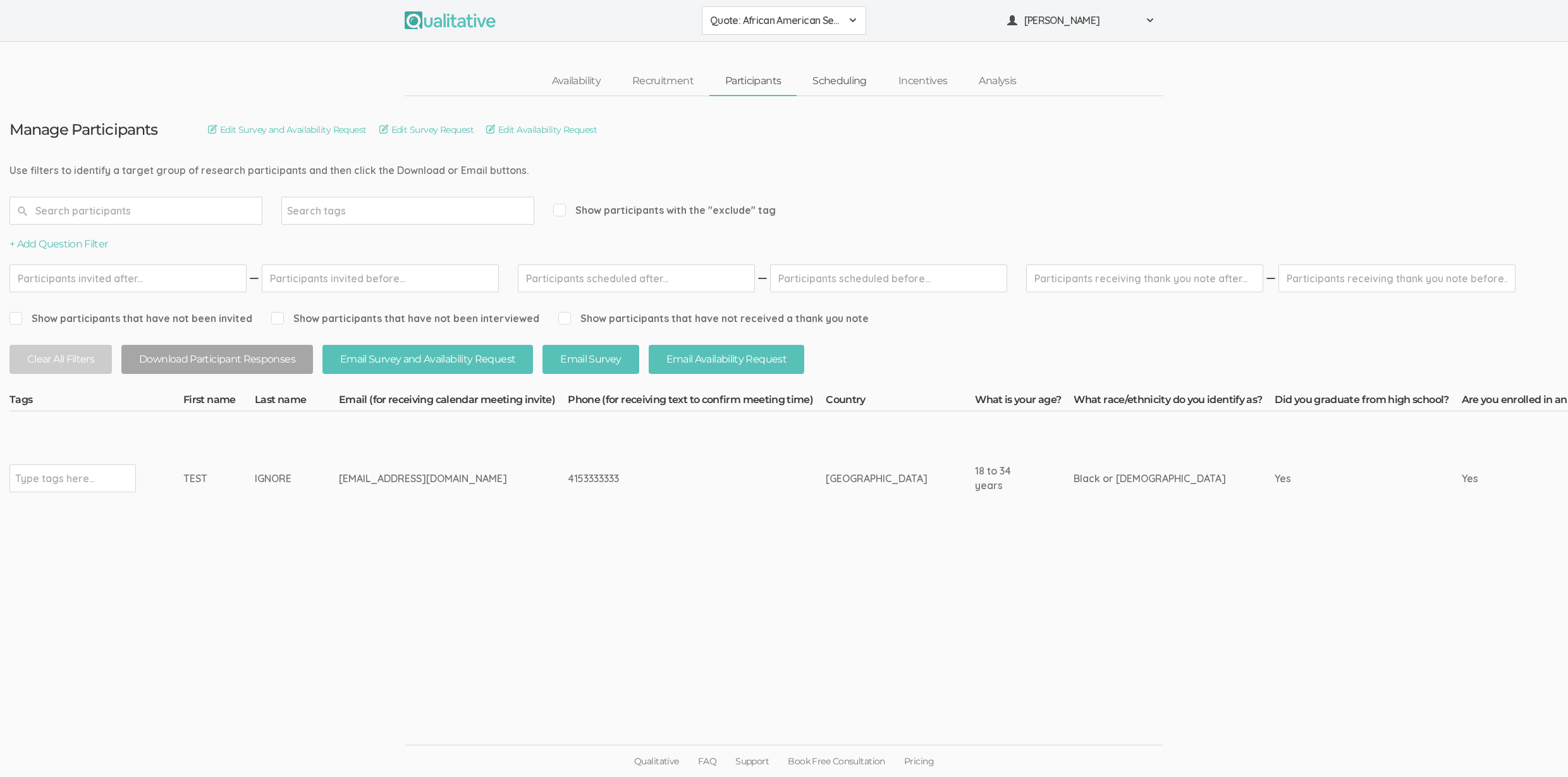
click at [839, 78] on link "Scheduling" at bounding box center [840, 81] width 86 height 27
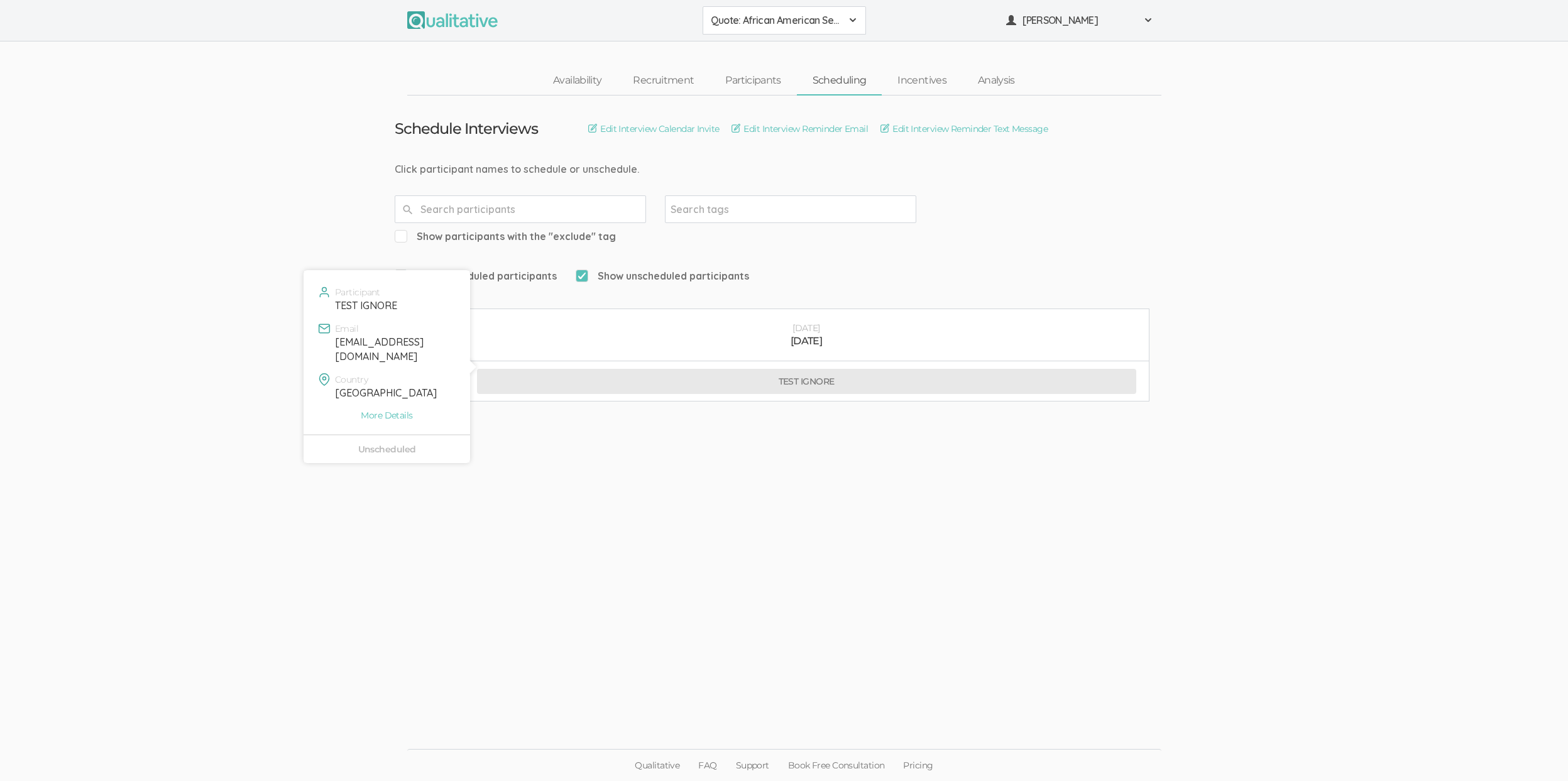
click at [759, 369] on button "TEST IGNORE" at bounding box center [806, 381] width 659 height 25
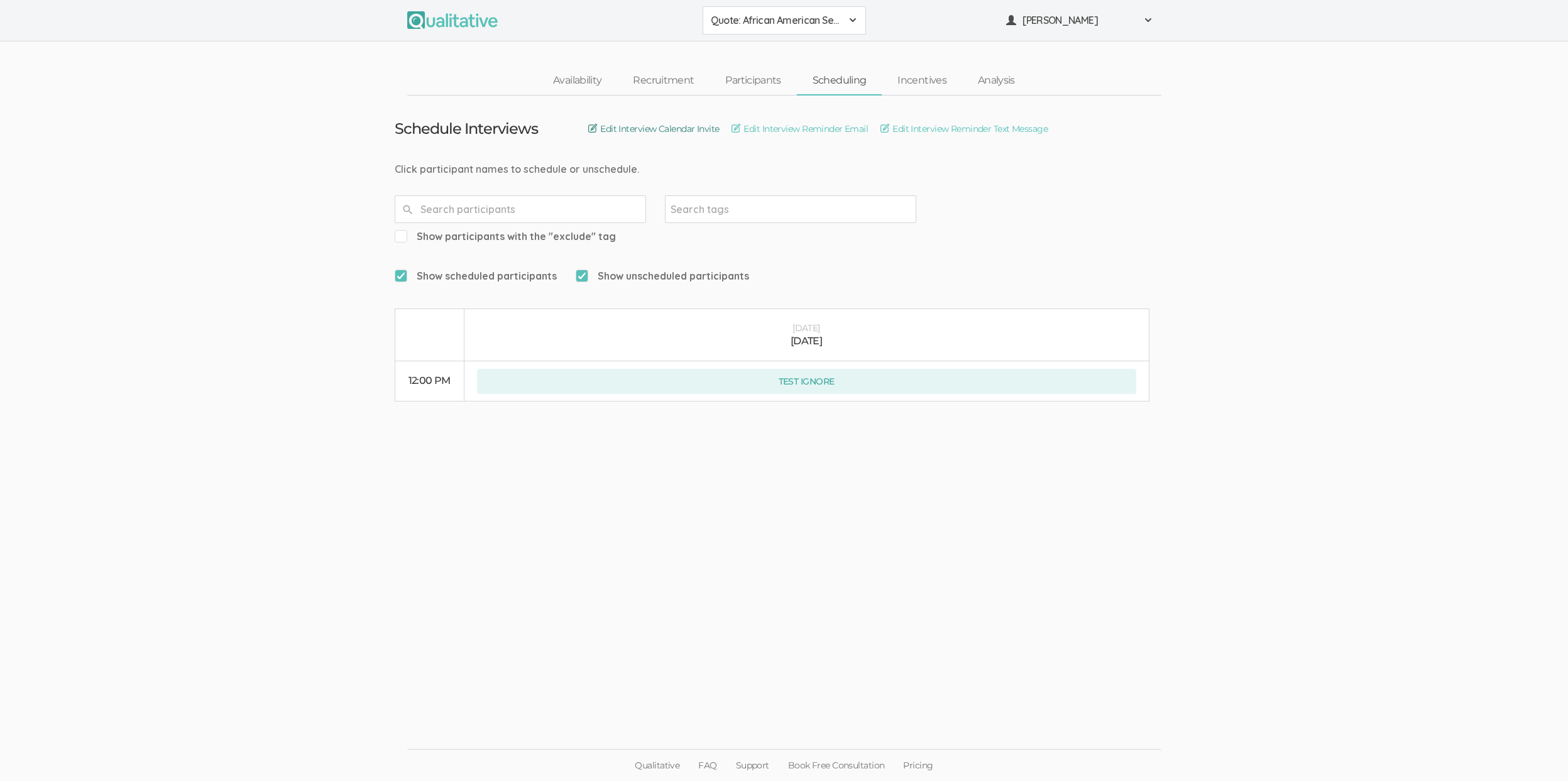
click at [641, 126] on link "Edit Interview Calendar Invite" at bounding box center [653, 128] width 131 height 14
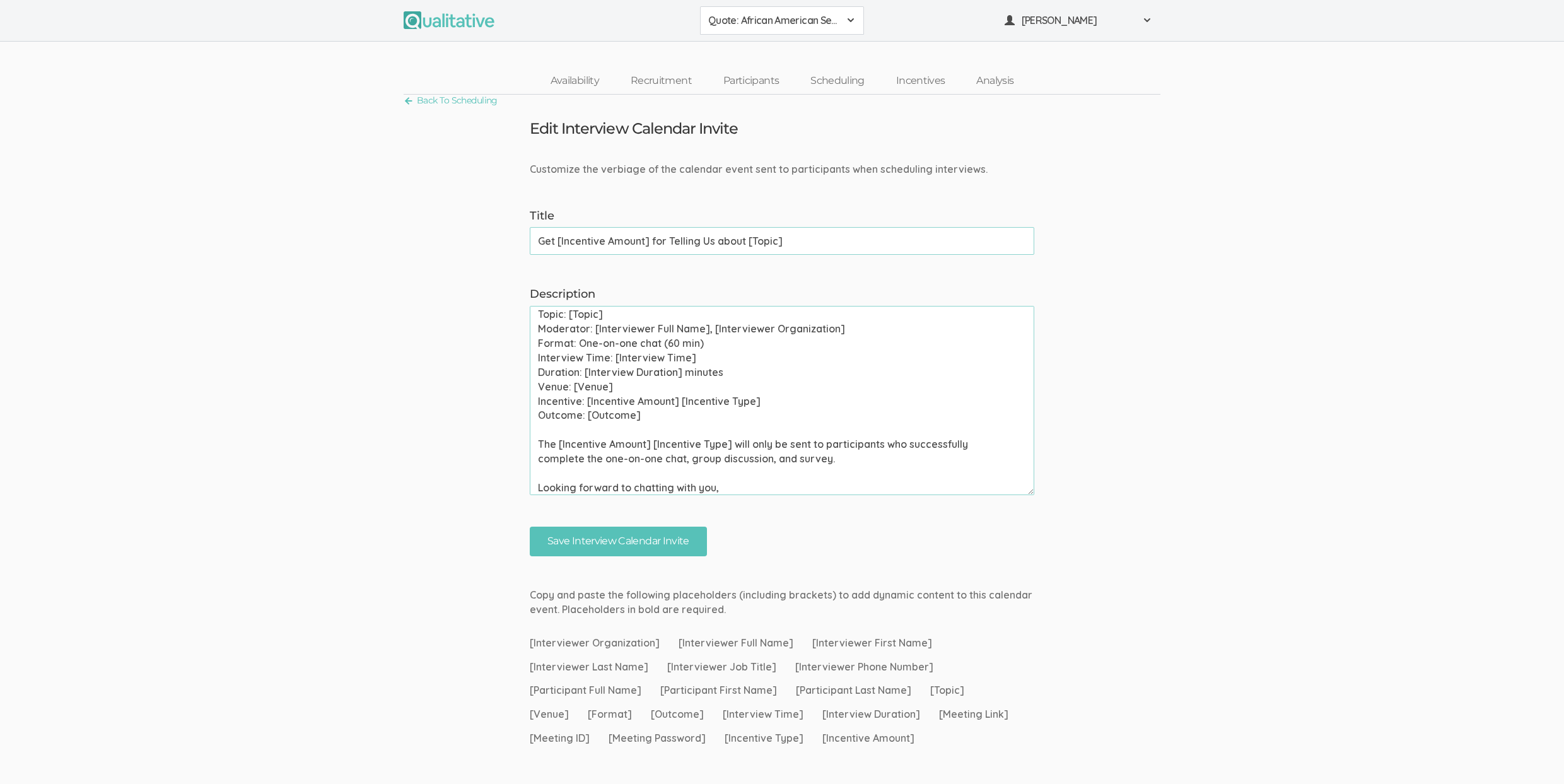
scroll to position [161, 0]
click at [715, 340] on textarea "Please use your calendar application to confirm this meeting invite as soon as …" at bounding box center [781, 400] width 505 height 189
click at [591, 345] on textarea "Please use your calendar application to confirm this meeting invite as soon as …" at bounding box center [781, 400] width 505 height 189
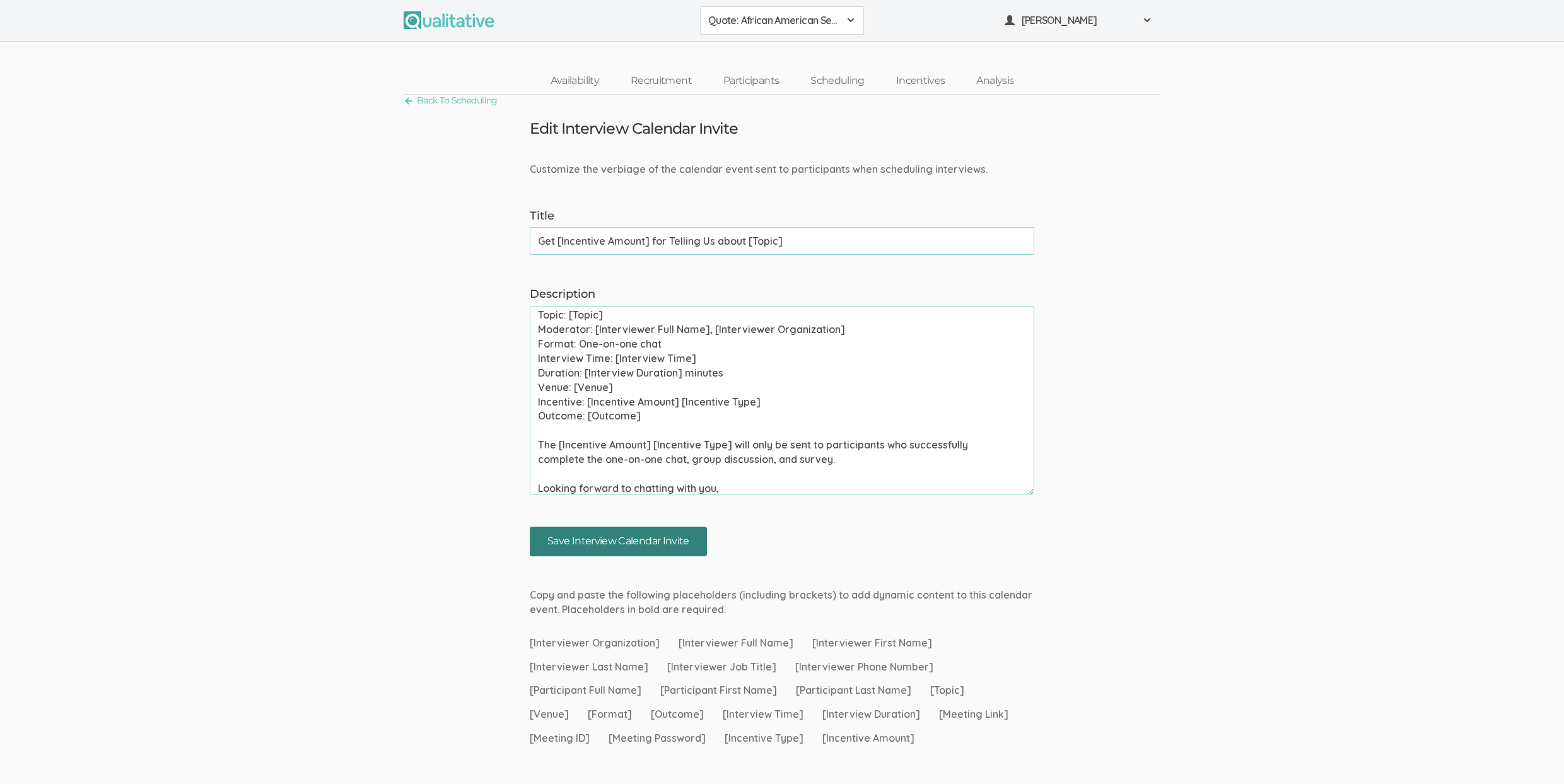
type textarea "Please use your calendar application to confirm this meeting invite as soon as …"
click at [621, 539] on input "Save Interview Calendar Invite" at bounding box center [618, 541] width 177 height 30
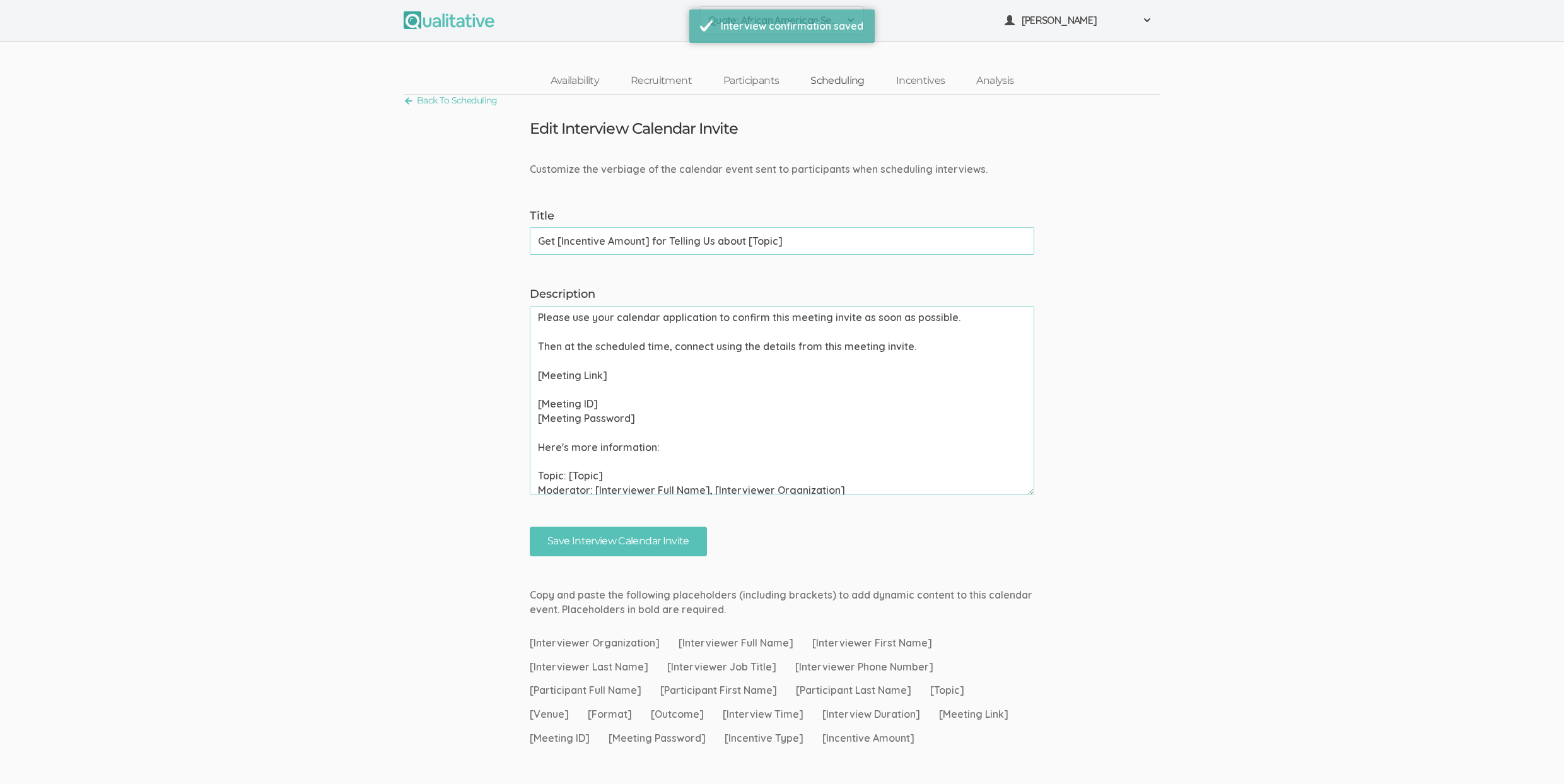
click at [848, 79] on link "Scheduling" at bounding box center [838, 81] width 86 height 27
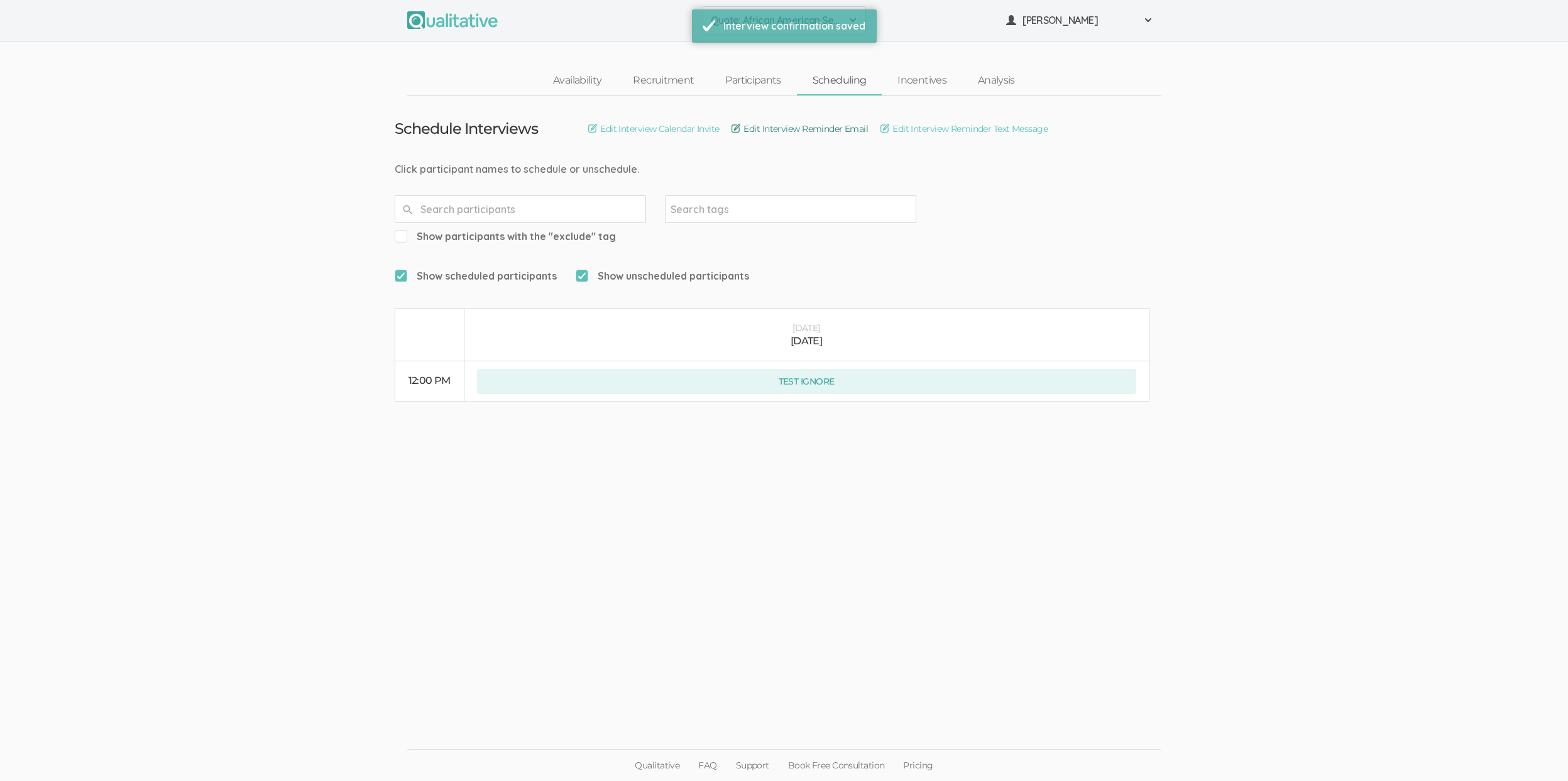
click at [813, 128] on link "Edit Interview Reminder Email" at bounding box center [800, 128] width 137 height 14
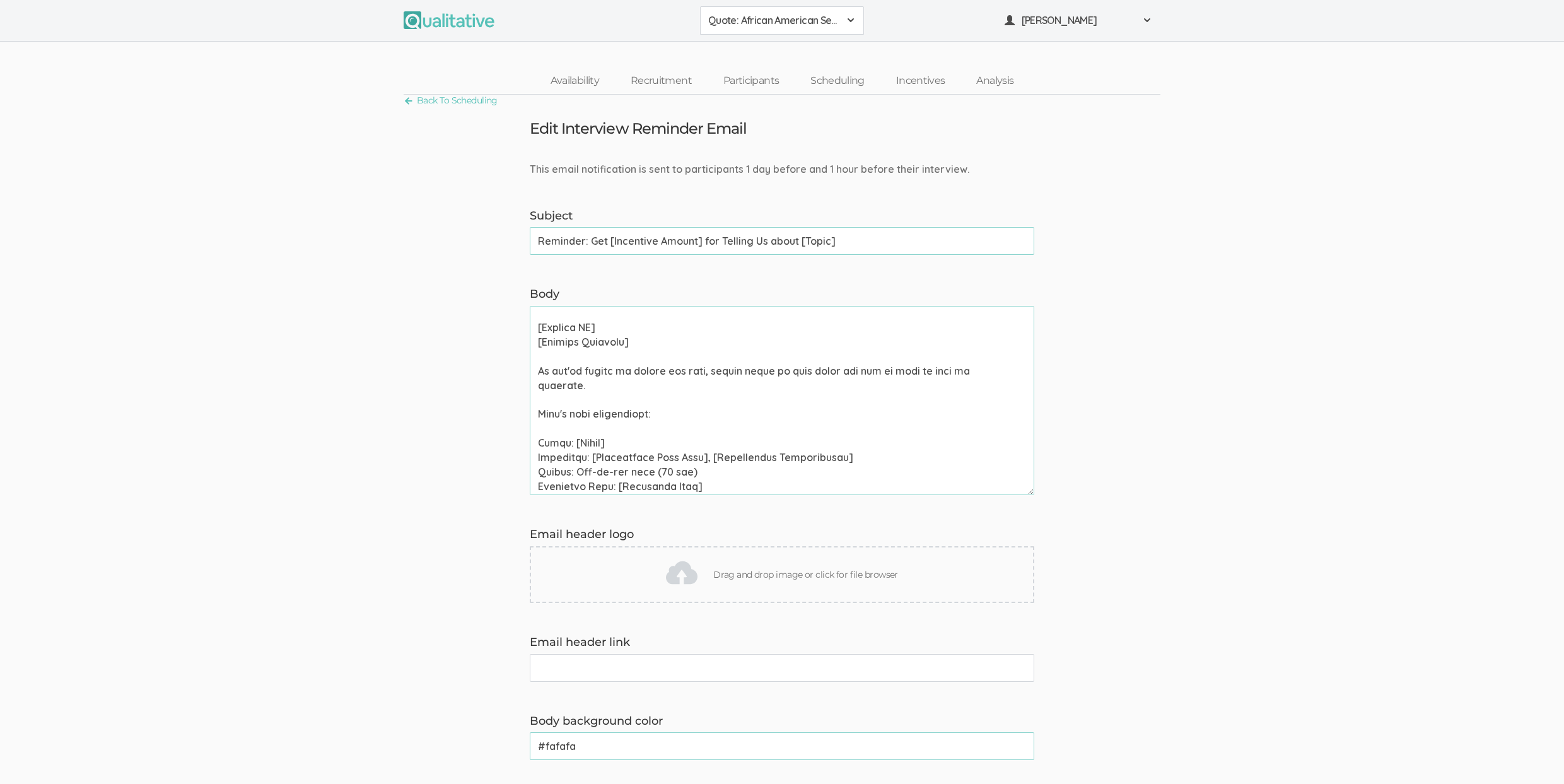
scroll to position [212, 0]
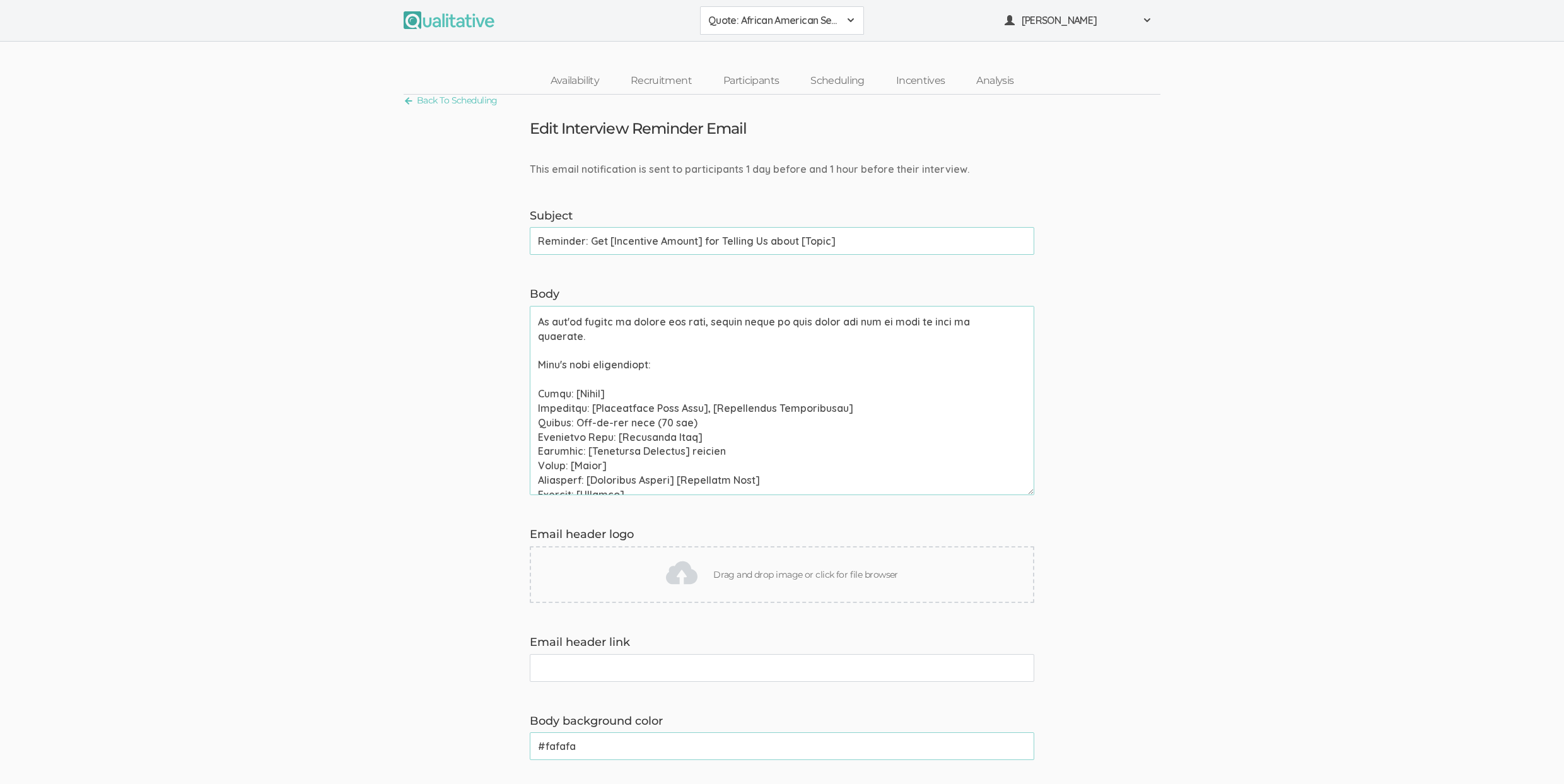
click at [591, 426] on textarea "Body" at bounding box center [781, 400] width 505 height 189
paste textarea
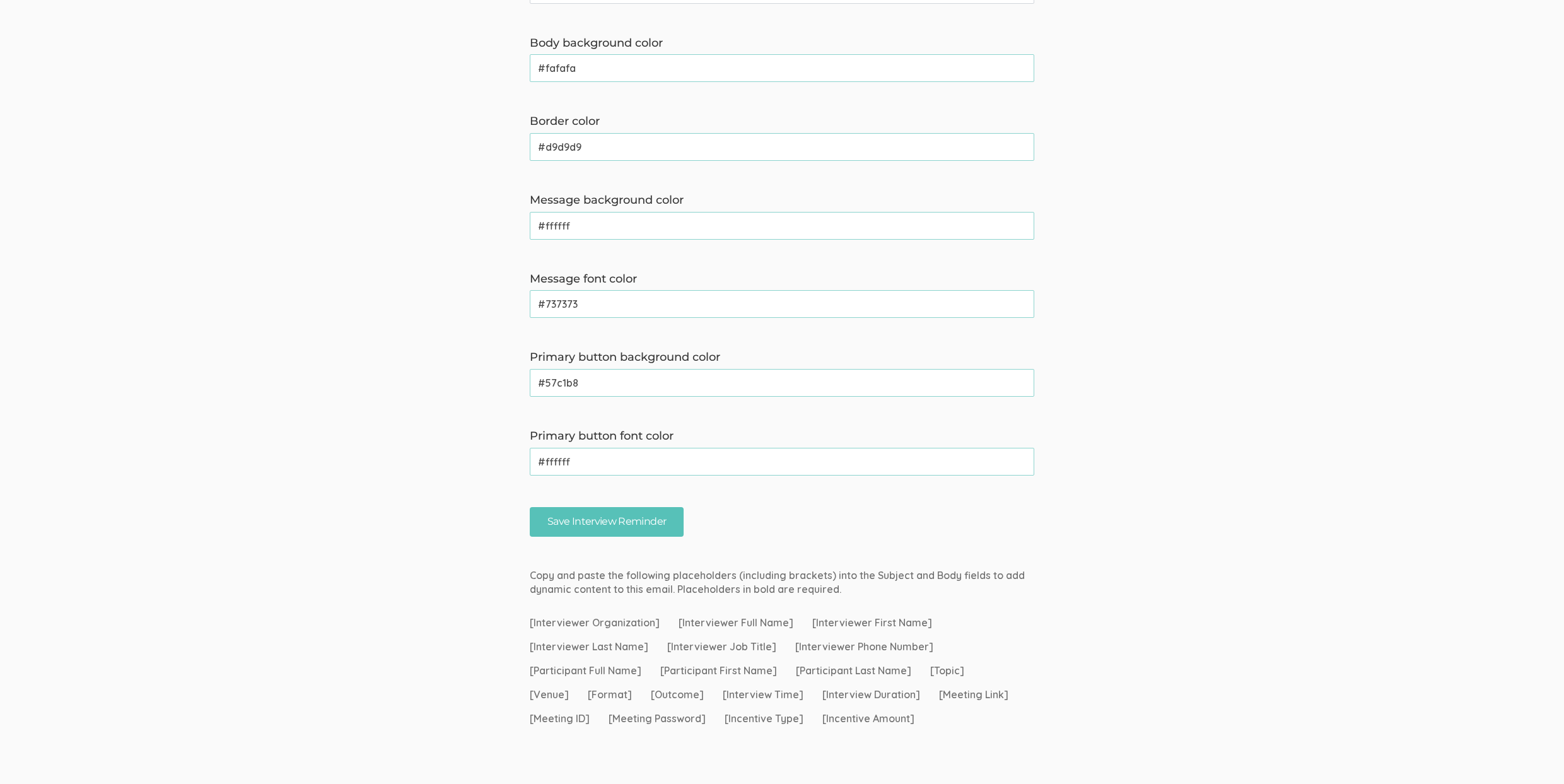
scroll to position [724, 0]
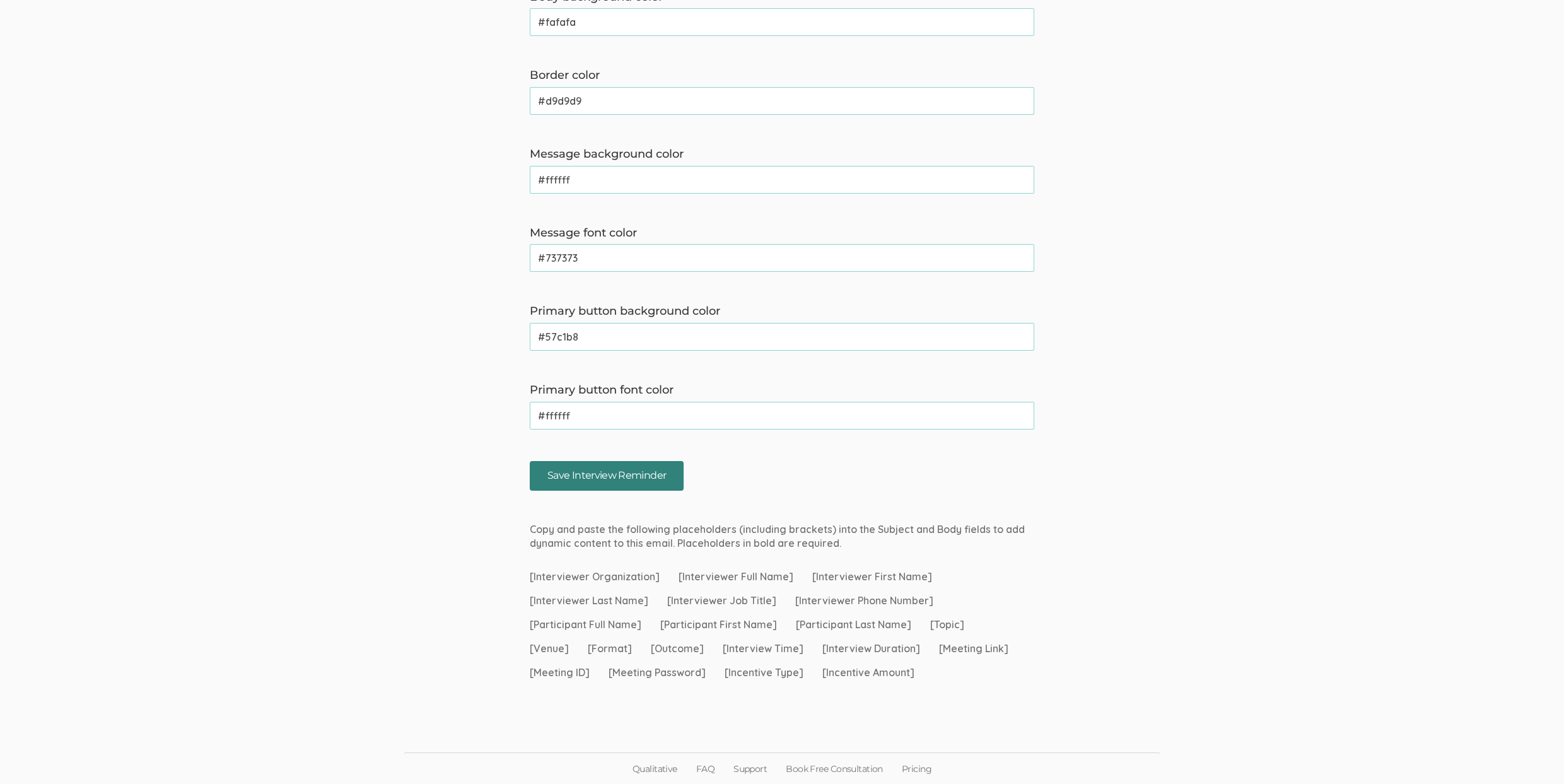
type textarea "Hi [Participant First Name], This is a reminder that your chat with [Interviewe…"
click at [603, 469] on input "Save Interview Reminder" at bounding box center [606, 476] width 154 height 30
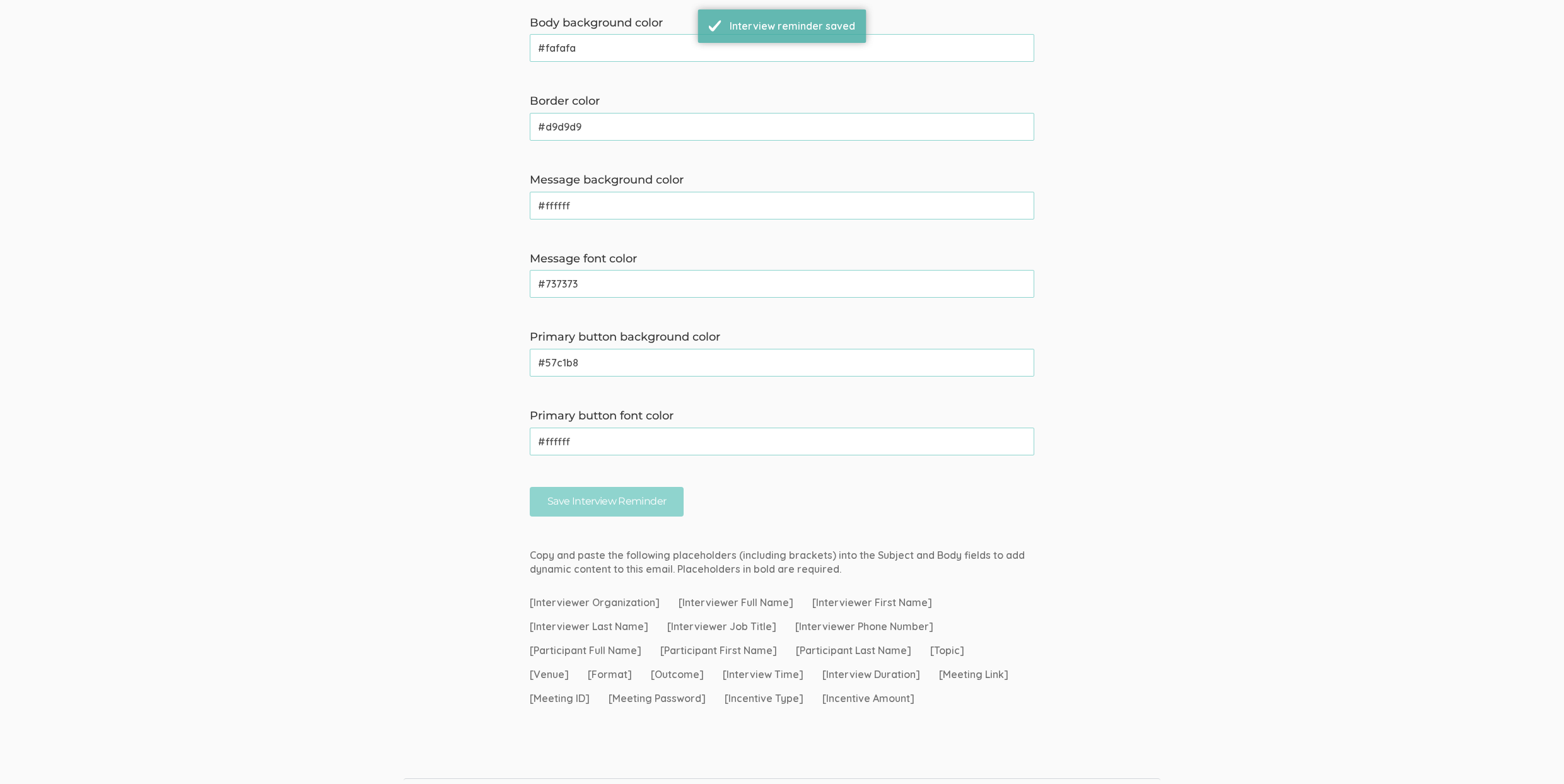
scroll to position [0, 0]
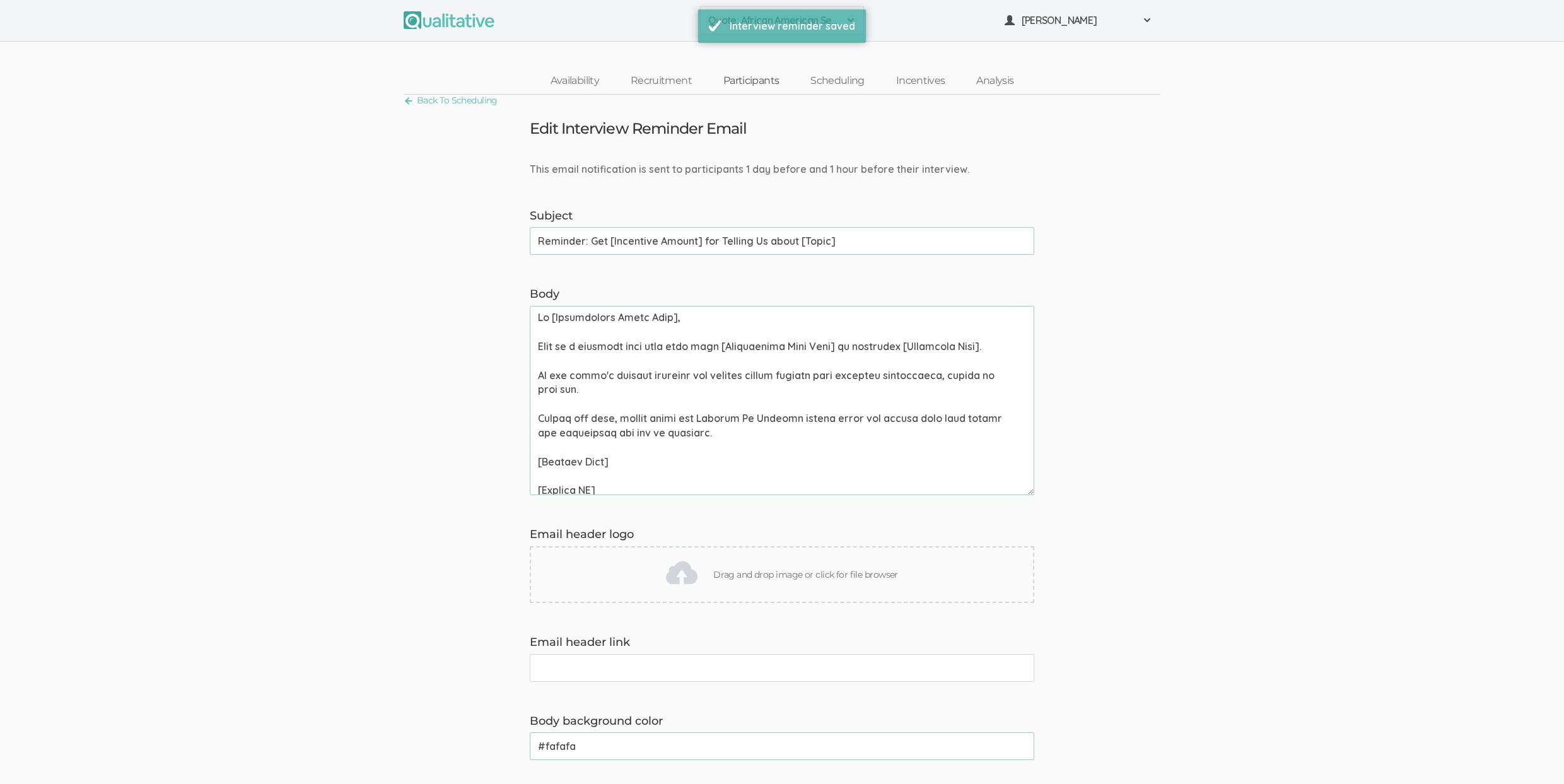
click at [724, 77] on link "Participants" at bounding box center [751, 81] width 87 height 27
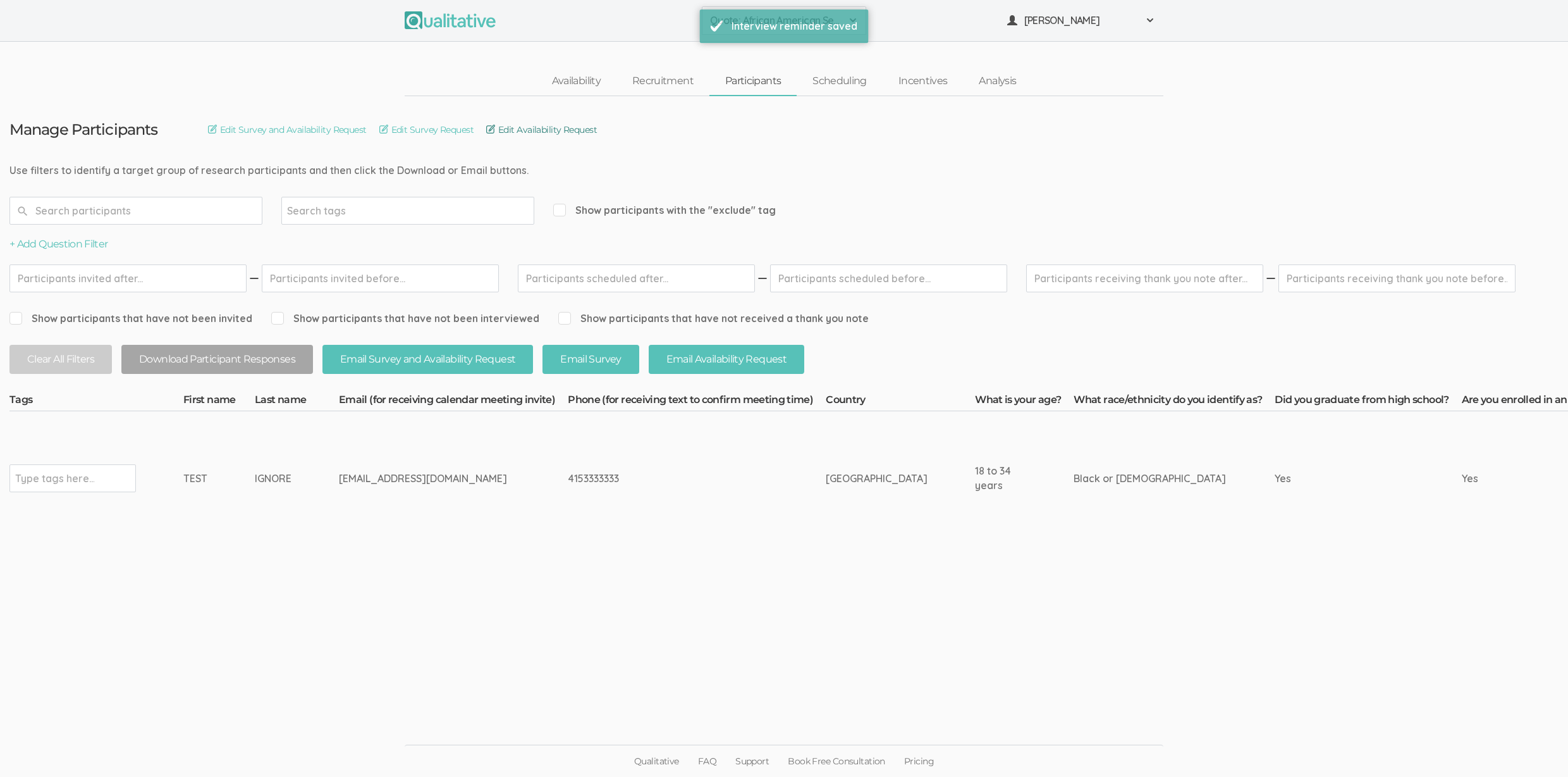
click at [537, 126] on link "Edit Availability Request" at bounding box center [542, 129] width 110 height 14
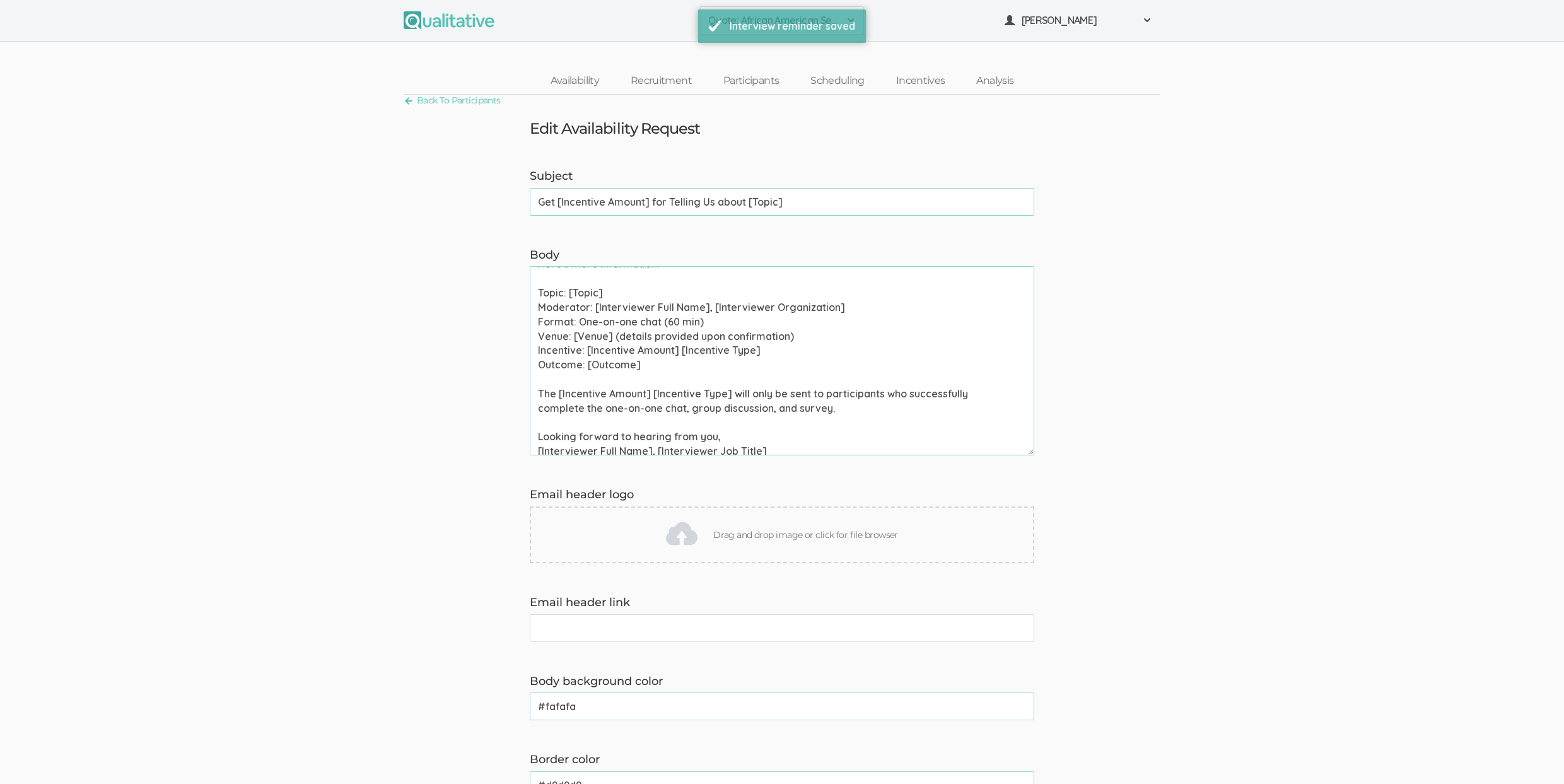
scroll to position [209, 0]
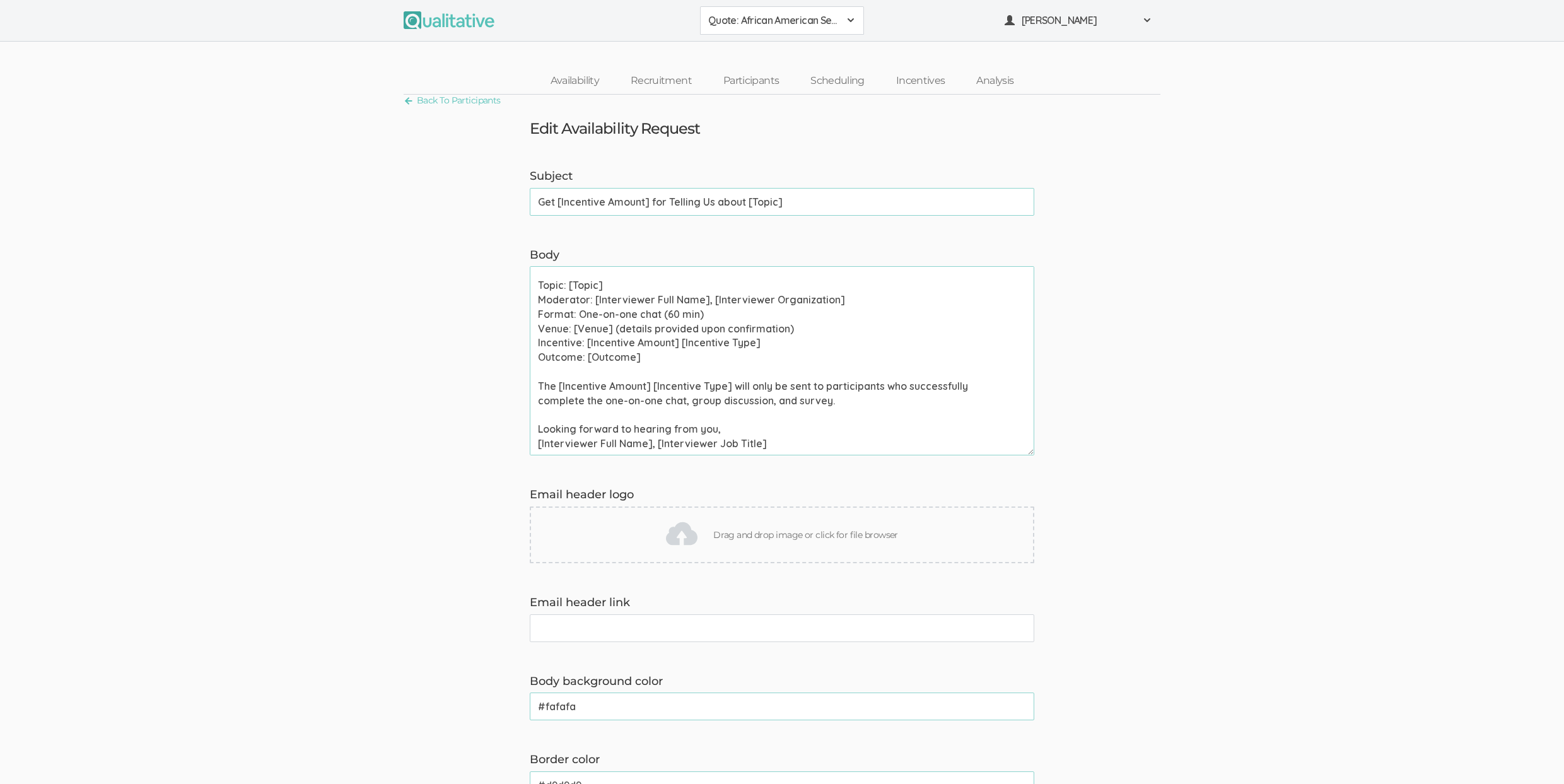
click at [614, 316] on textarea "Hi [Participant First Name], Thank you for signing up to chat about [Topic]. We…" at bounding box center [781, 361] width 505 height 189
paste textarea
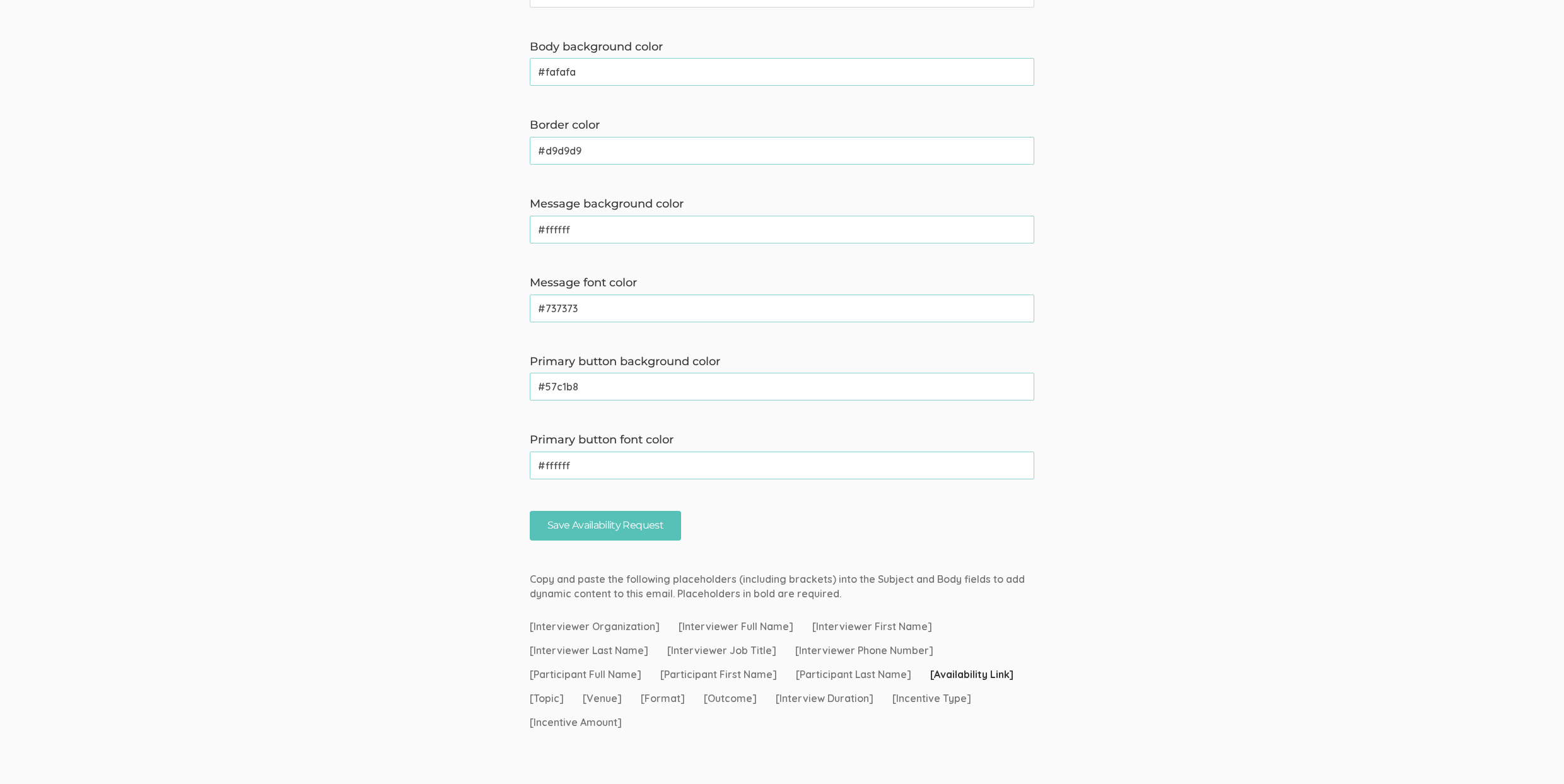
scroll to position [684, 0]
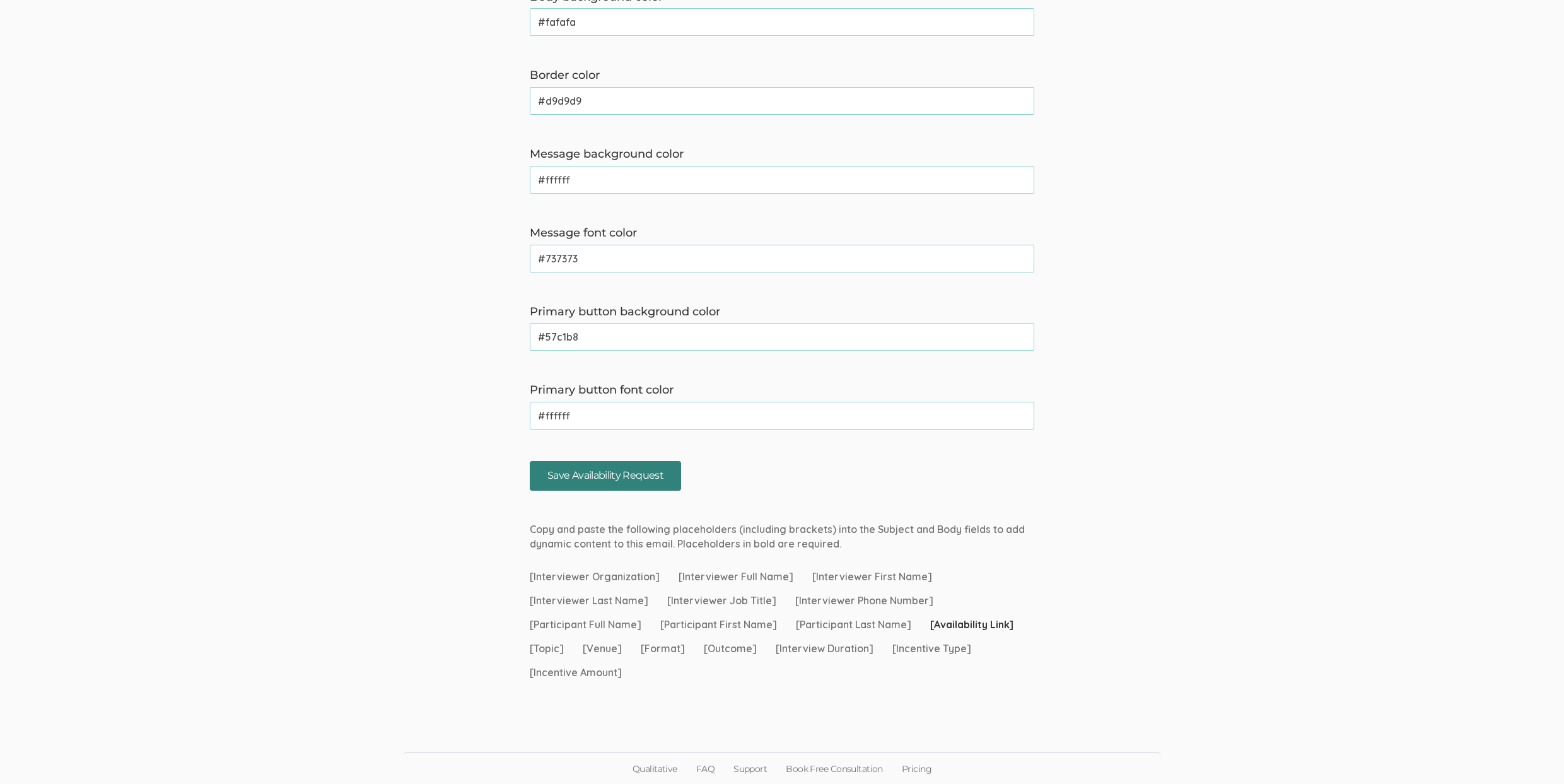
type textarea "Hi [Participant First Name], Thank you for signing up to chat about [Topic]. We…"
click at [589, 473] on input "Save Availability Request" at bounding box center [605, 476] width 151 height 30
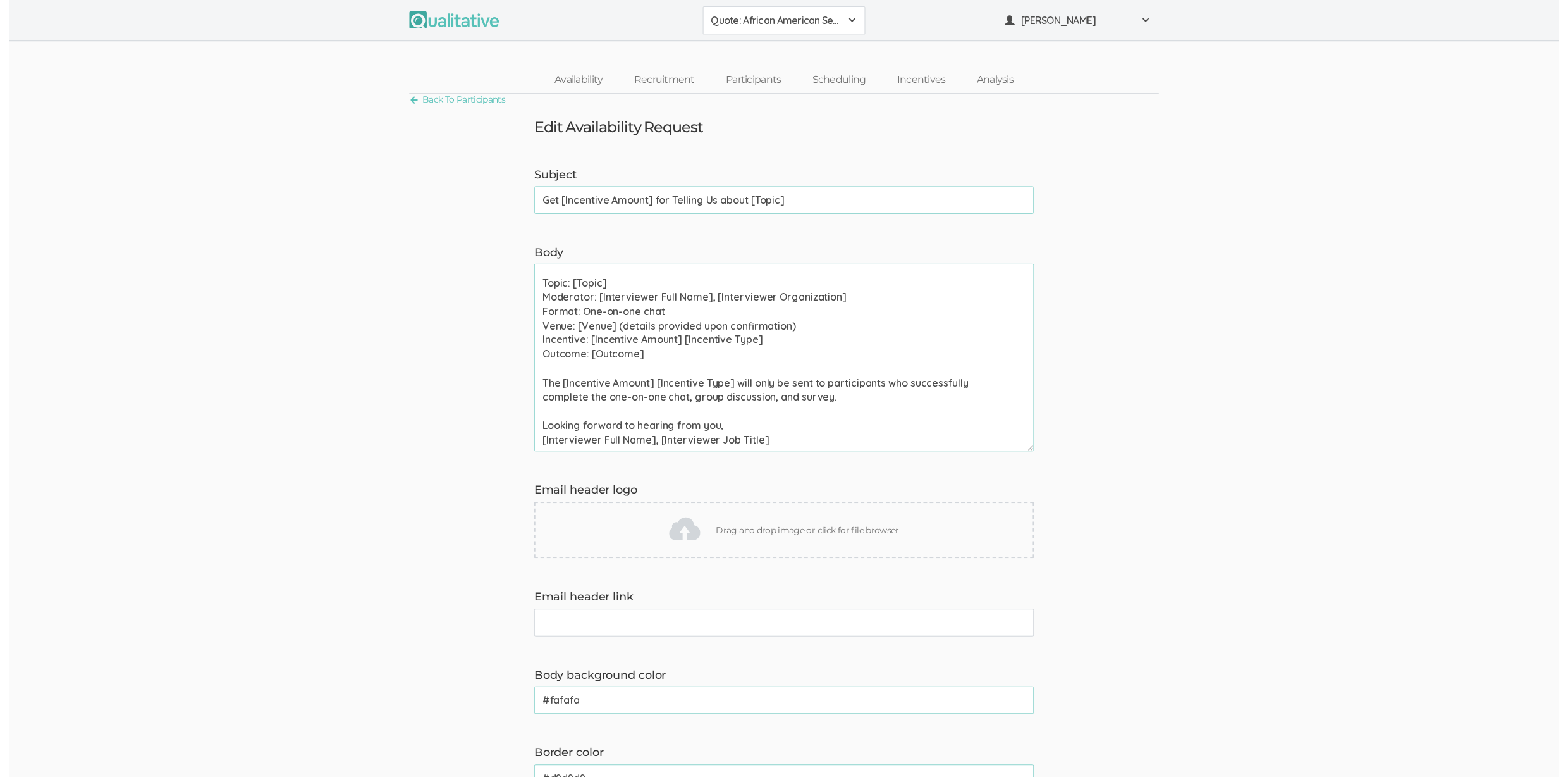
scroll to position [0, 0]
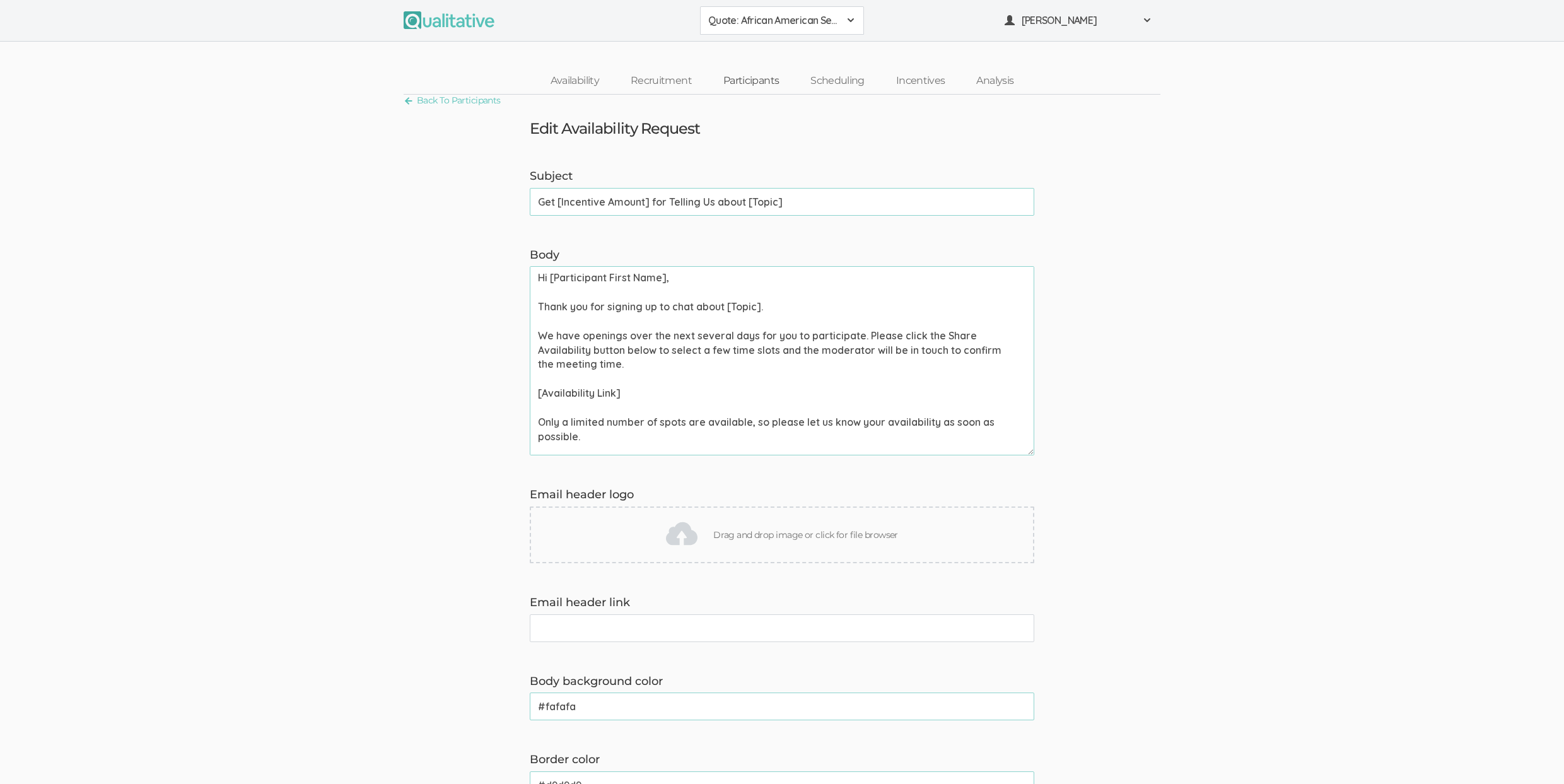
click at [758, 77] on link "Participants" at bounding box center [751, 81] width 87 height 27
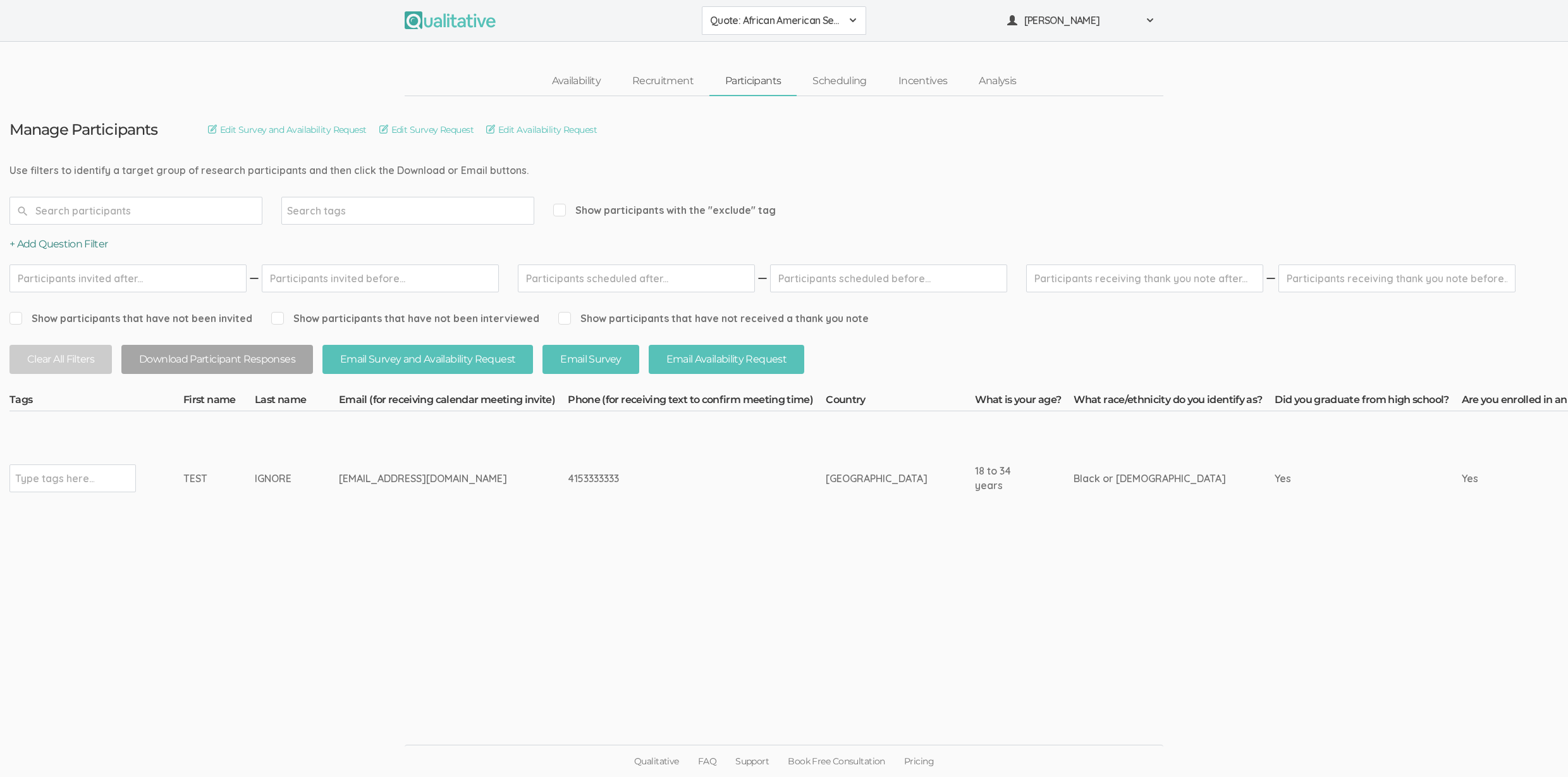
click at [61, 241] on button "+ Add Question Filter" at bounding box center [59, 245] width 98 height 15
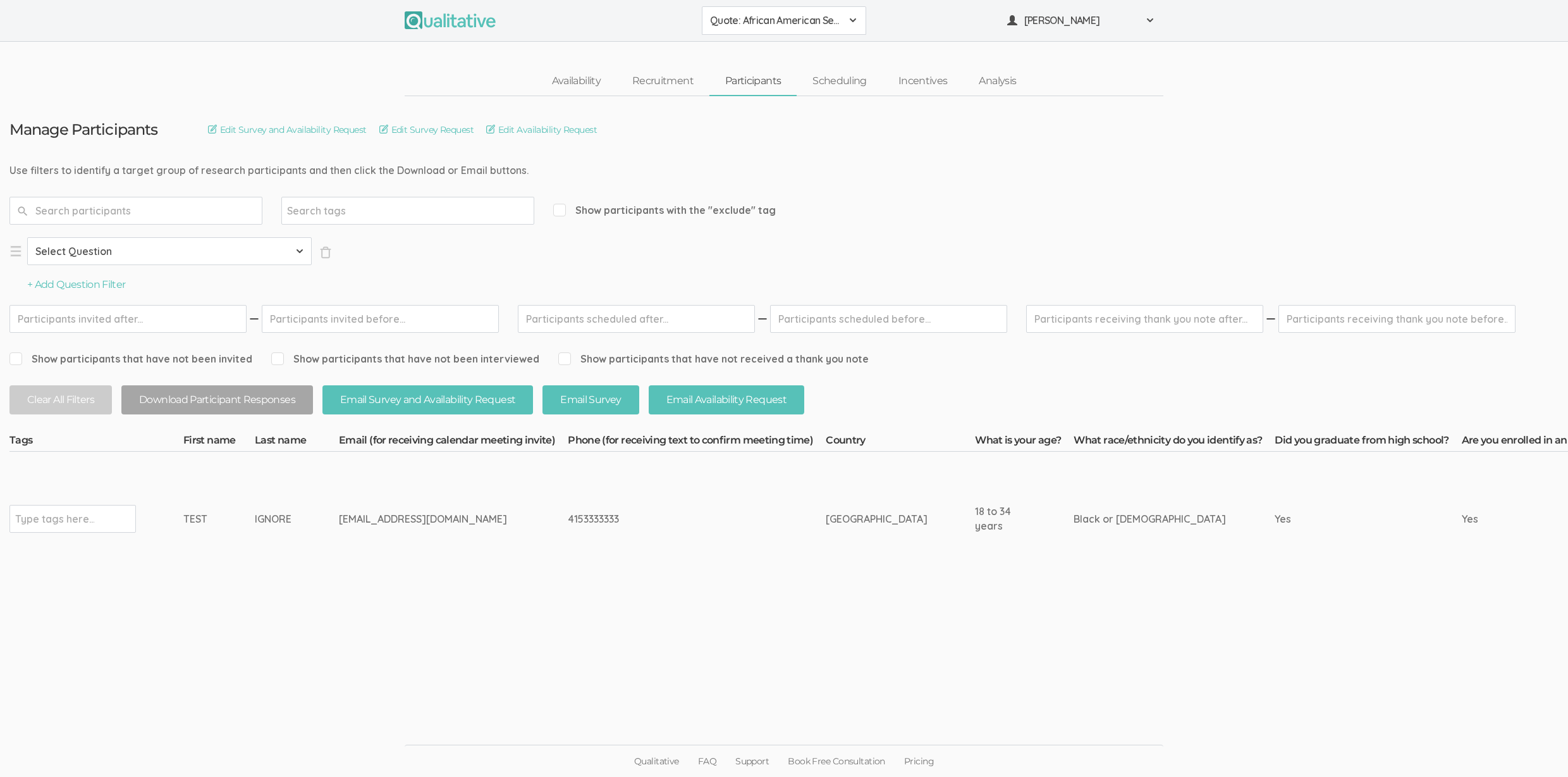
click at [61, 277] on div "Select Question Country What is your age? What race/ethnicity do you identify a…" at bounding box center [207, 265] width 397 height 55
click at [64, 279] on button "+ Add Question Filter" at bounding box center [76, 285] width 98 height 15
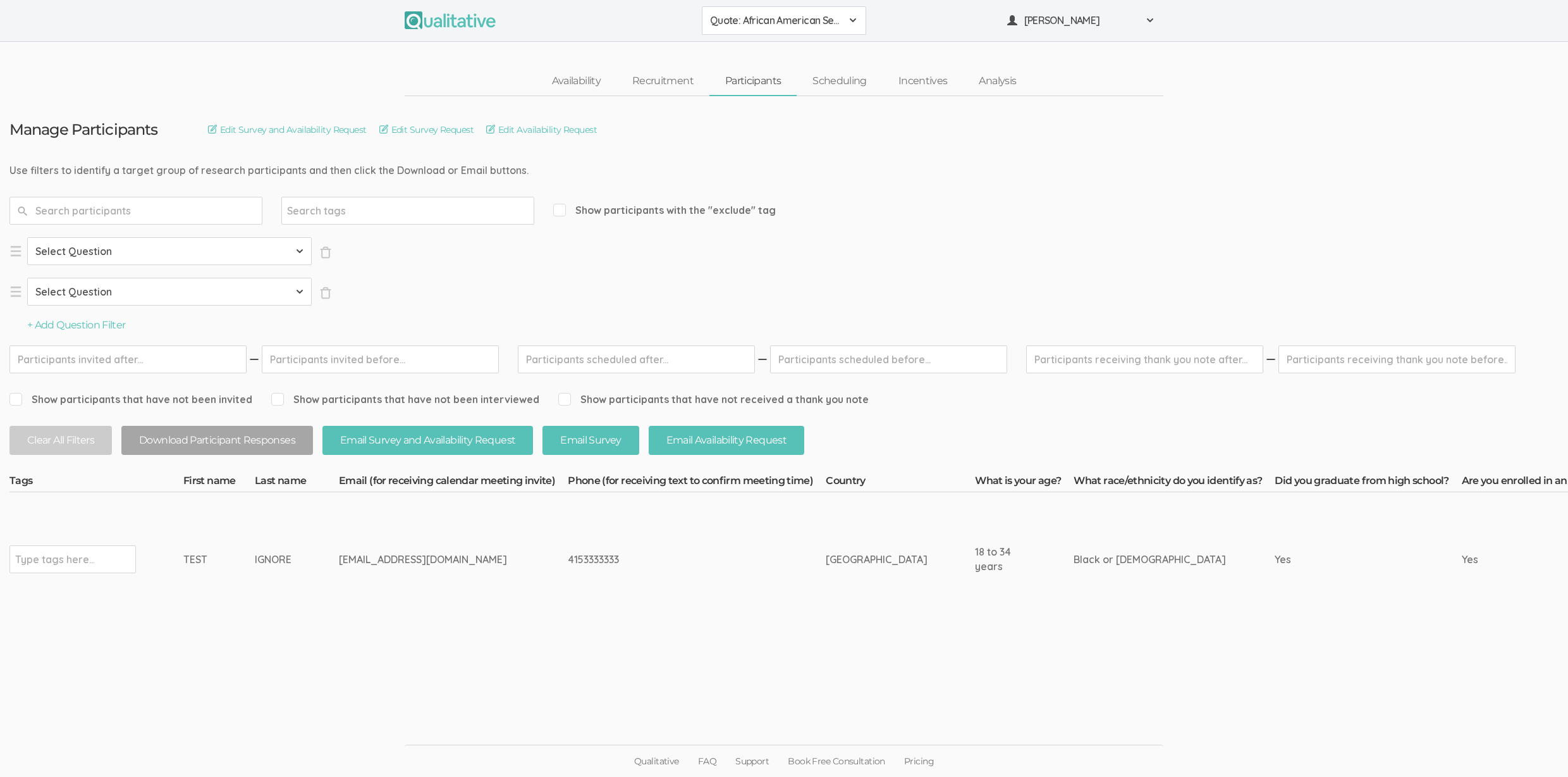
click at [74, 327] on button "+ Add Question Filter" at bounding box center [76, 325] width 98 height 15
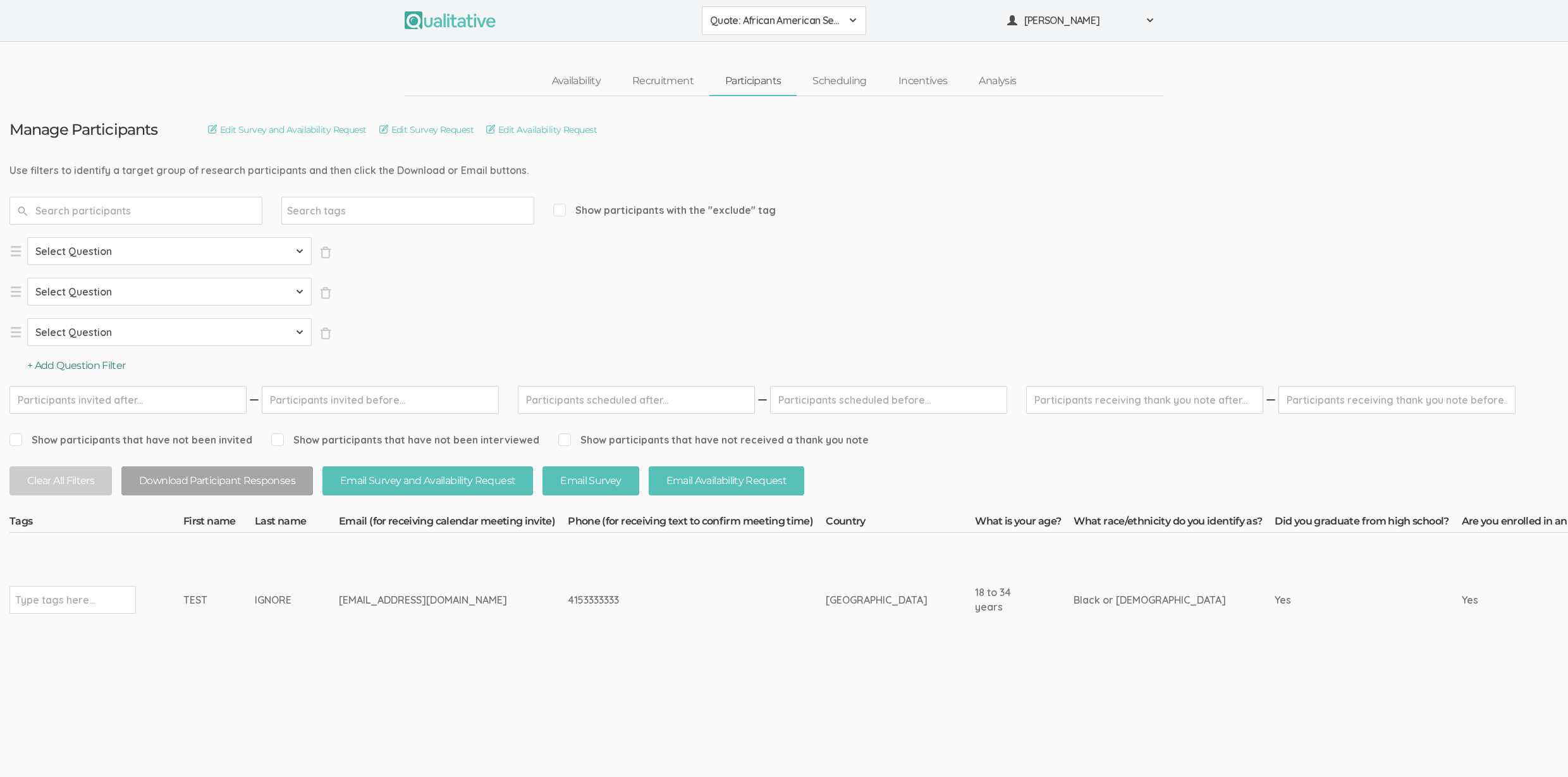
click at [74, 366] on button "+ Add Question Filter" at bounding box center [76, 366] width 98 height 15
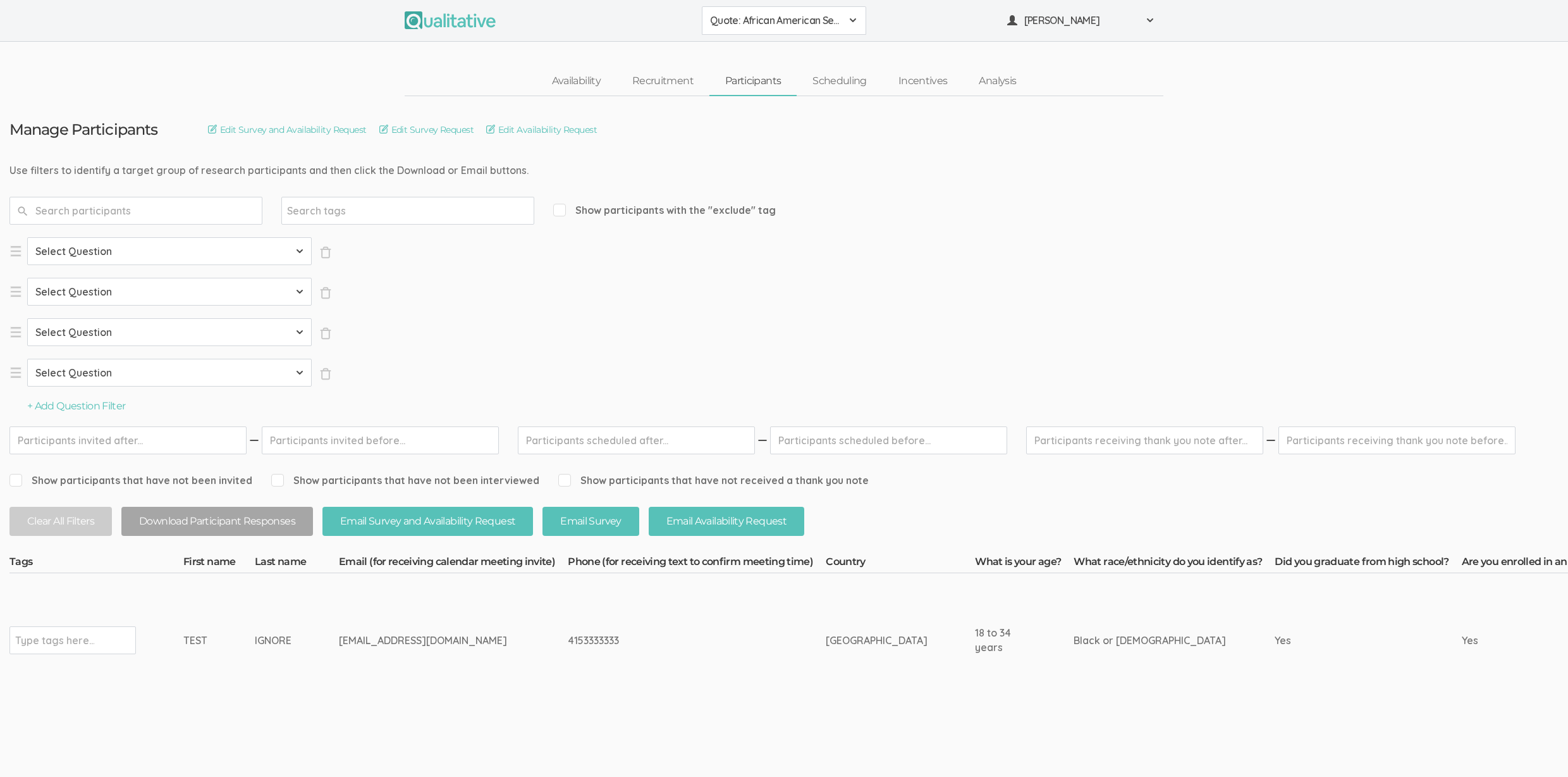
click at [112, 251] on select "Select Question Country What is your age? What race/ethnicity do you identify a…" at bounding box center [169, 251] width 284 height 28
select select "SFQ Country"
click at [122, 294] on select "Select Question Country What is your age? What race/ethnicity do you identify a…" at bounding box center [169, 291] width 284 height 28
select select "SFQ What is your age?"
click at [369, 286] on select "Select Value Less than 18 years 18 to 34 years More than 34 years" at bounding box center [416, 291] width 170 height 28
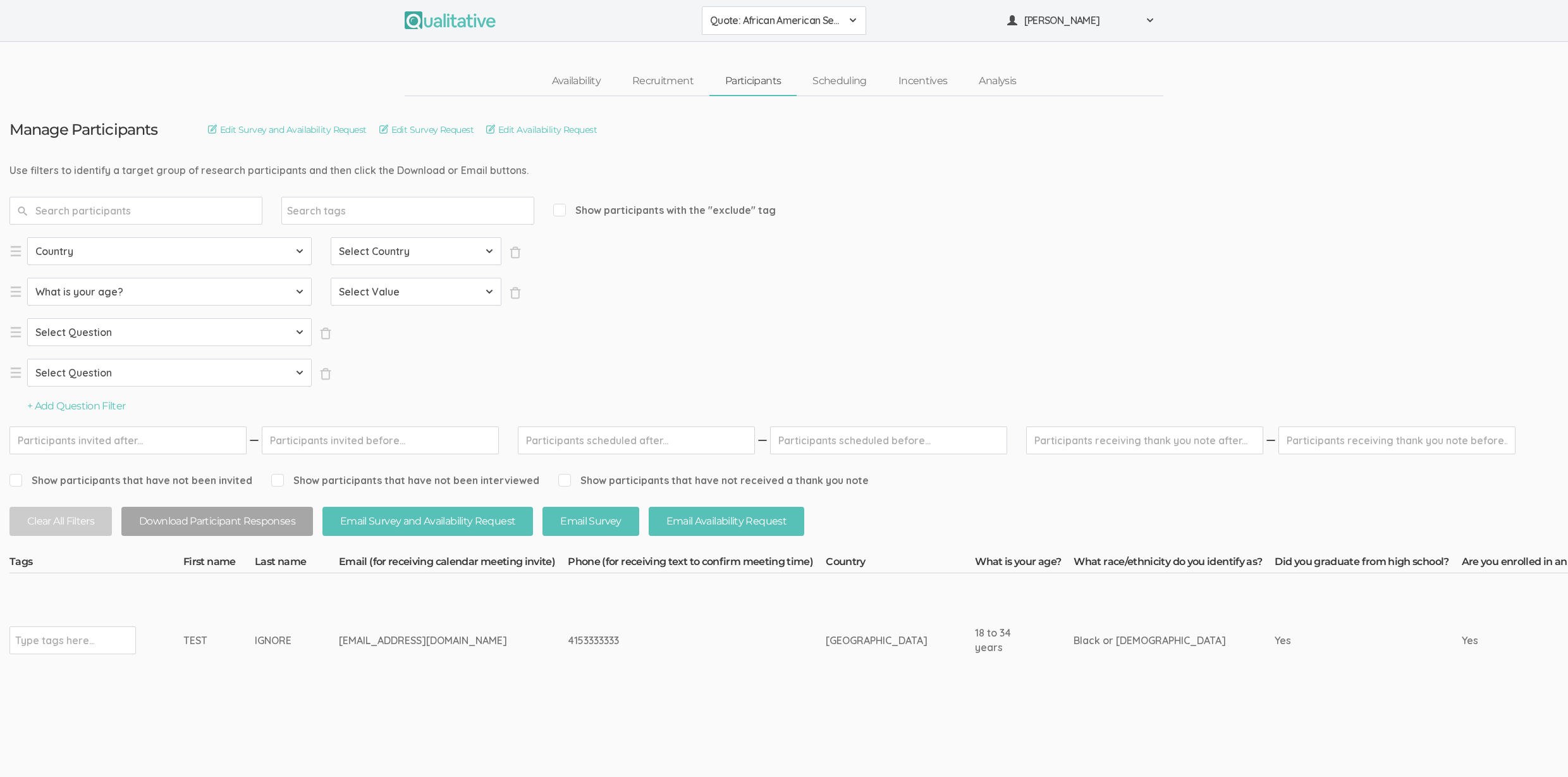
select select "18 to 34 years"
click at [249, 330] on select "Select Question Country What is your age? What race/ethnicity do you identify a…" at bounding box center [169, 332] width 284 height 28
select select "SFQ What is your age?"
click at [372, 333] on select "Select Value Less than 18 years 18 to 34 years More than 34 years" at bounding box center [416, 332] width 170 height 28
select select "More than 34 years"
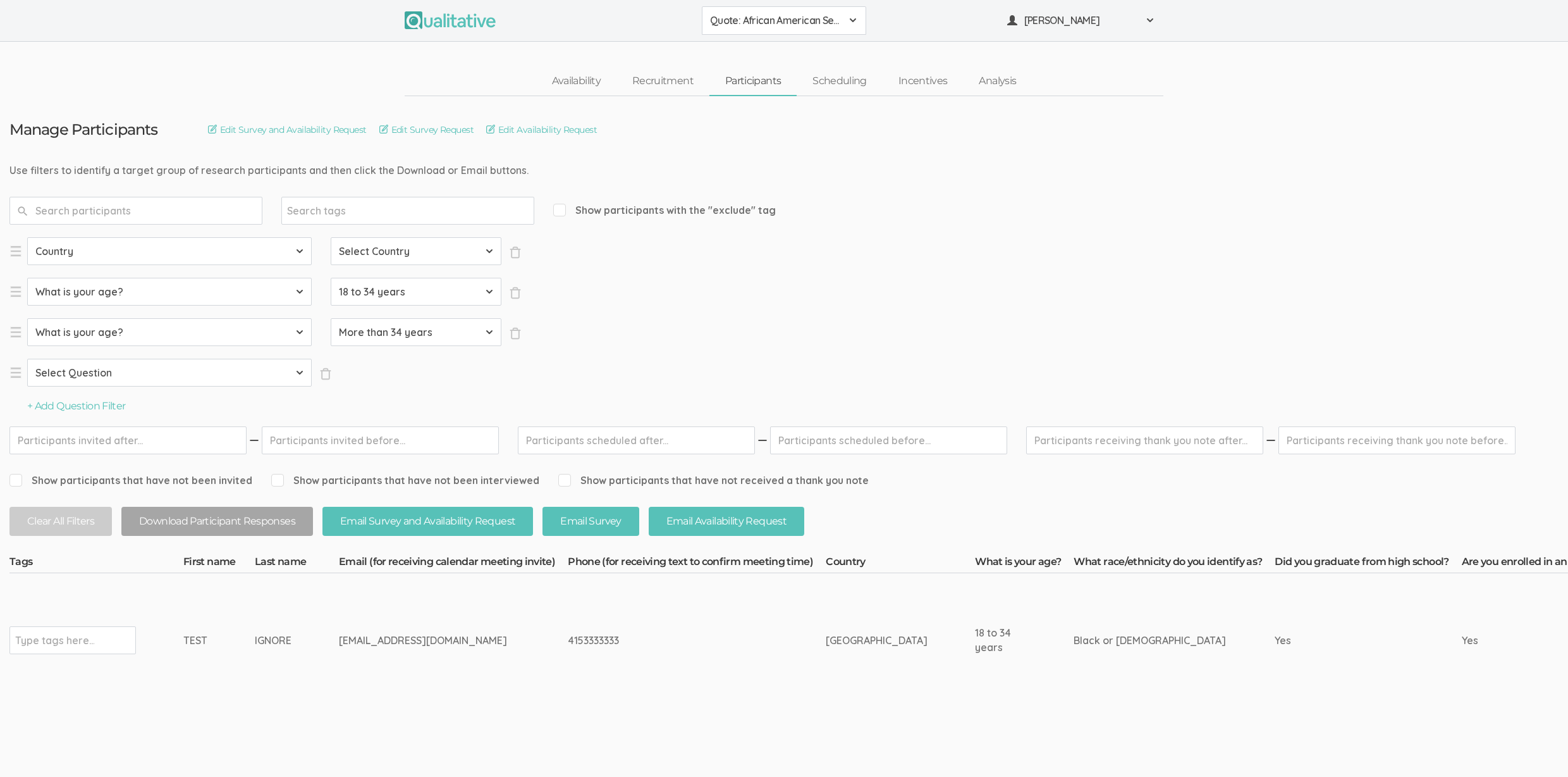
click at [156, 371] on select "Select Question Country What is your age? What race/ethnicity do you identify a…" at bounding box center [169, 372] width 284 height 28
select select "SFQ What race/ethnicity do you identify as?"
click at [394, 379] on select "Select Value American Indian or Alaska Native Asian Black or African American H…" at bounding box center [416, 372] width 170 height 28
select select "Black or African American"
click at [105, 406] on button "+ Add Question Filter" at bounding box center [76, 406] width 98 height 15
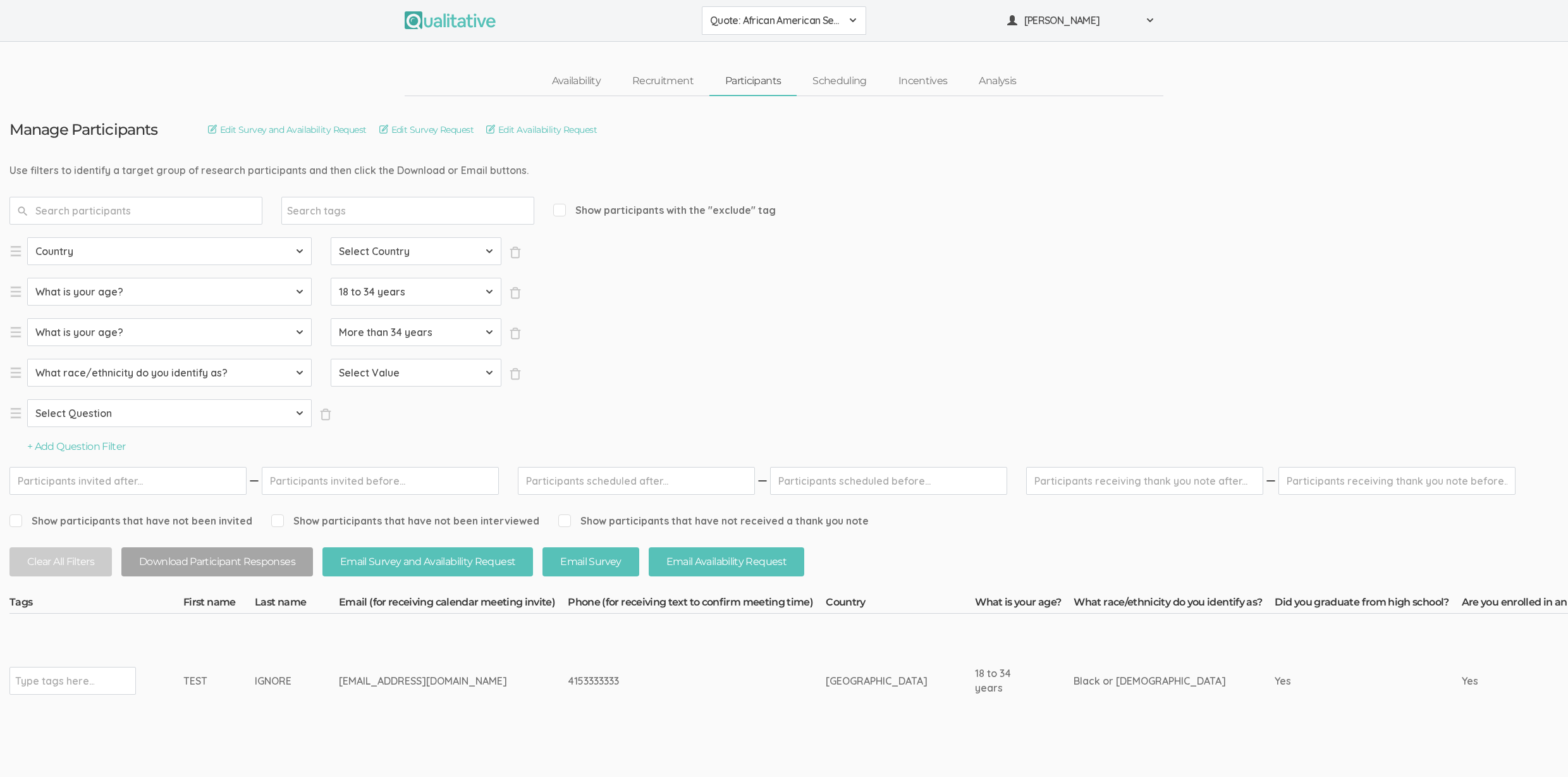
click at [137, 423] on select "Select Question Country What is your age? What race/ethnicity do you identify a…" at bounding box center [169, 412] width 284 height 28
select select "SFQ Did you graduate from high school?"
click at [377, 421] on select "Select Value Yes No" at bounding box center [416, 412] width 170 height 28
select select "Yes"
click at [108, 446] on button "+ Add Question Filter" at bounding box center [76, 447] width 98 height 15
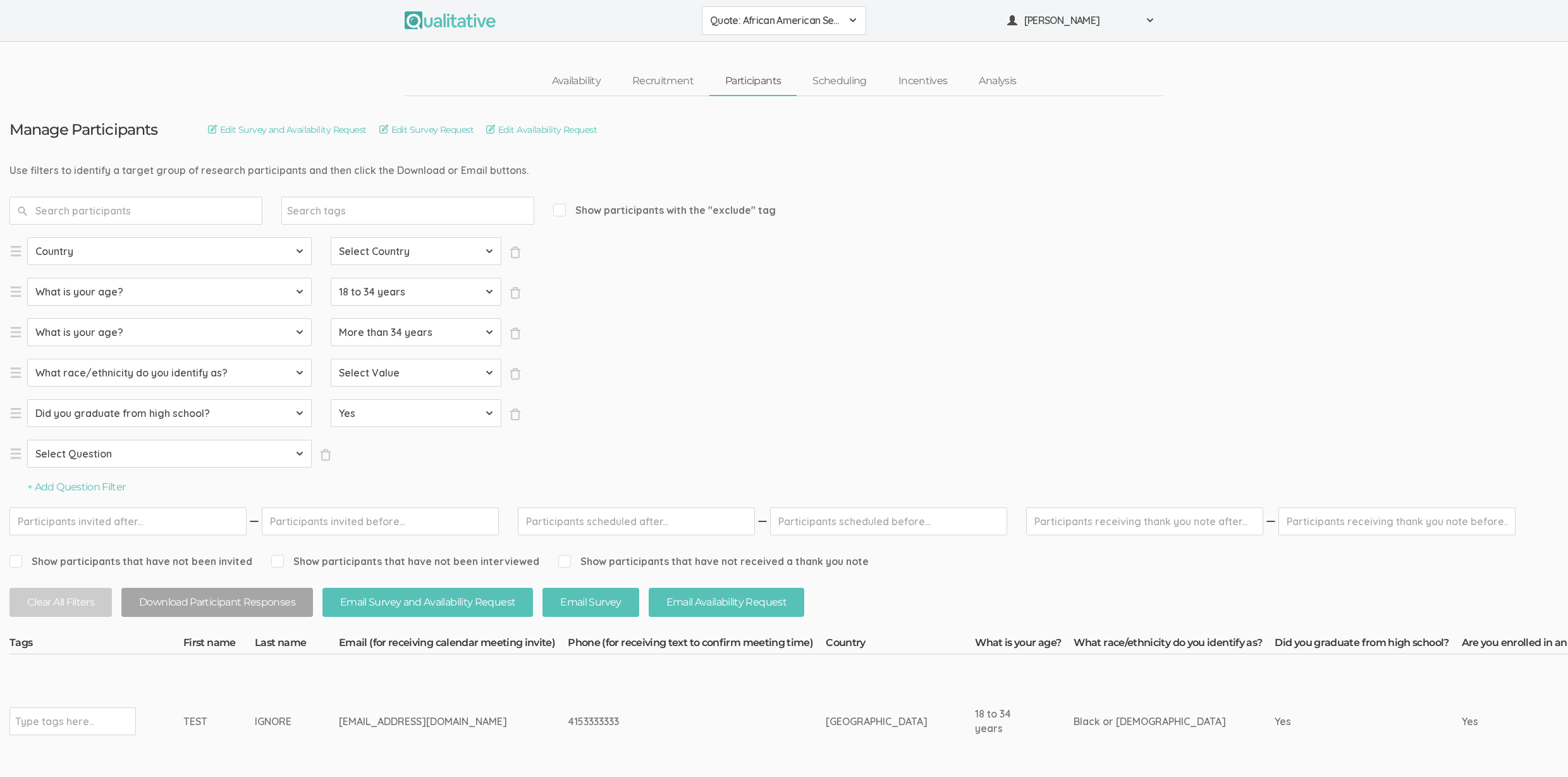
click at [121, 452] on select "Select Question Country What is your age? What race/ethnicity do you identify a…" at bounding box center [169, 453] width 284 height 28
select select "SFQ Are you enrolled in an associate or bachelor's degree program?"
click at [366, 446] on select "Select Value Yes No" at bounding box center [416, 453] width 170 height 28
select select "Yes"
click at [119, 248] on select "Select Question Country What is your age? What race/ethnicity do you identify a…" at bounding box center [169, 251] width 284 height 28
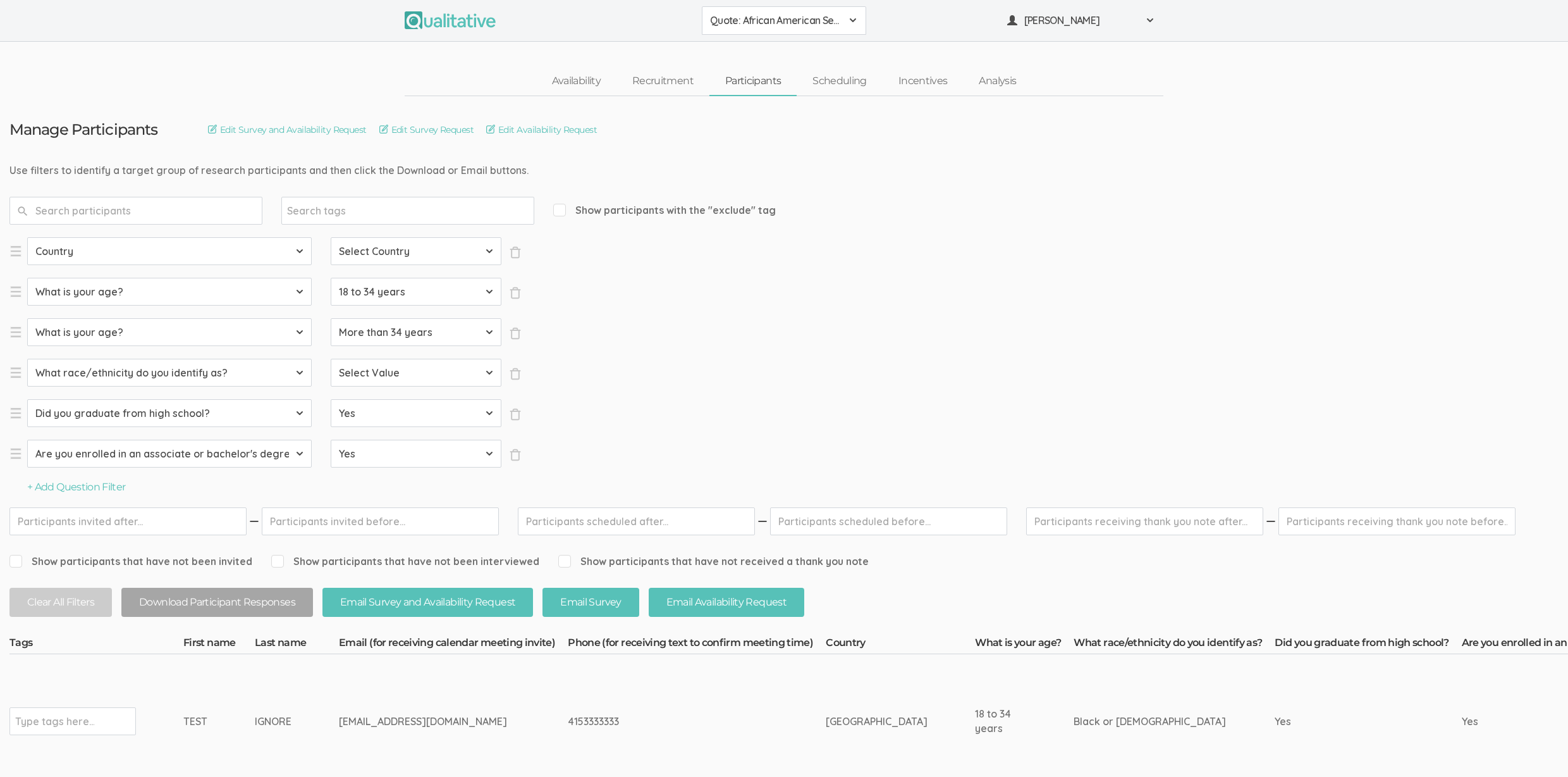
click at [436, 249] on select "Select Country Afghanistan Åland Islands Albania Algeria American Samoa Andorra…" at bounding box center [416, 251] width 170 height 28
select select "US"
drag, startPoint x: 77, startPoint y: 724, endPoint x: 86, endPoint y: 726, distance: 9.2
click at [77, 725] on input "text" at bounding box center [55, 721] width 79 height 16
type input "exclude"
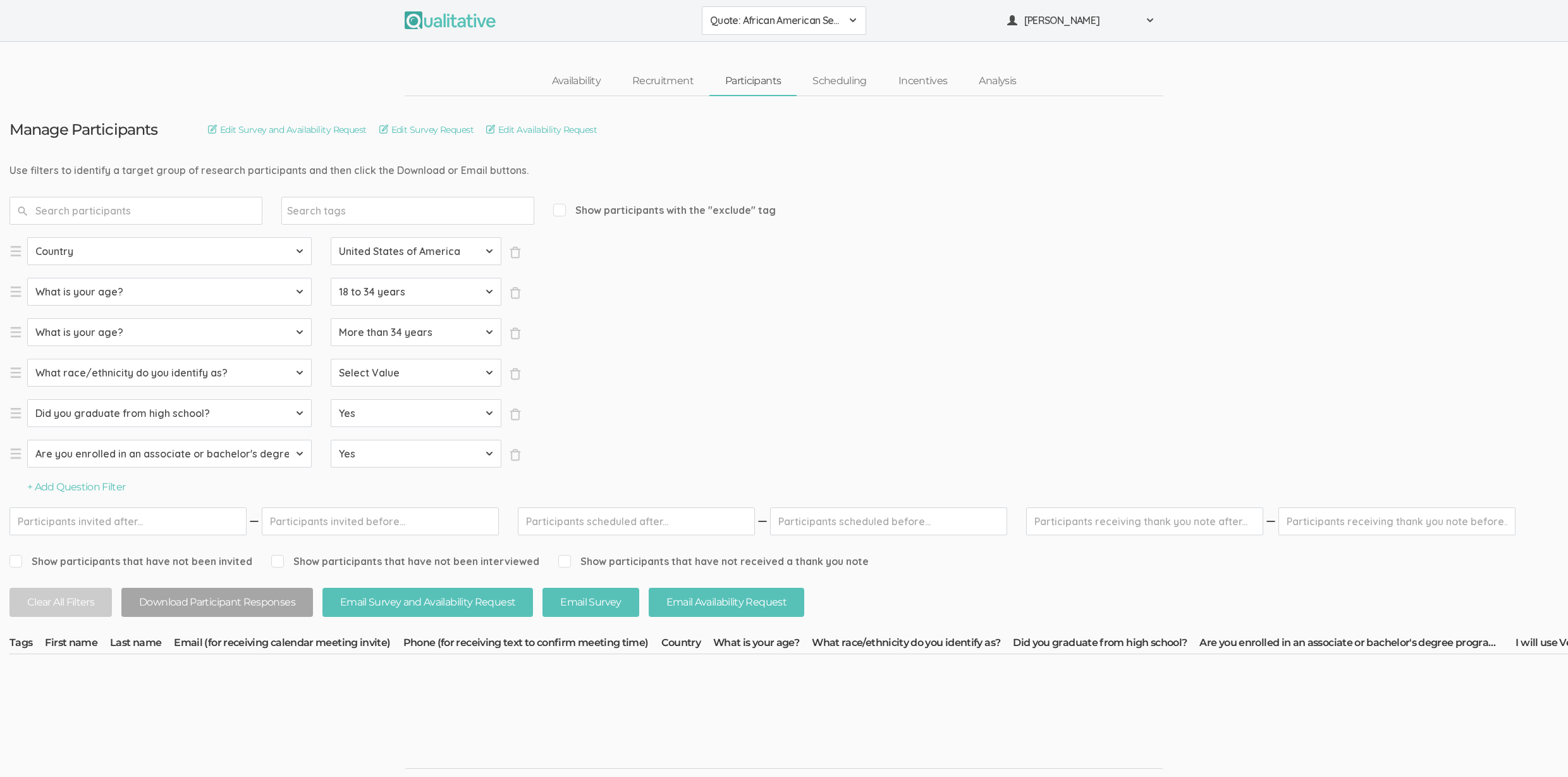
click at [853, 77] on link "Scheduling" at bounding box center [840, 81] width 86 height 27
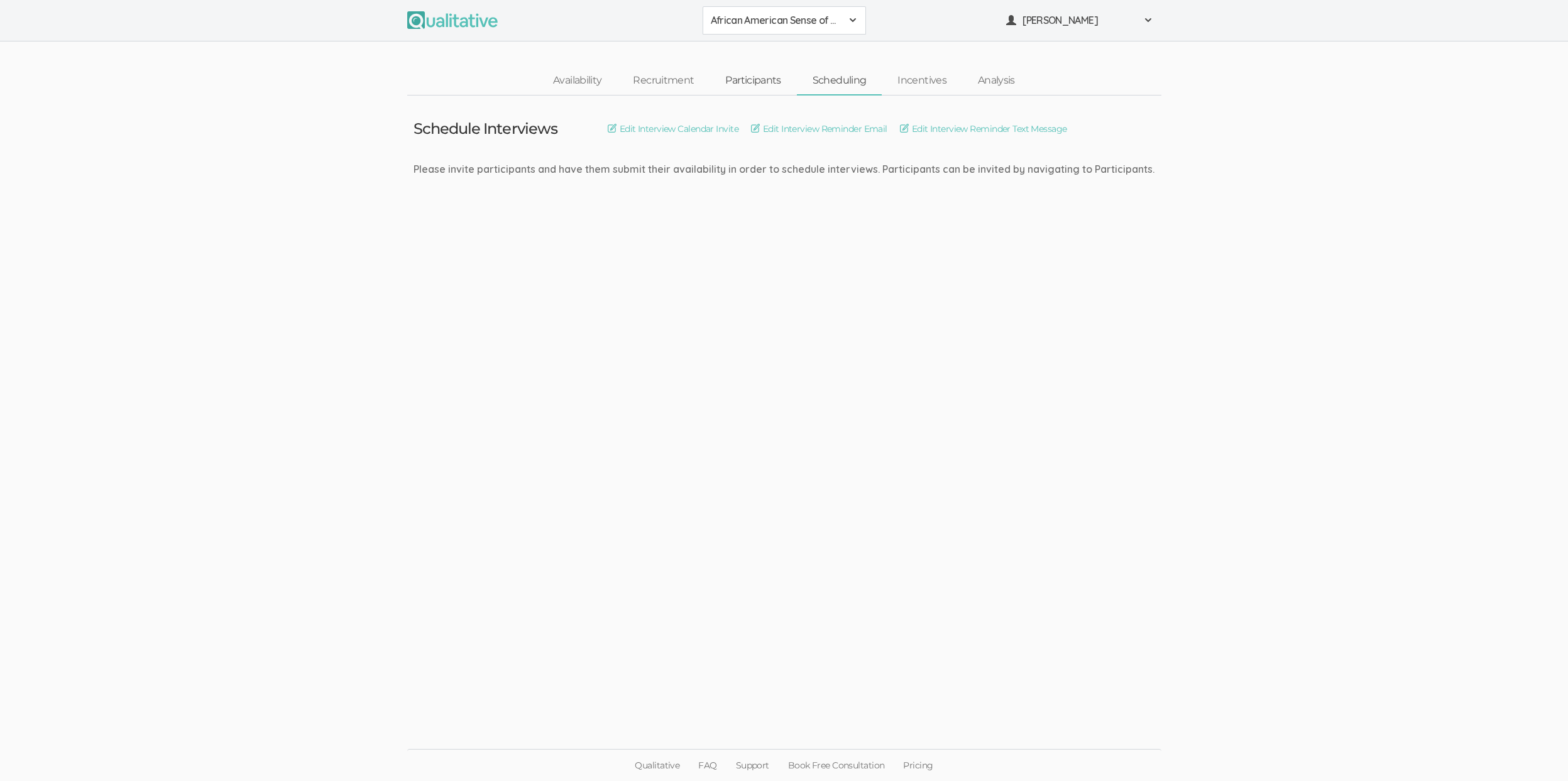
click at [736, 78] on link "Participants" at bounding box center [753, 80] width 87 height 27
click at [1020, 125] on link "Edit Availability Request" at bounding box center [971, 128] width 110 height 14
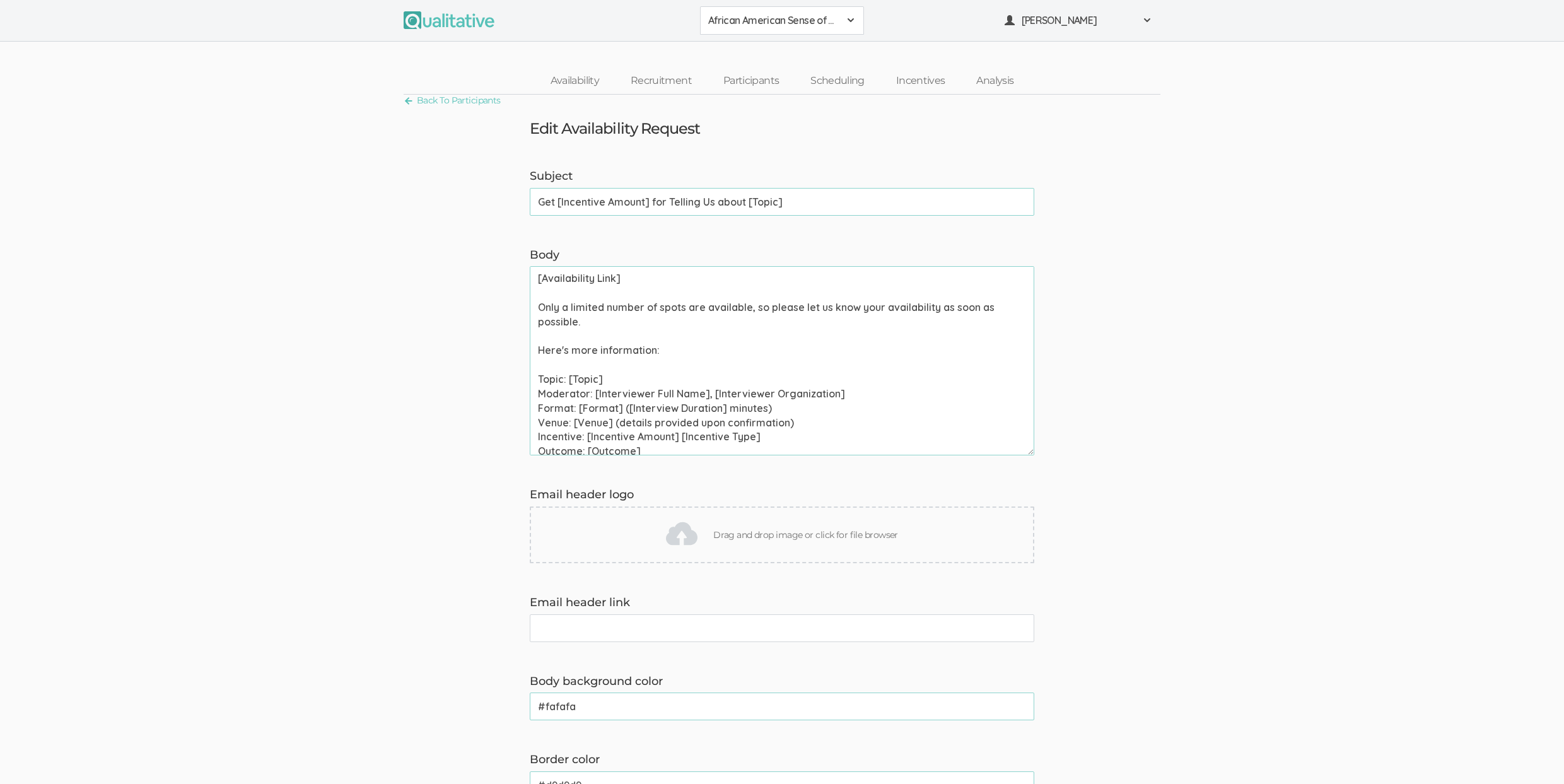
scroll to position [209, 0]
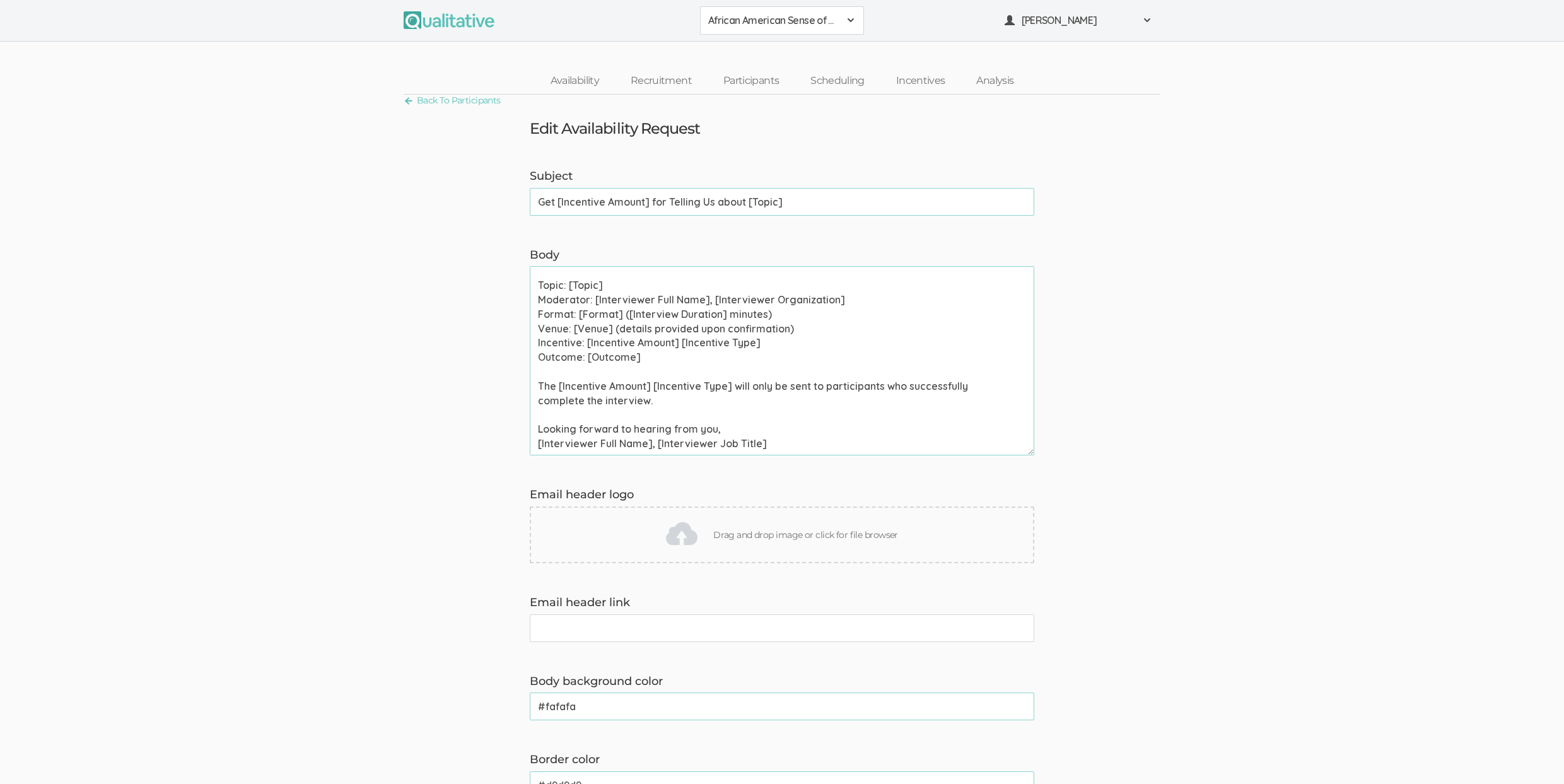
click at [603, 314] on textarea "Hi [Participant First Name], Thank you for signing up to chat about [Topic]. We…" at bounding box center [781, 361] width 505 height 189
paste textarea
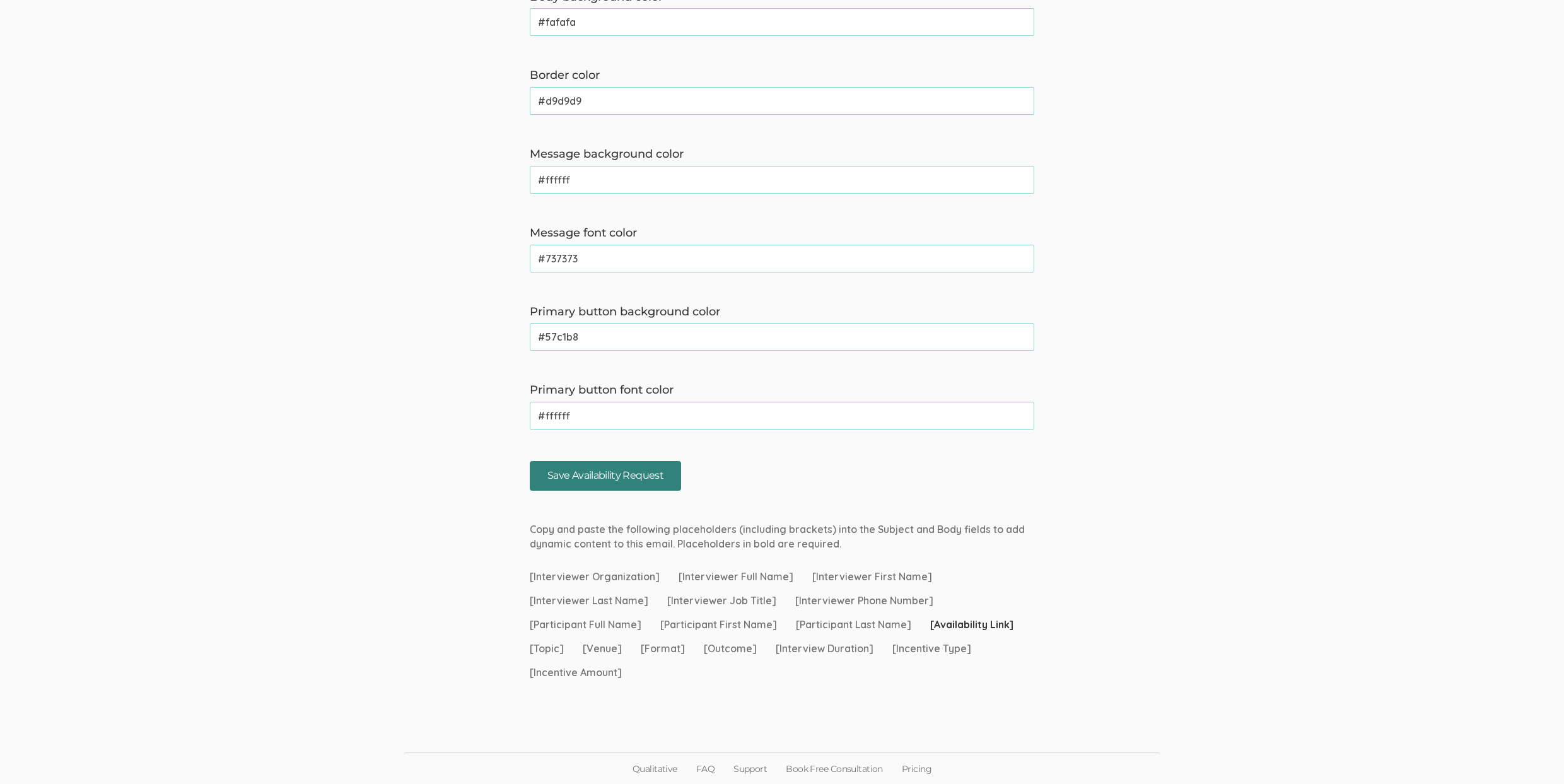
type textarea "Hi [Participant First Name], Thank you for signing up to chat about [Topic]. We…"
click at [609, 471] on input "Save Availability Request" at bounding box center [605, 476] width 151 height 30
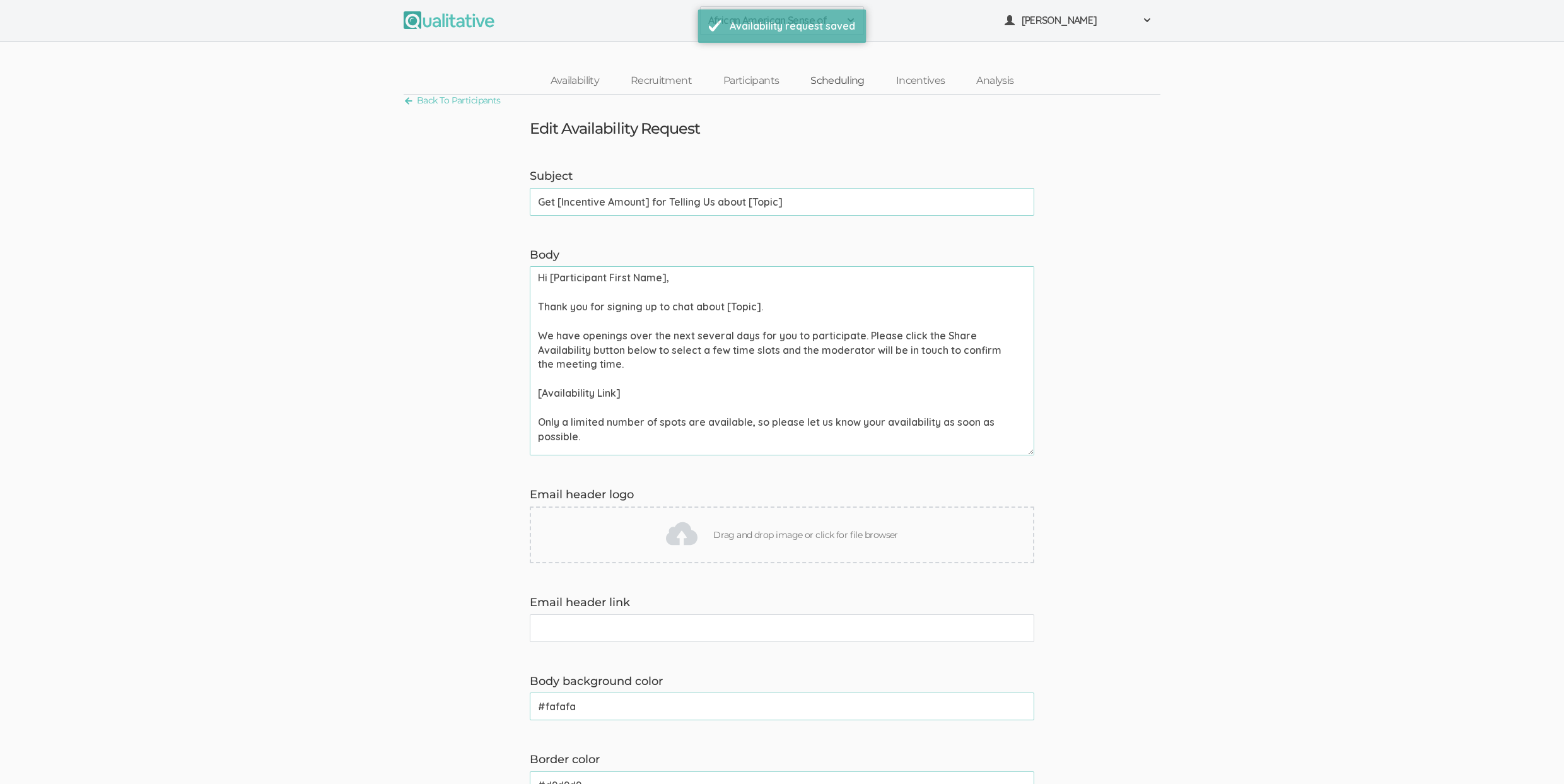
click at [832, 81] on link "Scheduling" at bounding box center [838, 81] width 86 height 27
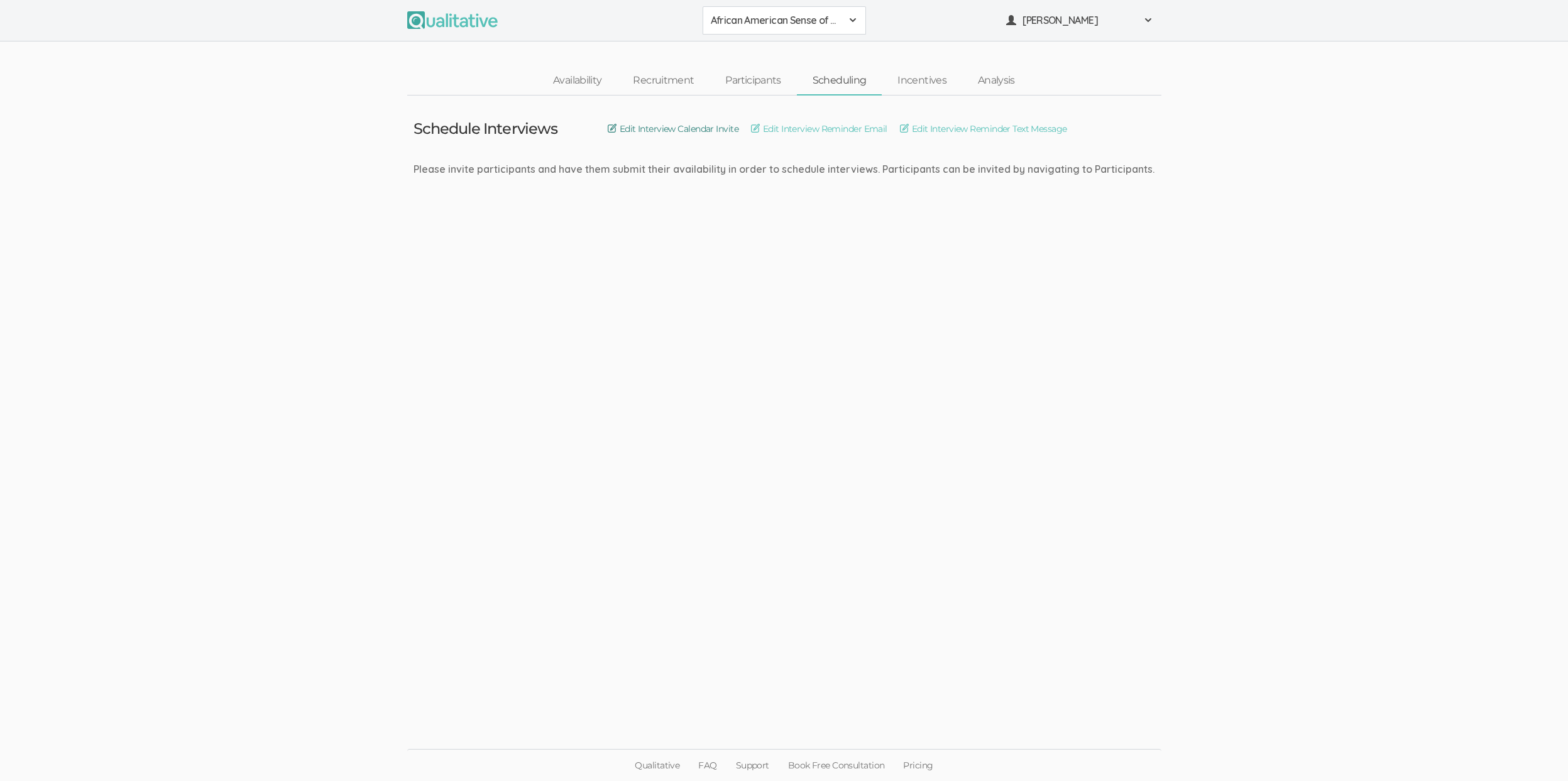
click at [692, 126] on link "Edit Interview Calendar Invite" at bounding box center [673, 128] width 131 height 14
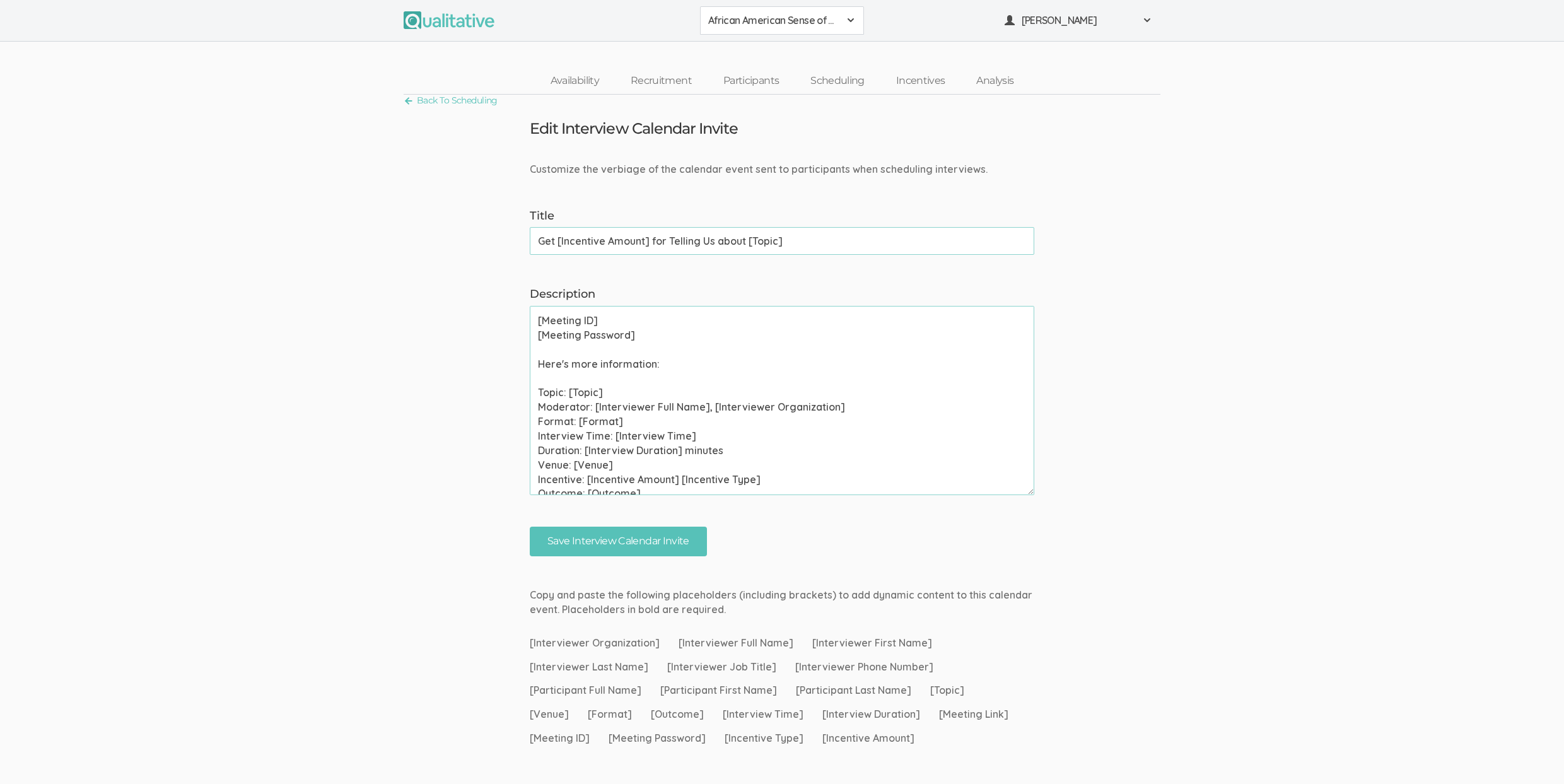
scroll to position [99, 0]
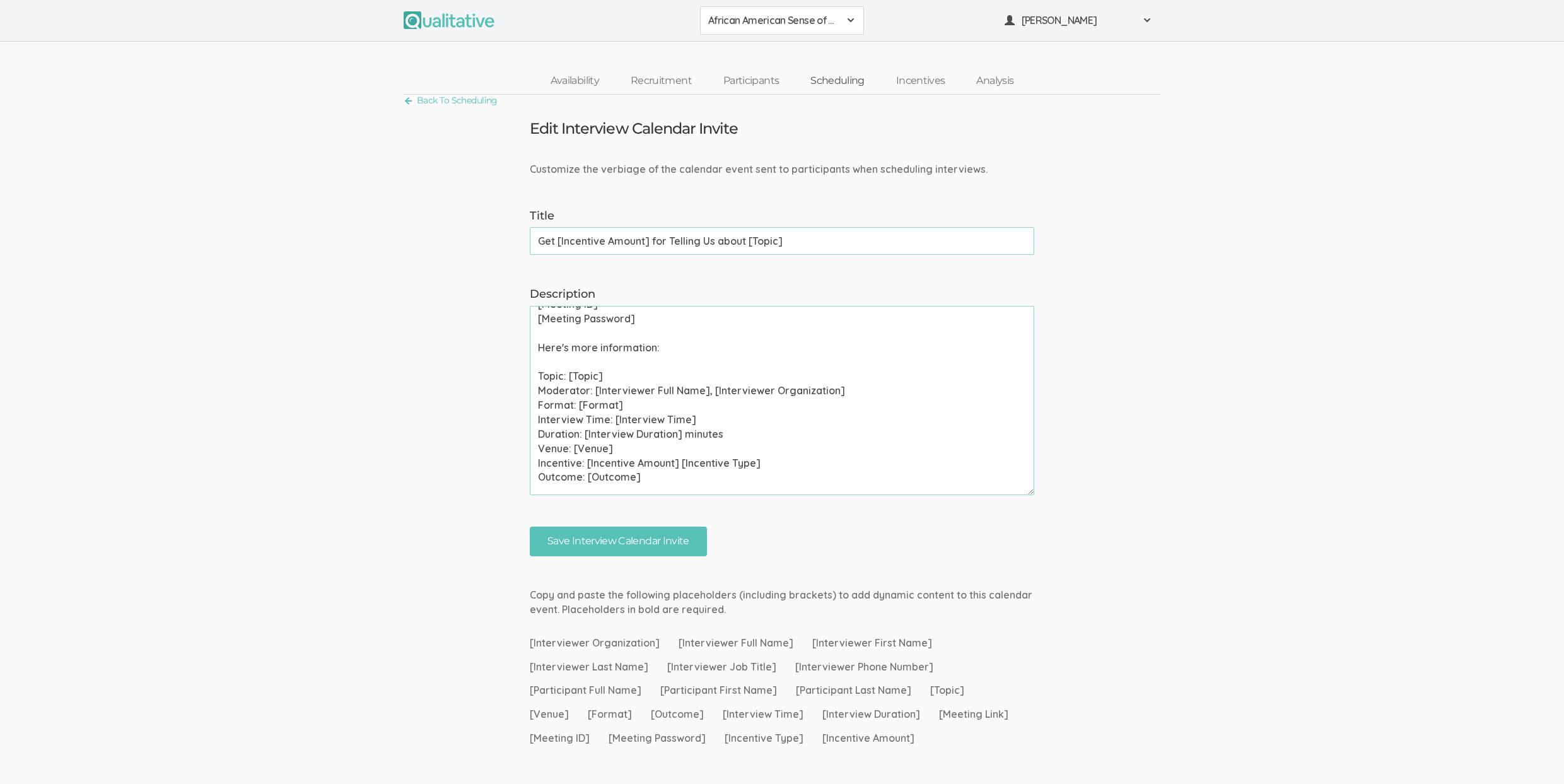
click at [828, 83] on link "Scheduling" at bounding box center [838, 81] width 86 height 27
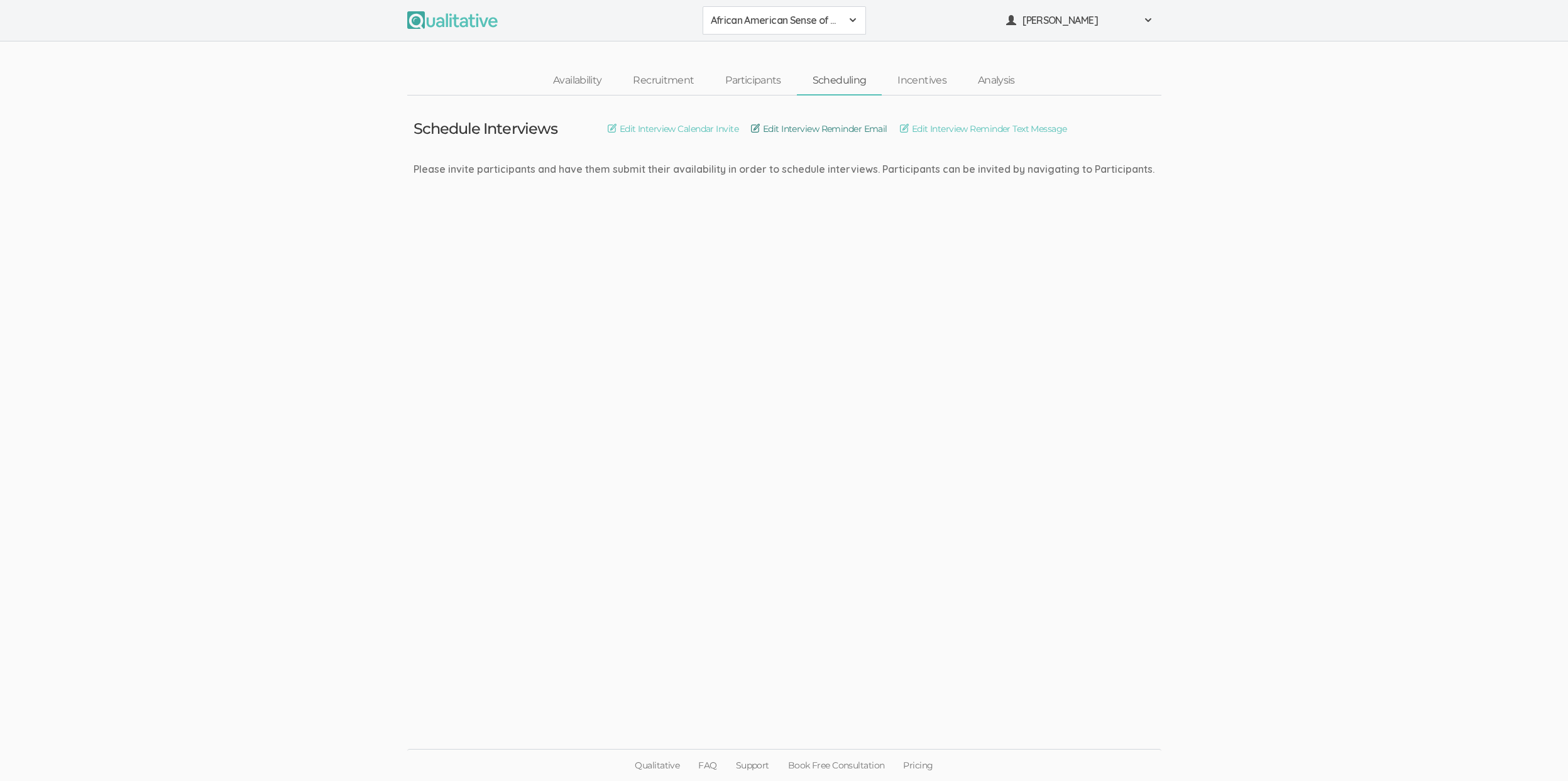
click at [834, 133] on link "Edit Interview Reminder Email" at bounding box center [819, 128] width 137 height 14
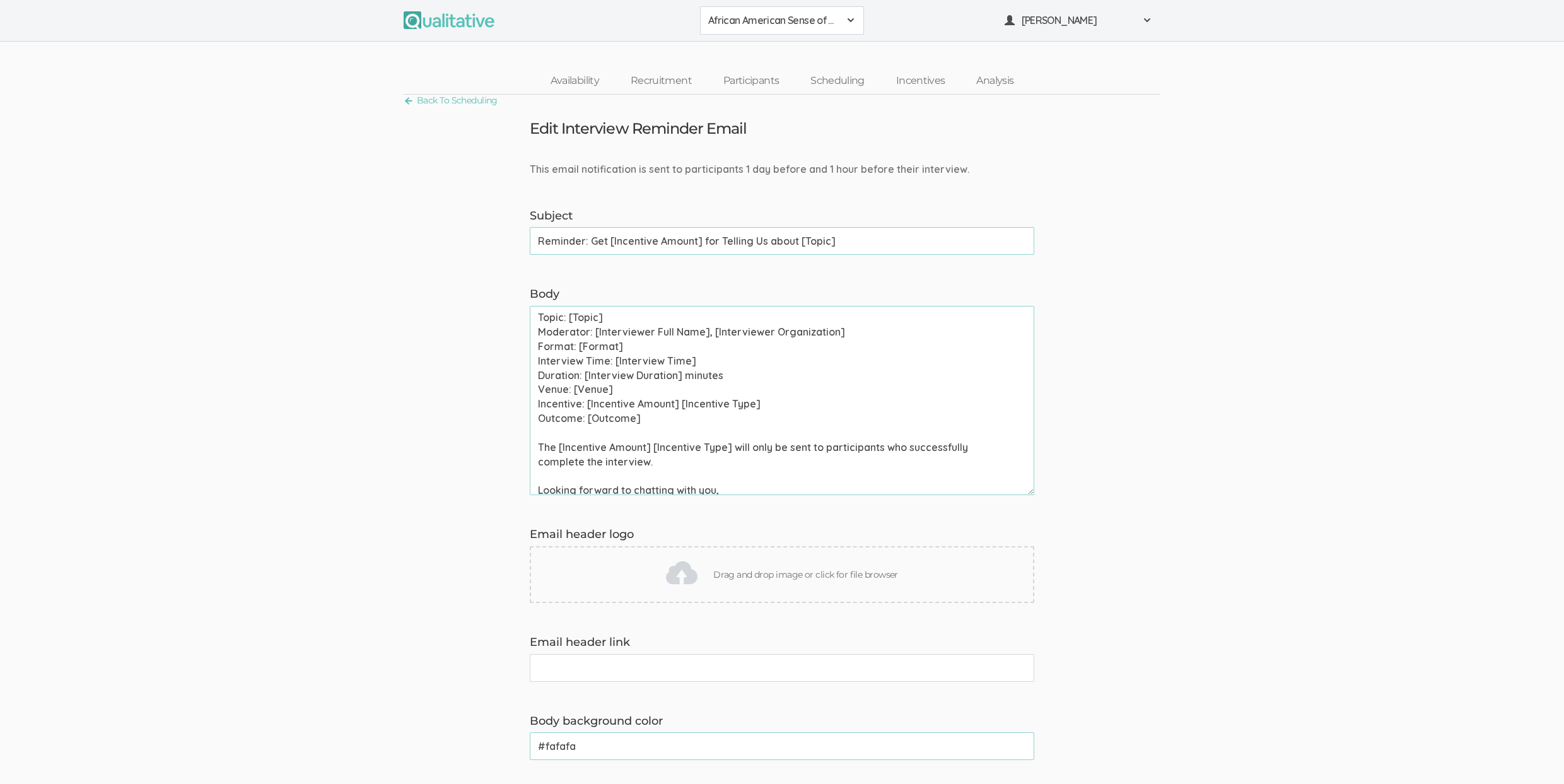
scroll to position [273, 0]
click at [833, 83] on link "Scheduling" at bounding box center [838, 81] width 86 height 27
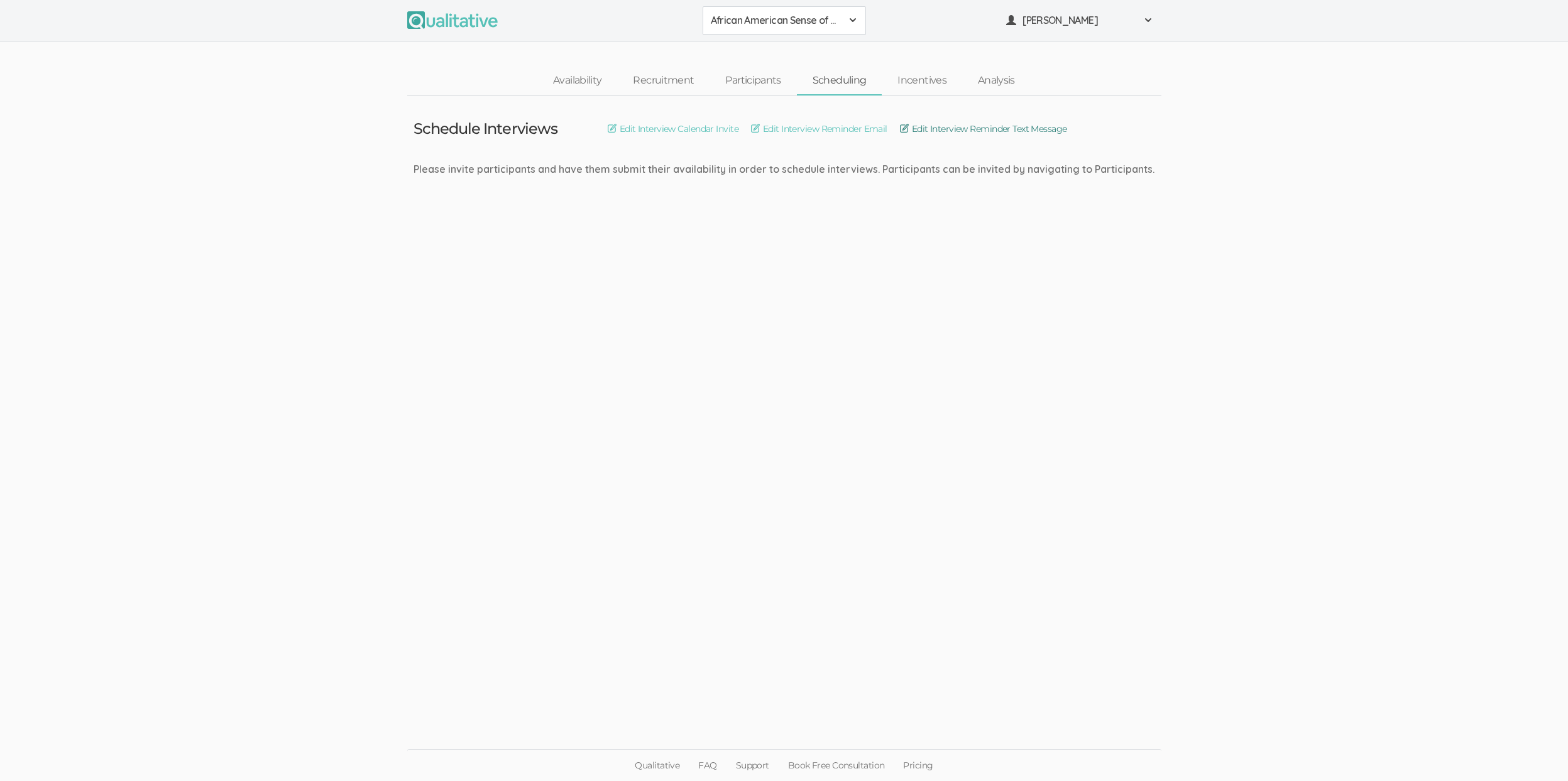
click at [941, 128] on link "Edit Interview Reminder Text Message" at bounding box center [984, 128] width 167 height 14
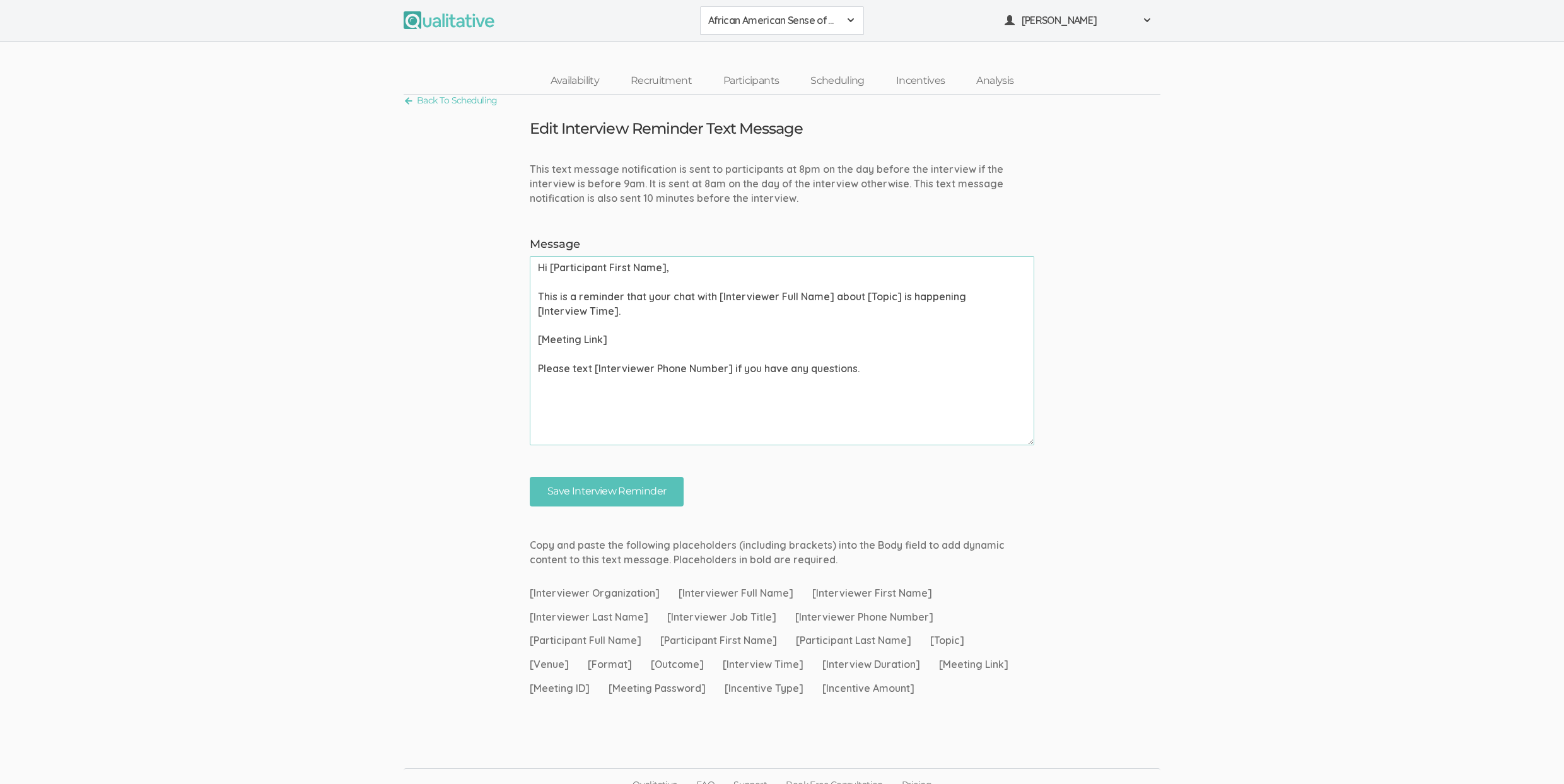
click at [388, 181] on form "This text message notification is sent to participants at 8pm on the day before…" at bounding box center [782, 334] width 1564 height 345
click at [756, 77] on link "Participants" at bounding box center [751, 81] width 87 height 27
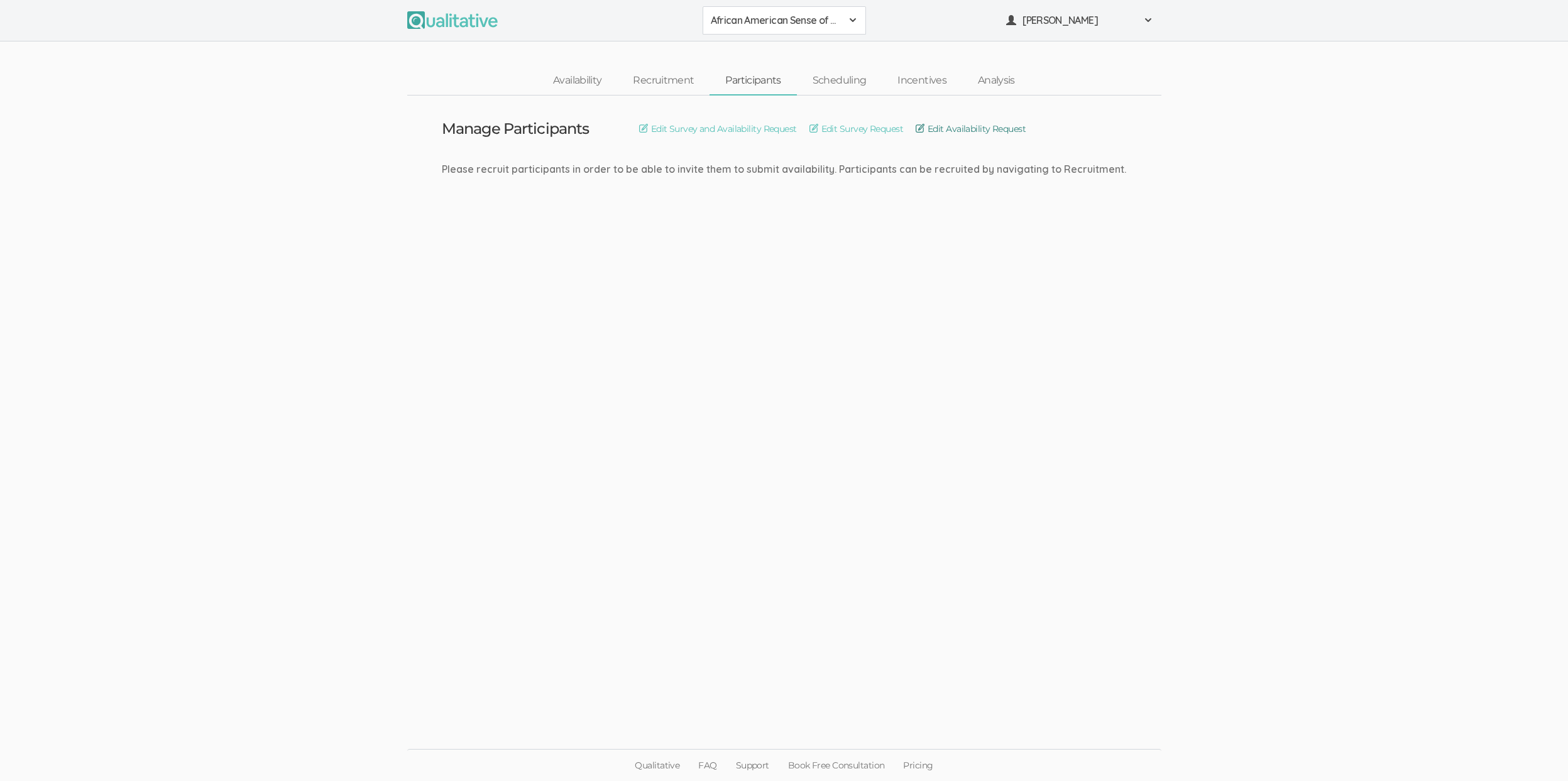
click at [967, 128] on link "Edit Availability Request" at bounding box center [971, 128] width 110 height 14
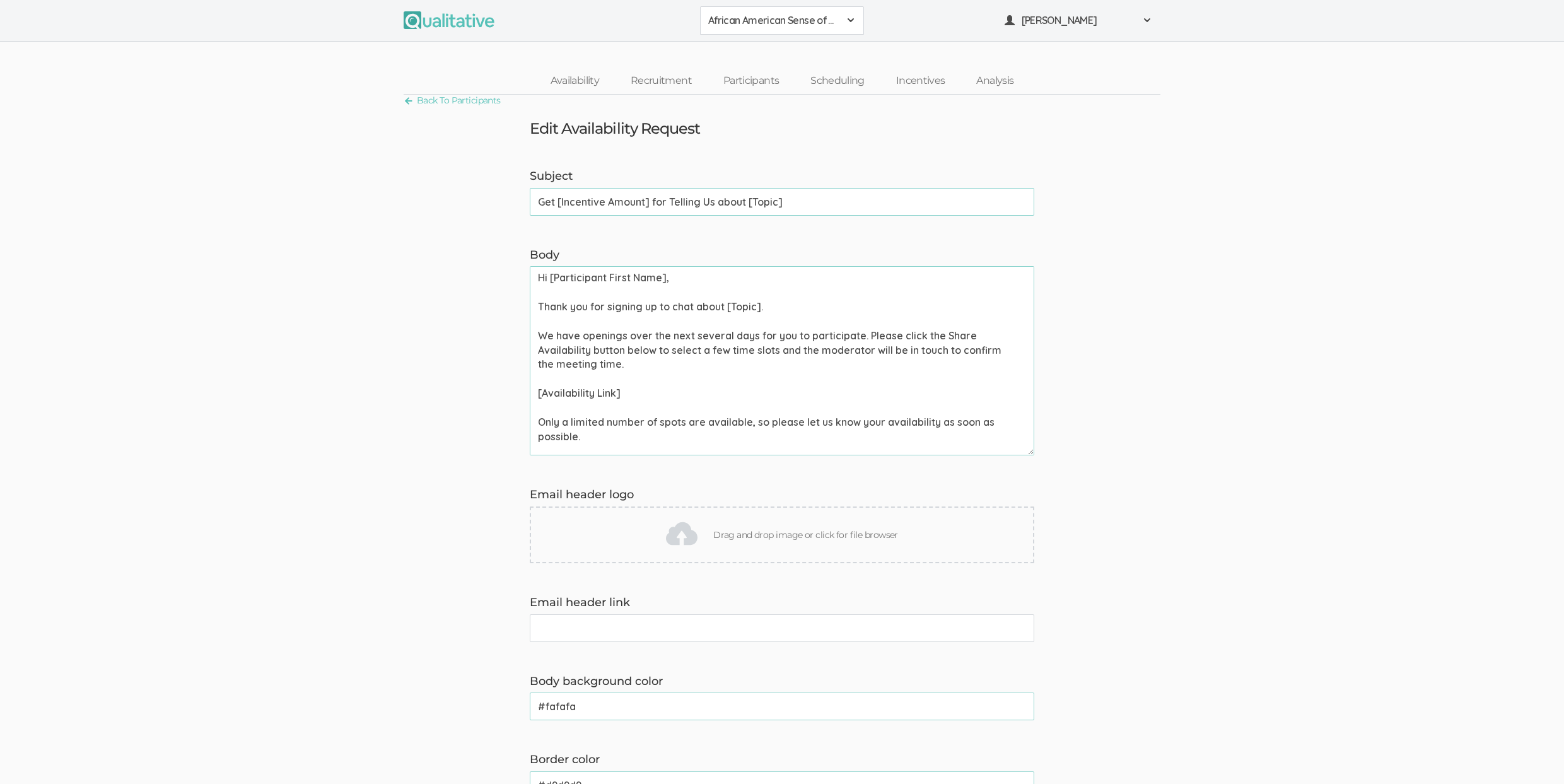
scroll to position [209, 0]
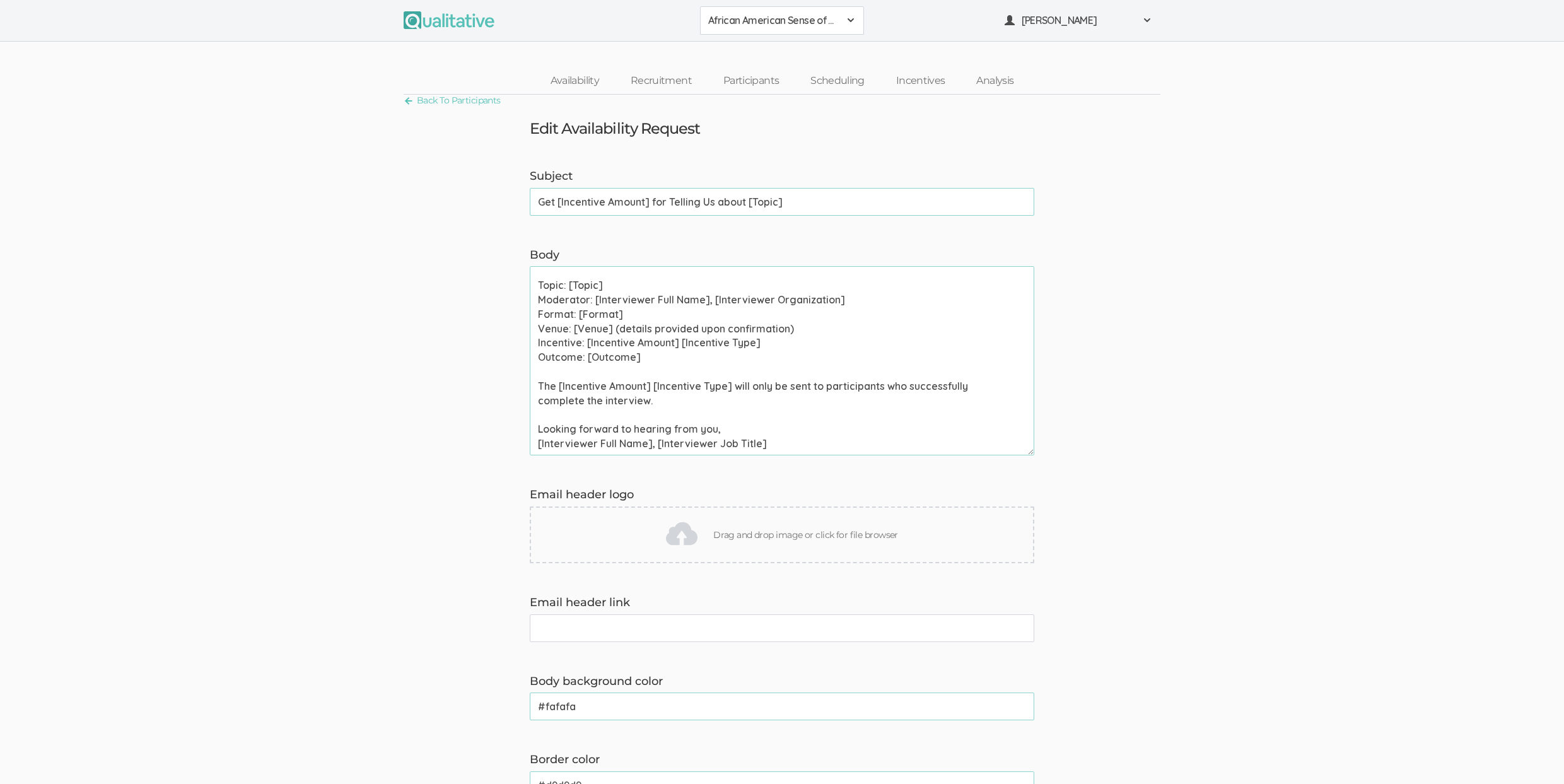
drag, startPoint x: 579, startPoint y: 315, endPoint x: 634, endPoint y: 318, distance: 55.1
click at [634, 318] on textarea "Hi [Participant First Name], Thank you for signing up to chat about [Topic]. We…" at bounding box center [781, 361] width 505 height 189
paste textarea "One-on-one chat (60 min)"
click at [659, 404] on textarea "Hi [Participant First Name], Thank you for signing up to chat about [Topic]. We…" at bounding box center [781, 361] width 505 height 189
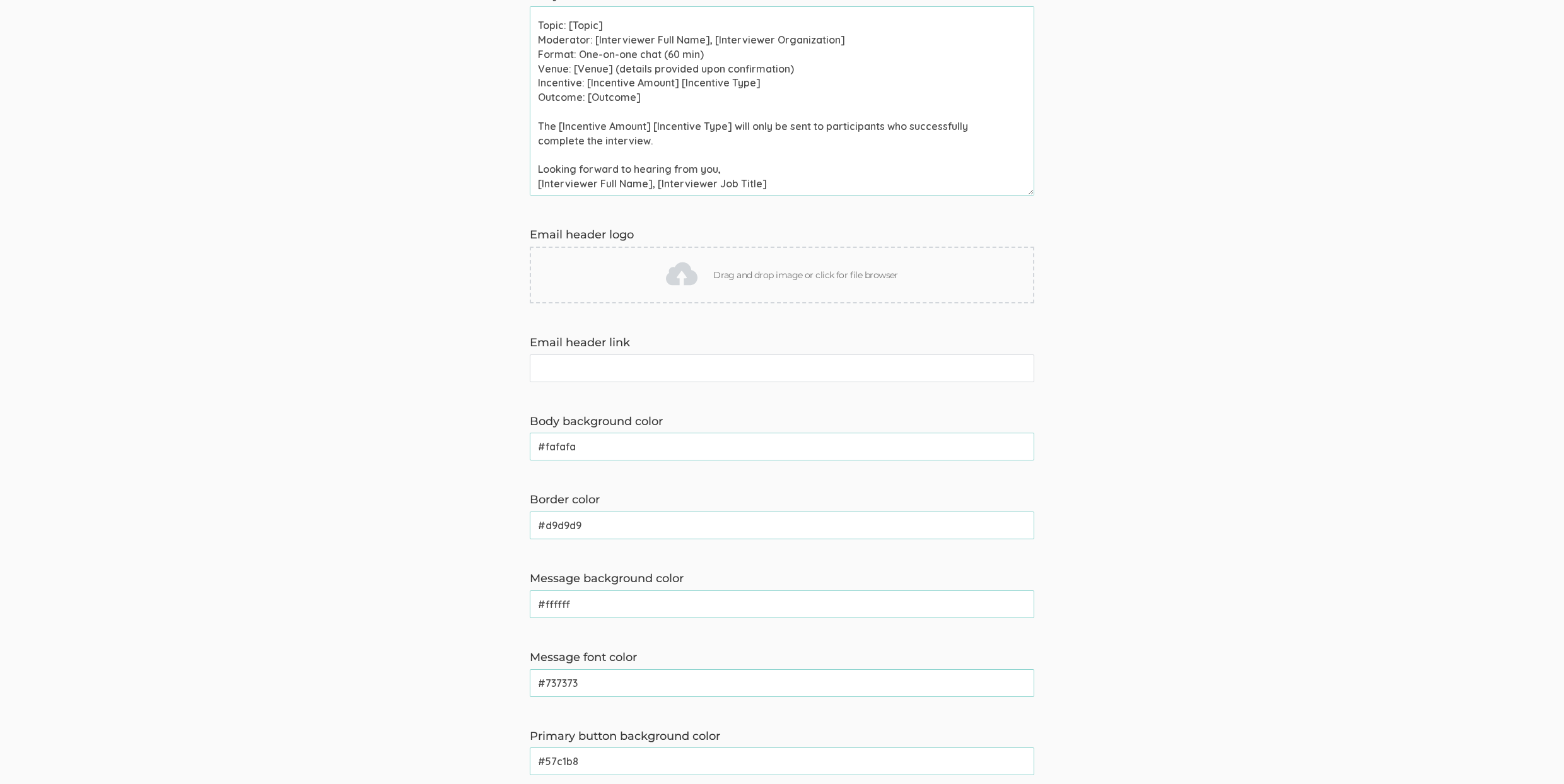
scroll to position [99, 0]
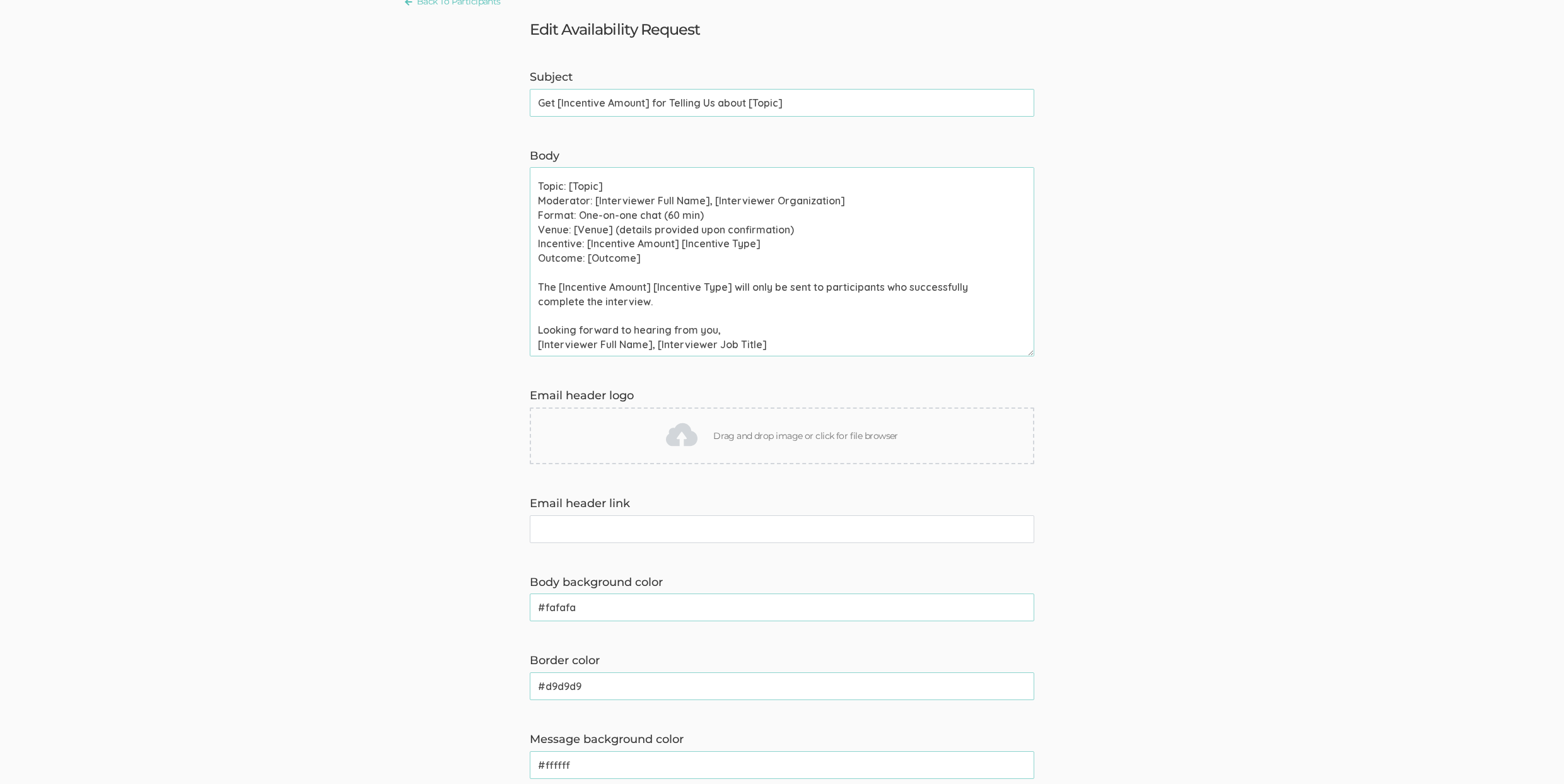
click at [629, 300] on textarea "Hi [Participant First Name], Thank you for signing up to chat about [Topic]. We…" at bounding box center [781, 262] width 505 height 189
paste textarea "One-on-one chat (60 min), Group discussion (60 min), and Survey (30 min)"
click at [607, 301] on textarea "Hi [Participant First Name], Thank you for signing up to chat about [Topic]. We…" at bounding box center [781, 262] width 505 height 189
click at [773, 281] on textarea "Hi [Participant First Name], Thank you for signing up to chat about [Topic]. We…" at bounding box center [781, 262] width 505 height 189
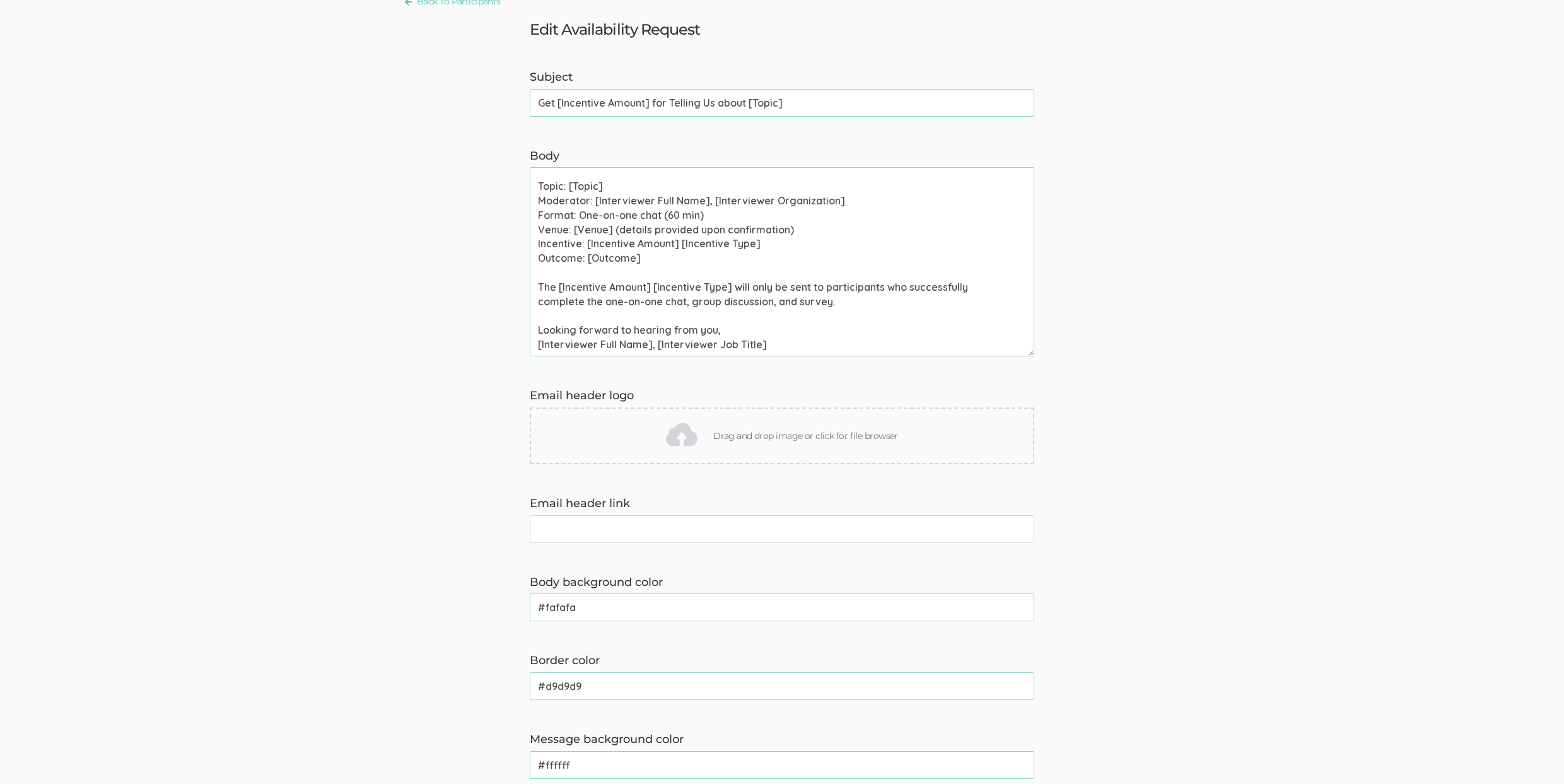
type textarea "Hi [Participant First Name], Thank you for signing up to chat about [Topic]. We…"
click at [387, 570] on form "Subject Get [Incentive Amount] for Telling Us about [Topic] (success) Body Hi […" at bounding box center [782, 572] width 1564 height 1006
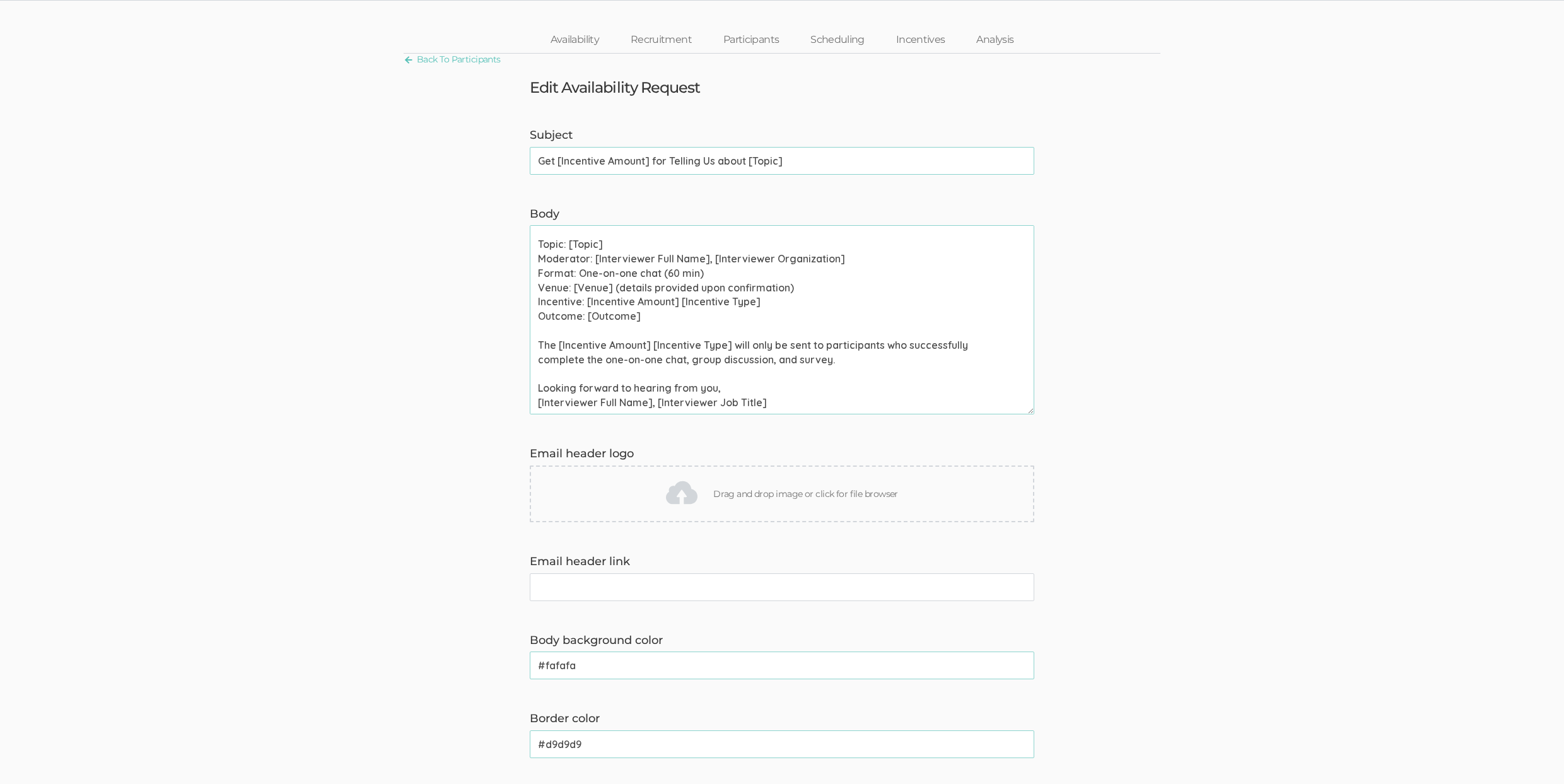
scroll to position [0, 0]
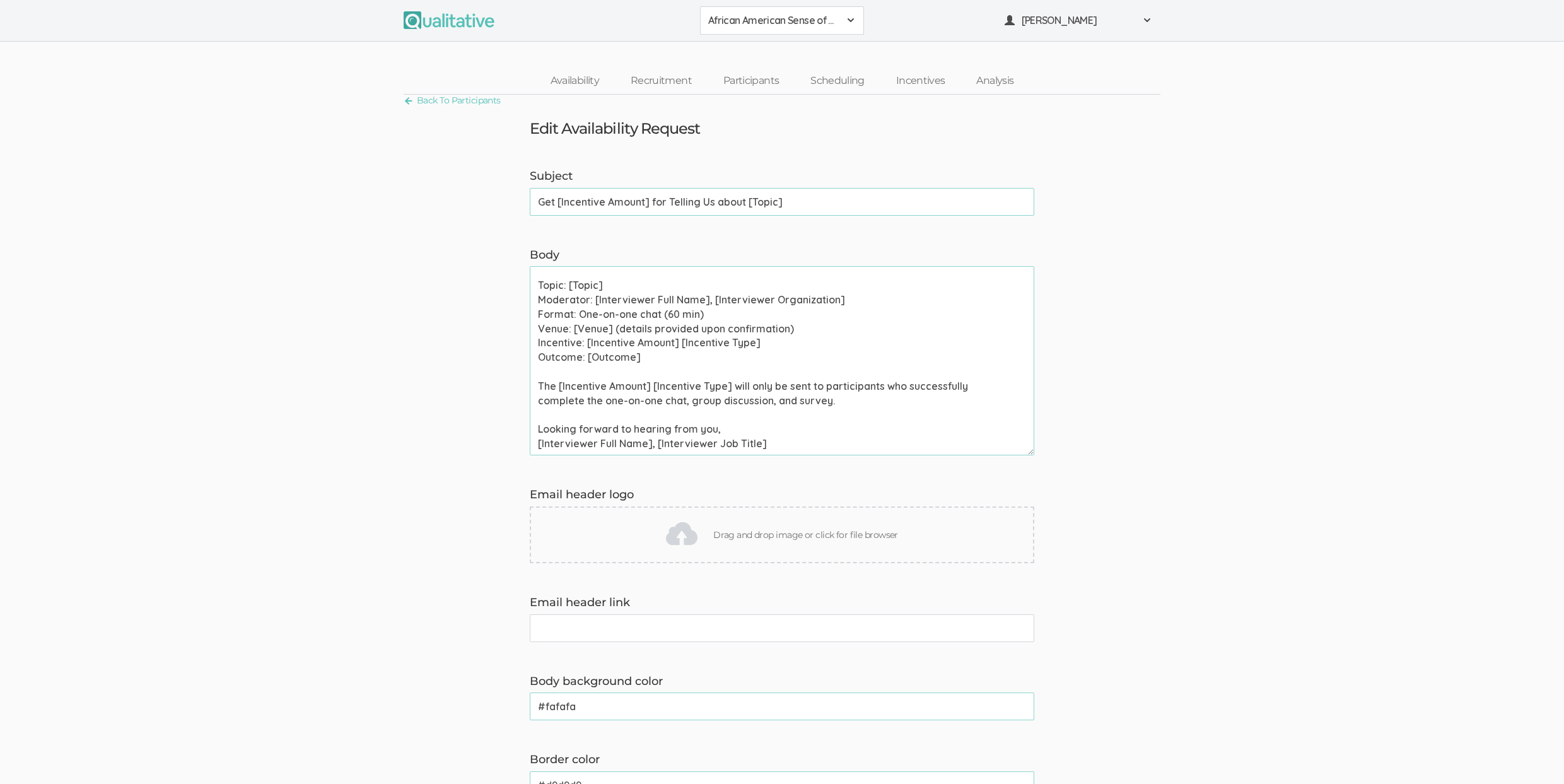
click at [795, 196] on input "Get [Incentive Amount] for Telling Us about [Topic]" at bounding box center [781, 202] width 505 height 28
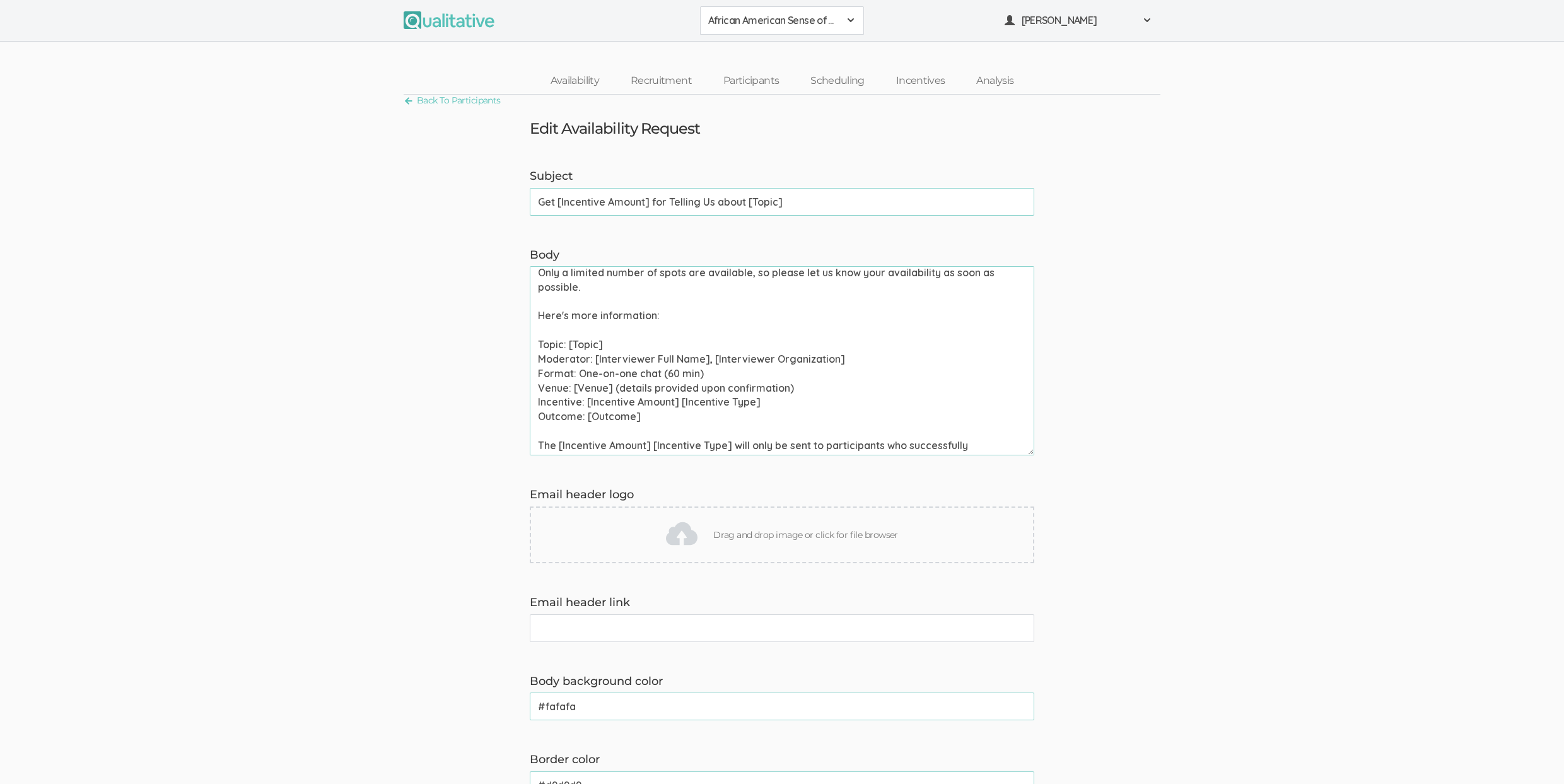
scroll to position [123, 0]
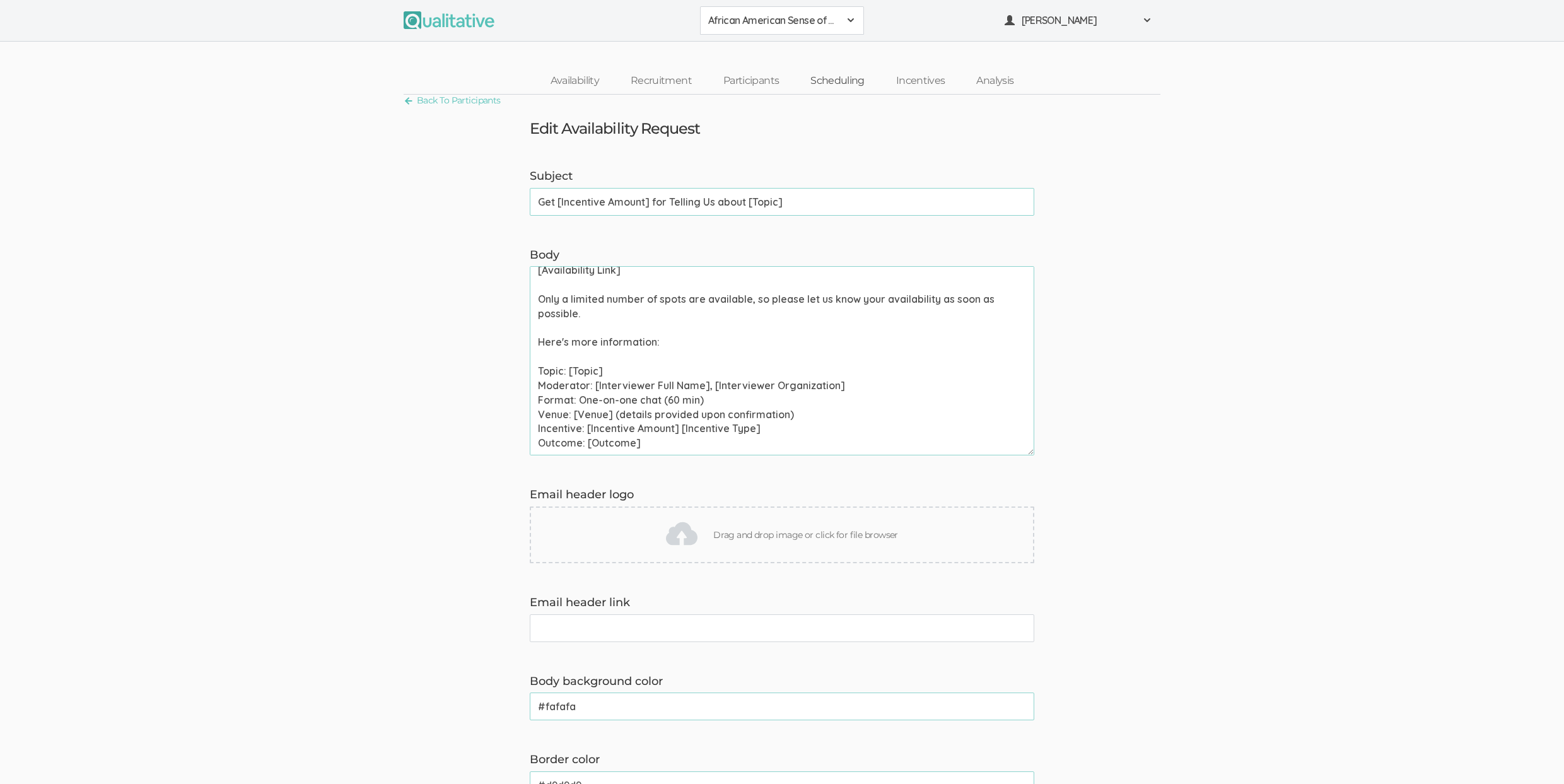
click at [822, 76] on link "Scheduling" at bounding box center [838, 81] width 86 height 27
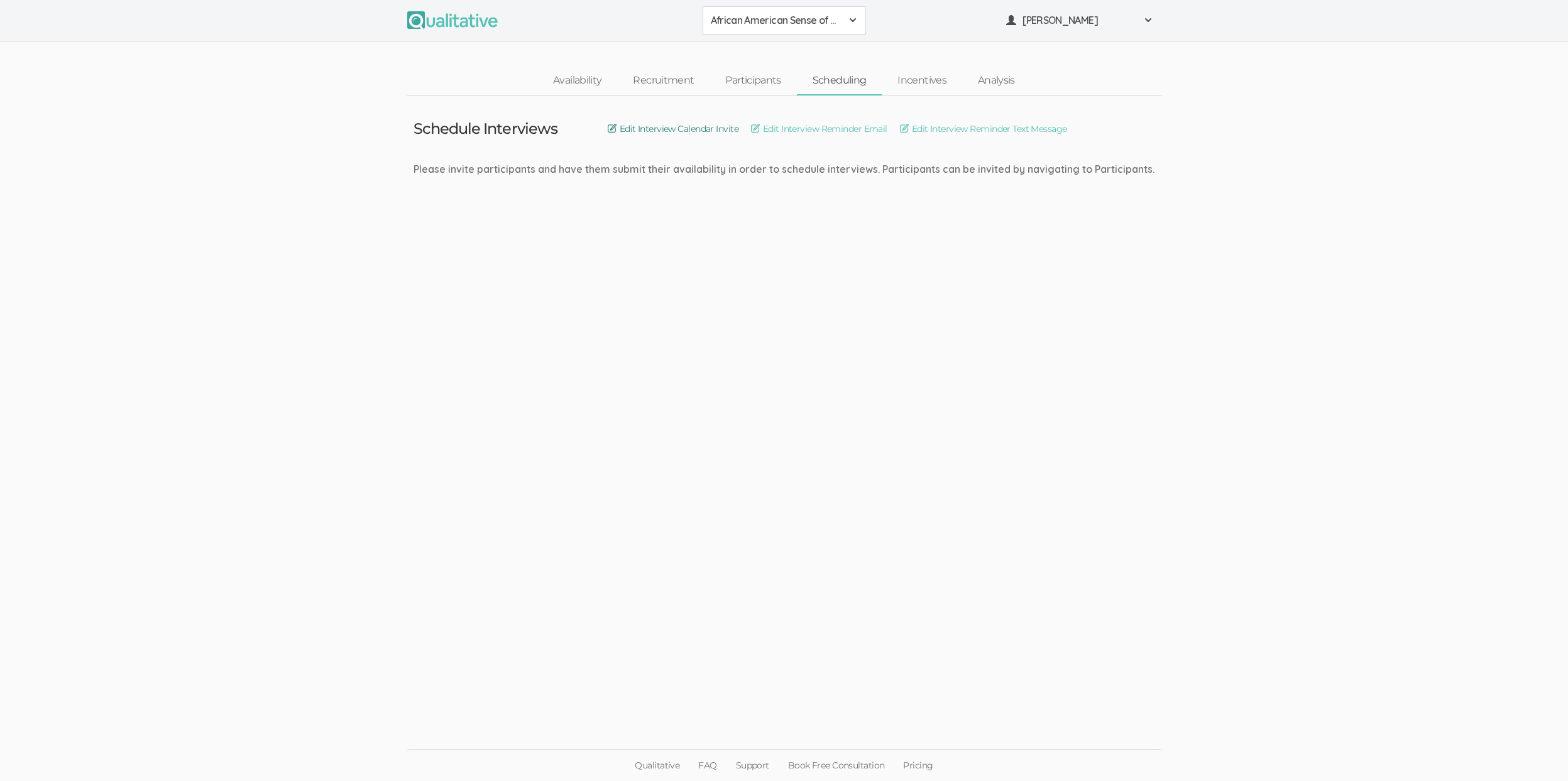
click at [718, 129] on link "Edit Interview Calendar Invite" at bounding box center [673, 128] width 131 height 14
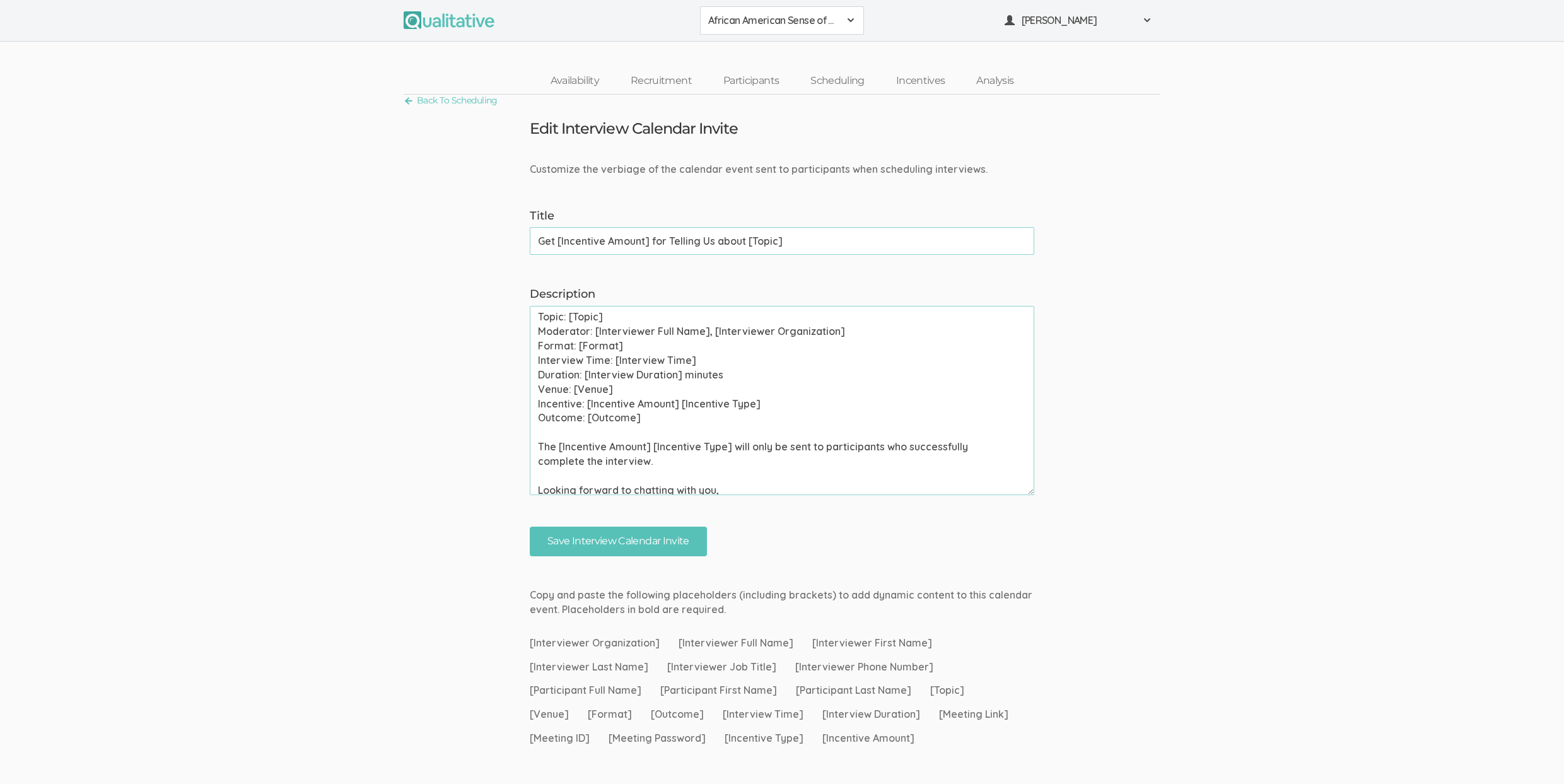
scroll to position [136, 0]
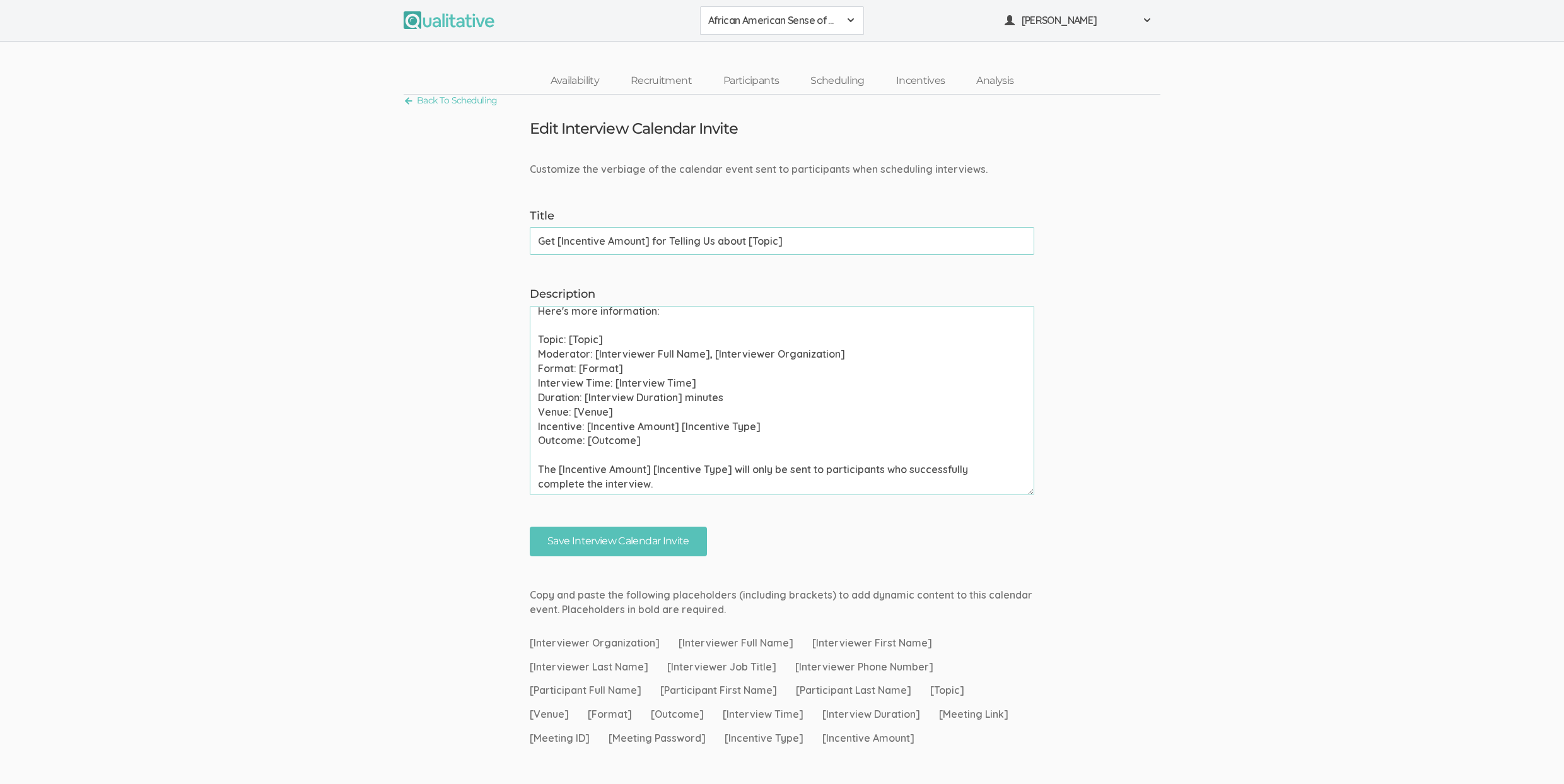
click at [591, 364] on textarea "Please use your calendar application to confirm this meeting invite as soon as …" at bounding box center [781, 400] width 505 height 189
paste textarea "One-on-one chat (60 min)"
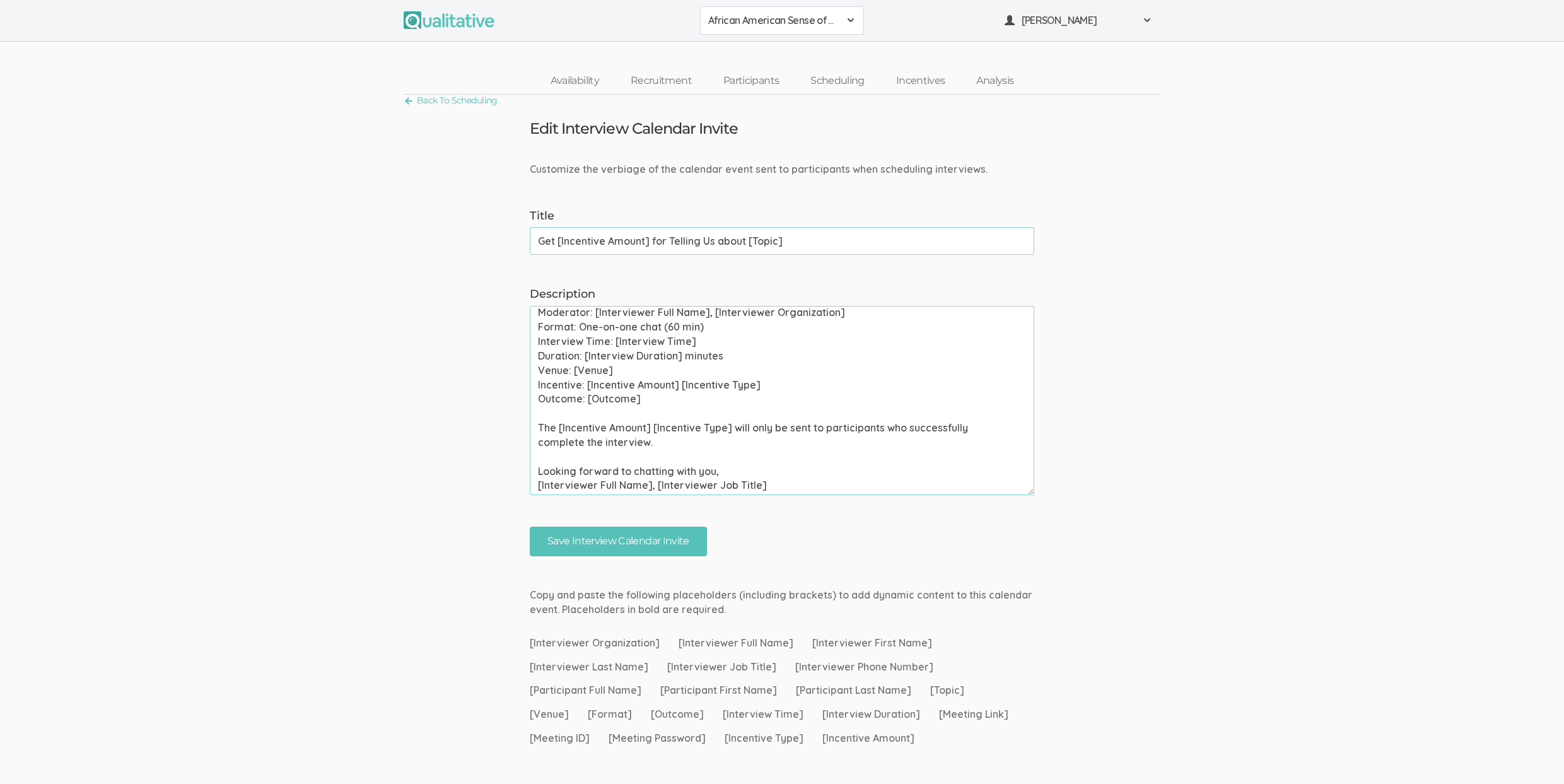
scroll to position [180, 0]
click at [642, 426] on textarea "Please use your calendar application to confirm this meeting invite as soon as …" at bounding box center [781, 400] width 505 height 189
paste textarea "one-on-one chat, group discussion, and survey"
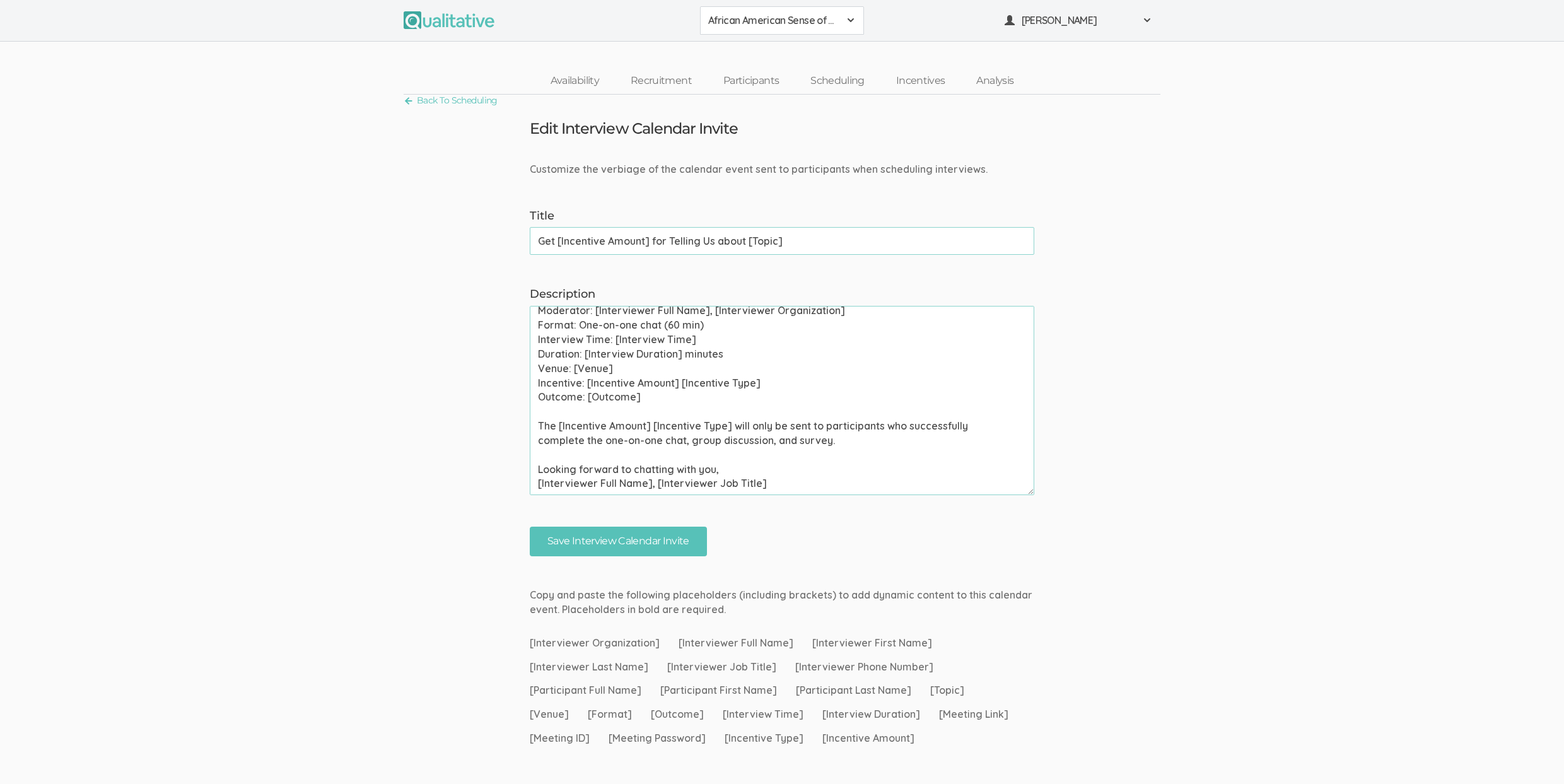
type textarea "Please use your calendar application to confirm this meeting invite as soon as …"
click at [625, 320] on textarea "Please use your calendar application to confirm this meeting invite as soon as …" at bounding box center [781, 400] width 505 height 189
click at [586, 539] on input "Save Interview Calendar Invite" at bounding box center [618, 541] width 177 height 30
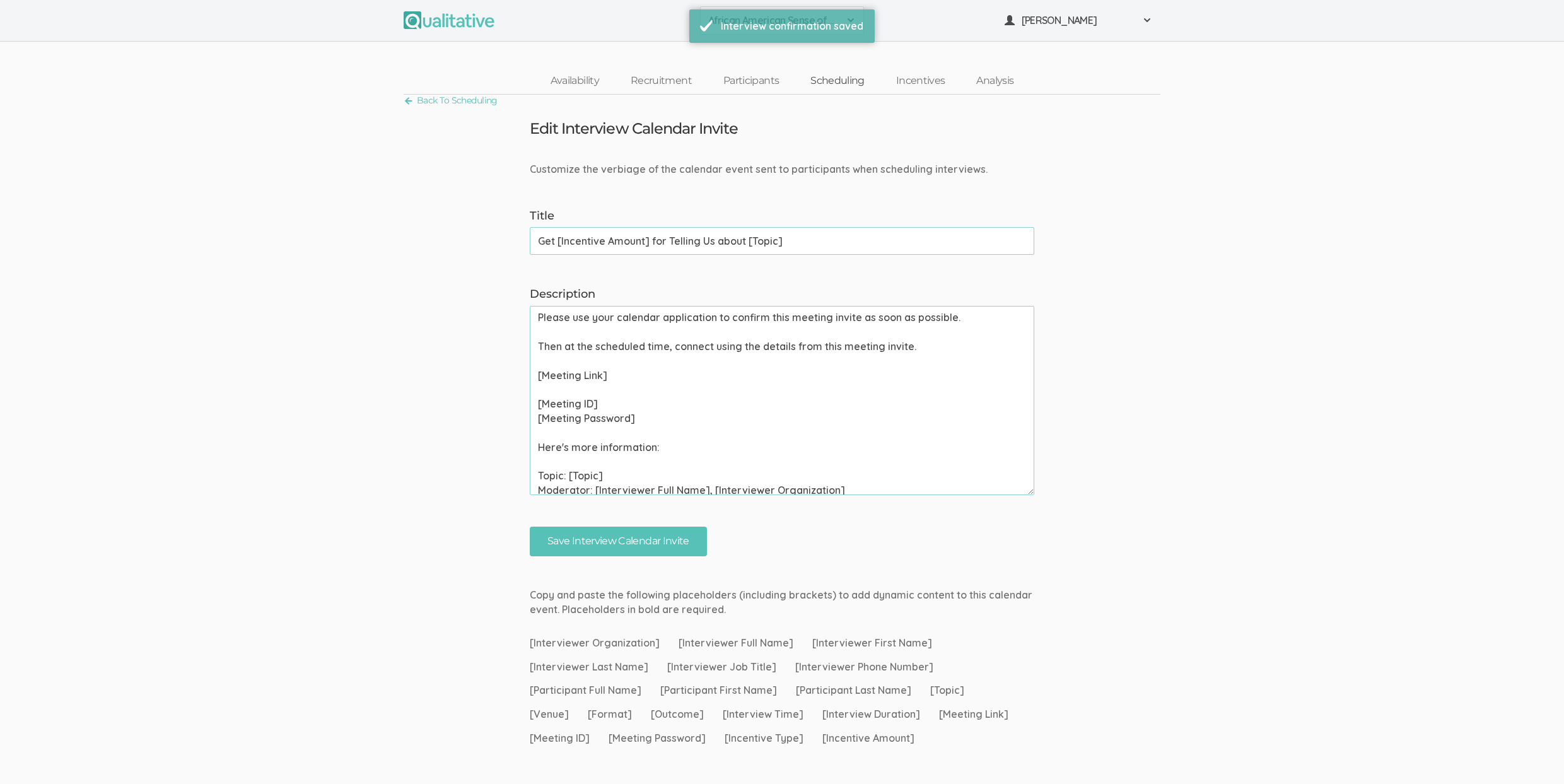
click at [846, 79] on link "Scheduling" at bounding box center [838, 81] width 86 height 27
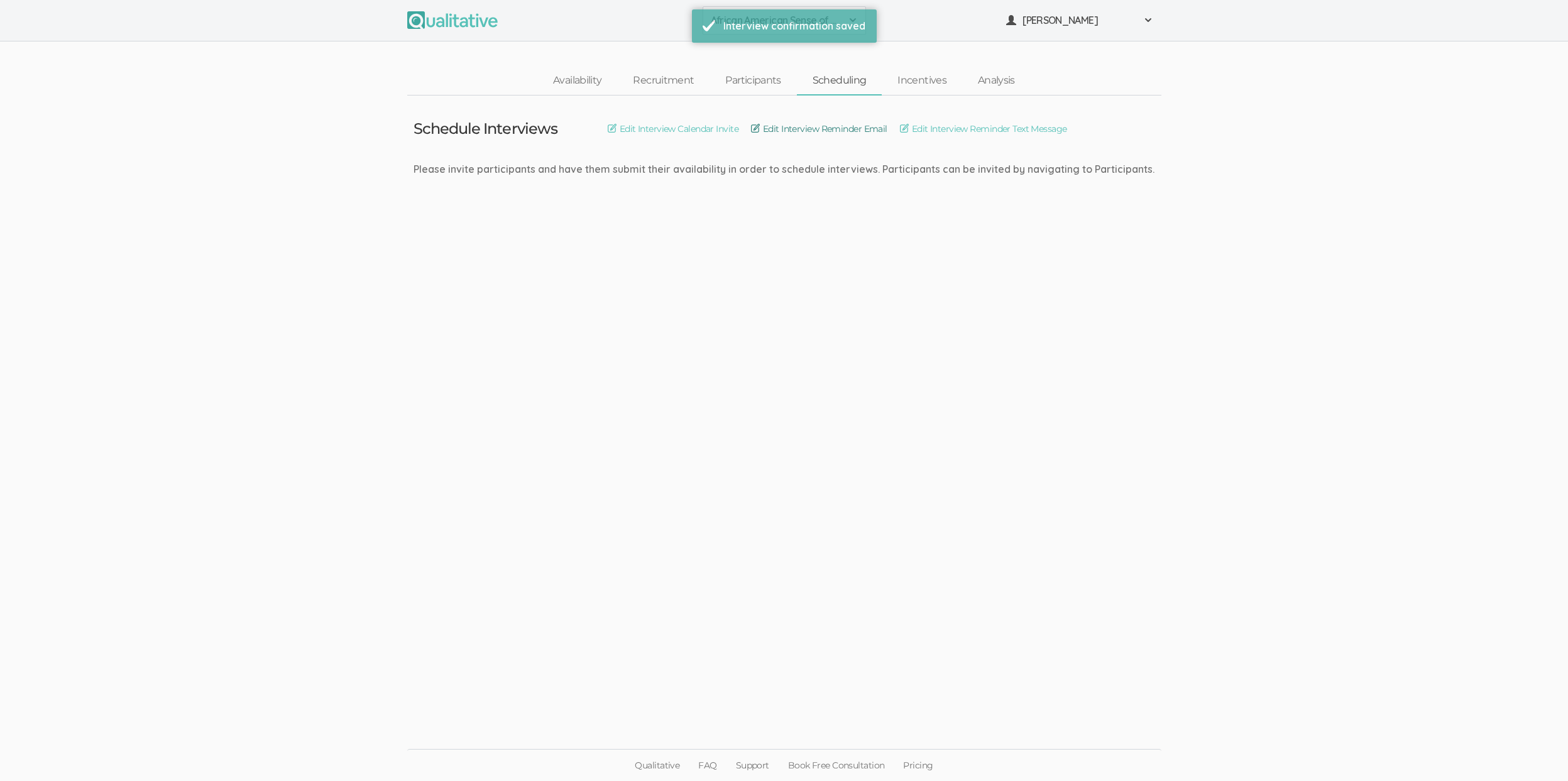
click at [840, 126] on link "Edit Interview Reminder Email" at bounding box center [819, 128] width 137 height 14
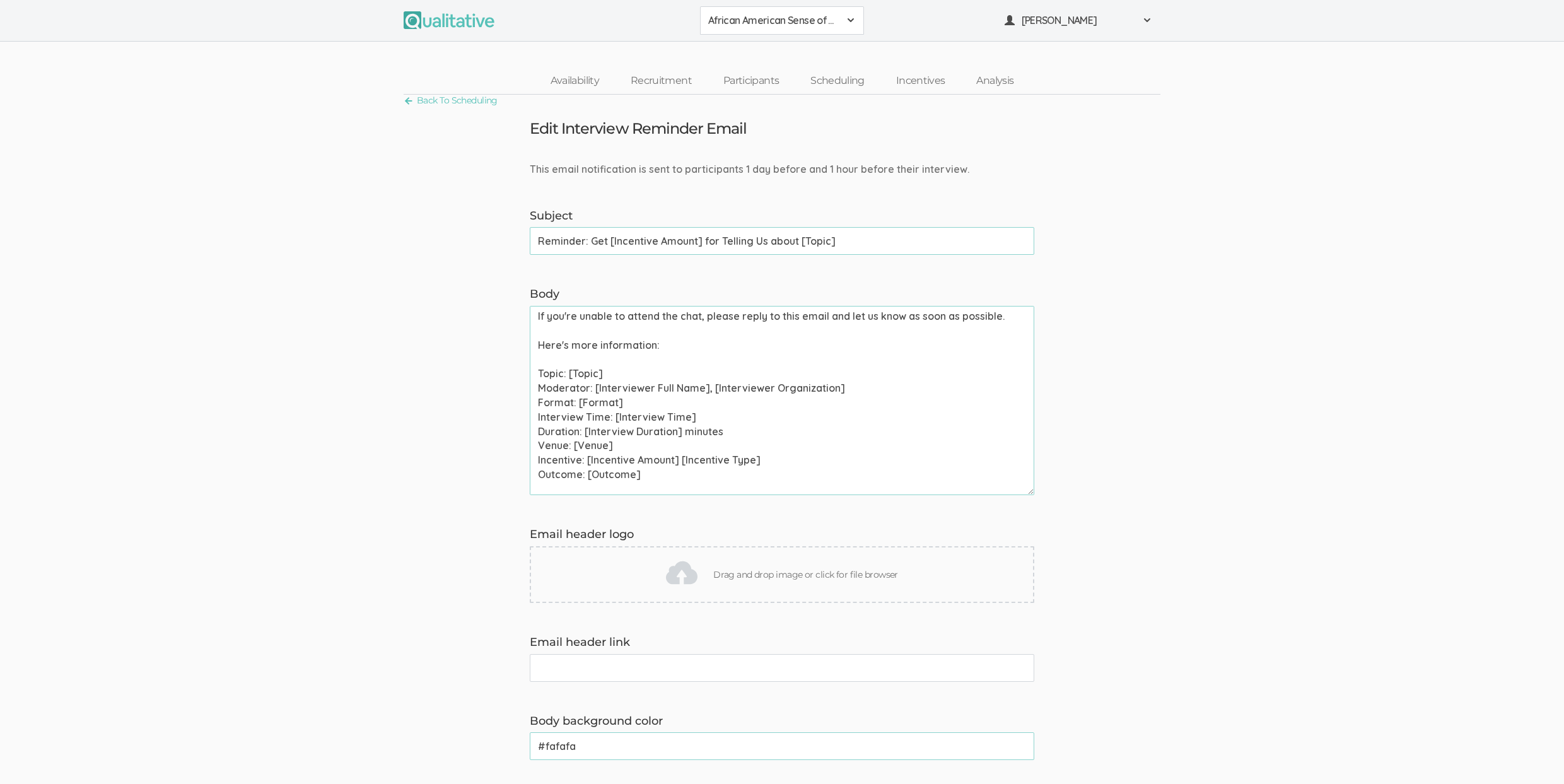
scroll to position [218, 0]
click at [597, 423] on textarea "Hi [Participant First Name], This is a reminder that your chat with [Interviewe…" at bounding box center [781, 400] width 505 height 189
click at [597, 421] on textarea "Hi [Participant First Name], This is a reminder that your chat with [Interviewe…" at bounding box center [781, 400] width 505 height 189
paste textarea ": One-on-one chat (60 min)"
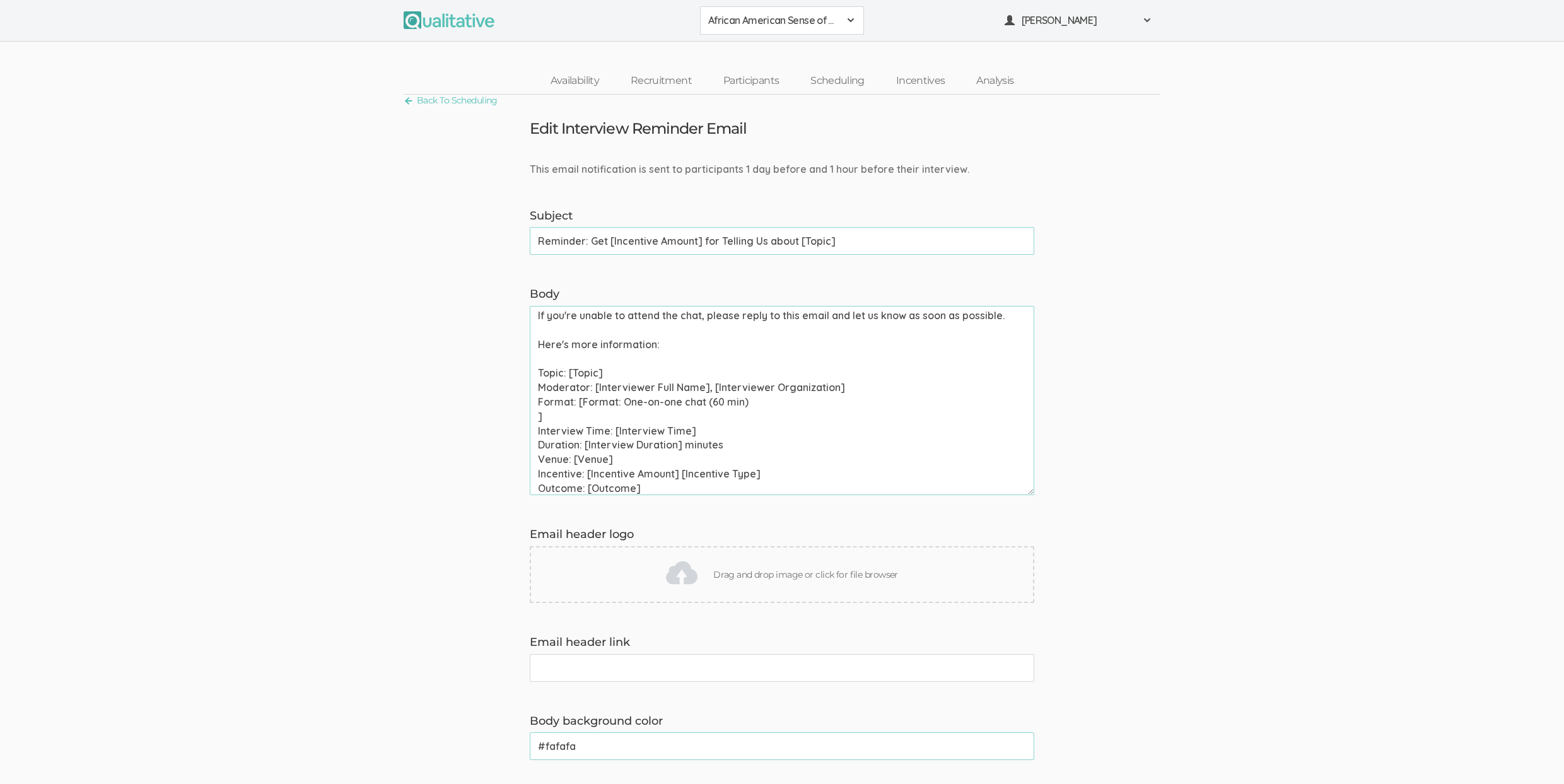
click at [597, 421] on textarea "Hi [Participant First Name], This is a reminder that your chat with [Interviewe…" at bounding box center [781, 400] width 505 height 189
click at [598, 417] on textarea "Hi [Participant First Name], This is a reminder that your chat with [Interviewe…" at bounding box center [781, 400] width 505 height 189
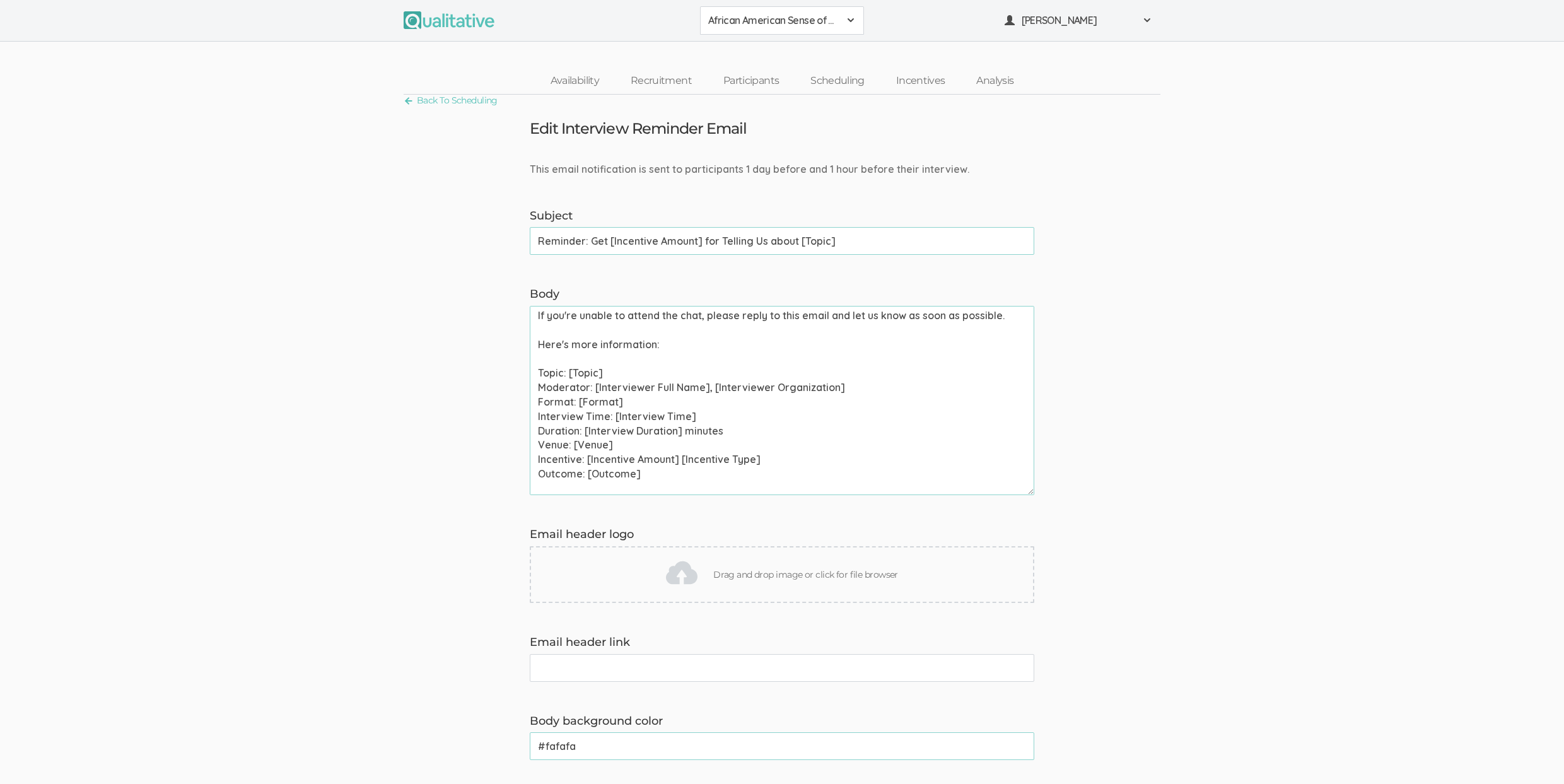
click at [598, 417] on textarea "Hi [Participant First Name], This is a reminder that your chat with [Interviewe…" at bounding box center [781, 400] width 505 height 189
paste textarea "One-on-one chat (60 min)"
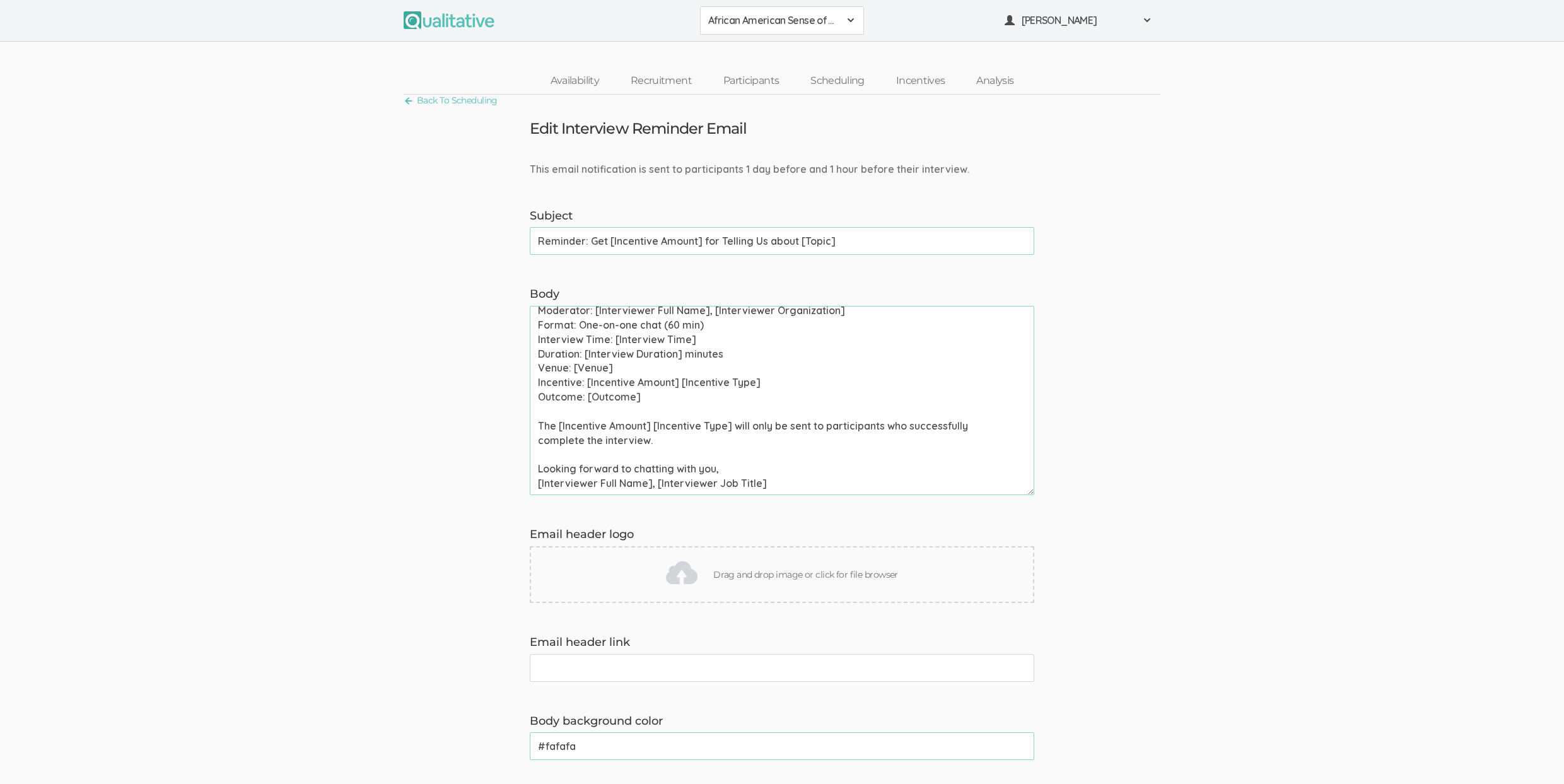
scroll to position [310, 0]
click at [584, 440] on textarea "Hi [Participant First Name], This is a reminder that your chat with [Interviewe…" at bounding box center [781, 400] width 505 height 189
paste textarea "one-on-one chat, group discussion, and survey"
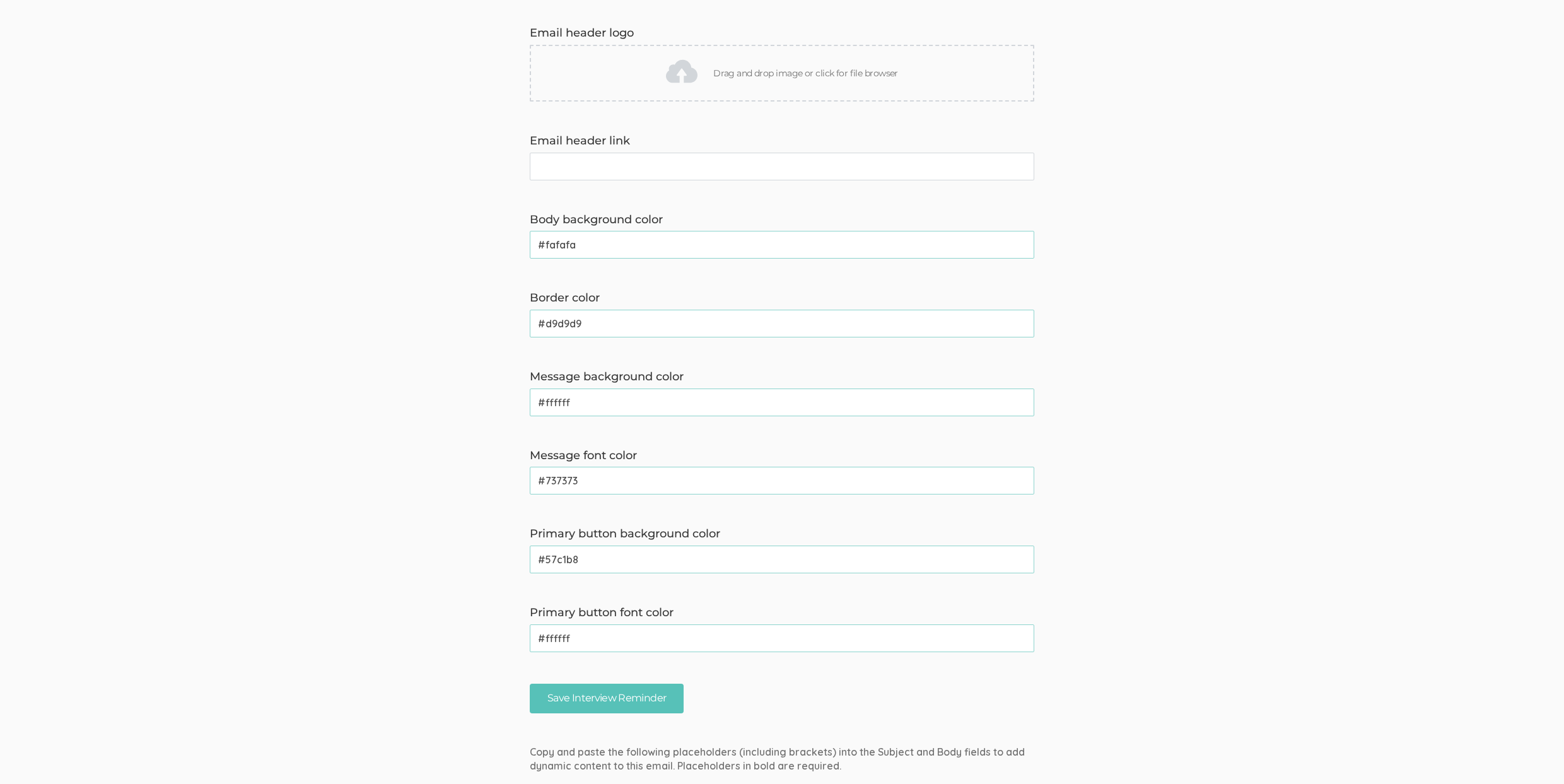
scroll to position [548, 0]
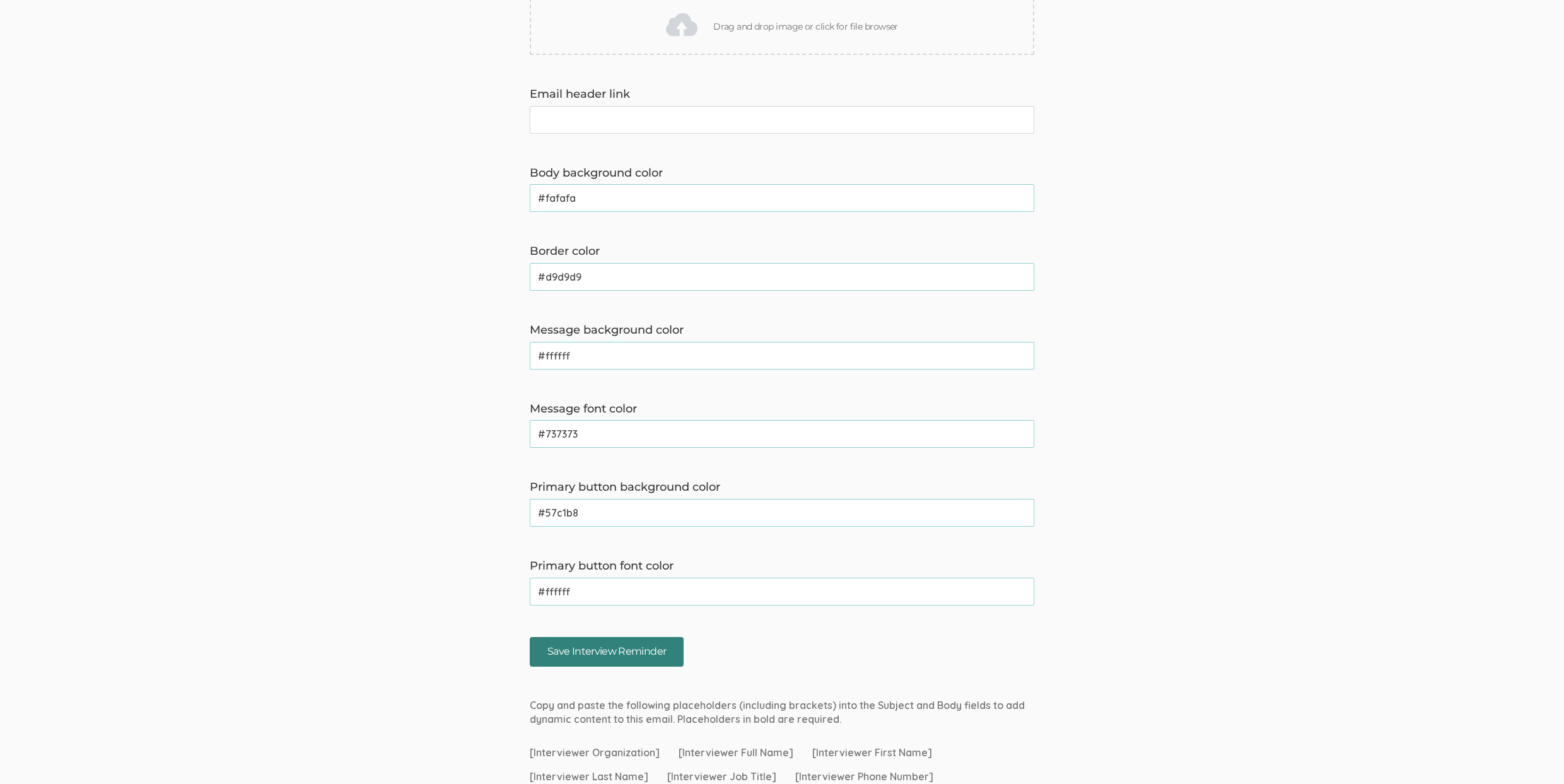
type textarea "Hi [Participant First Name], This is a reminder that your chat with [Interviewe…"
click at [571, 658] on input "Save Interview Reminder" at bounding box center [606, 652] width 154 height 30
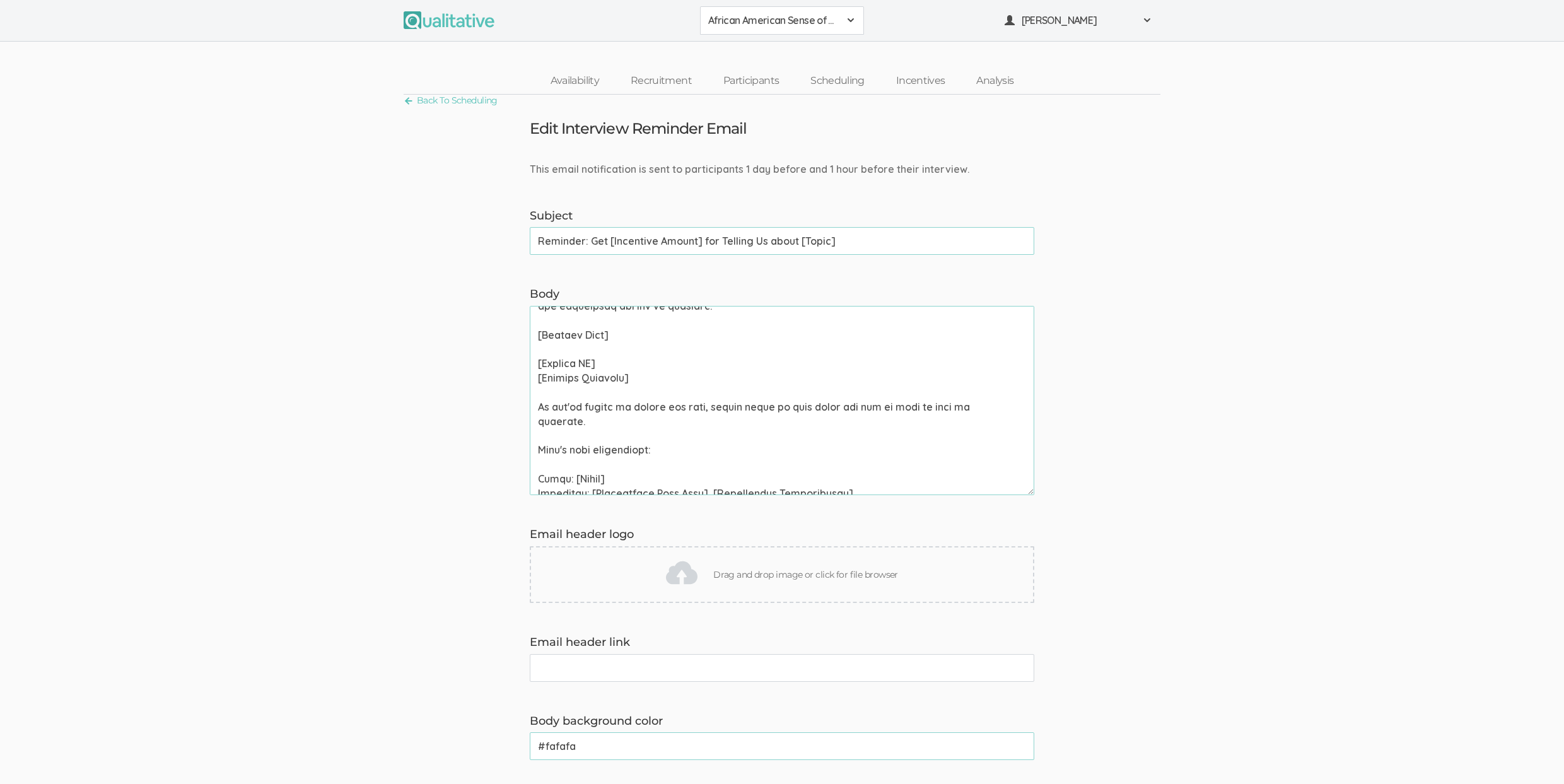
scroll to position [173, 0]
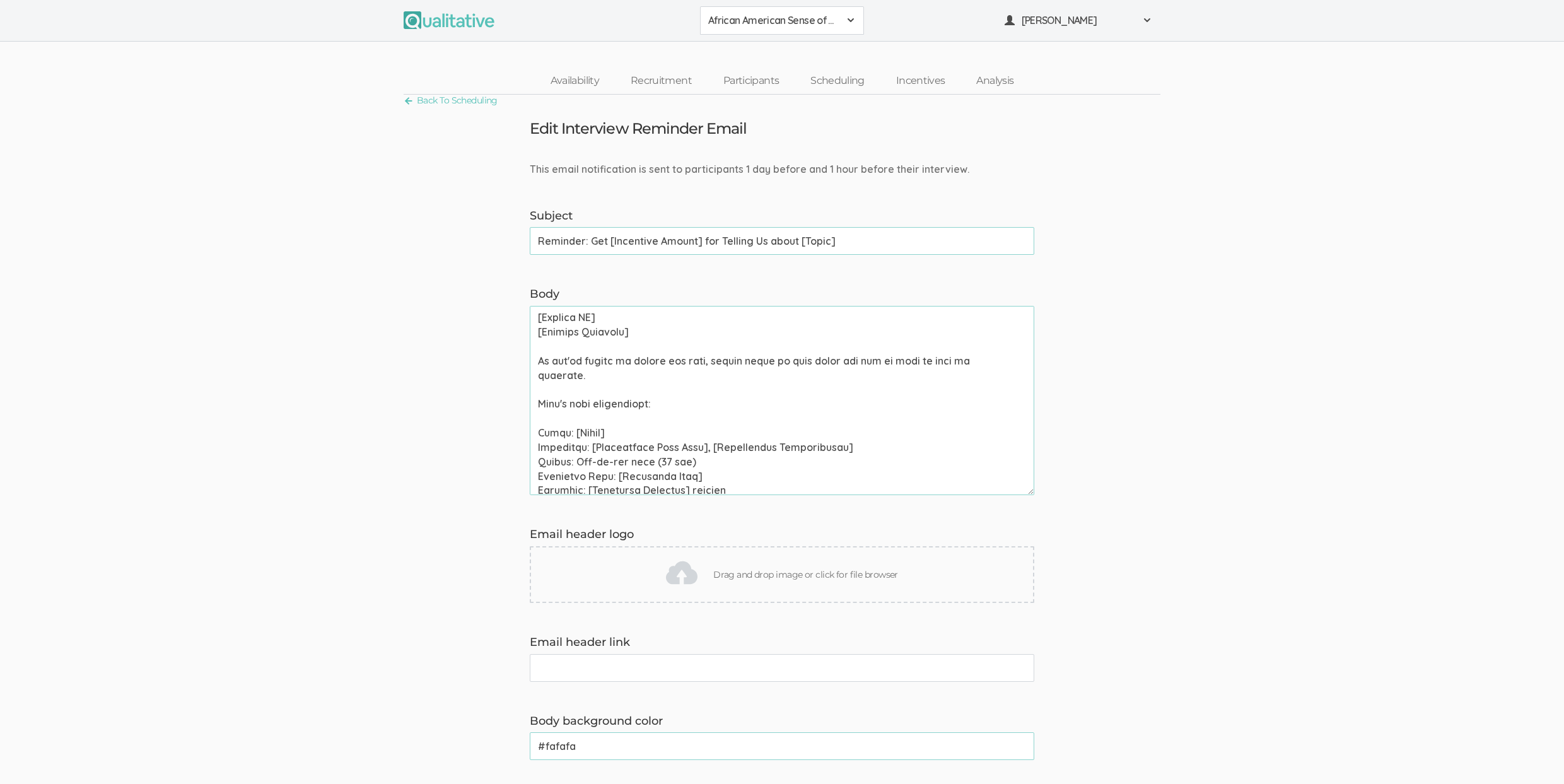
click at [601, 464] on textarea "Body" at bounding box center [781, 400] width 505 height 189
click at [390, 498] on form "This email notification is sent to participants 1 day before and 1 hour before …" at bounding box center [782, 688] width 1564 height 1053
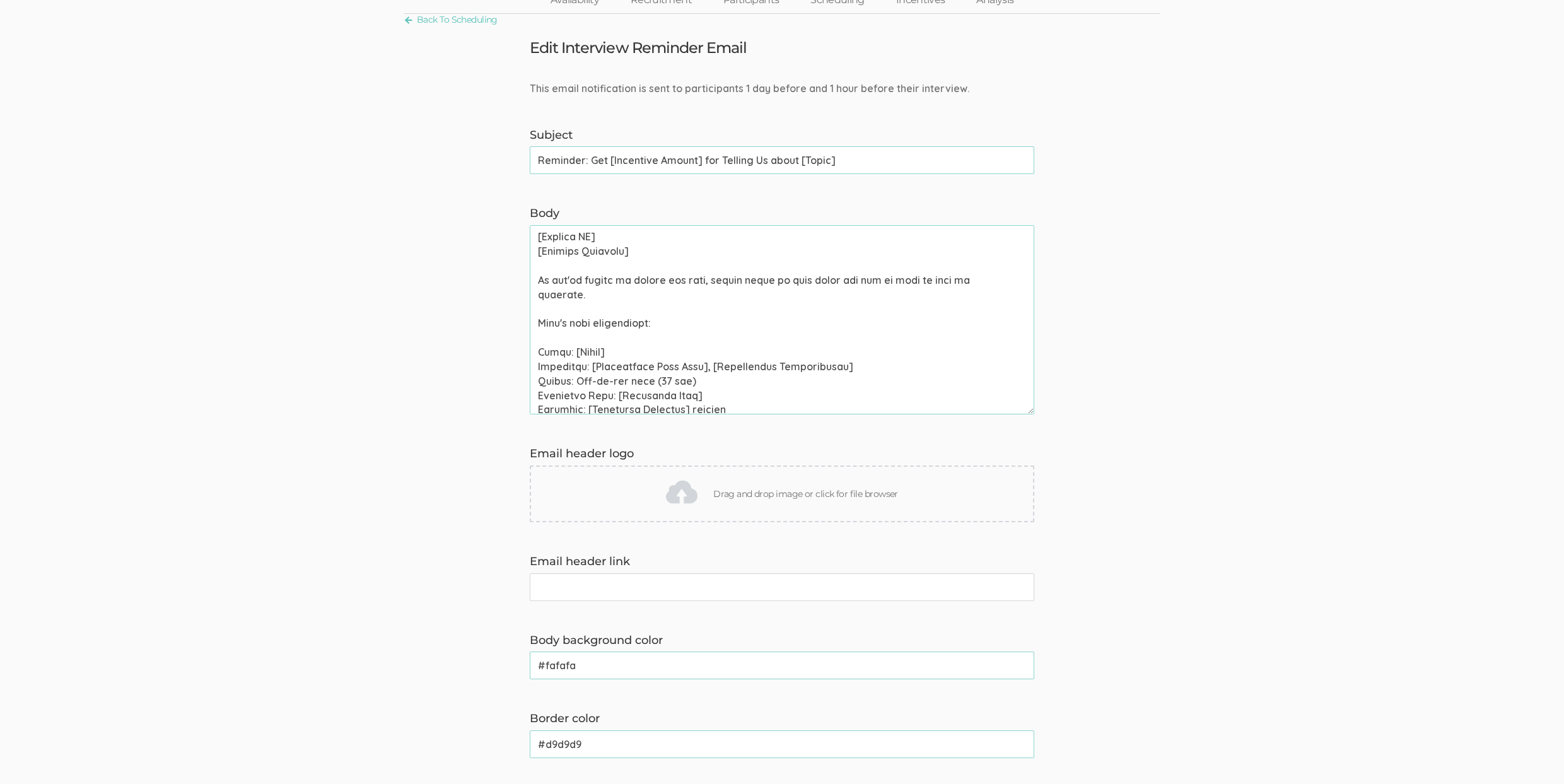
scroll to position [500, 0]
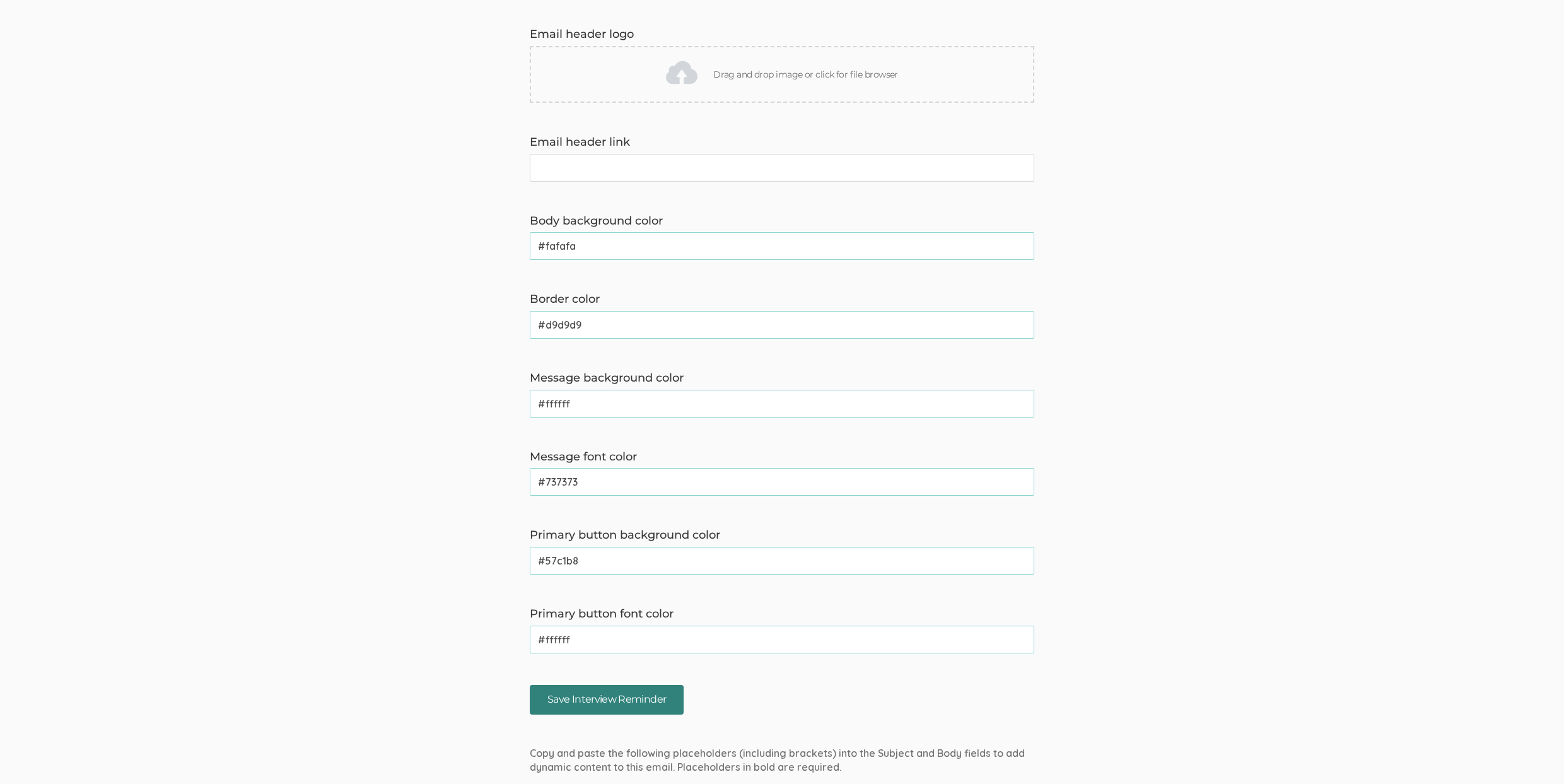
click at [601, 697] on input "Save Interview Reminder" at bounding box center [606, 699] width 154 height 30
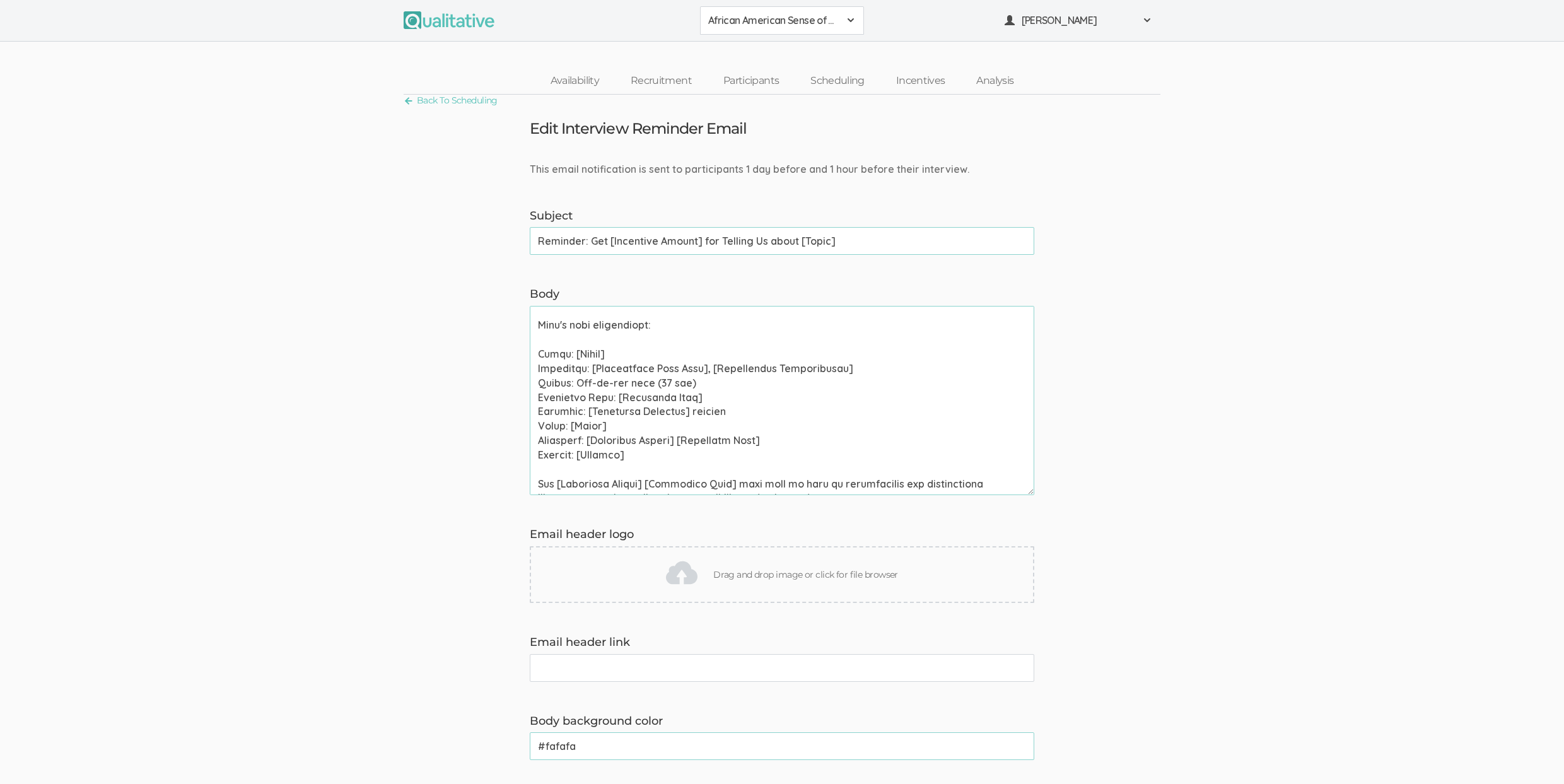
scroll to position [251, 0]
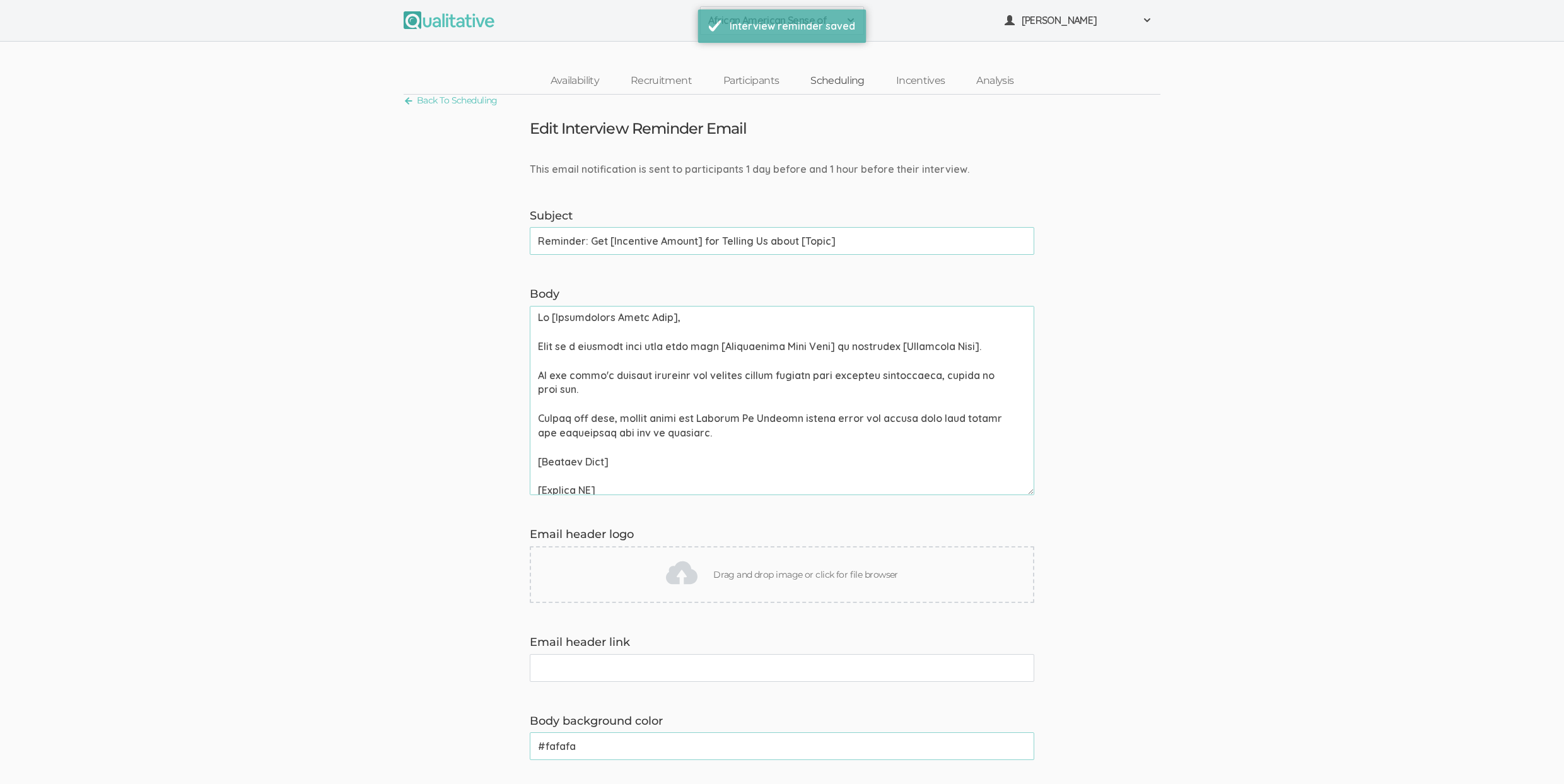
click at [834, 73] on link "Scheduling" at bounding box center [838, 81] width 86 height 27
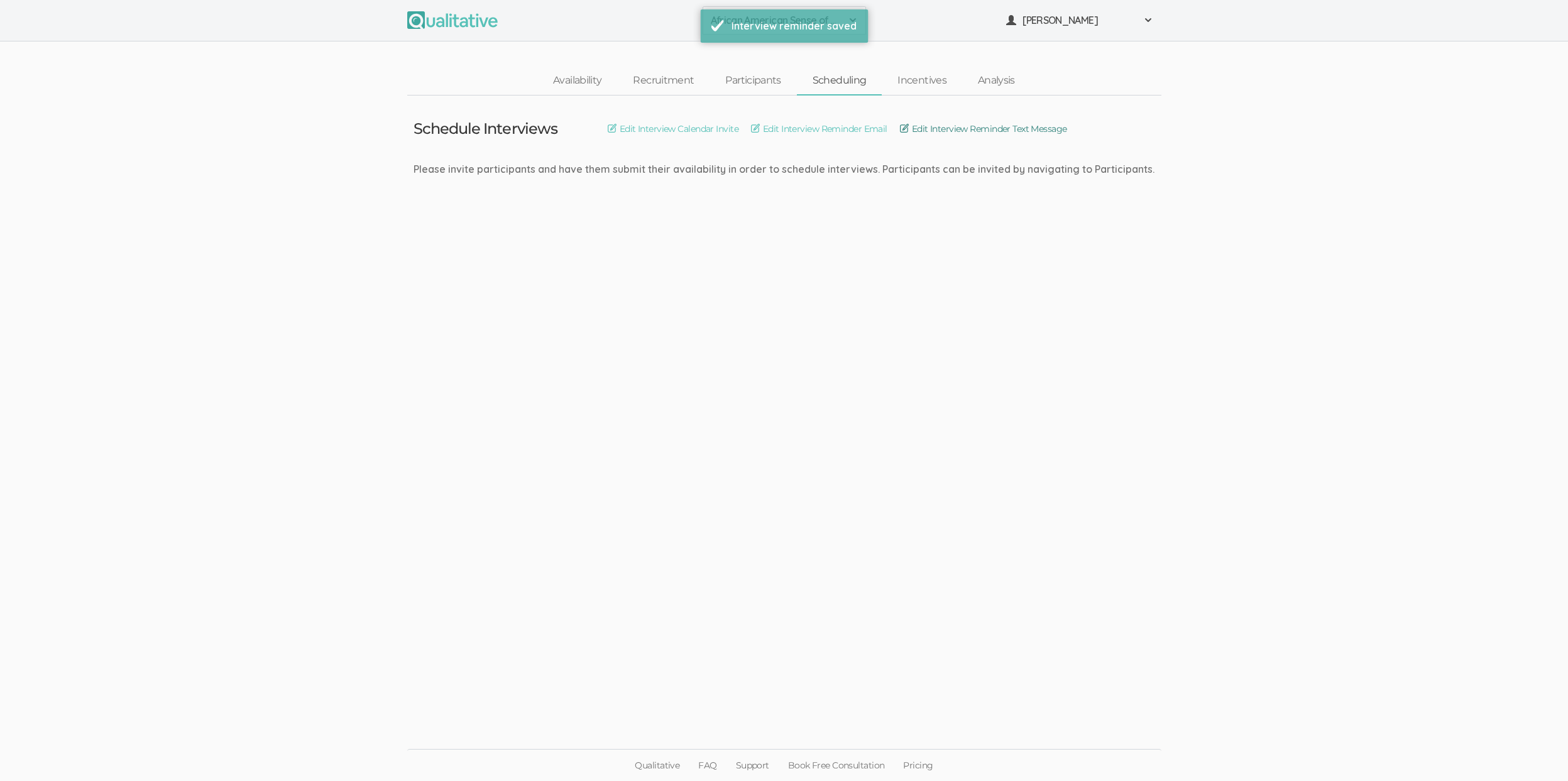
click at [959, 123] on link "Edit Interview Reminder Text Message" at bounding box center [984, 128] width 167 height 14
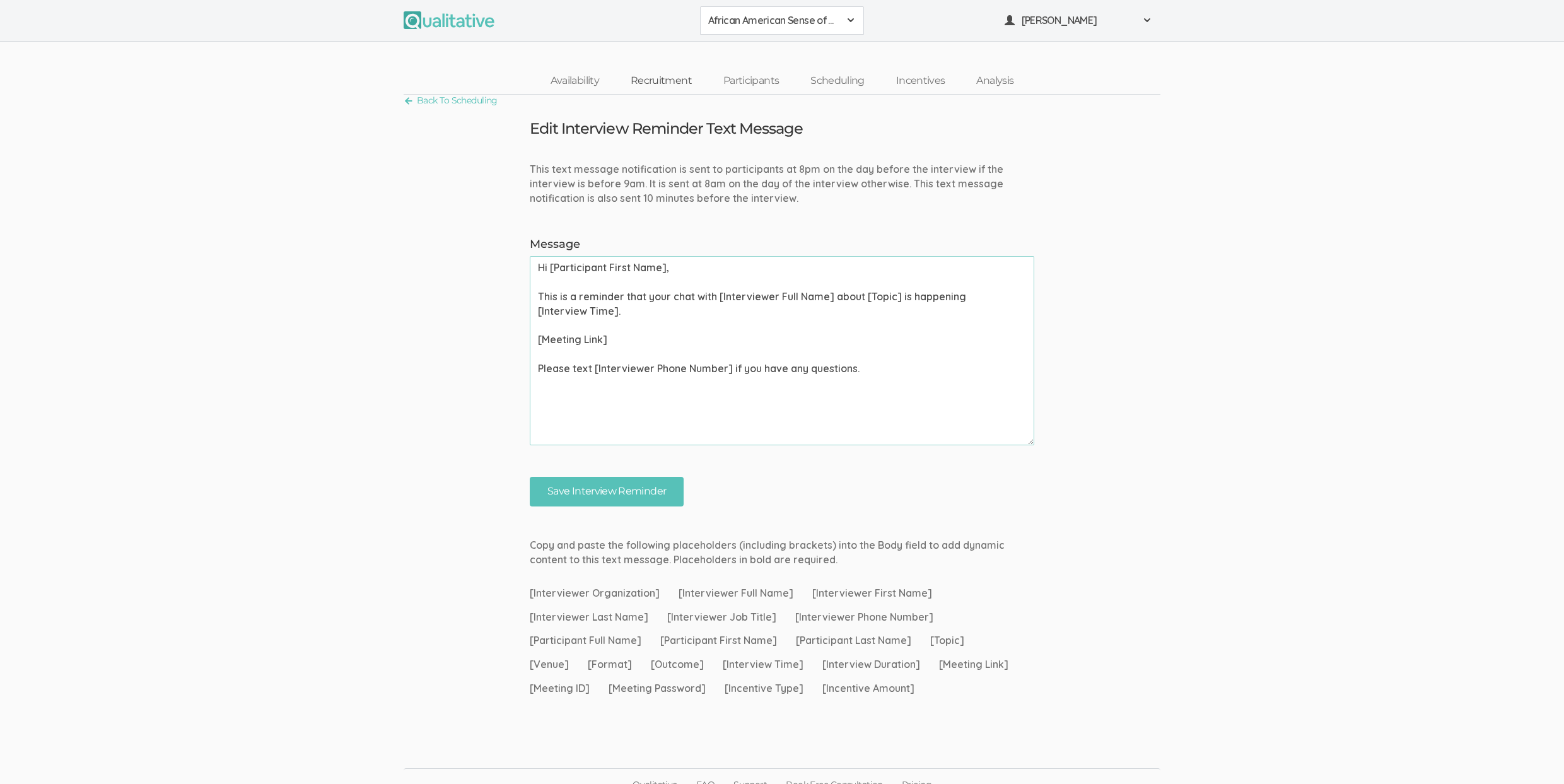
click at [673, 74] on link "Recruitment" at bounding box center [661, 81] width 93 height 27
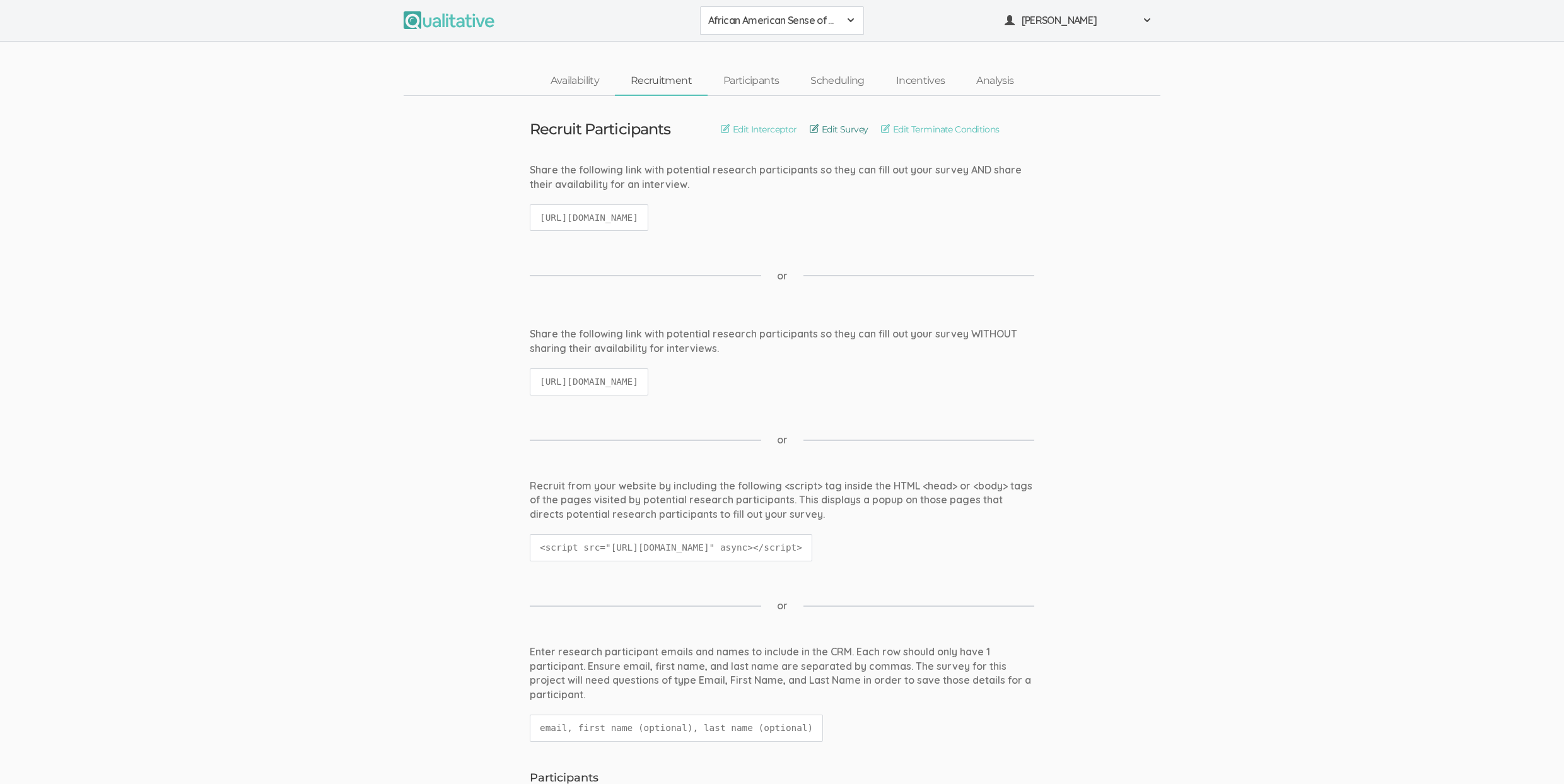
click at [843, 128] on link "Edit Survey" at bounding box center [838, 129] width 58 height 14
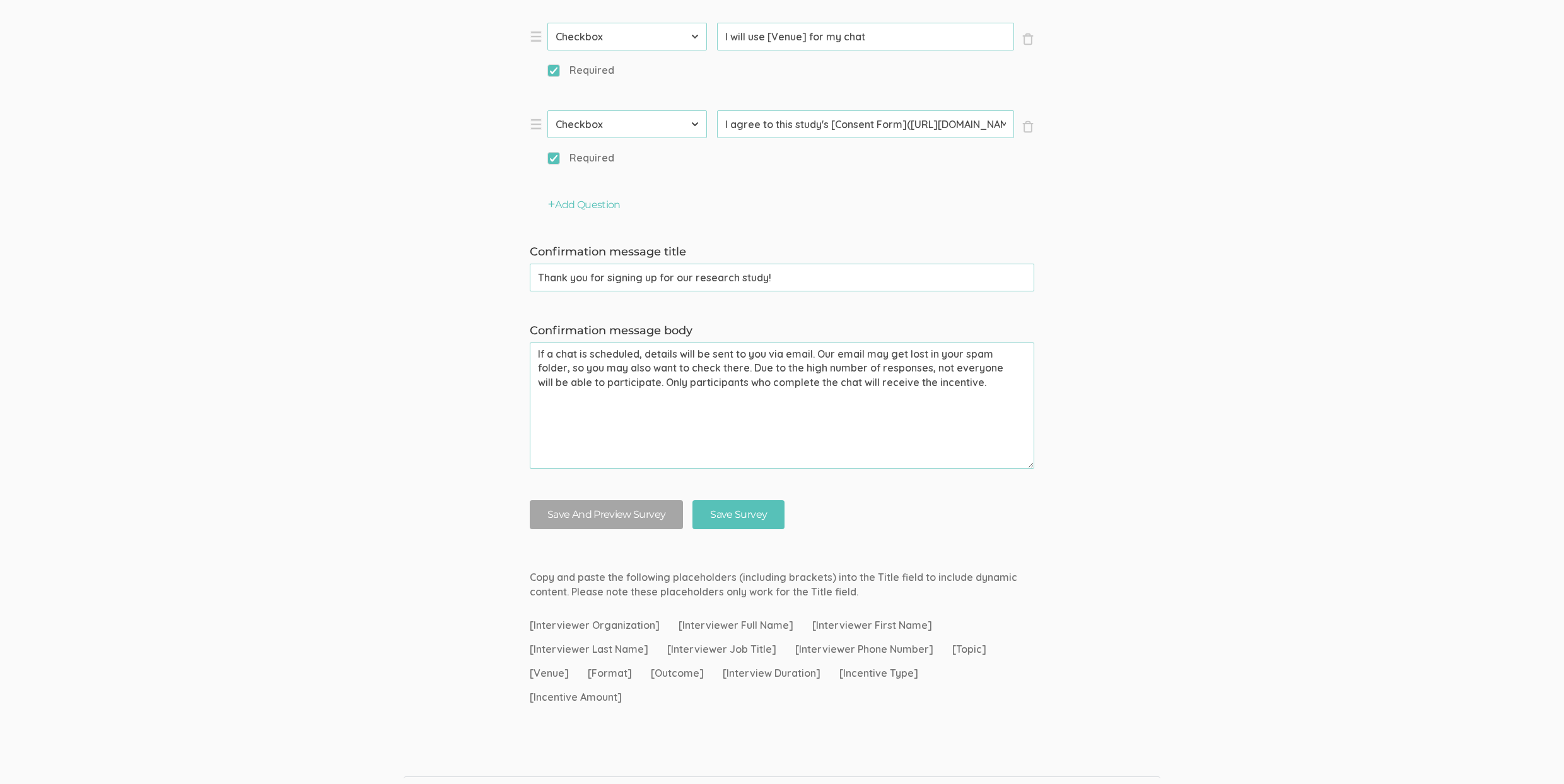
scroll to position [1940, 0]
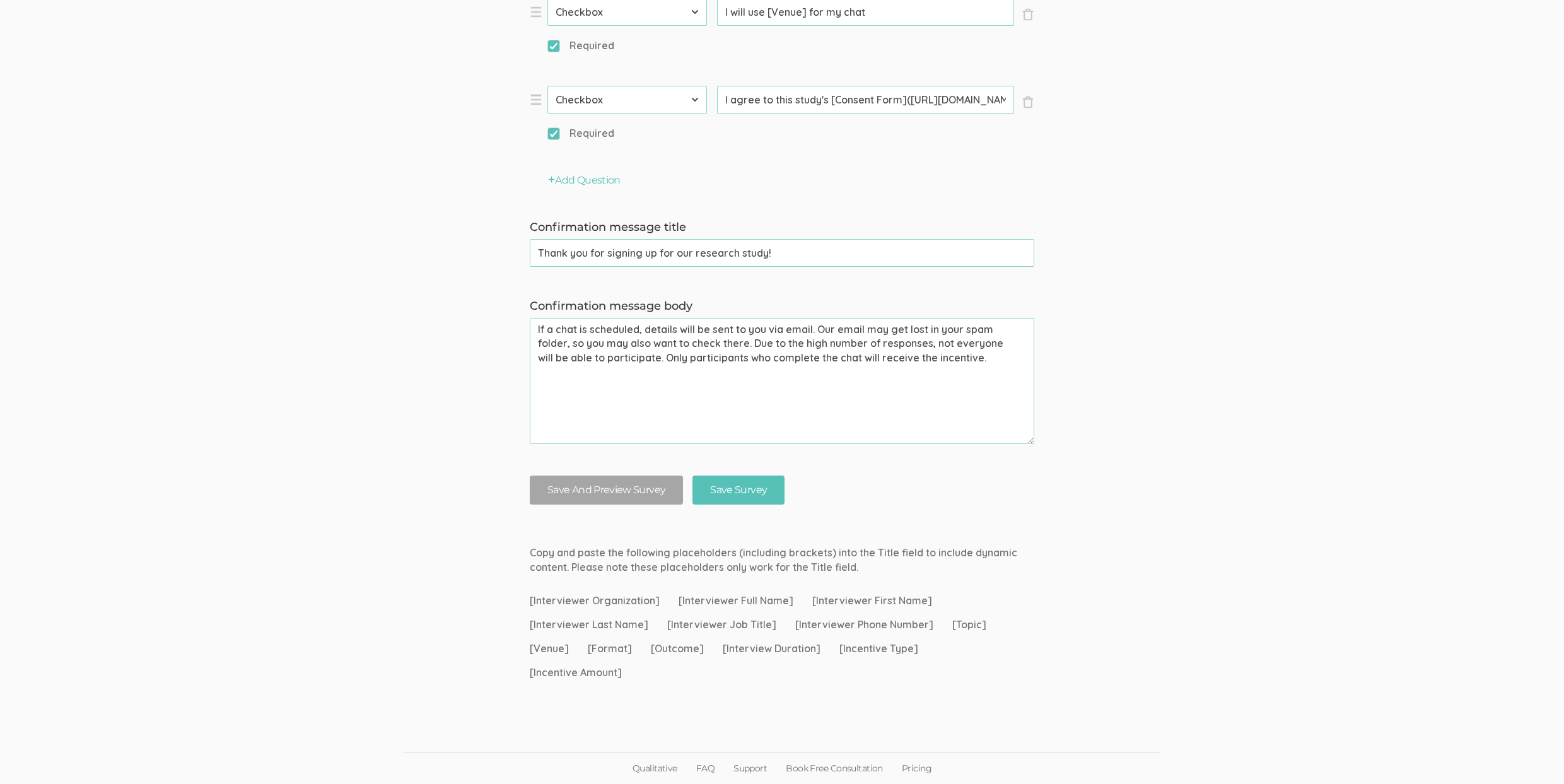
click at [849, 357] on textarea "If a chat is scheduled, details will be sent to you via email. Our email may ge…" at bounding box center [781, 381] width 505 height 126
paste textarea "one-on-one chat, group discussion, and survey"
type textarea "If a chat is scheduled, details will be sent to you via email. Our email may ge…"
click at [745, 496] on input "Save Survey" at bounding box center [738, 490] width 92 height 30
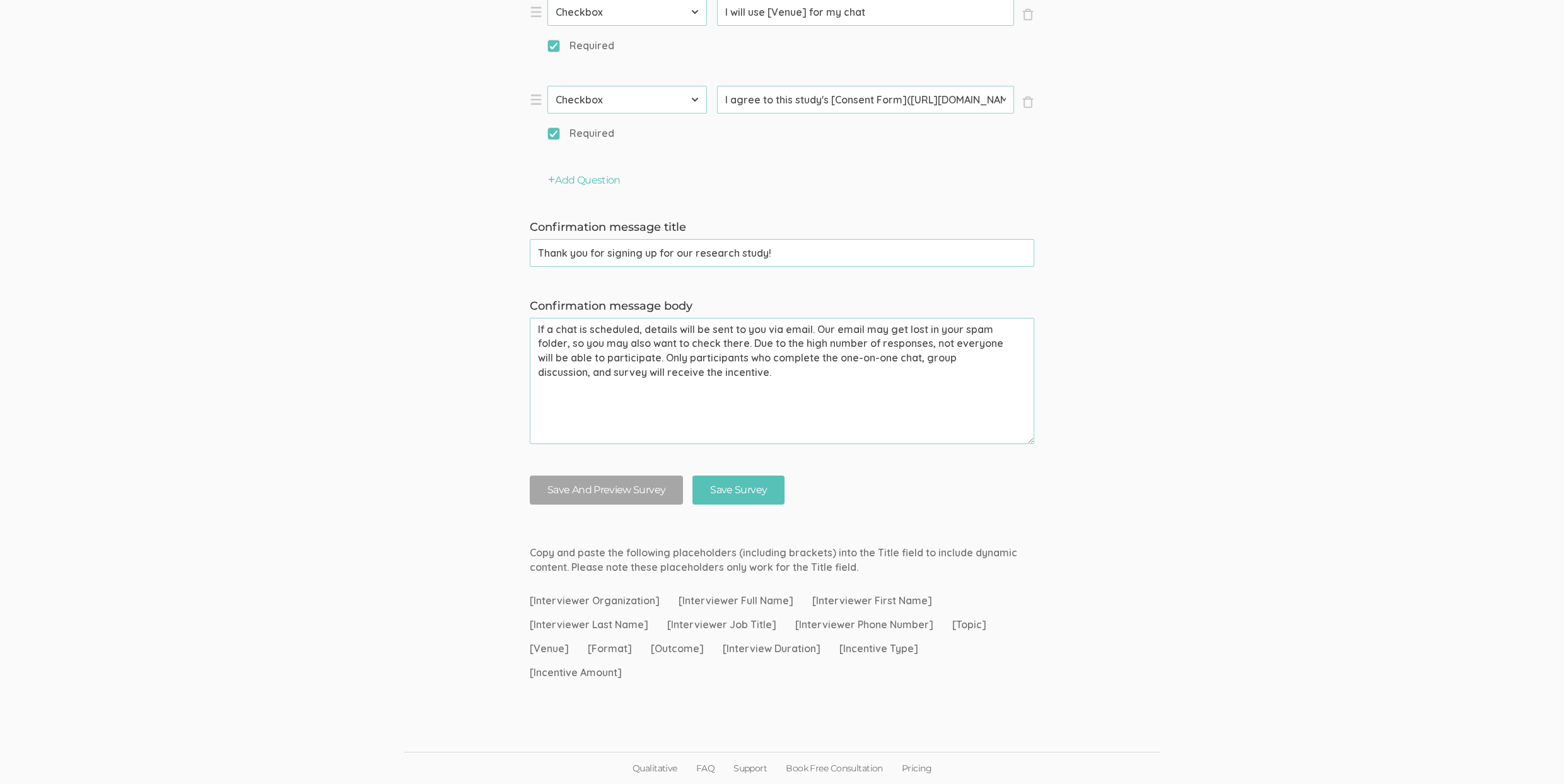
scroll to position [0, 0]
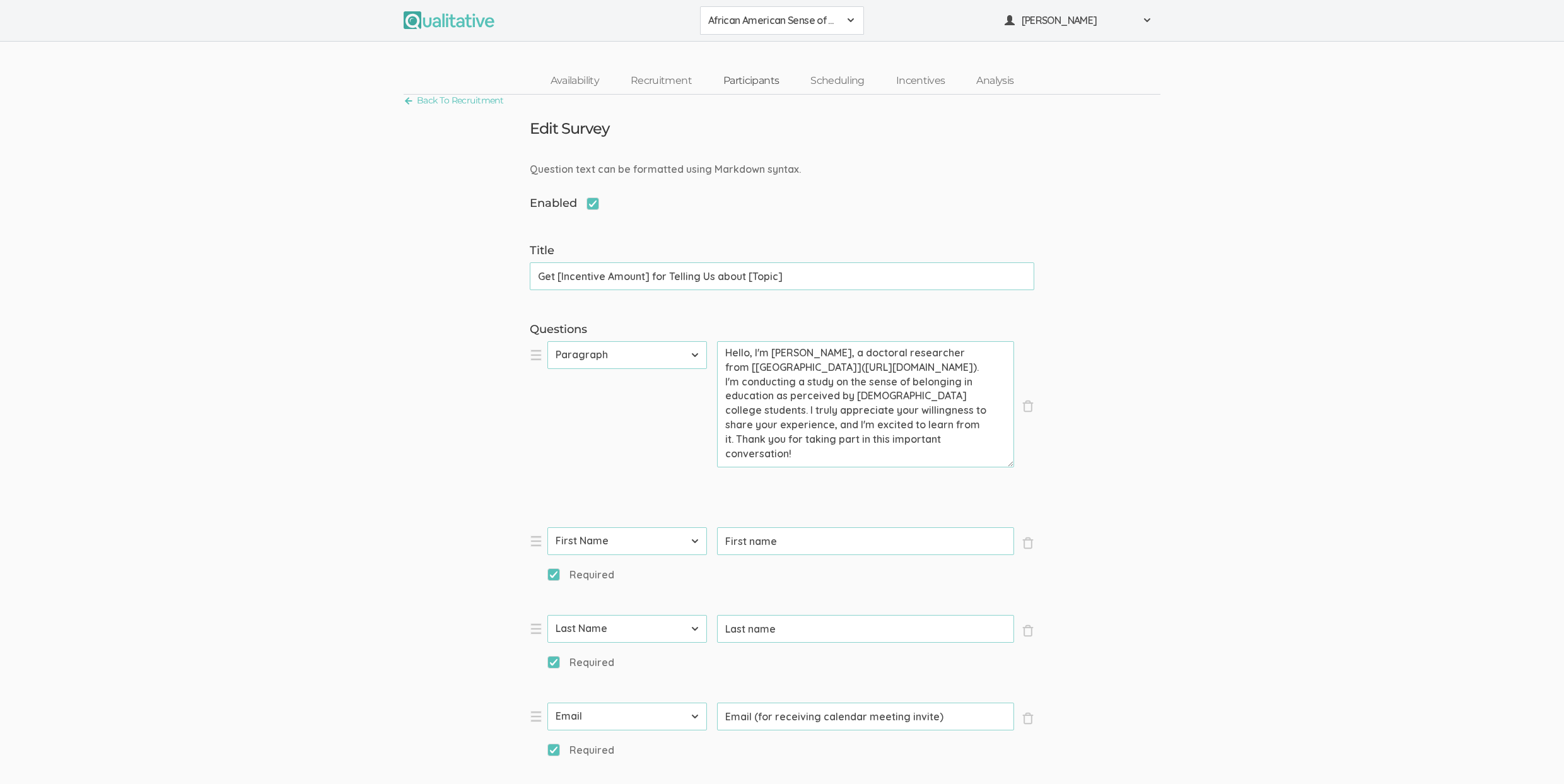
click at [743, 82] on link "Participants" at bounding box center [751, 81] width 87 height 27
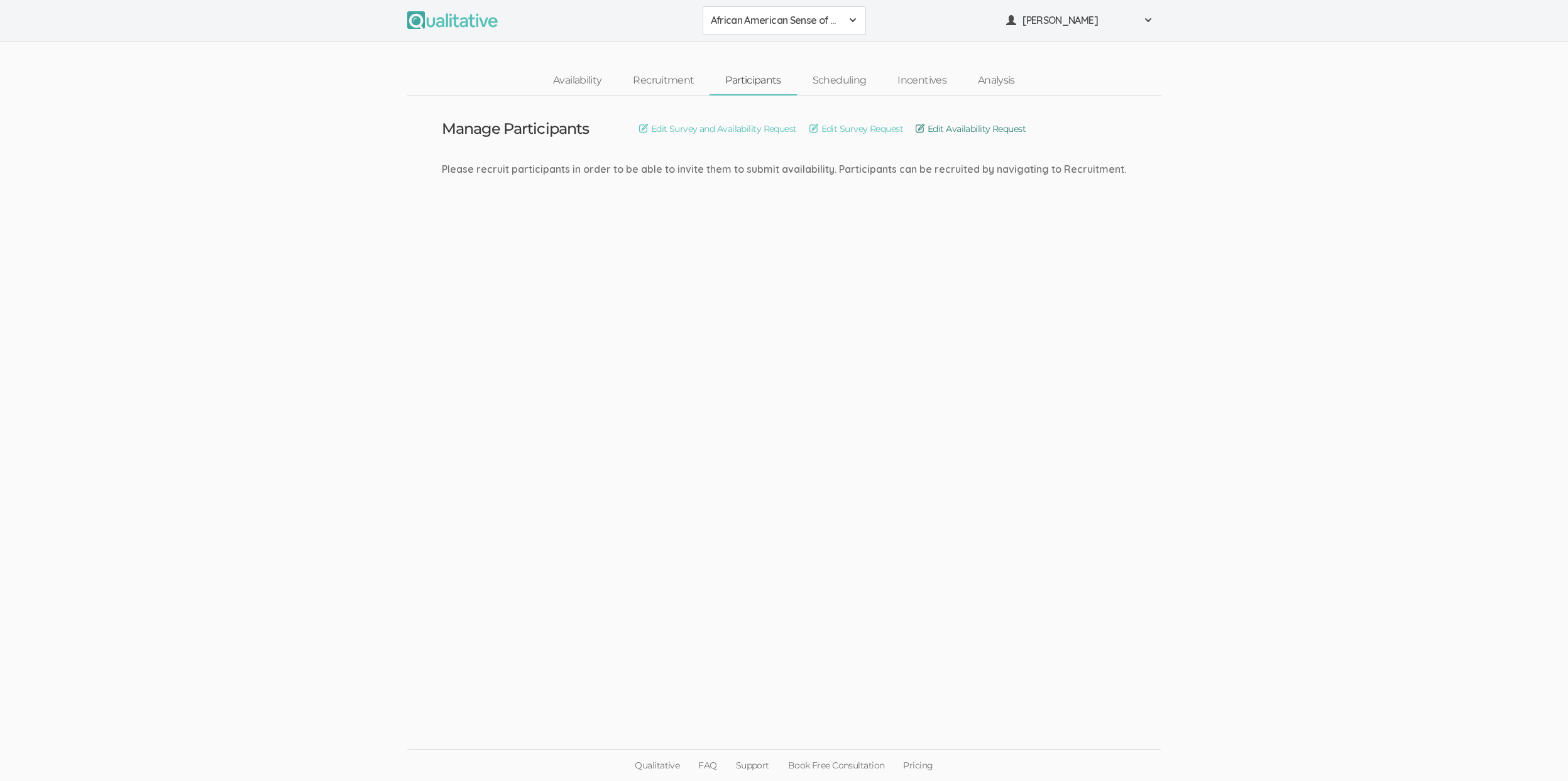
click at [966, 130] on link "Edit Availability Request" at bounding box center [971, 128] width 110 height 14
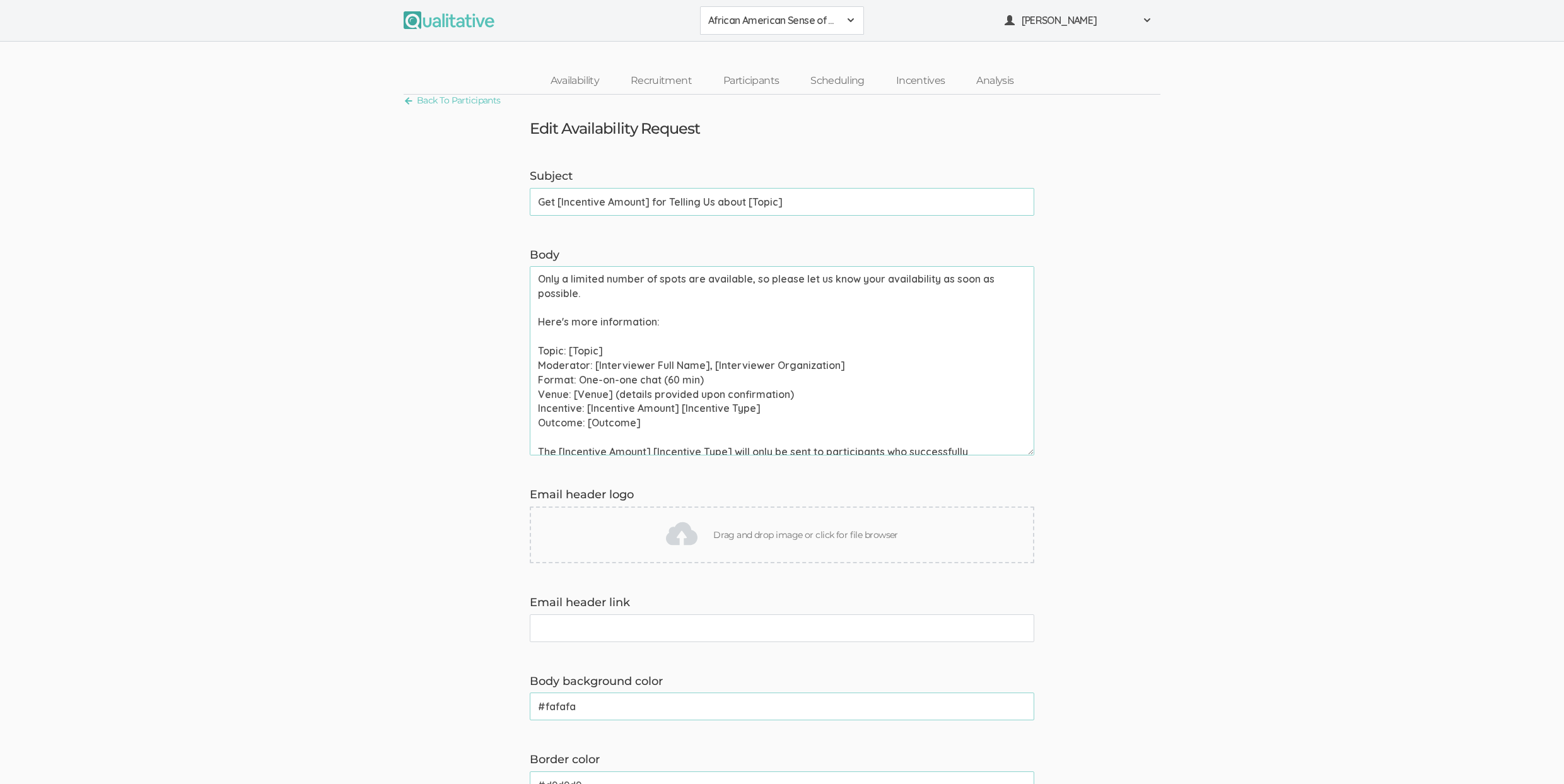
scroll to position [209, 0]
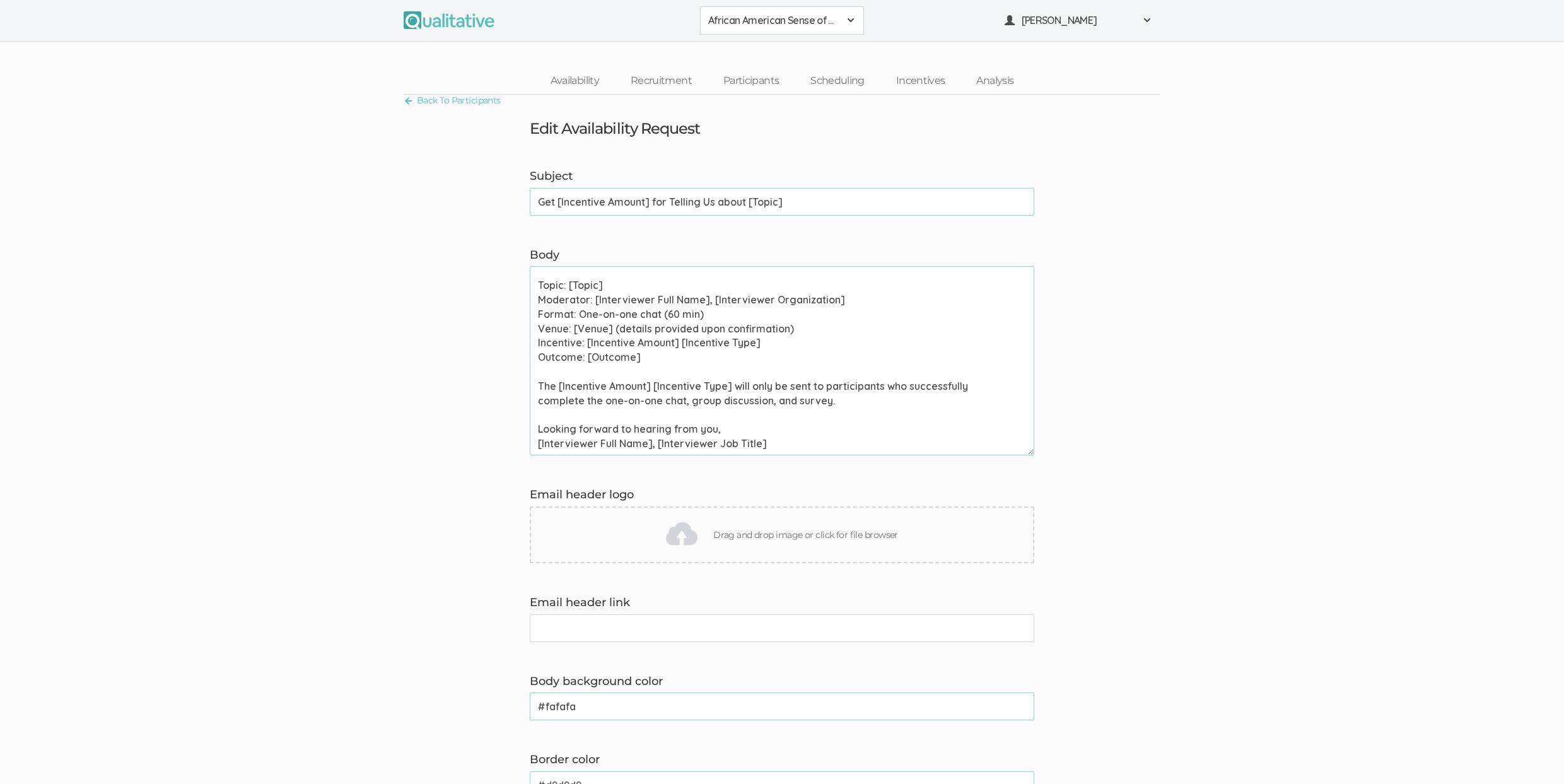
click at [607, 310] on textarea "Hi [Participant First Name], Thank you for signing up to chat about [Topic]. We…" at bounding box center [781, 361] width 505 height 189
paste textarea
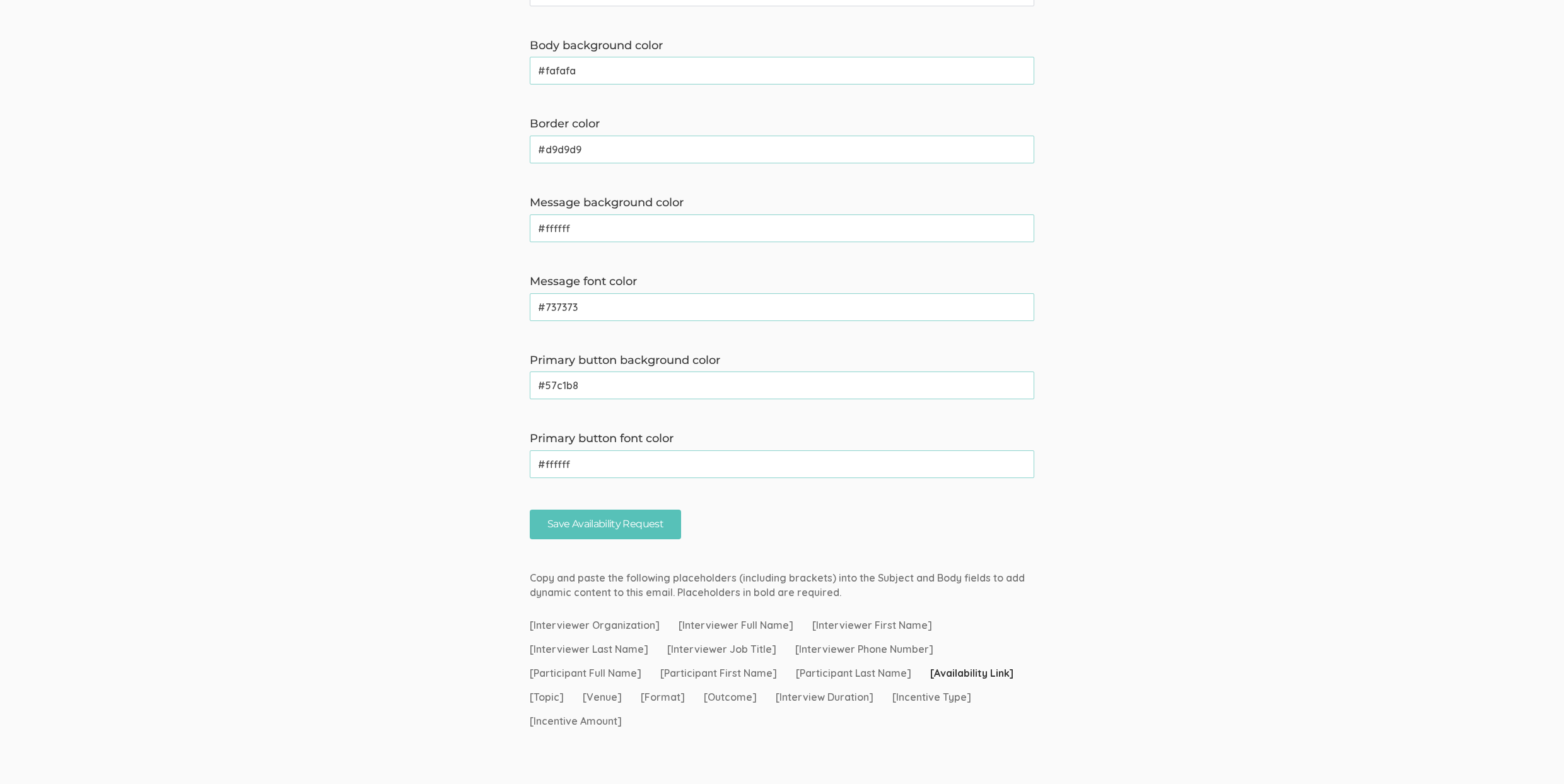
scroll to position [653, 0]
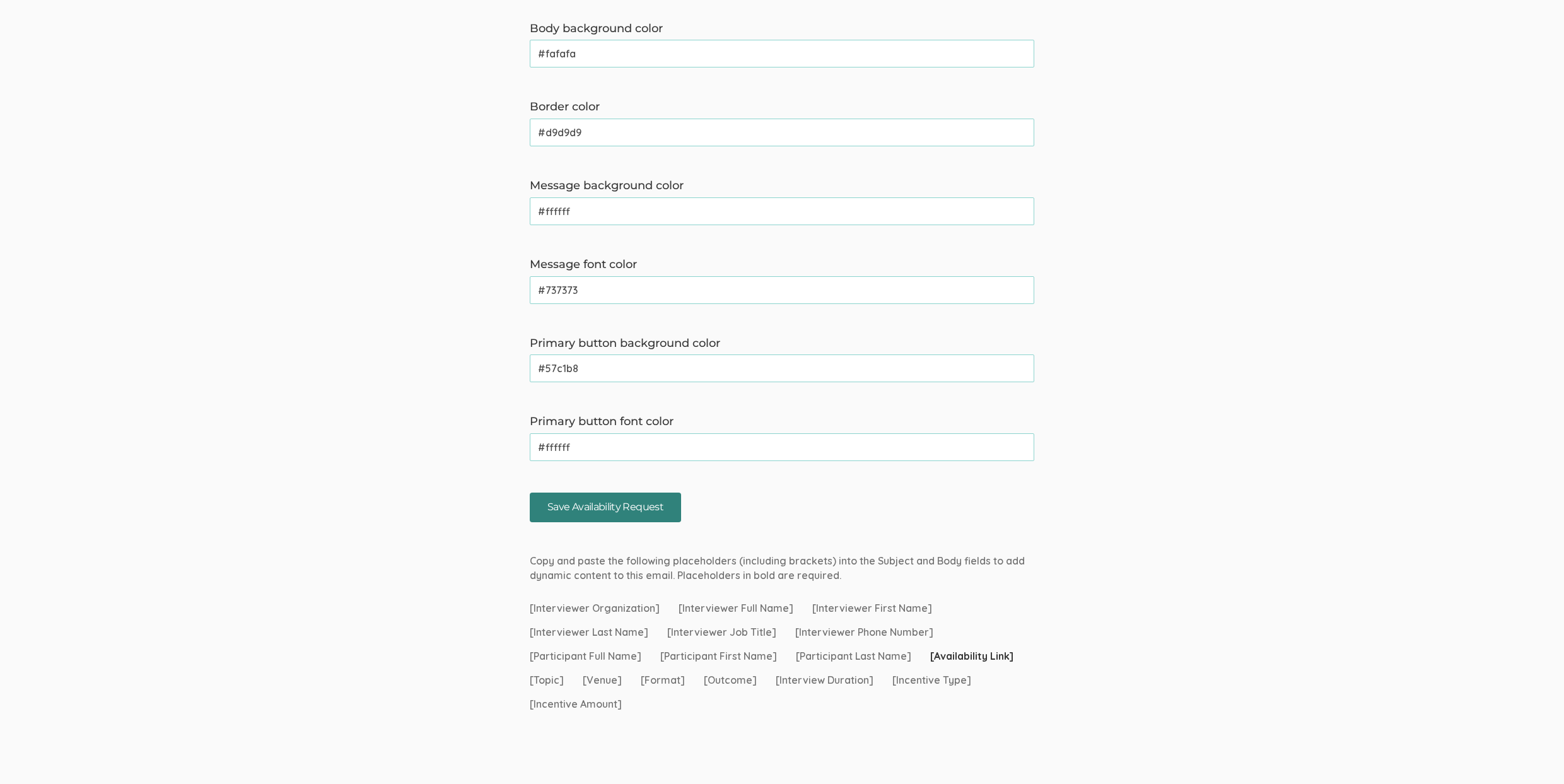
type textarea "Hi [Participant First Name], Thank you for signing up to chat about [Topic]. We…"
click at [565, 518] on input "Save Availability Request" at bounding box center [605, 507] width 151 height 30
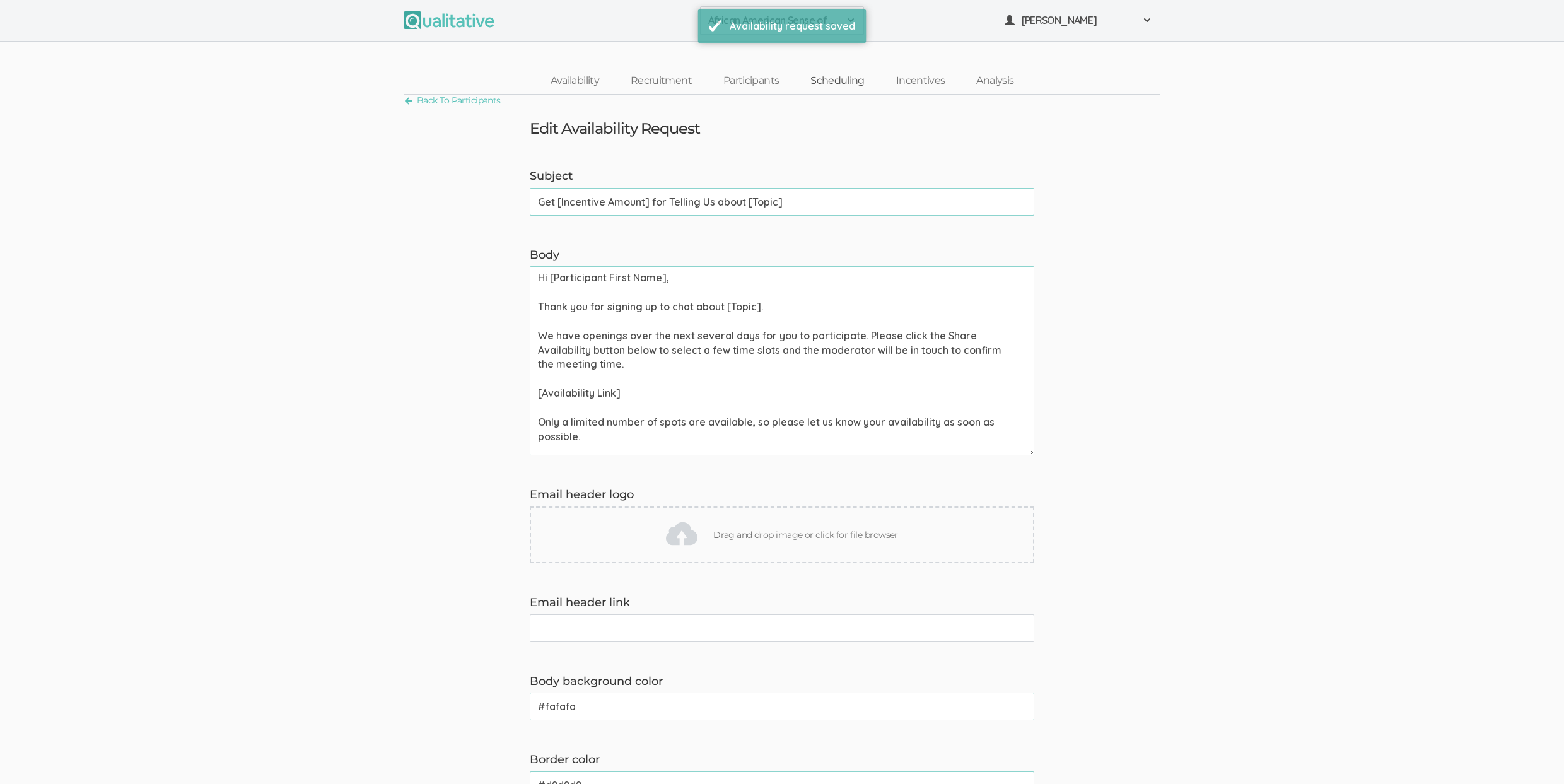
click at [837, 86] on link "Scheduling" at bounding box center [838, 81] width 86 height 27
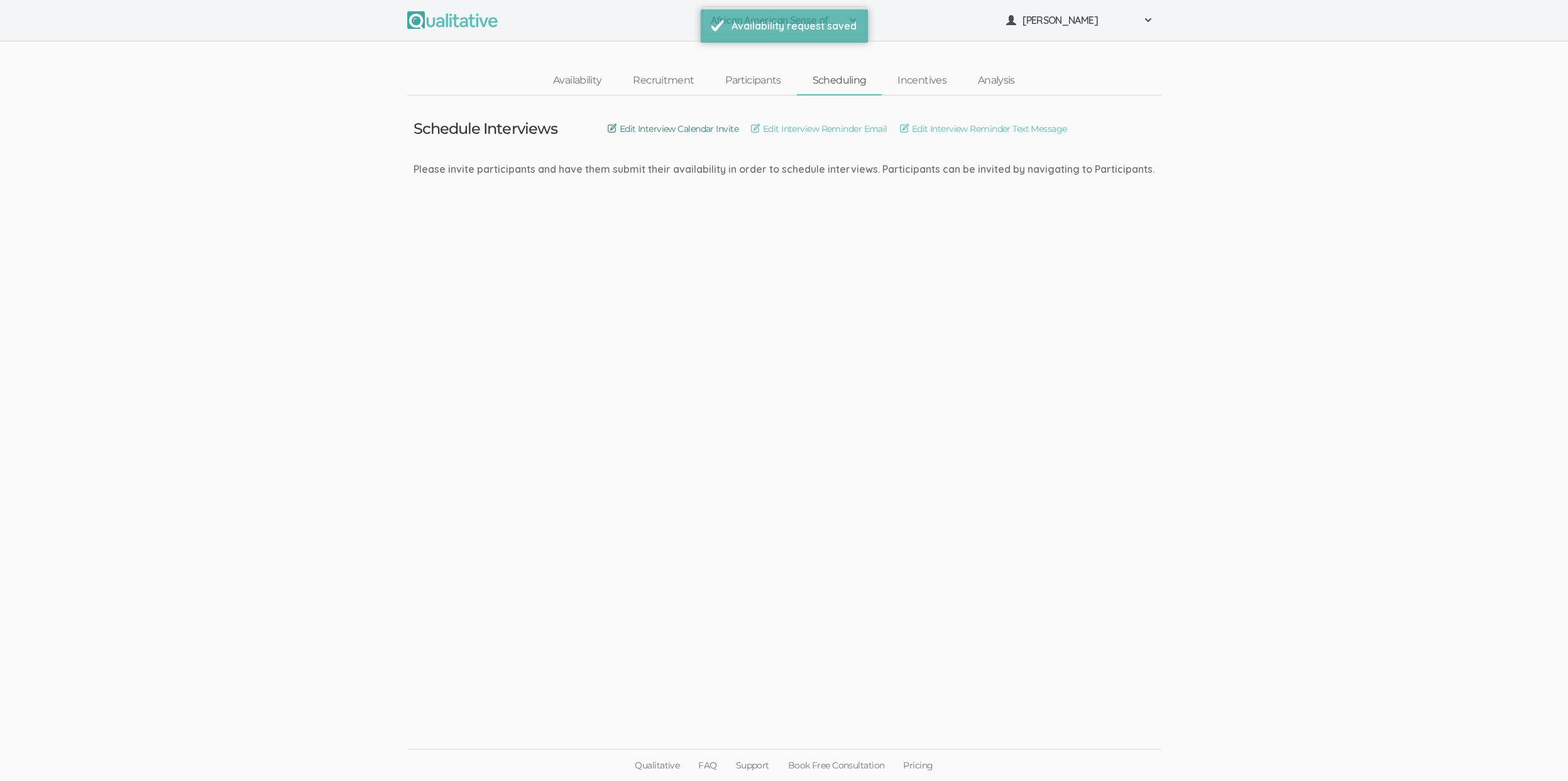
click at [707, 128] on link "Edit Interview Calendar Invite" at bounding box center [673, 128] width 131 height 14
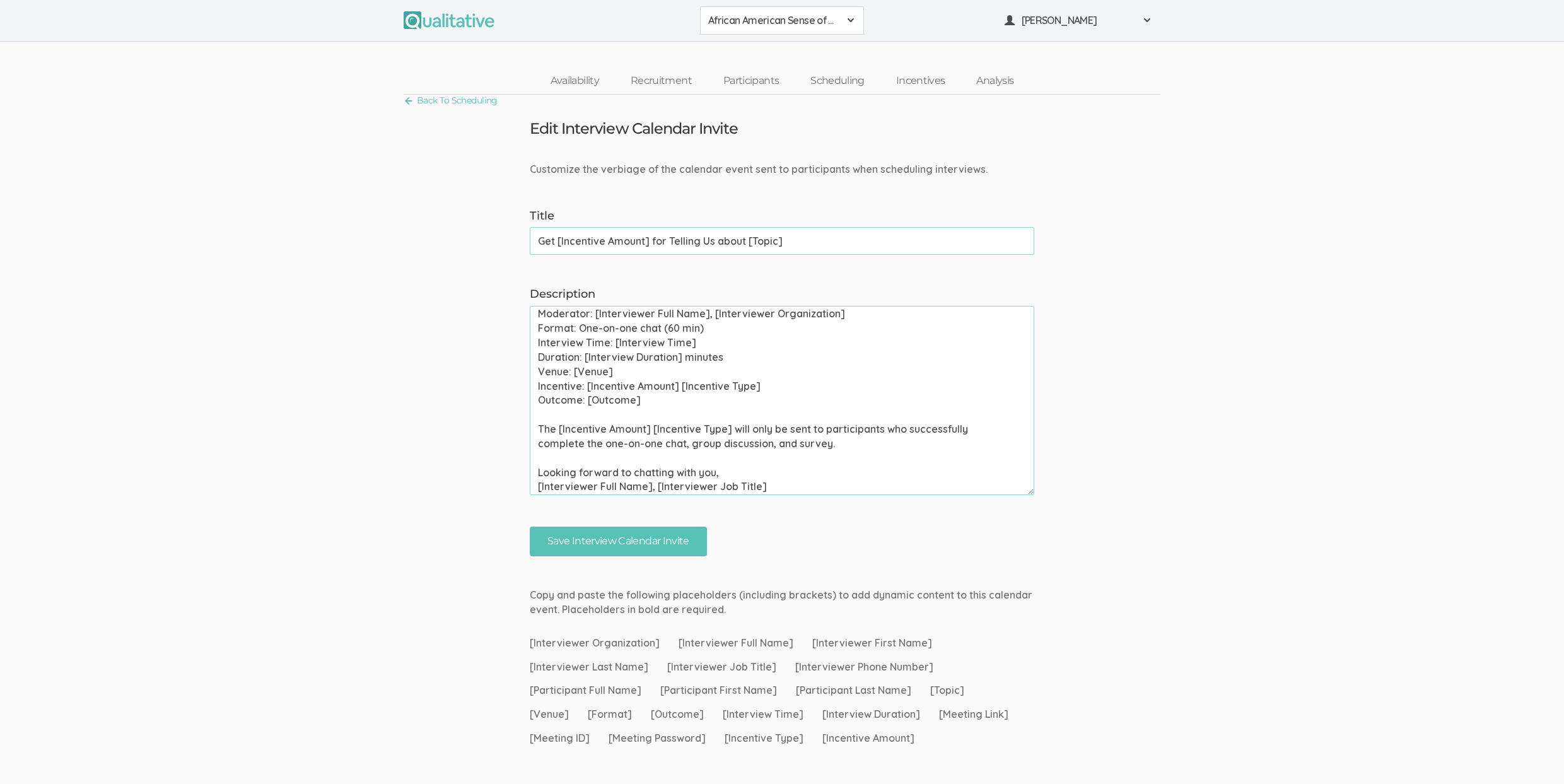
scroll to position [165, 0]
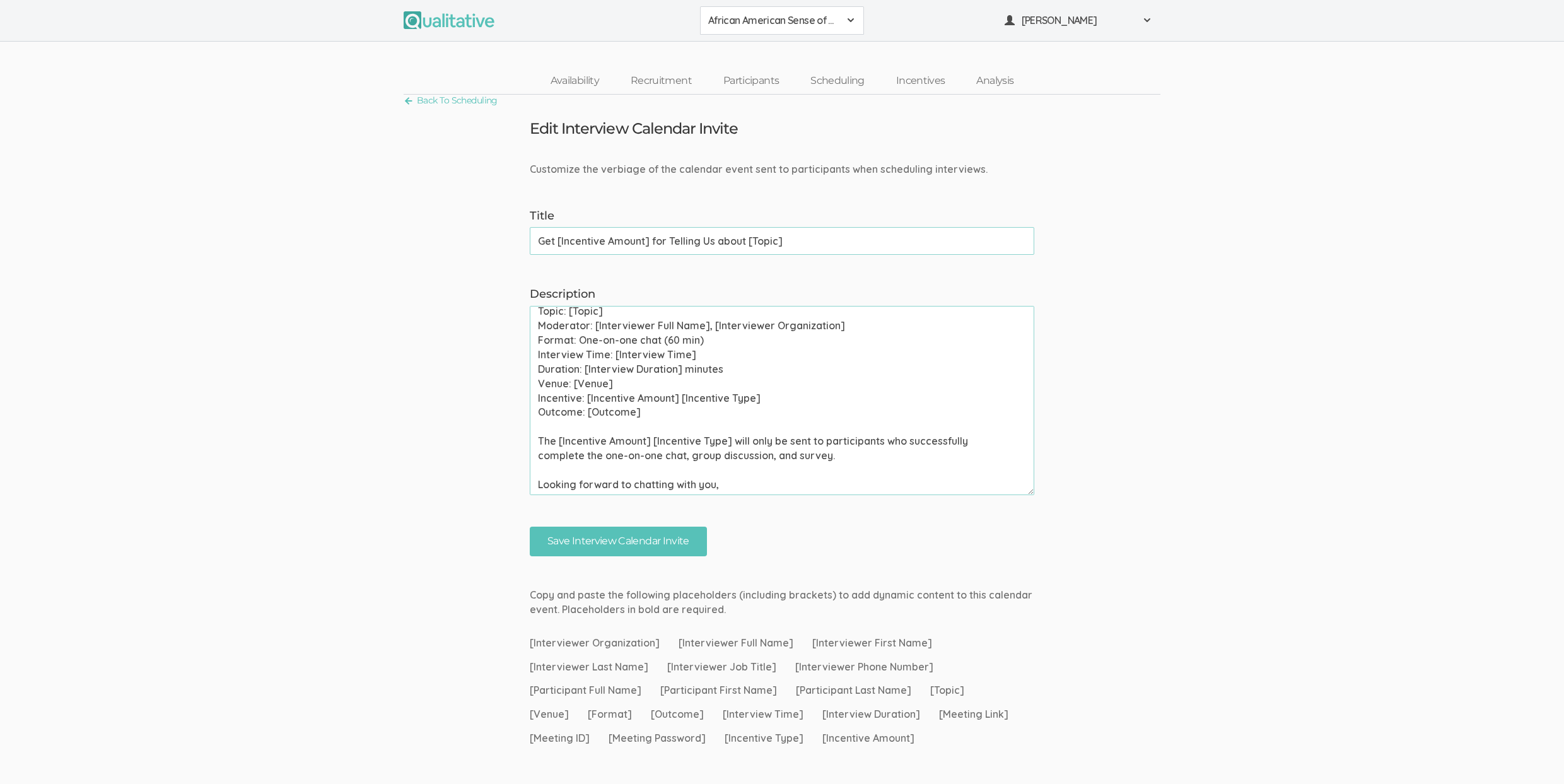
click at [596, 339] on textarea "Please use your calendar application to confirm this meeting invite as soon as …" at bounding box center [781, 400] width 505 height 189
paste textarea
type textarea "Please use your calendar application to confirm this meeting invite as soon as …"
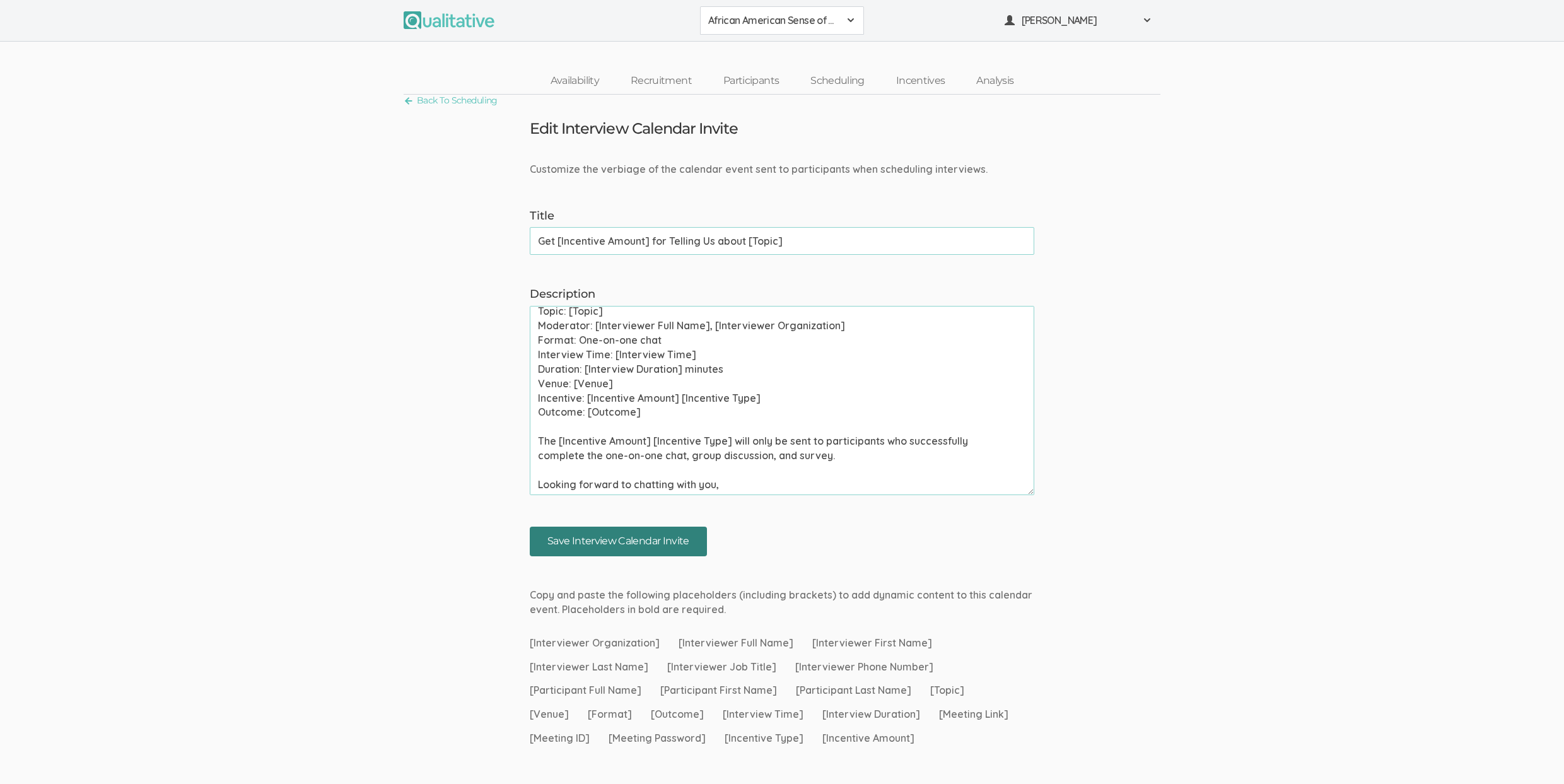
click at [636, 550] on input "Save Interview Calendar Invite" at bounding box center [618, 541] width 177 height 30
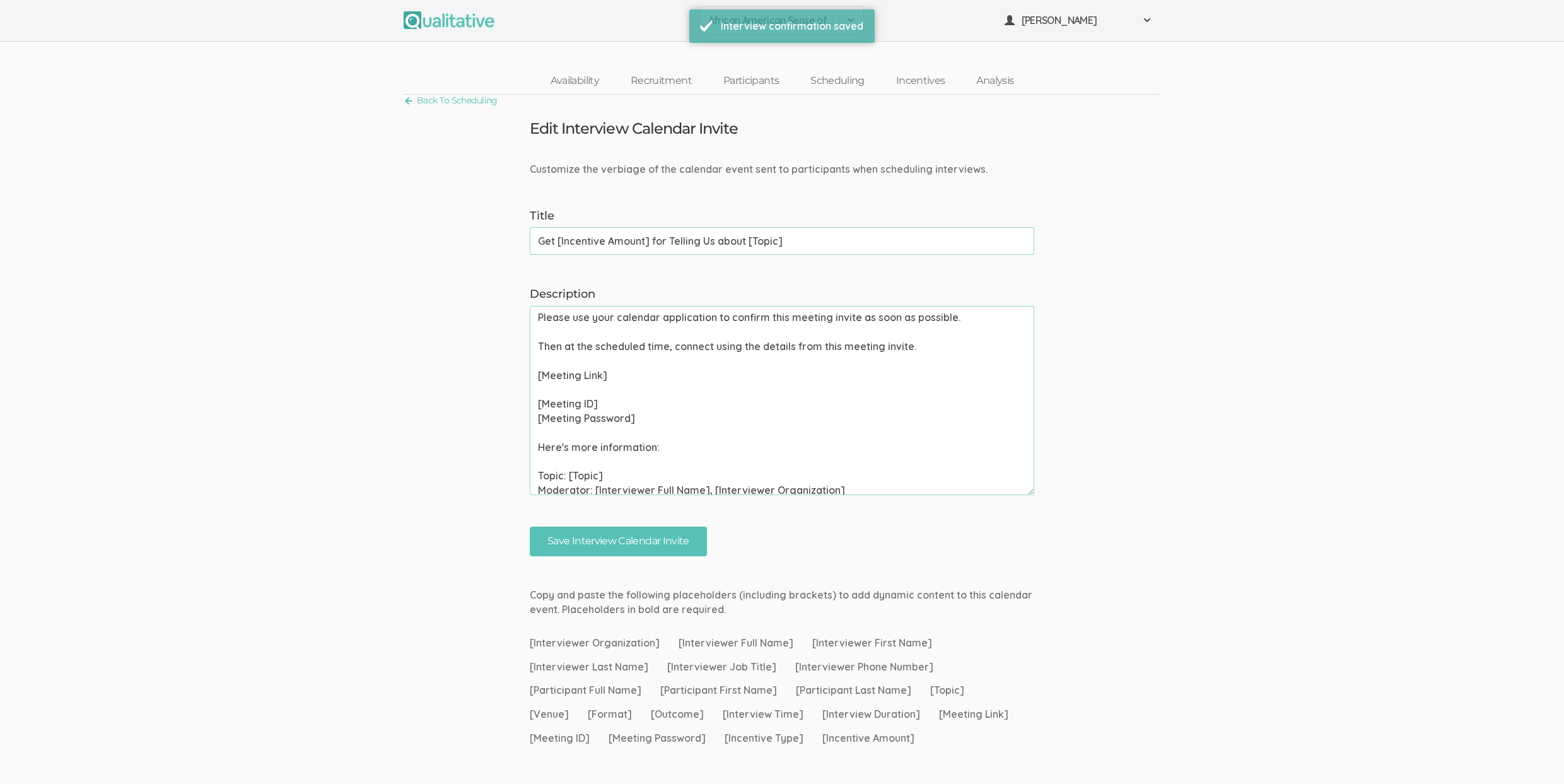
click at [830, 74] on link "Scheduling" at bounding box center [838, 81] width 86 height 27
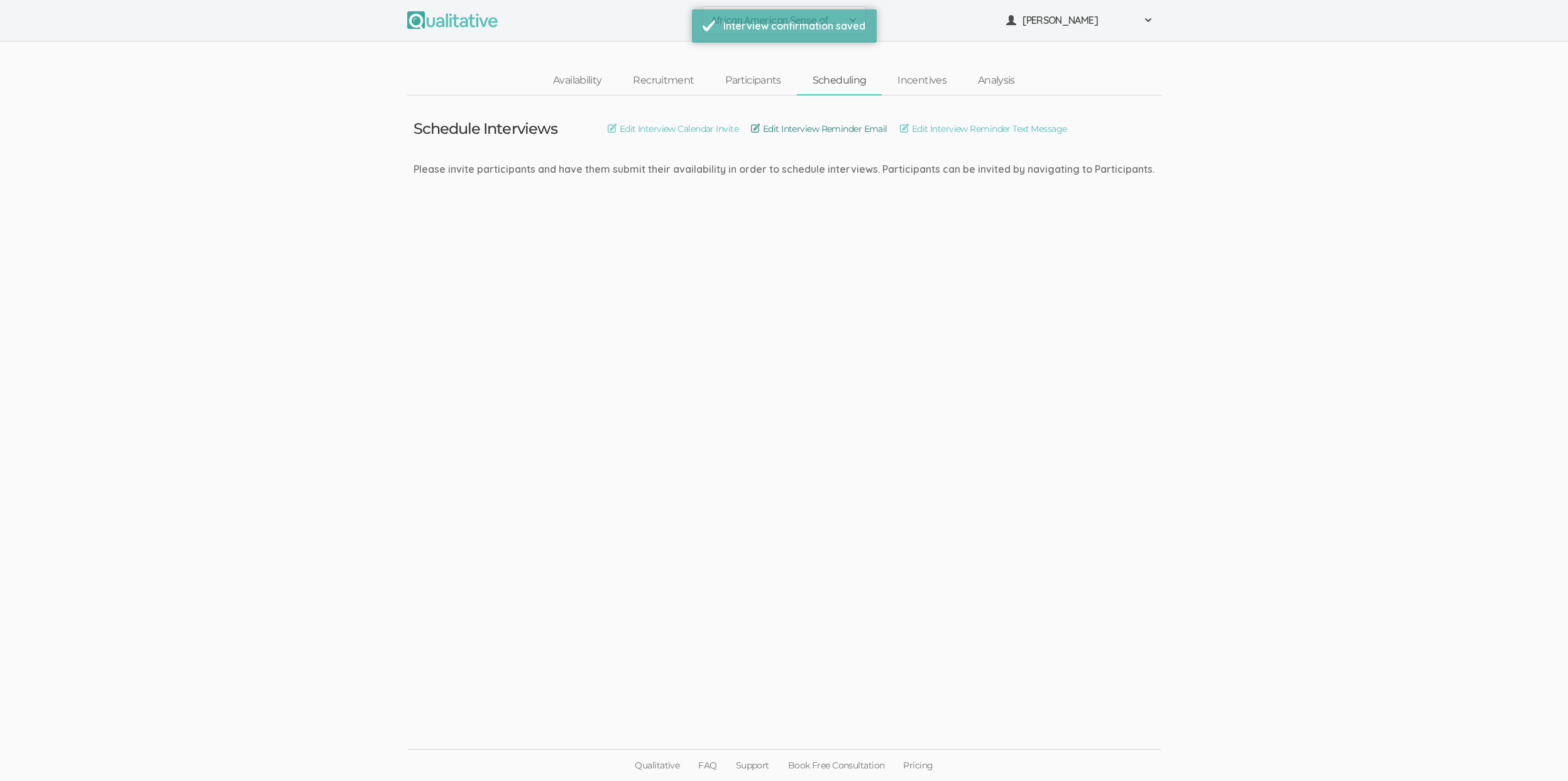
click at [825, 124] on link "Edit Interview Reminder Email" at bounding box center [819, 128] width 137 height 14
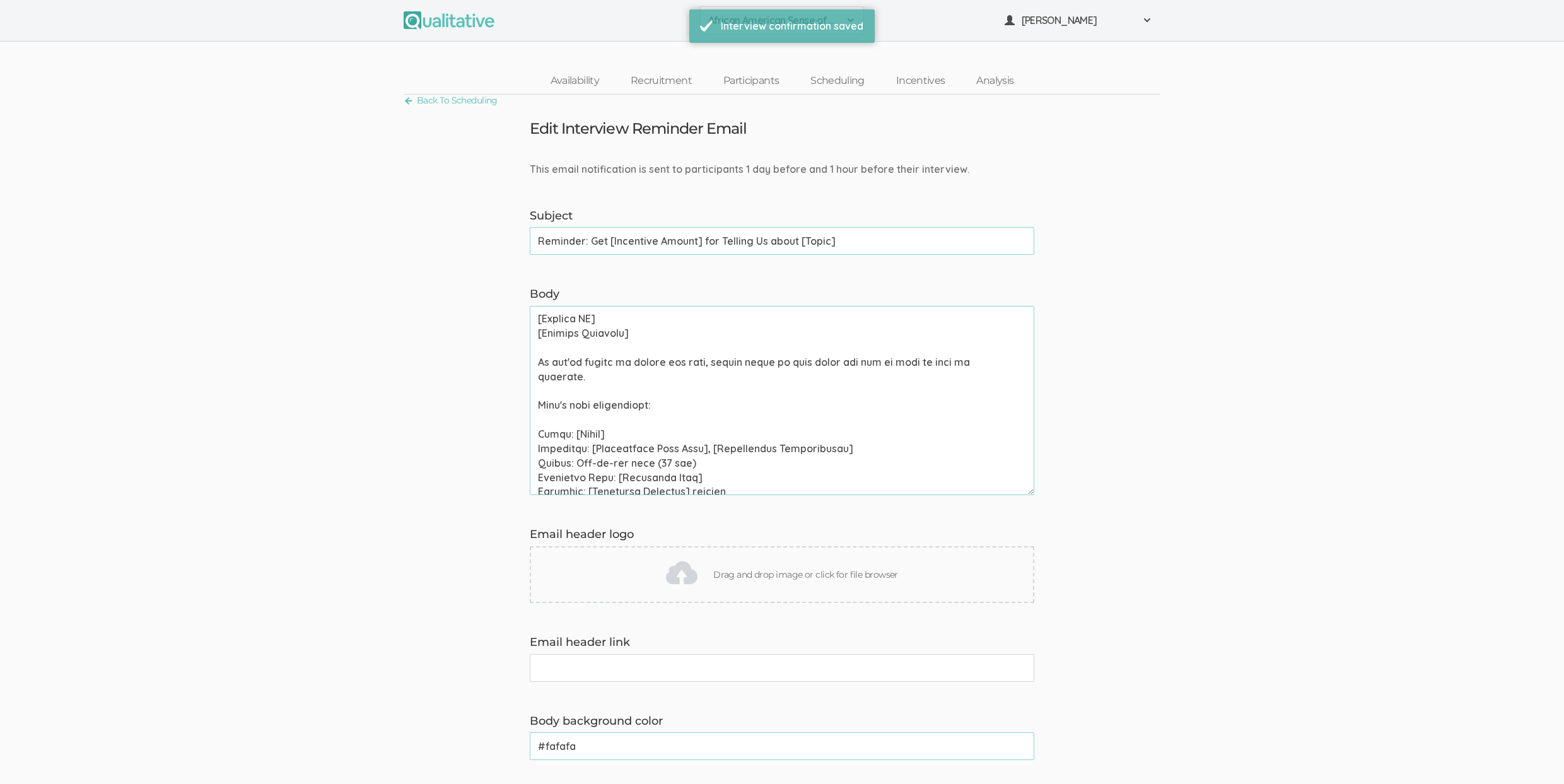
scroll to position [225, 0]
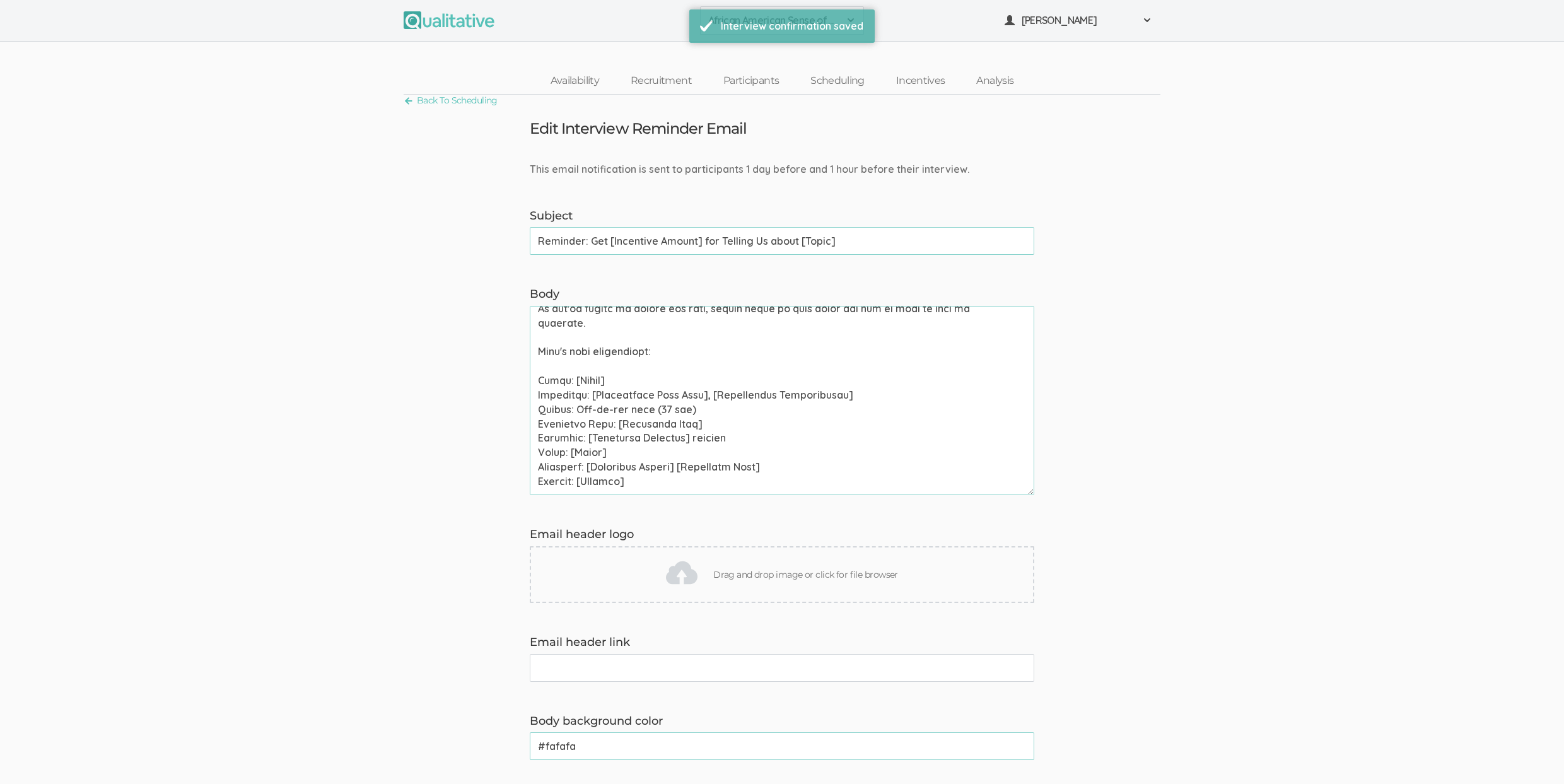
click at [616, 411] on textarea "Body" at bounding box center [781, 400] width 505 height 189
paste textarea
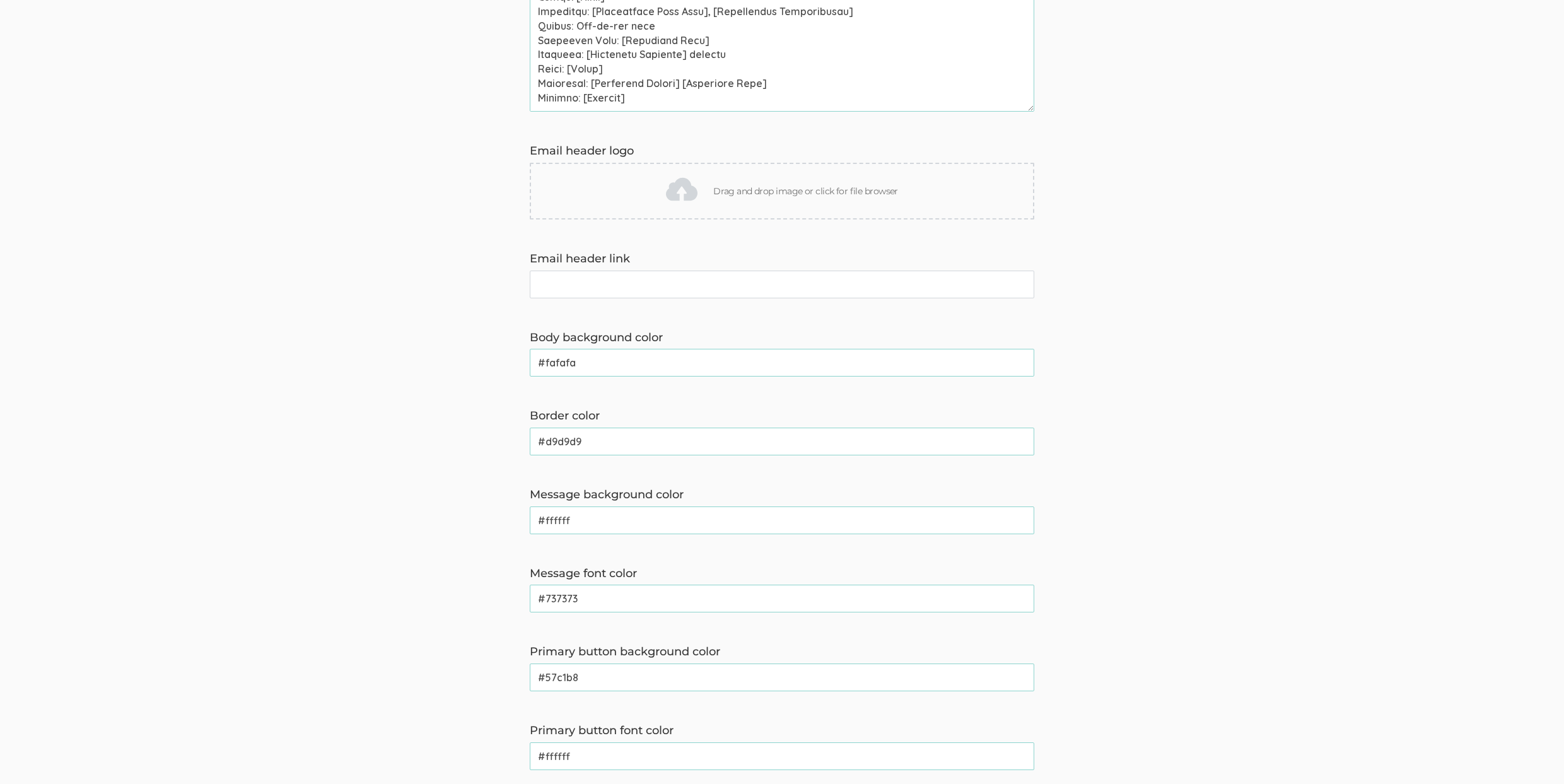
scroll to position [576, 0]
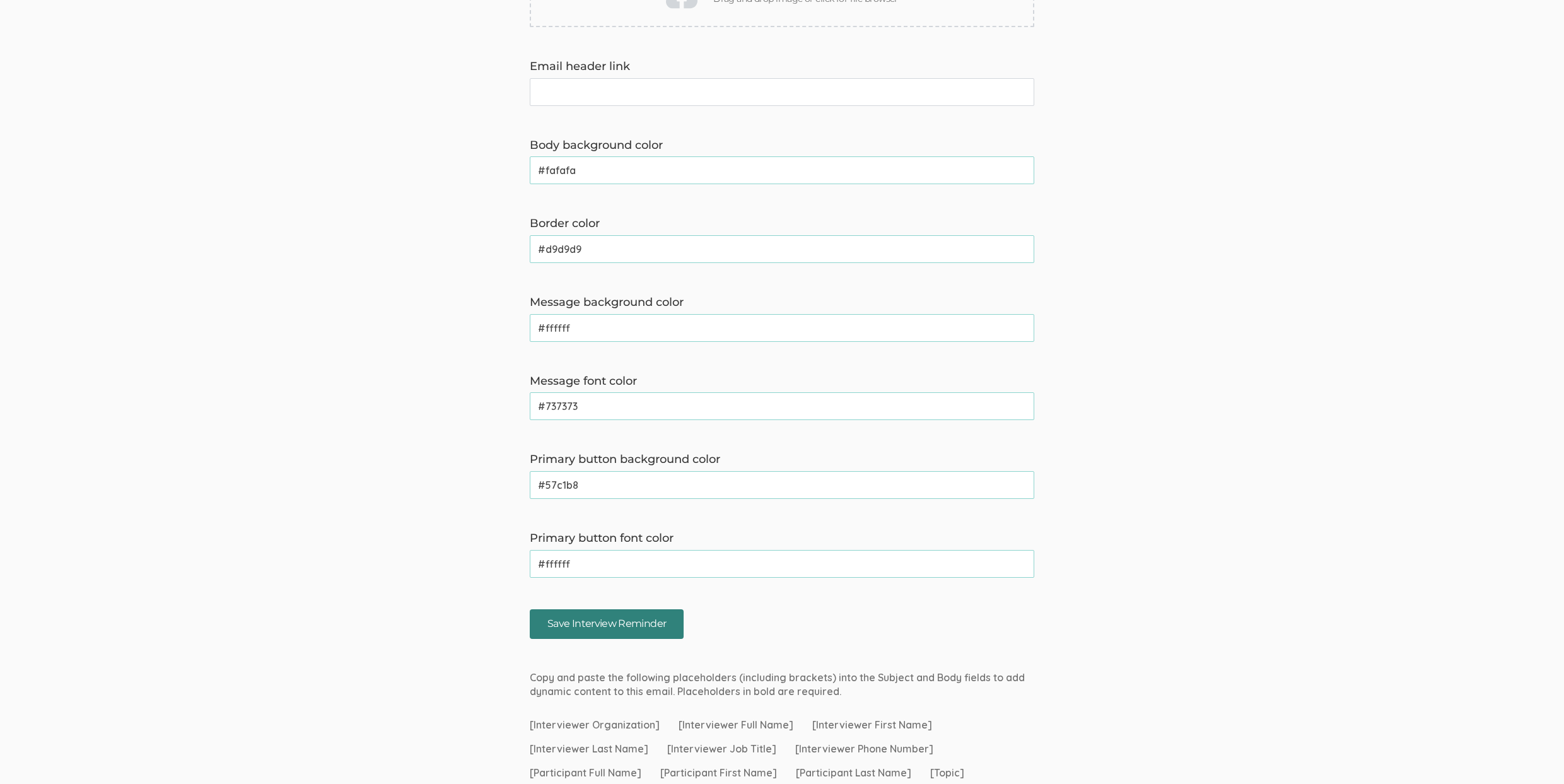
type textarea "Hi [Participant First Name], This is a reminder that your chat with [Interviewe…"
click at [656, 617] on input "Save Interview Reminder" at bounding box center [606, 624] width 154 height 30
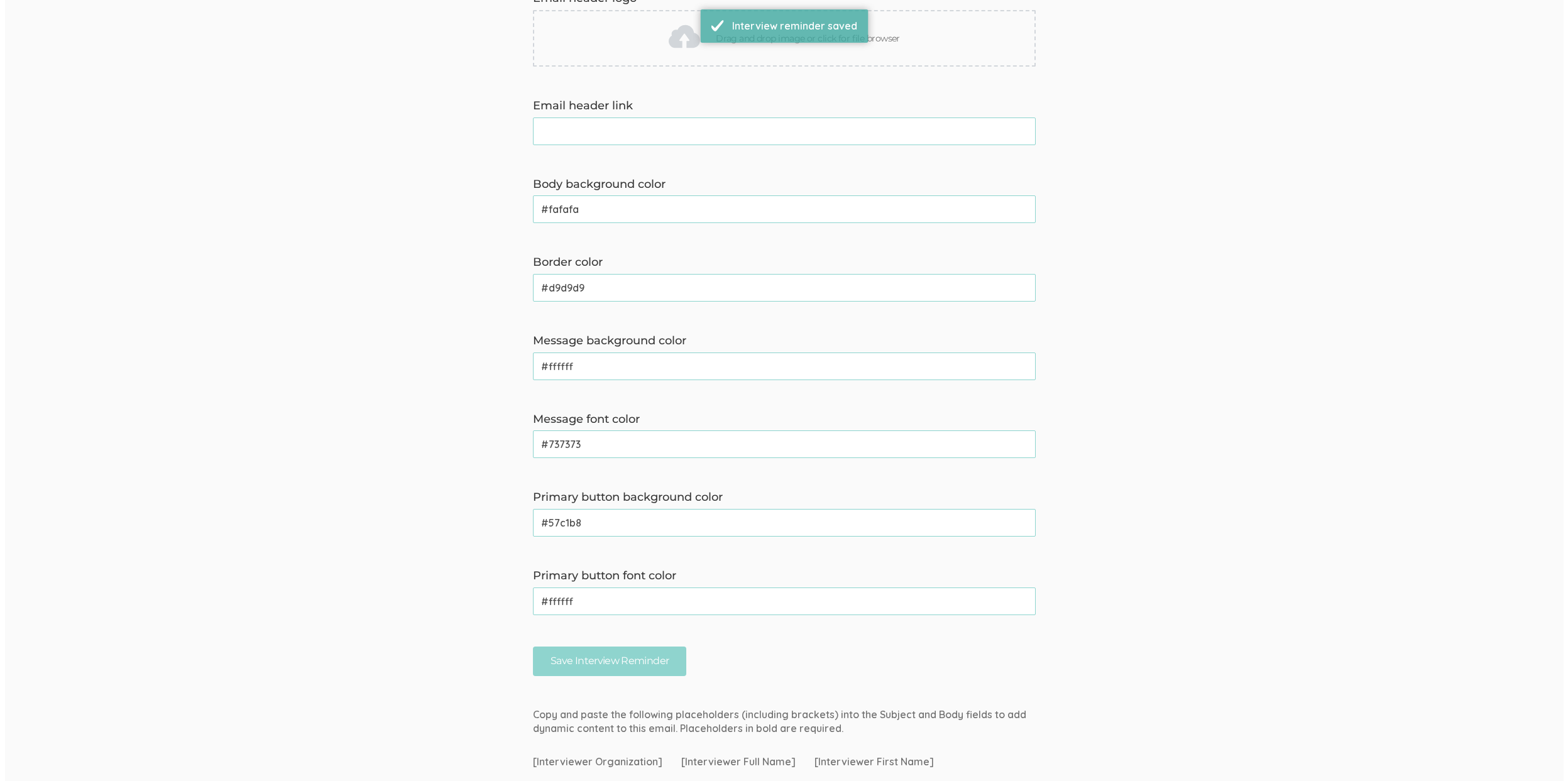
scroll to position [0, 0]
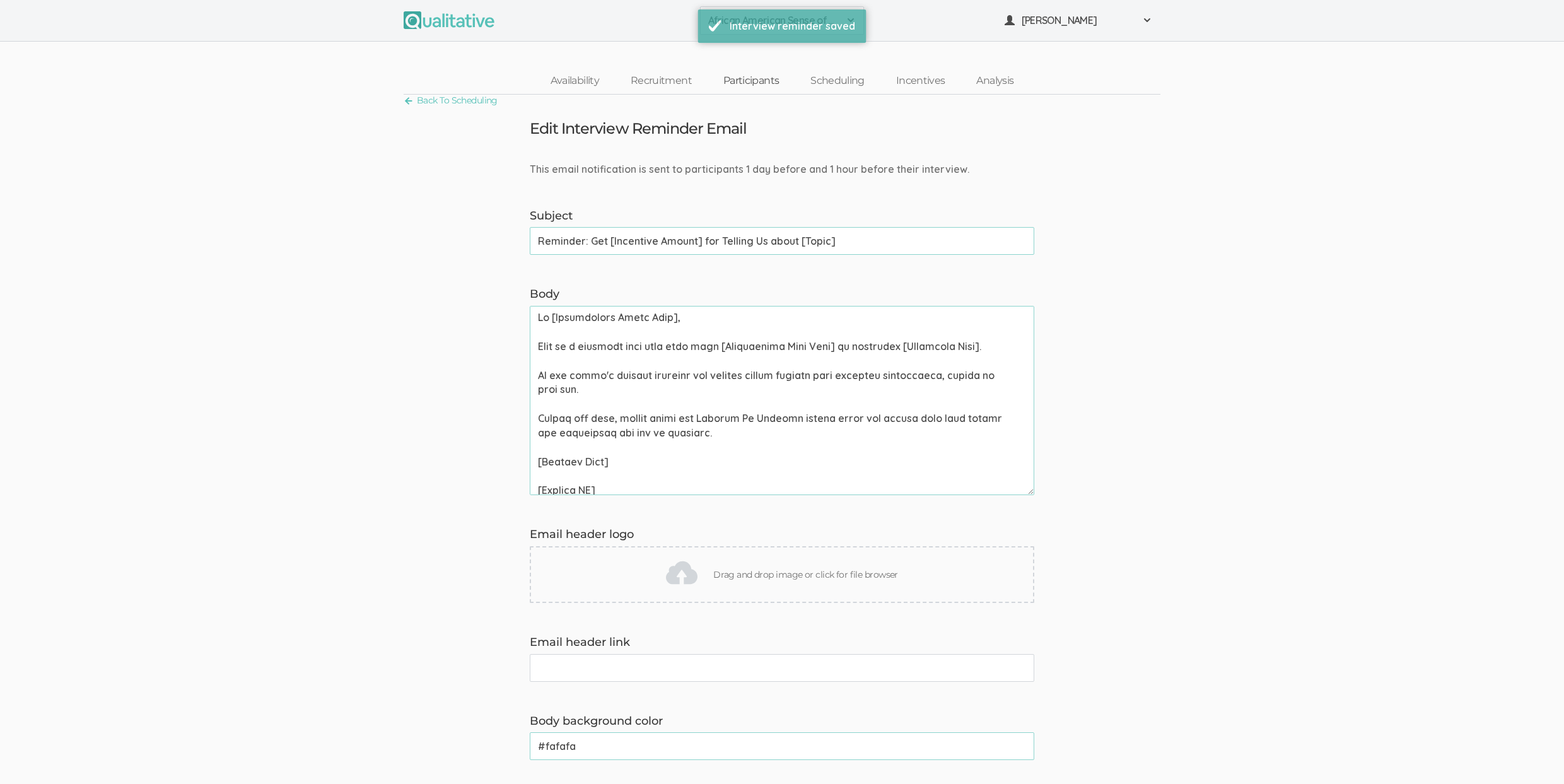
click at [755, 83] on link "Participants" at bounding box center [751, 81] width 87 height 27
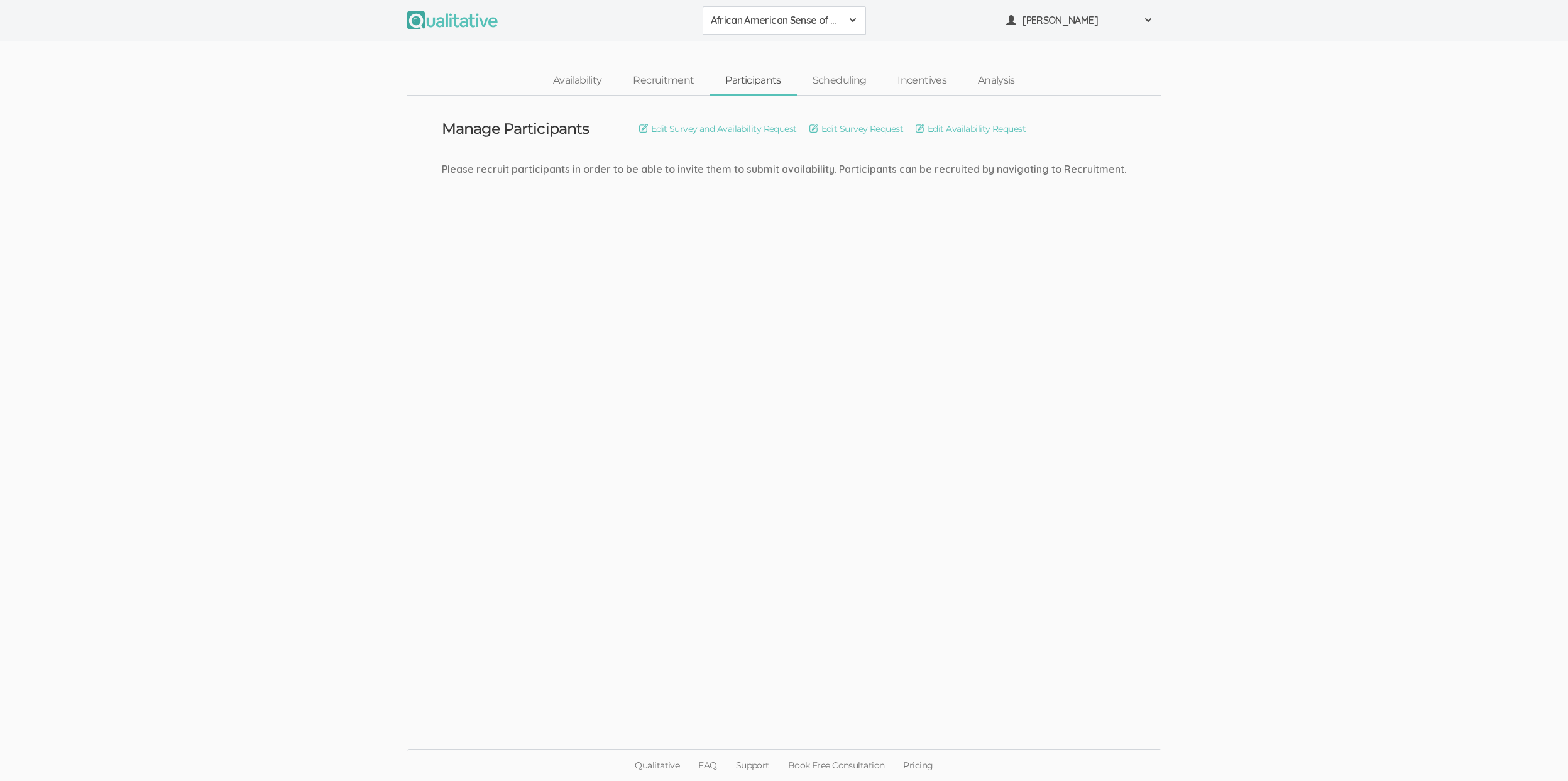
click at [603, 503] on ui-view "Manage Participants Edit Survey and Availability Request Edit Survey Request Ed…" at bounding box center [784, 391] width 1568 height 590
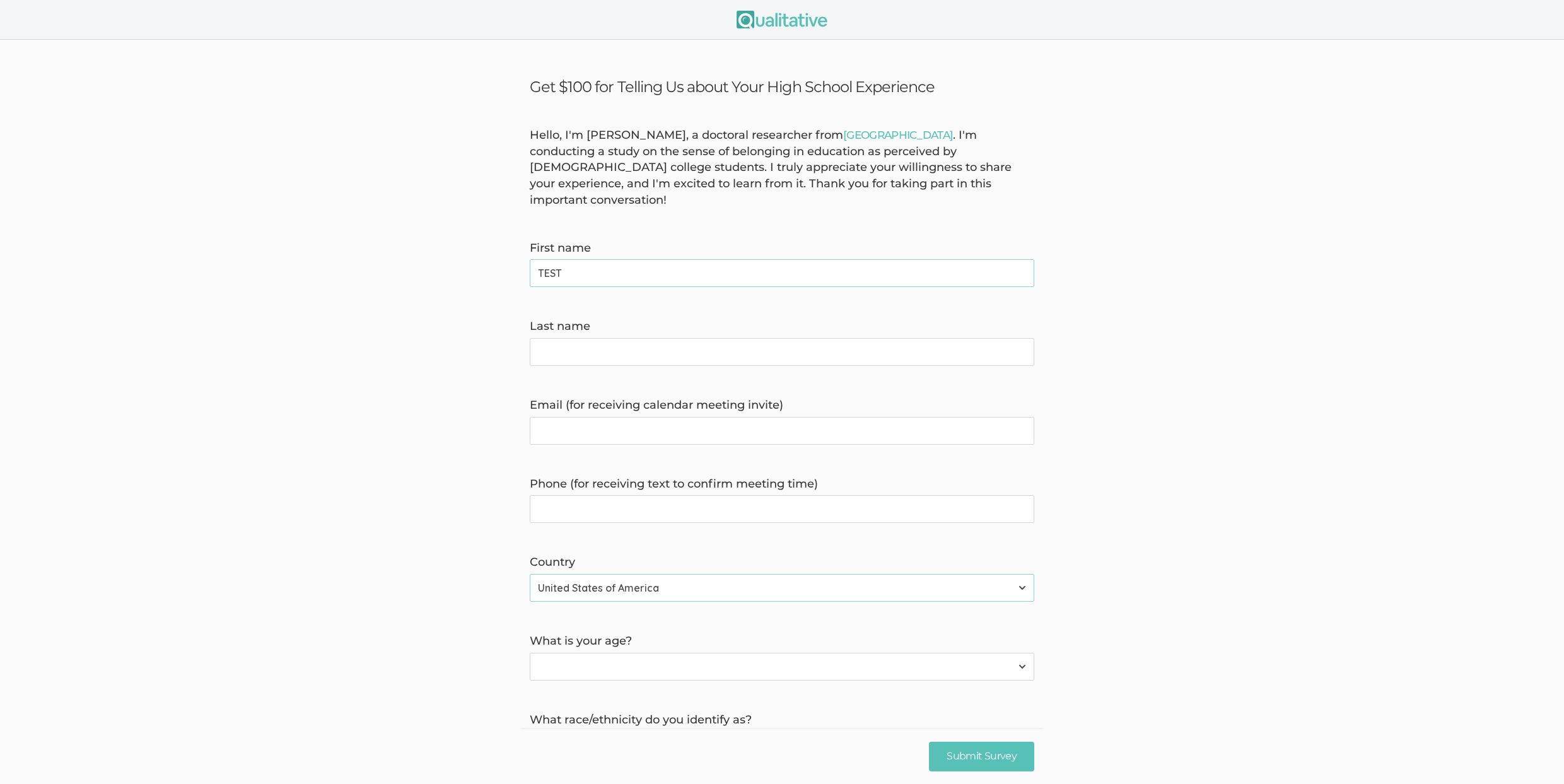
type name "TEST"
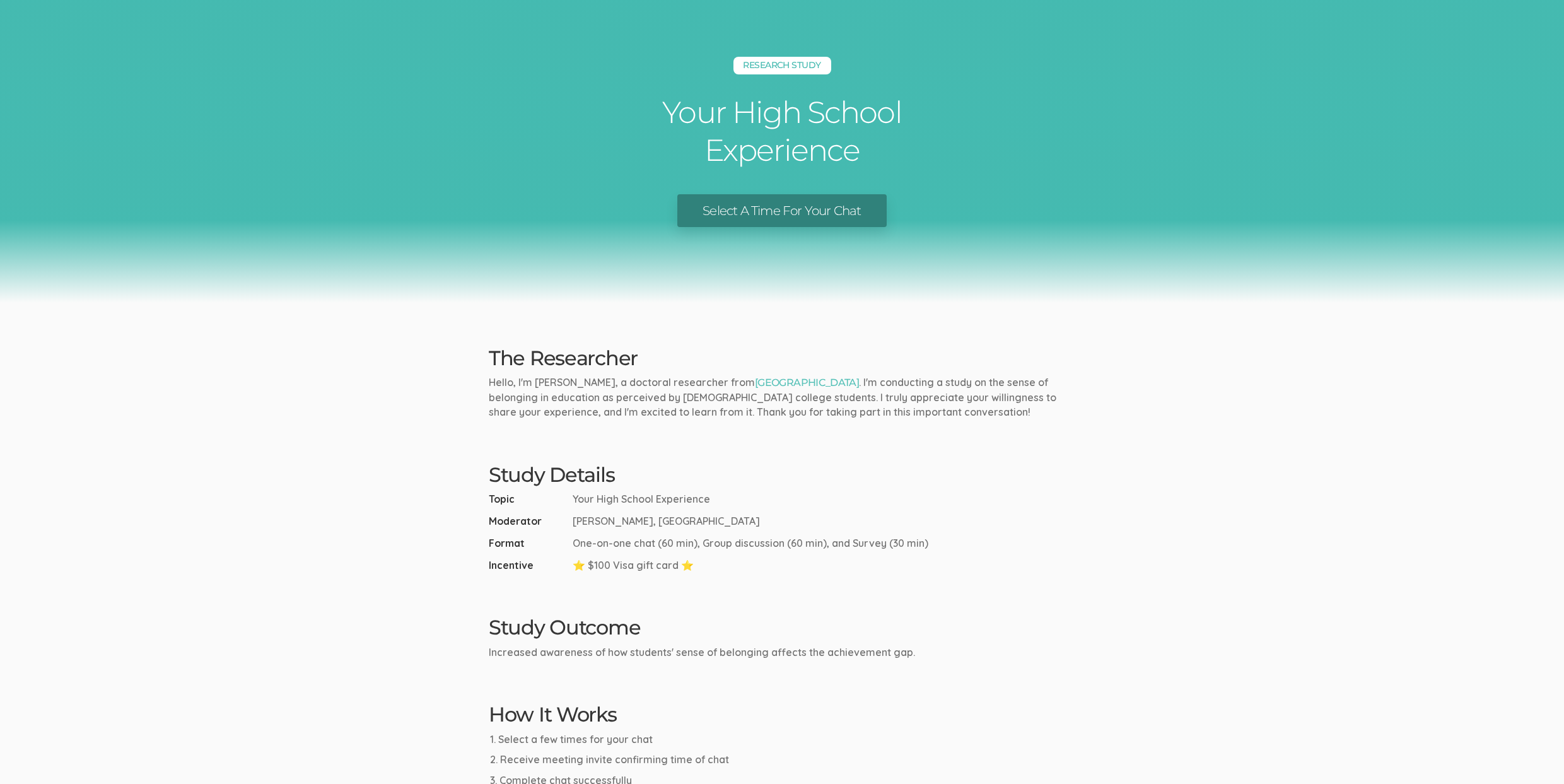
click at [768, 205] on link "Select A Time For Your Chat" at bounding box center [781, 211] width 209 height 34
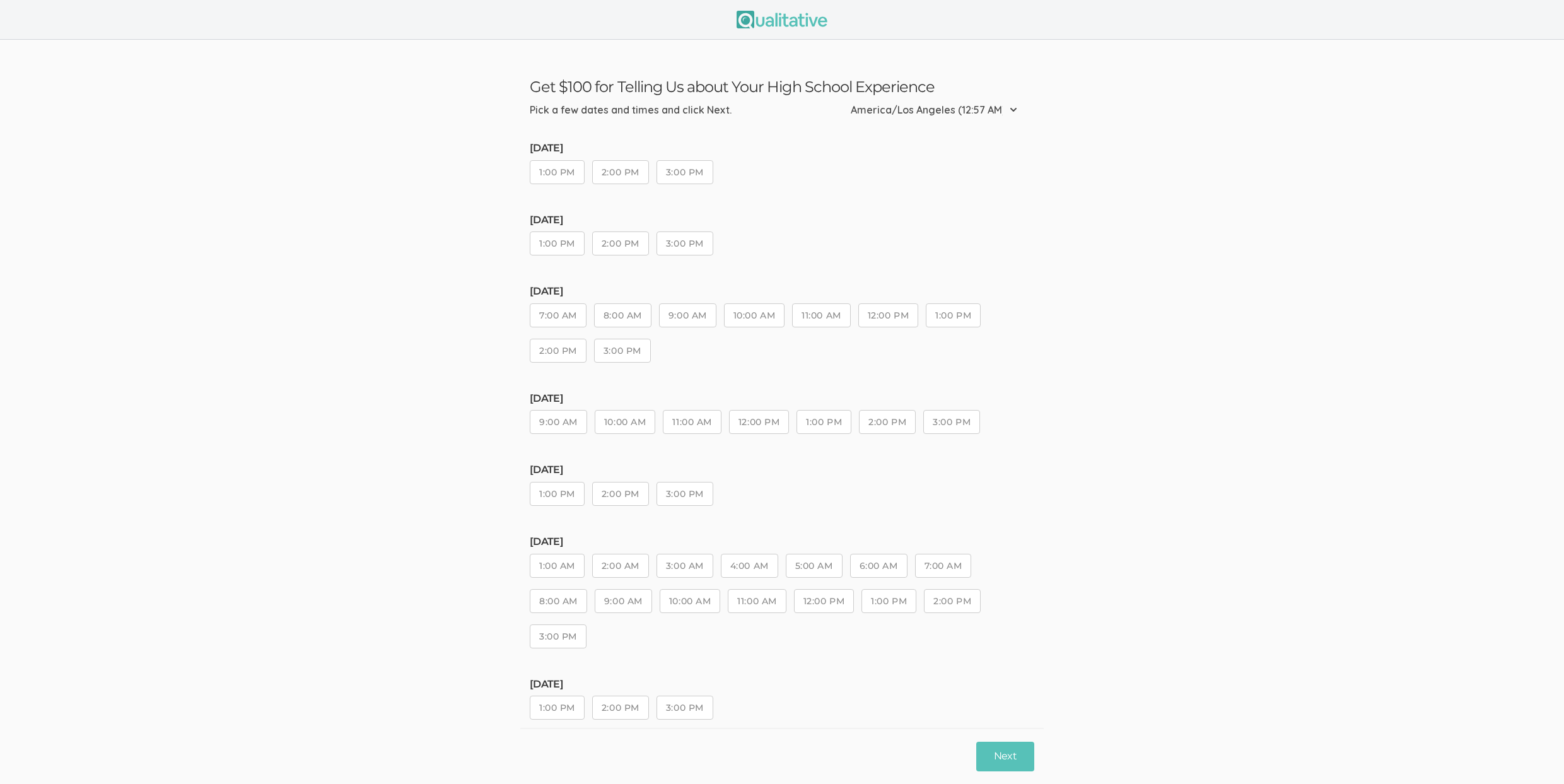
drag, startPoint x: 676, startPoint y: 315, endPoint x: 697, endPoint y: 319, distance: 21.4
click at [680, 318] on button "9:00 AM" at bounding box center [687, 315] width 57 height 24
click at [779, 318] on button "10:00 AM" at bounding box center [754, 315] width 60 height 24
click at [999, 755] on button "Next" at bounding box center [1005, 756] width 58 height 30
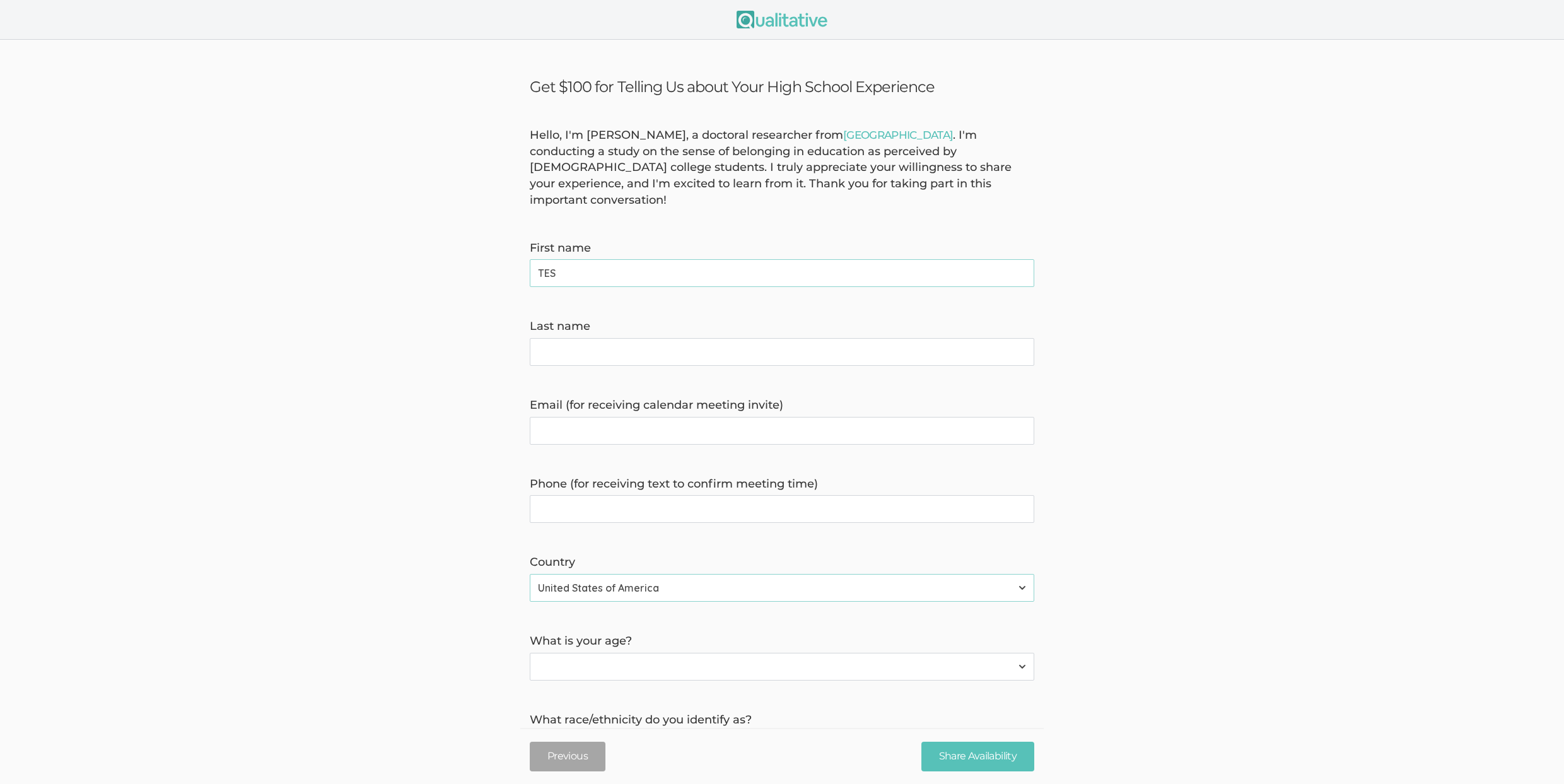
click at [623, 338] on name "Last name" at bounding box center [781, 351] width 505 height 28
click at [607, 259] on name "TES" at bounding box center [781, 273] width 505 height 28
type name "TEST"
click at [607, 349] on form "Hello, I'm [PERSON_NAME], a doctoral researcher from [GEOGRAPHIC_DATA] . I'm co…" at bounding box center [782, 557] width 1564 height 859
click at [605, 338] on name "Last name" at bounding box center [781, 351] width 505 height 28
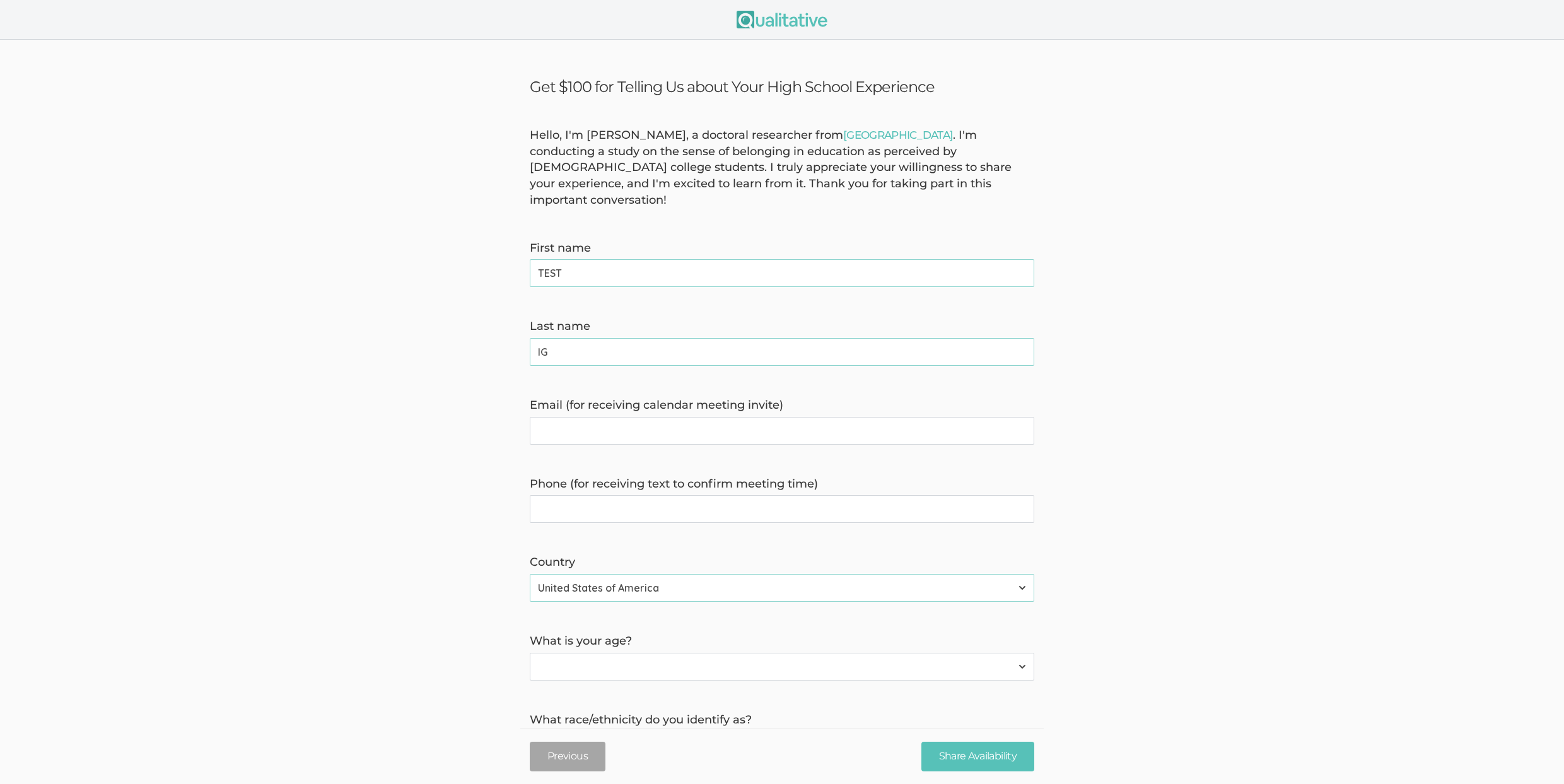
type name "IGNORE"
click at [614, 417] on invite\) "Email (for receiving calendar meeting invite)" at bounding box center [781, 430] width 505 height 28
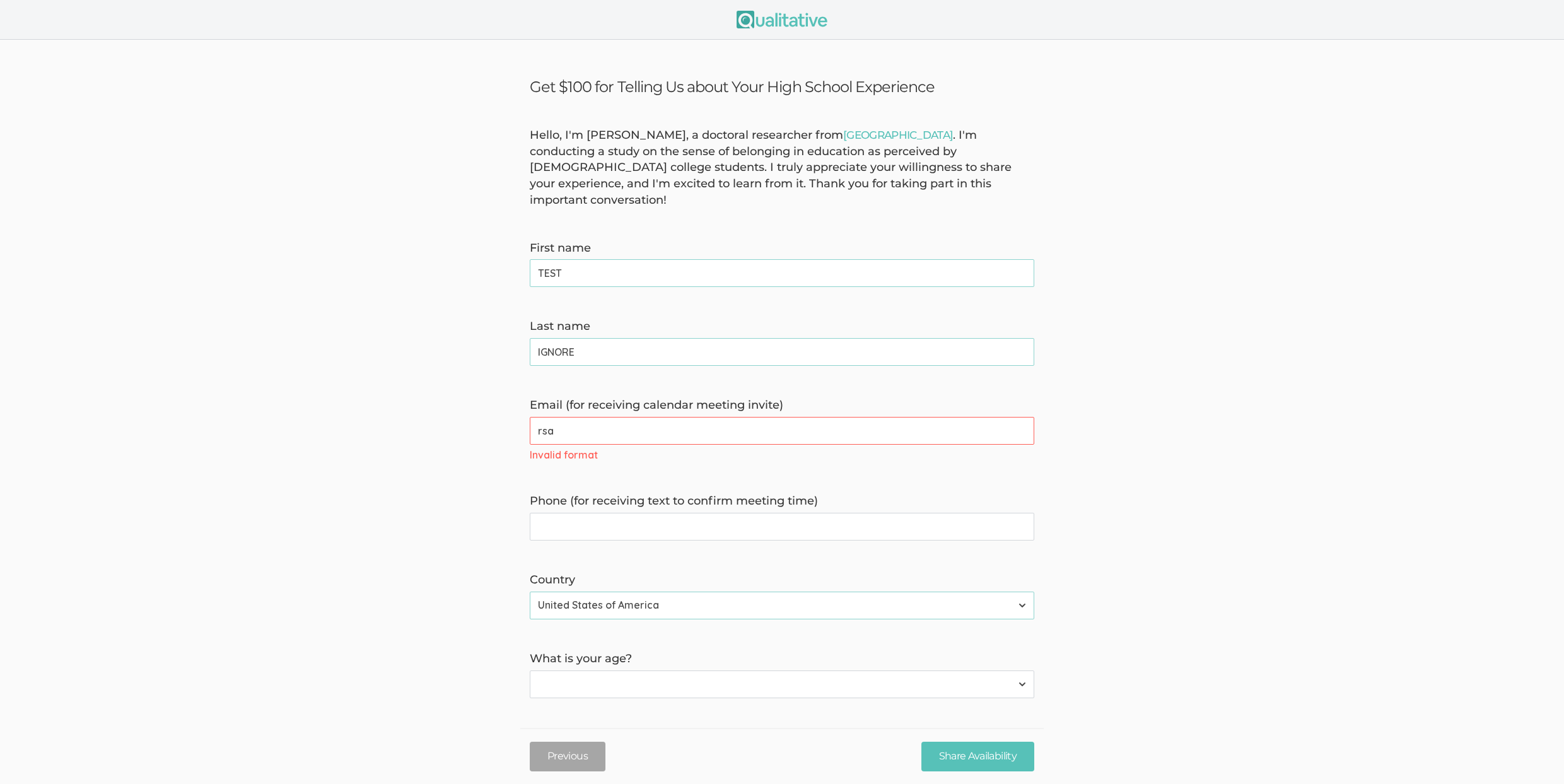
type invite\) "[EMAIL_ADDRESS][DOMAIN_NAME]"
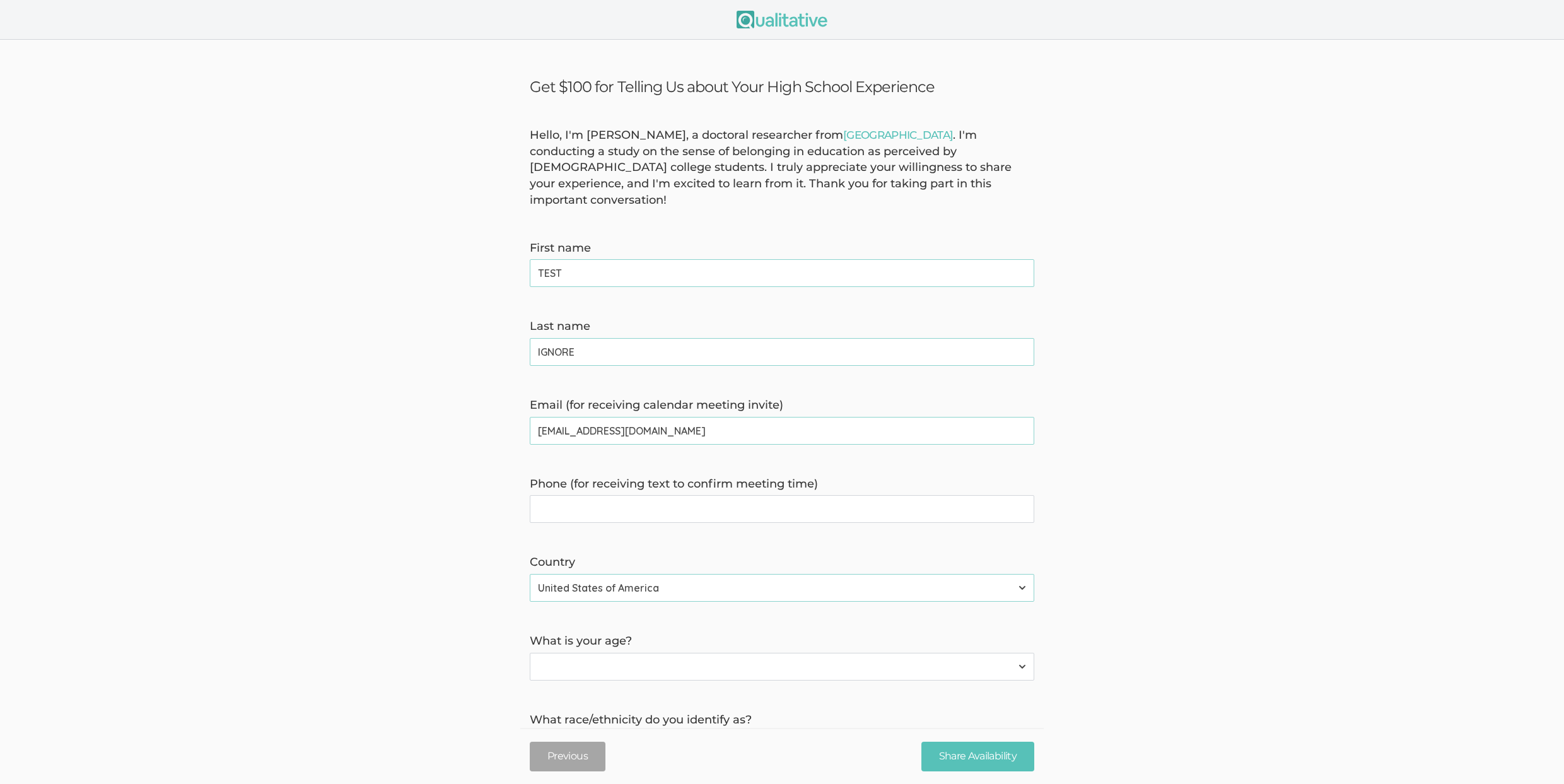
click at [603, 498] on time\) "Phone (for receiving text to confirm meeting time)" at bounding box center [781, 509] width 505 height 28
type time\) "4153333333"
click at [605, 653] on select "Less than 18 years 18 to 34 years More than 34 years" at bounding box center [781, 666] width 505 height 28
select select "1"
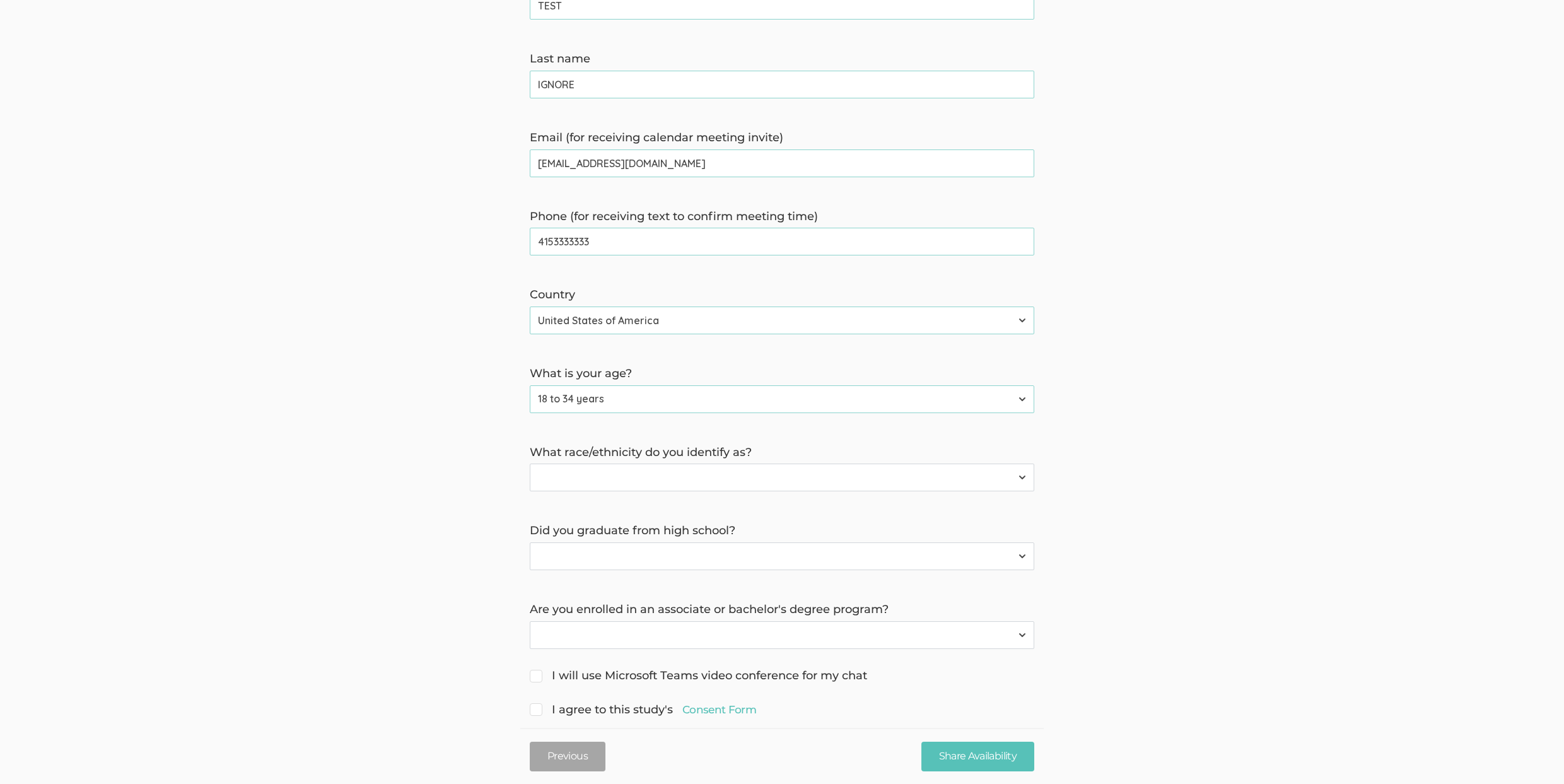
scroll to position [274, 0]
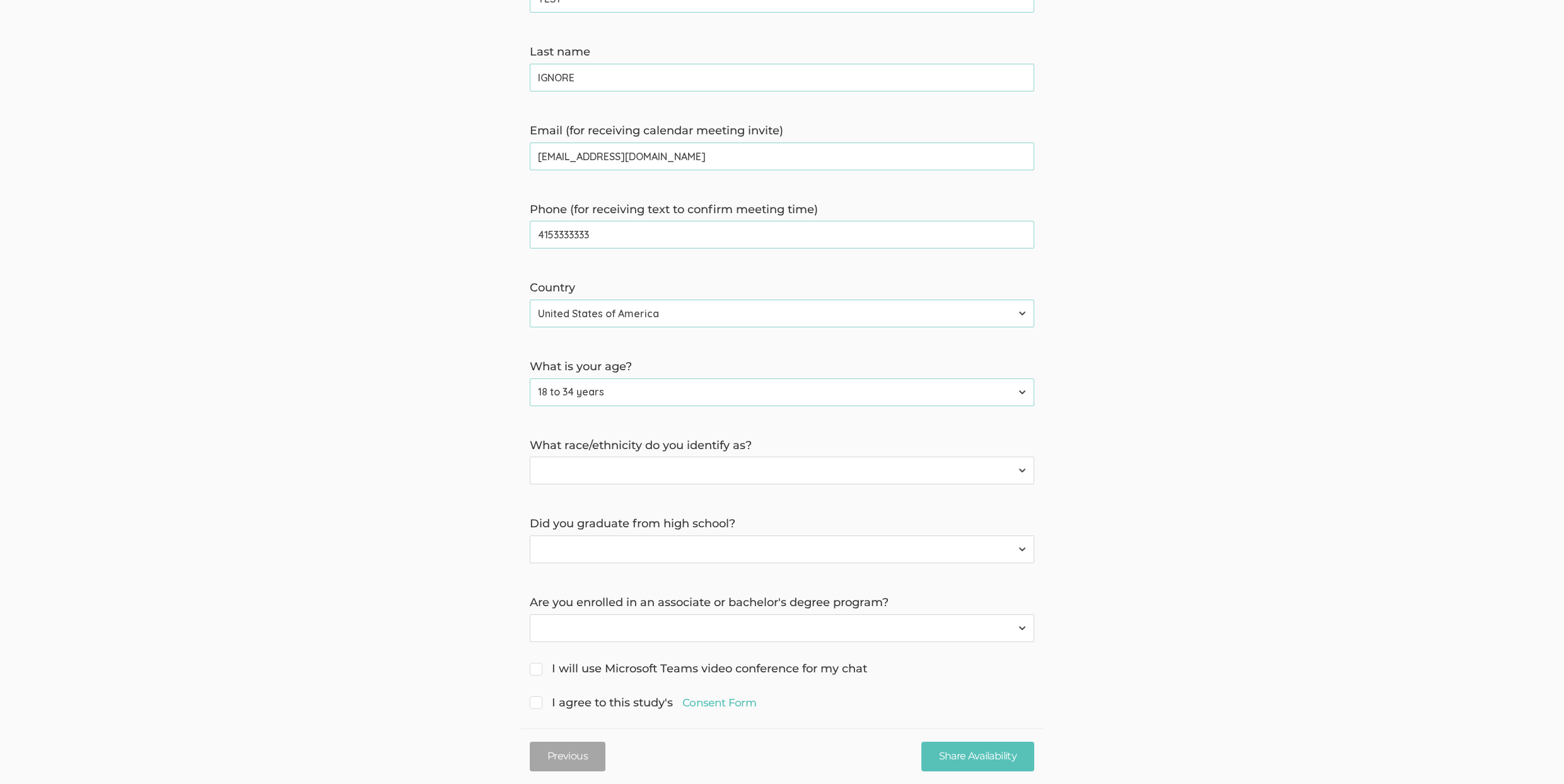
click at [572, 457] on select "[DEMOGRAPHIC_DATA] or [US_STATE][DEMOGRAPHIC_DATA] Black or [DEMOGRAPHIC_DATA] …" at bounding box center [781, 470] width 505 height 28
select select "2"
click at [584, 535] on select "Yes No" at bounding box center [781, 549] width 505 height 28
select select "0"
click at [596, 614] on select "Yes No" at bounding box center [781, 627] width 505 height 28
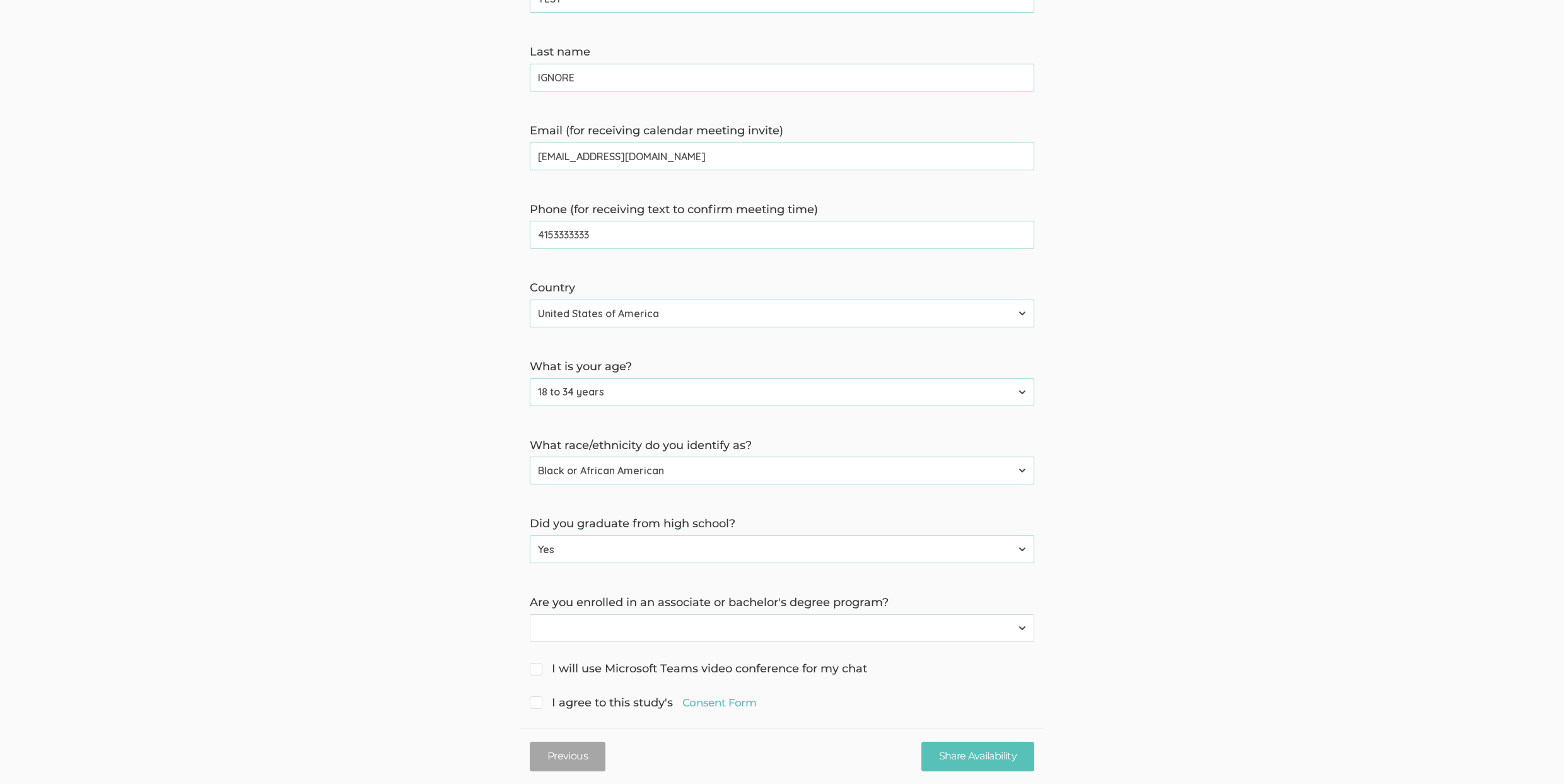
select select "0"
click at [593, 641] on form "Hello, I'm [PERSON_NAME], a doctoral researcher from [GEOGRAPHIC_DATA] . I'm co…" at bounding box center [782, 282] width 1564 height 859
click at [579, 661] on span "I will use Microsoft Teams video conference for my chat" at bounding box center [698, 669] width 337 height 16
click at [538, 663] on input "I will use Microsoft Teams video conference for my chat" at bounding box center [533, 667] width 8 height 8
checkbox input "true"
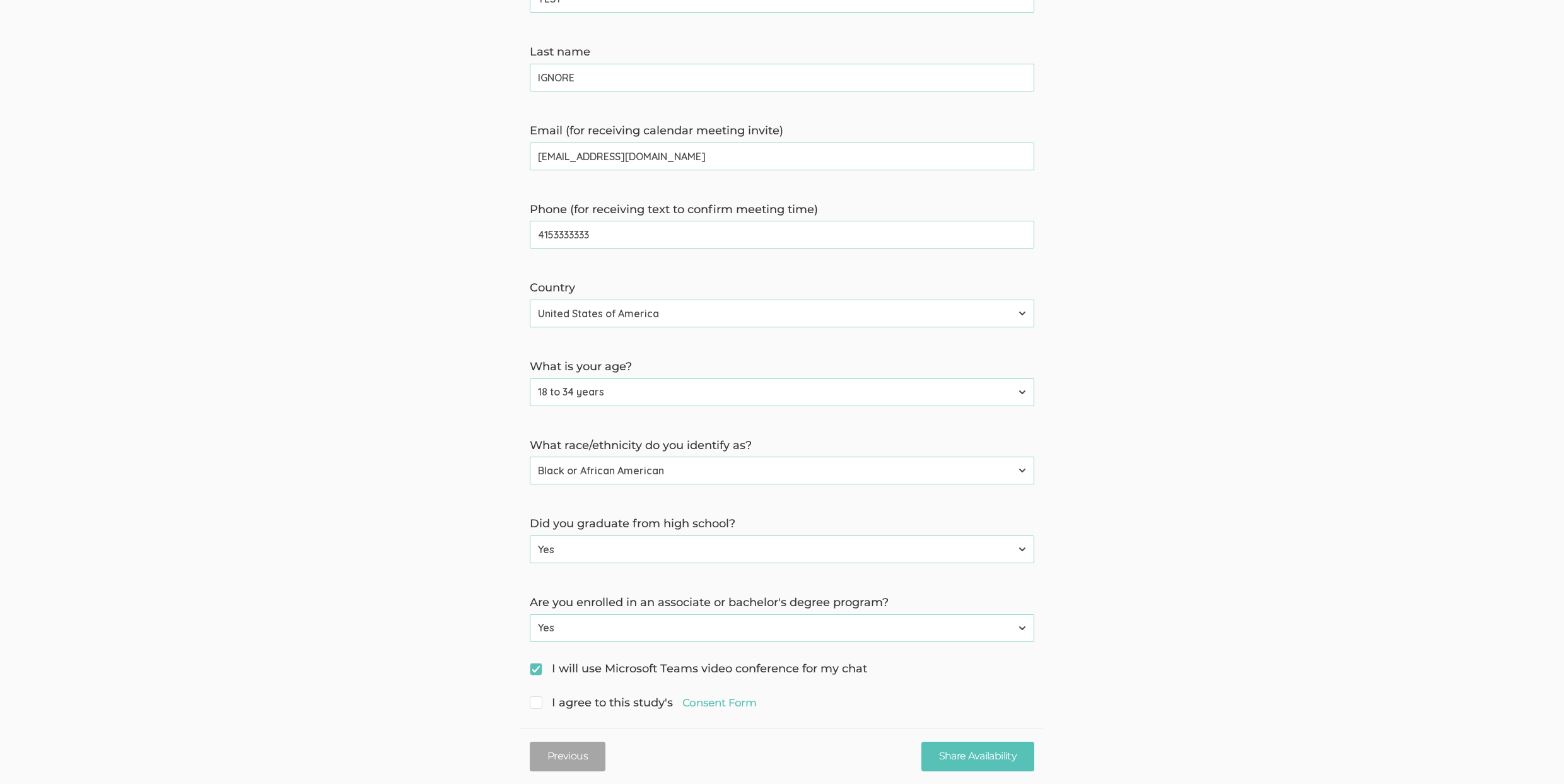
click at [580, 695] on span "I agree to this study's Consent Form" at bounding box center [642, 703] width 226 height 16
click at [538, 697] on input "I agree to this study's Consent Form" at bounding box center [533, 701] width 8 height 8
checkbox input "true"
drag, startPoint x: 987, startPoint y: 749, endPoint x: 1027, endPoint y: 743, distance: 40.4
click at [987, 748] on input "Share Availability" at bounding box center [977, 756] width 113 height 30
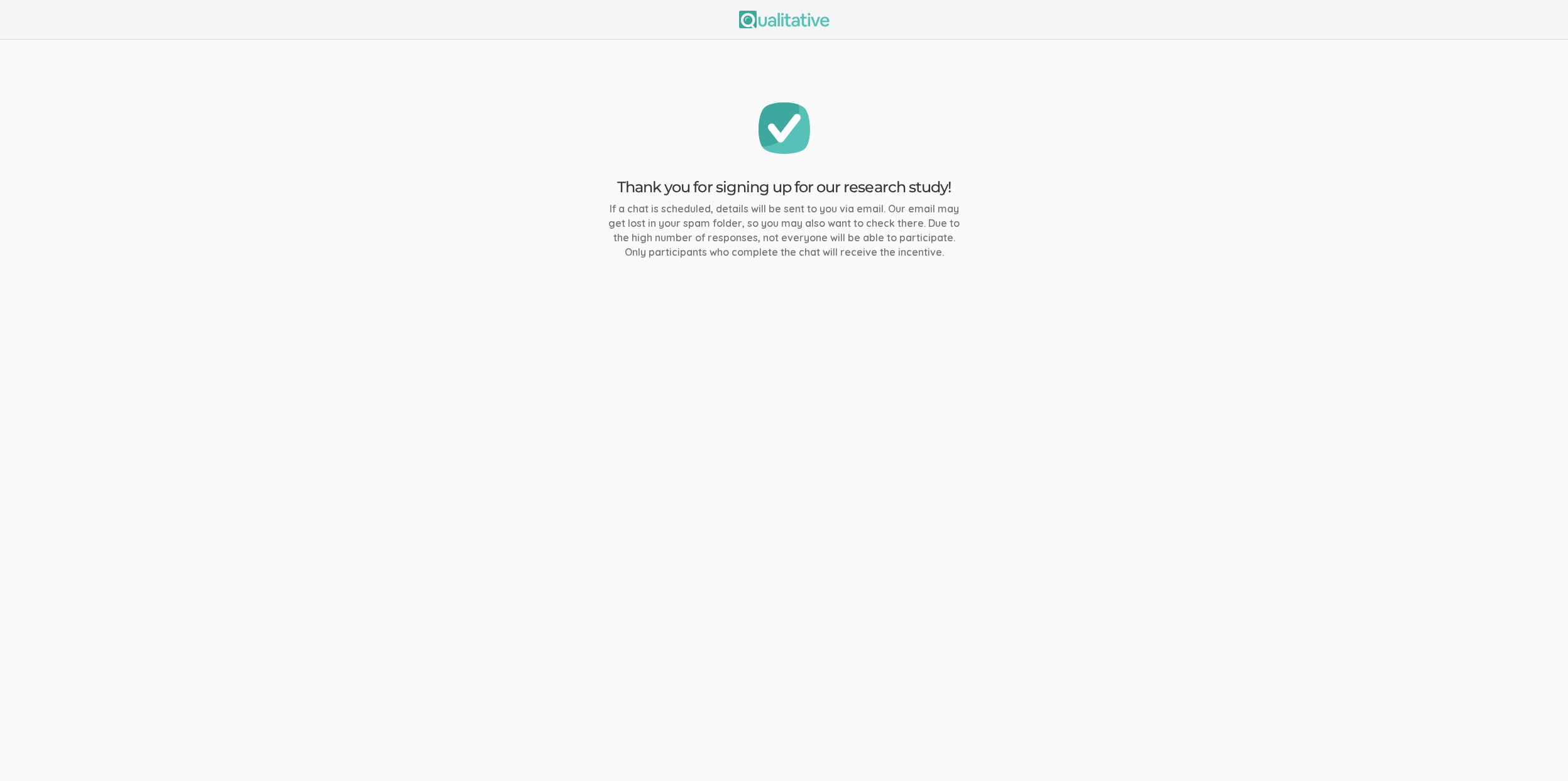
click at [753, 434] on ui-view "Thank you for signing up for our research study! If a chat is scheduled, detail…" at bounding box center [784, 390] width 1568 height 781
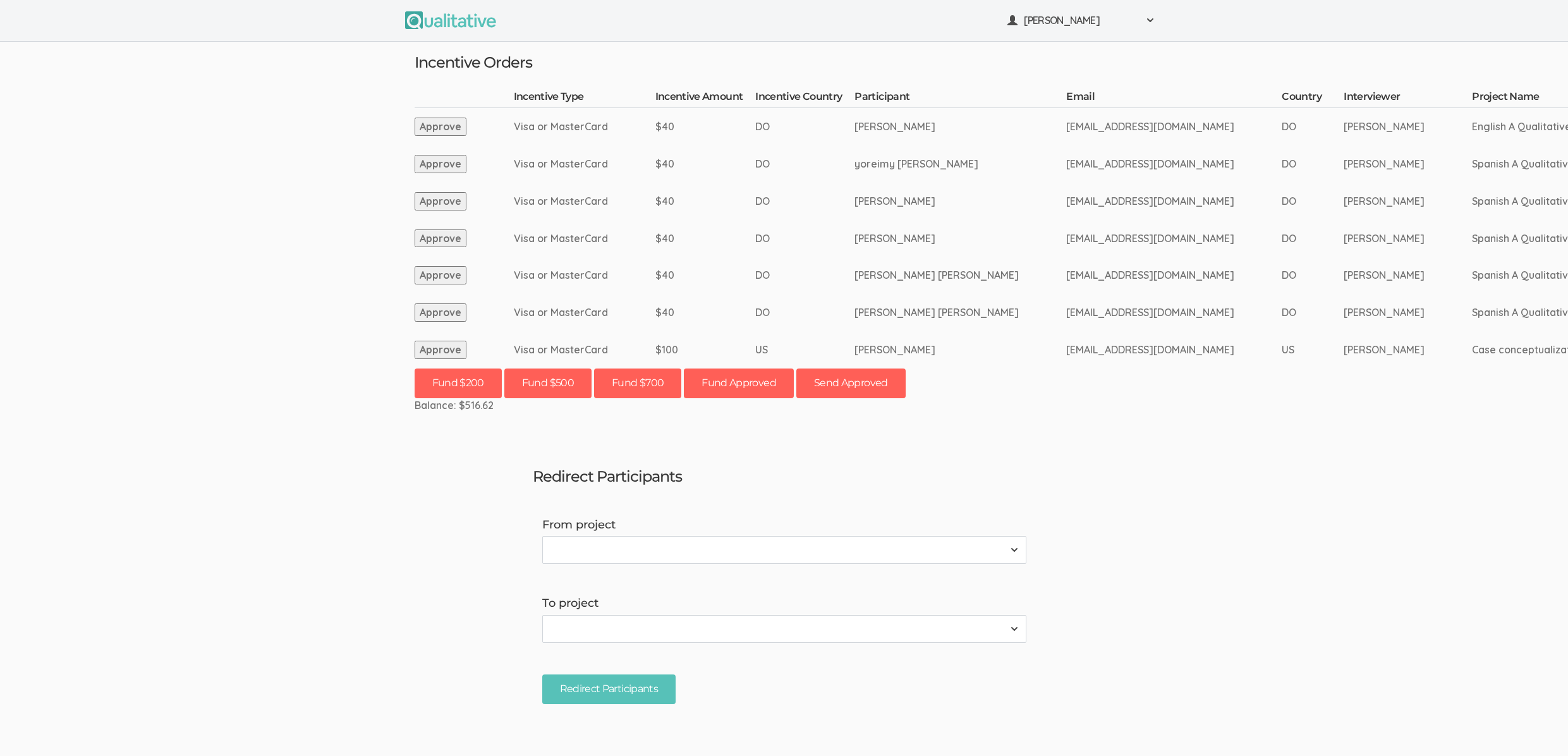
click at [46, 399] on ui-view "[PERSON_NAME] Project Workspace Profile Organization Settings" at bounding box center [784, 378] width 1568 height 756
click at [209, 166] on ui-view "[PERSON_NAME] Project Workspace Profile Organization Settings" at bounding box center [784, 378] width 1568 height 756
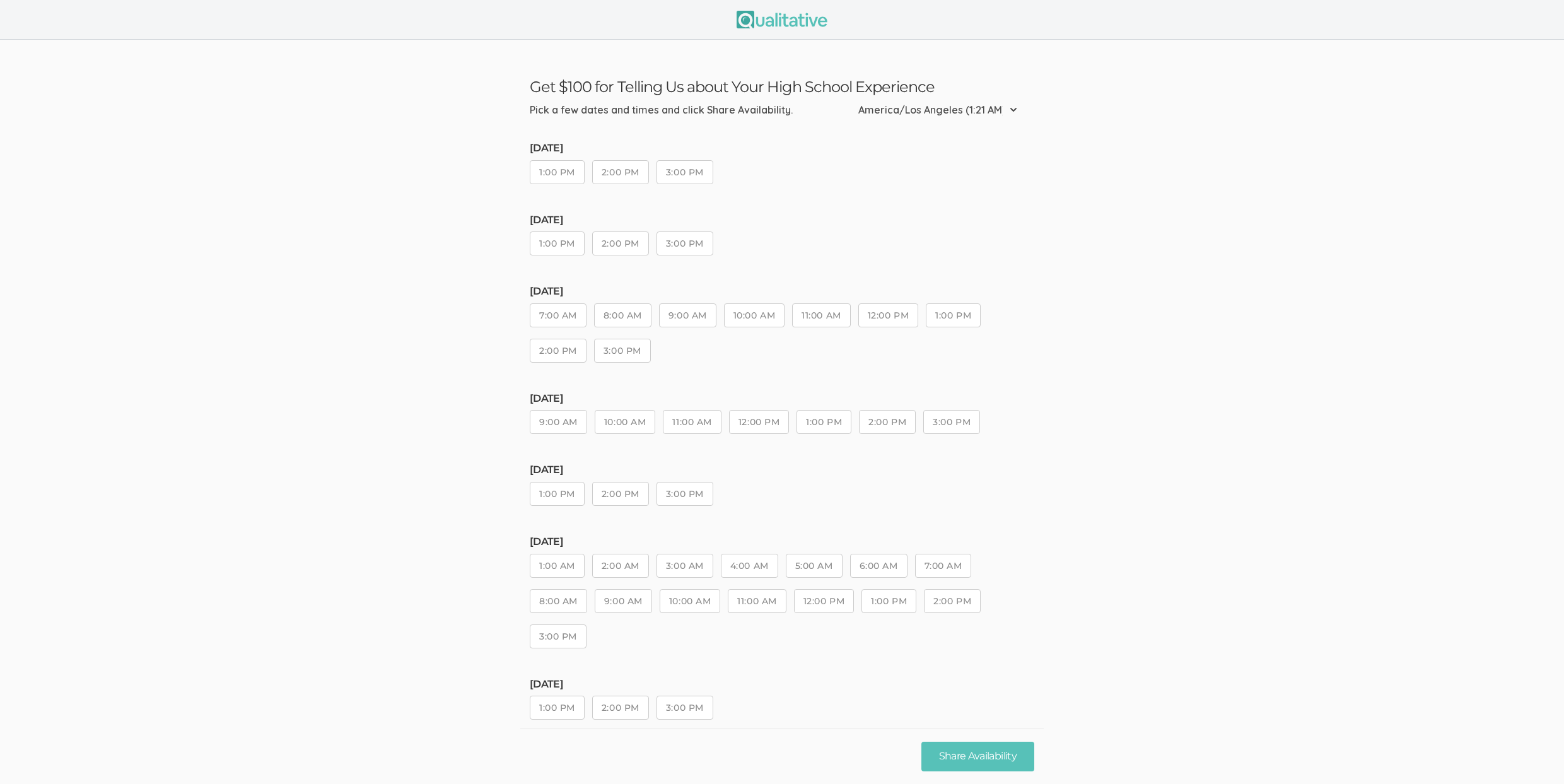
click at [701, 324] on button "9:00 AM" at bounding box center [687, 315] width 57 height 24
click at [1002, 744] on button "Share Availability" at bounding box center [977, 756] width 113 height 30
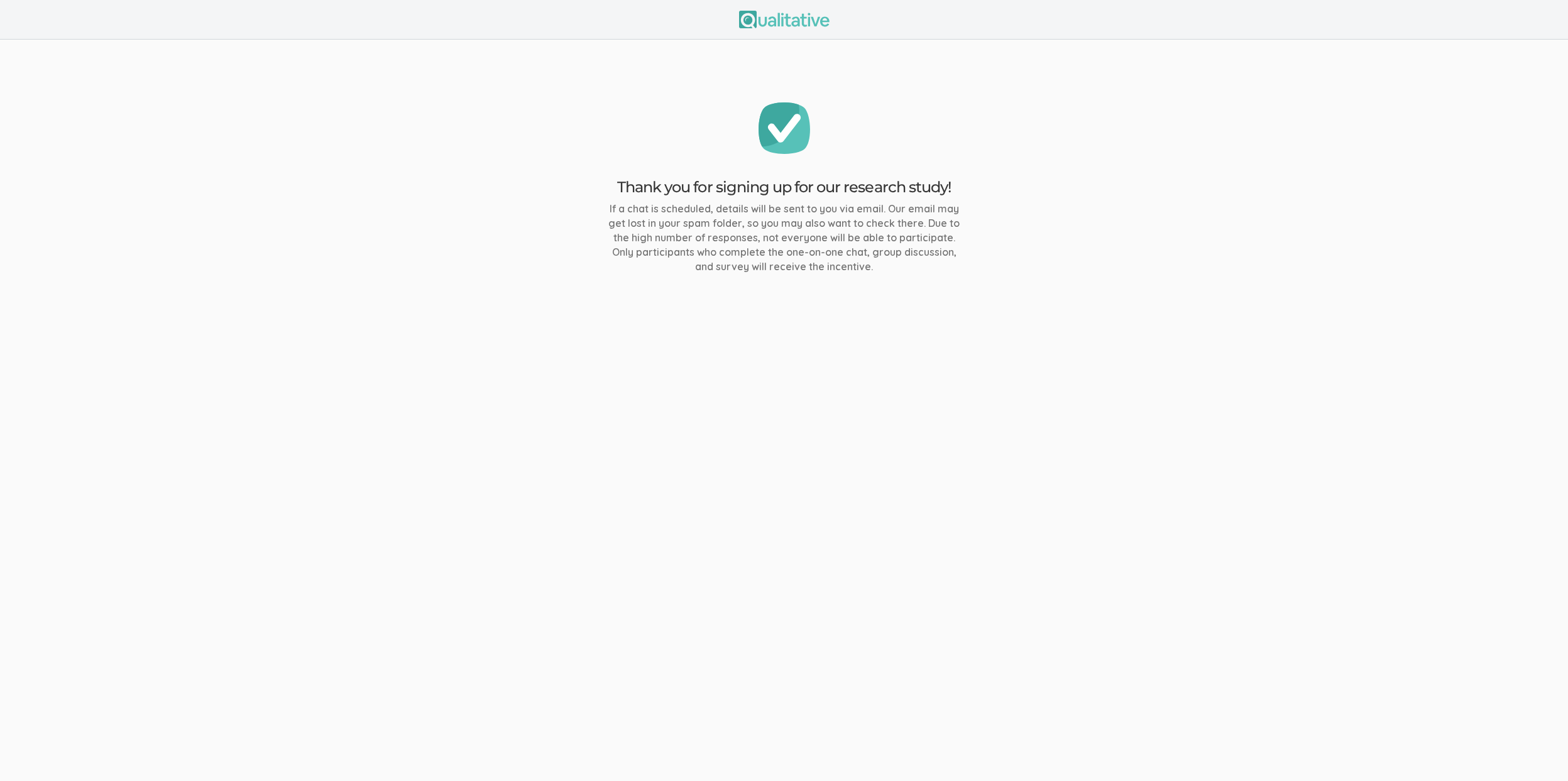
click at [925, 624] on ui-view "Thank you for signing up for our research study! If a chat is scheduled, detail…" at bounding box center [784, 390] width 1568 height 781
click at [921, 656] on ui-view "Thank you for signing up for our research study! If a chat is scheduled, detail…" at bounding box center [784, 390] width 1568 height 781
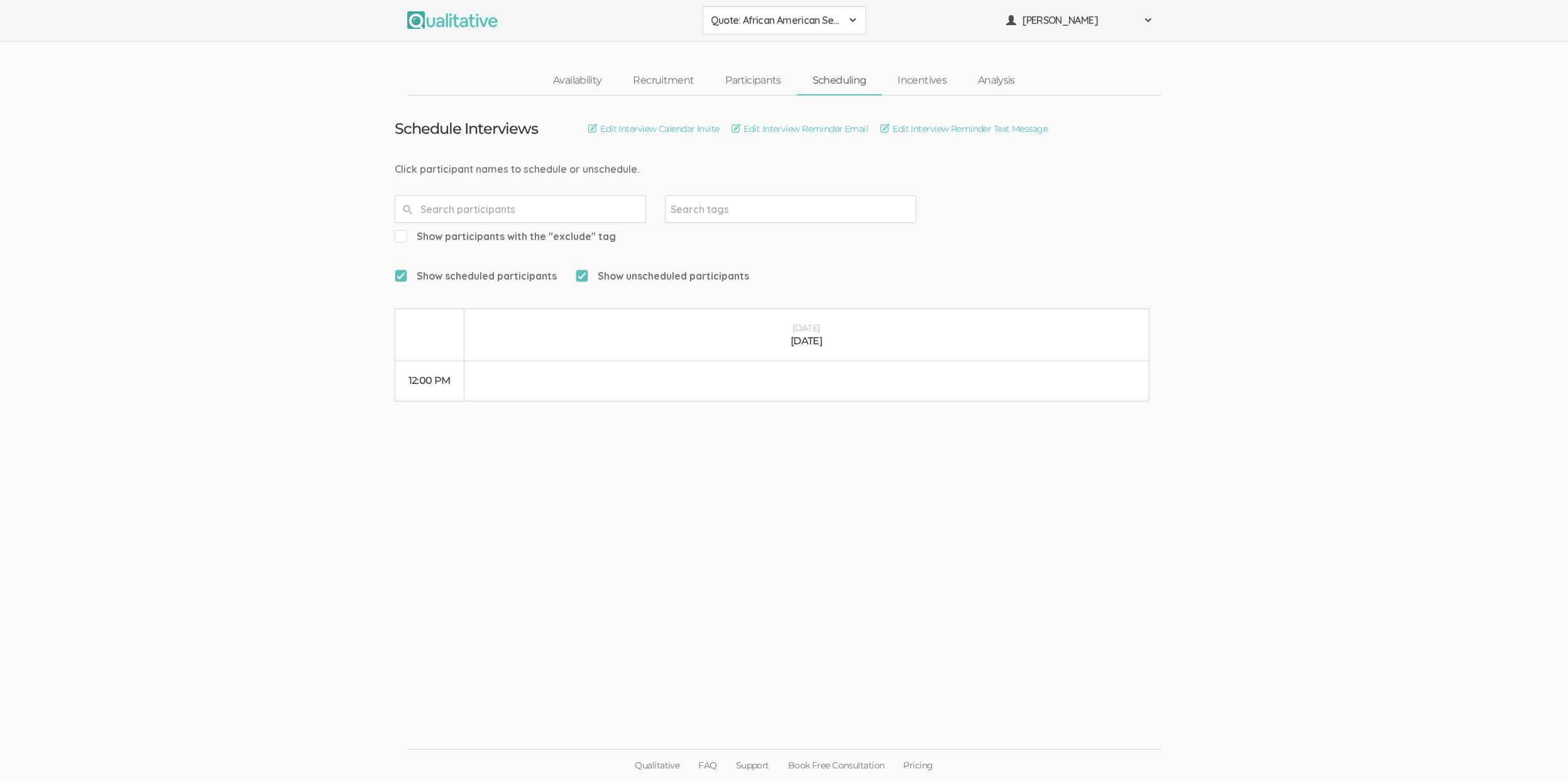
click at [616, 230] on span "Show participants with the "exclude" tag" at bounding box center [505, 237] width 221 height 15
click at [403, 232] on input "Show participants with the "exclude" tag" at bounding box center [398, 236] width 8 height 8
checkbox input "true"
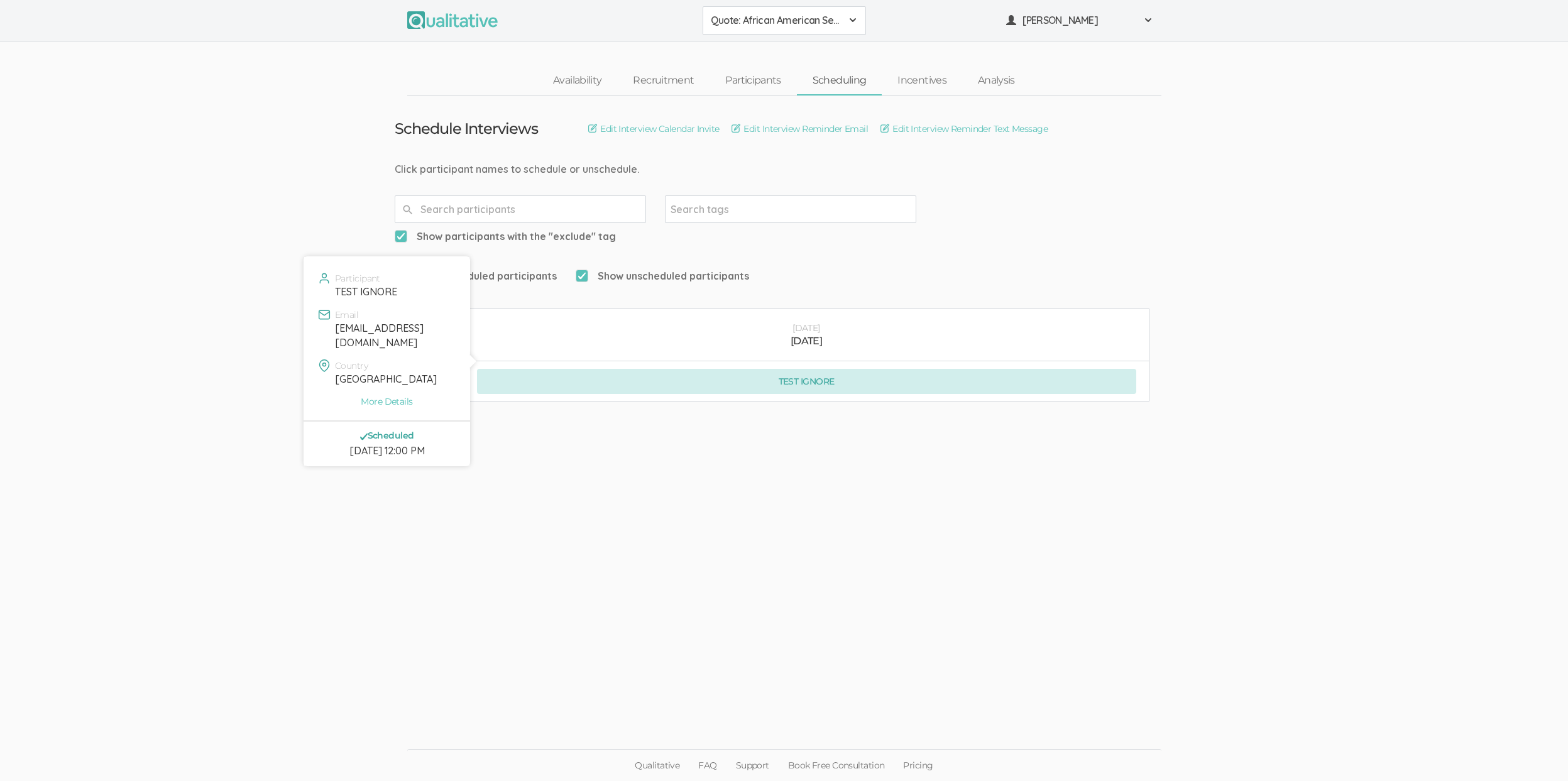
click at [835, 369] on button "TEST IGNORE" at bounding box center [806, 381] width 659 height 25
click at [657, 369] on button "TEST IGNORE" at bounding box center [806, 381] width 659 height 25
click at [677, 369] on button "TEST IGNORE" at bounding box center [806, 381] width 659 height 25
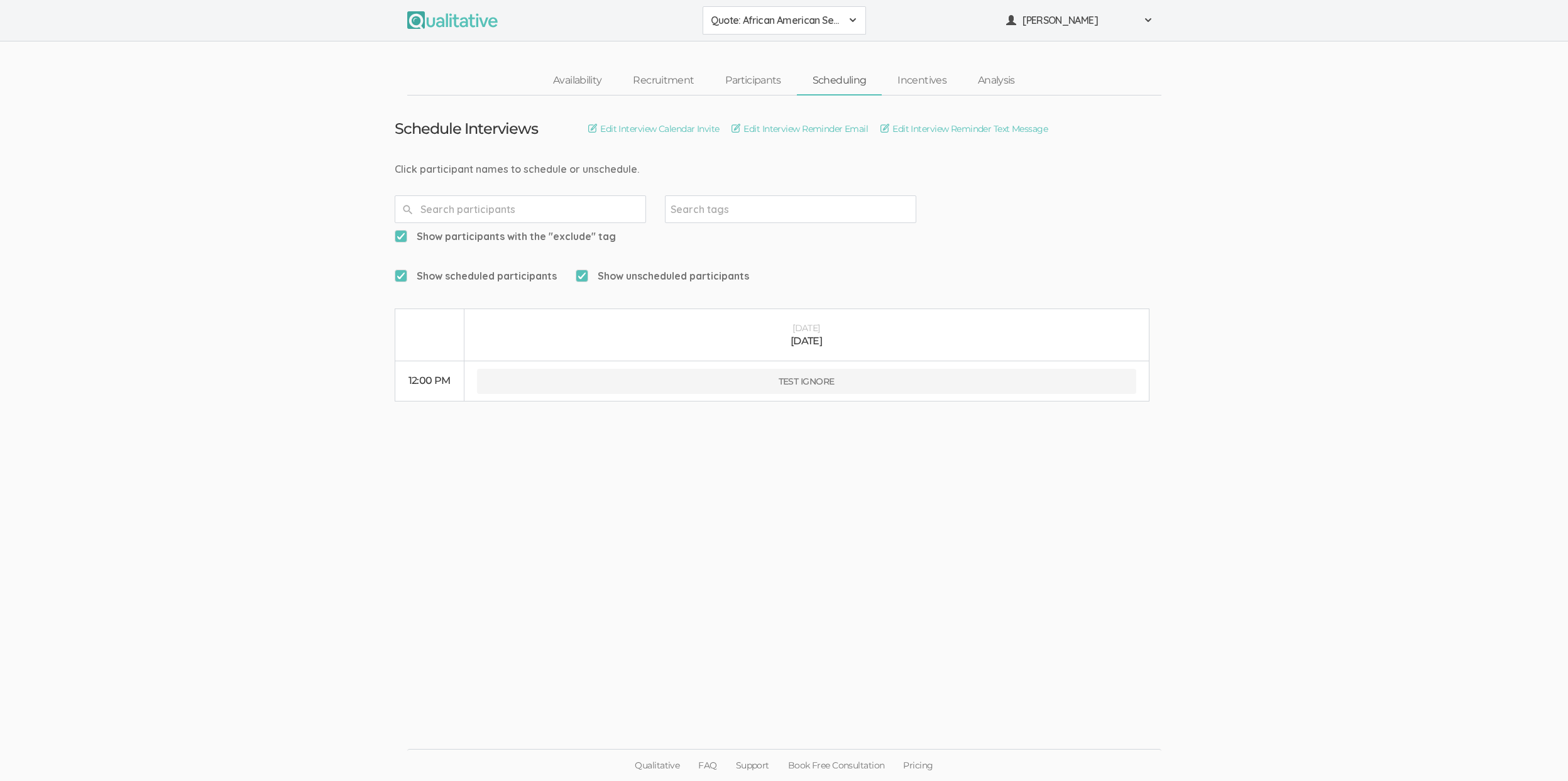
click at [83, 393] on ui-view "Schedule Interviews Edit Interview Calendar Invite Edit Interview Reminder Emai…" at bounding box center [784, 391] width 1568 height 590
click at [616, 230] on span "Show participants with the "exclude" tag" at bounding box center [505, 237] width 221 height 15
click at [403, 232] on input "Show participants with the "exclude" tag" at bounding box center [398, 236] width 8 height 8
checkbox input "false"
